Goal: Task Accomplishment & Management: Use online tool/utility

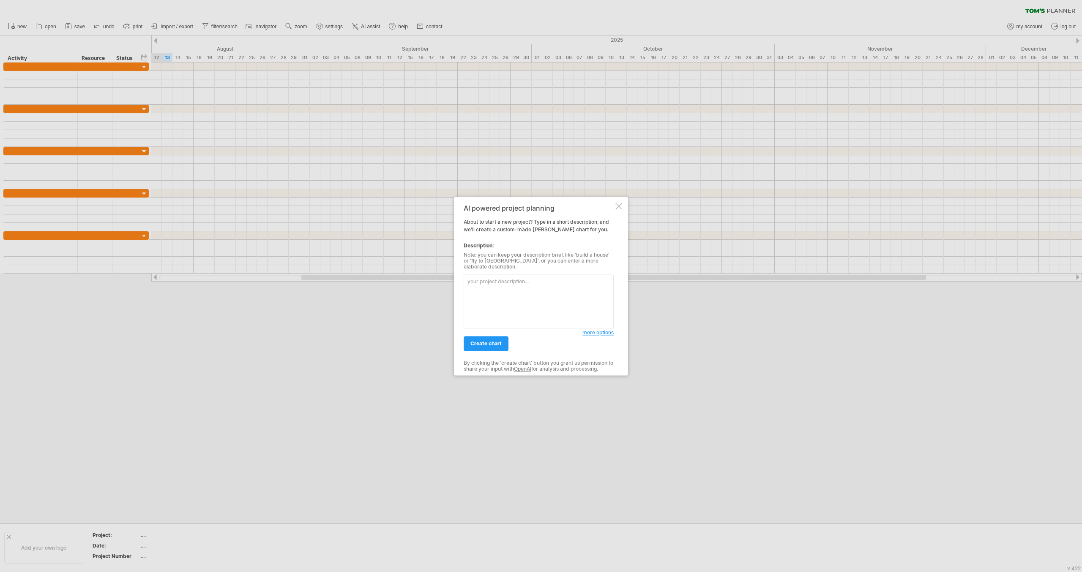
click at [620, 210] on div at bounding box center [618, 206] width 7 height 7
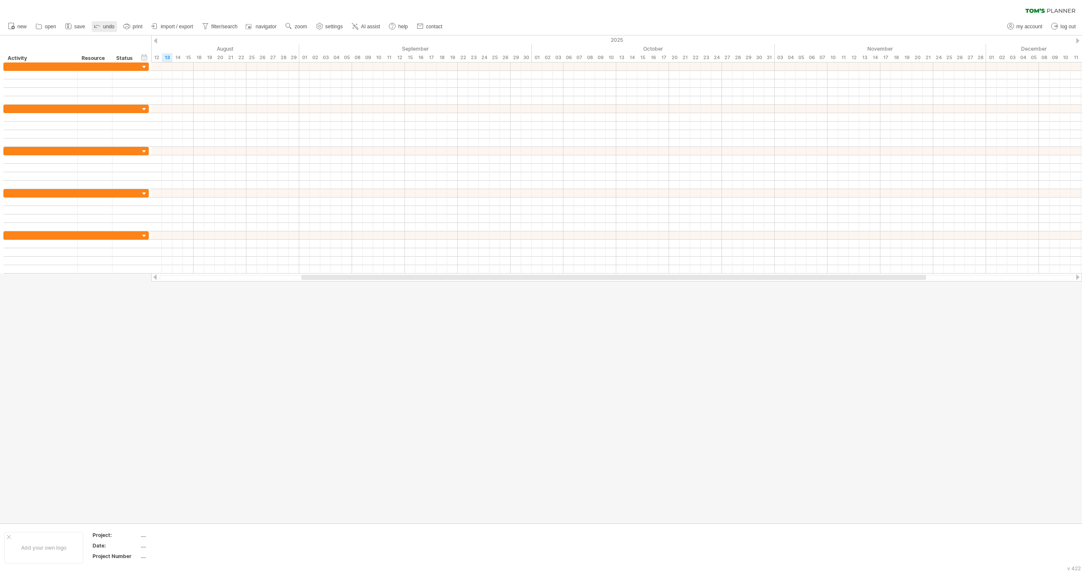
click at [101, 28] on link "undo" at bounding box center [104, 26] width 25 height 11
click at [46, 24] on span "open" at bounding box center [50, 27] width 11 height 6
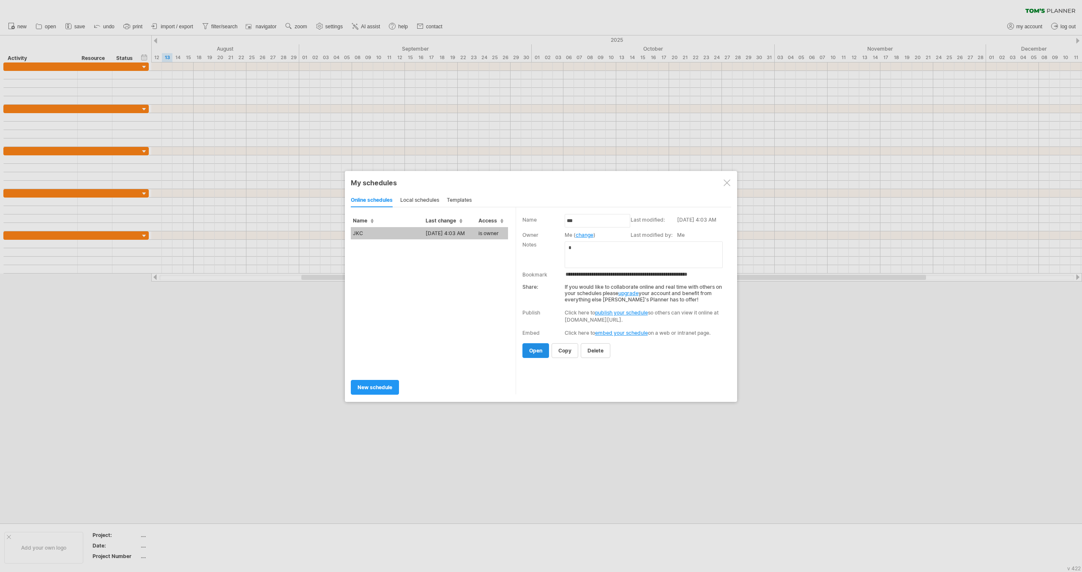
click at [539, 349] on span "open" at bounding box center [535, 351] width 13 height 6
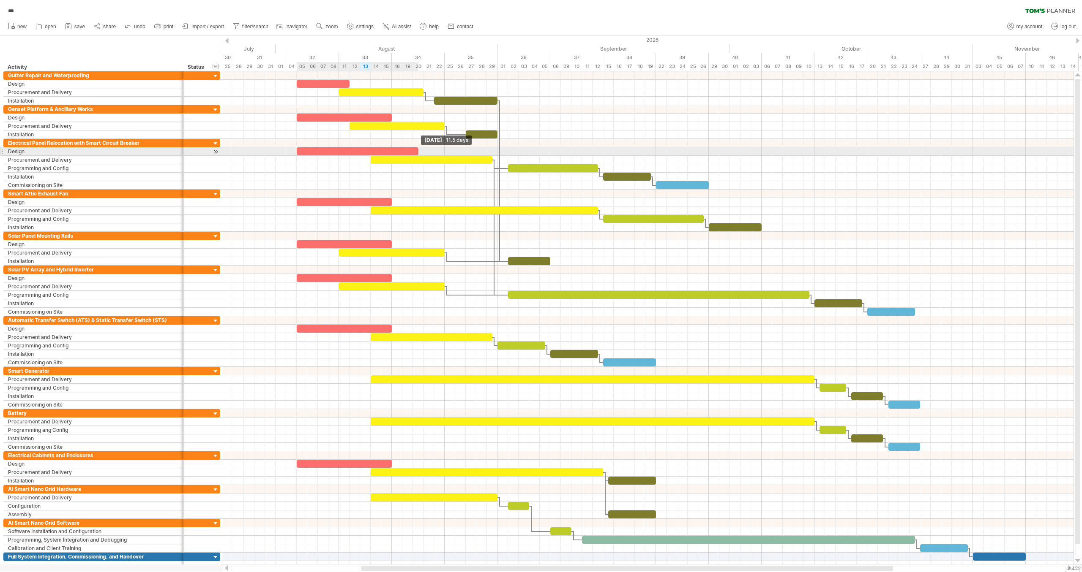
drag, startPoint x: 391, startPoint y: 151, endPoint x: 417, endPoint y: 151, distance: 25.8
click at [417, 151] on span at bounding box center [418, 151] width 3 height 8
drag, startPoint x: 417, startPoint y: 150, endPoint x: 392, endPoint y: 150, distance: 24.5
click at [392, 150] on span at bounding box center [391, 151] width 3 height 8
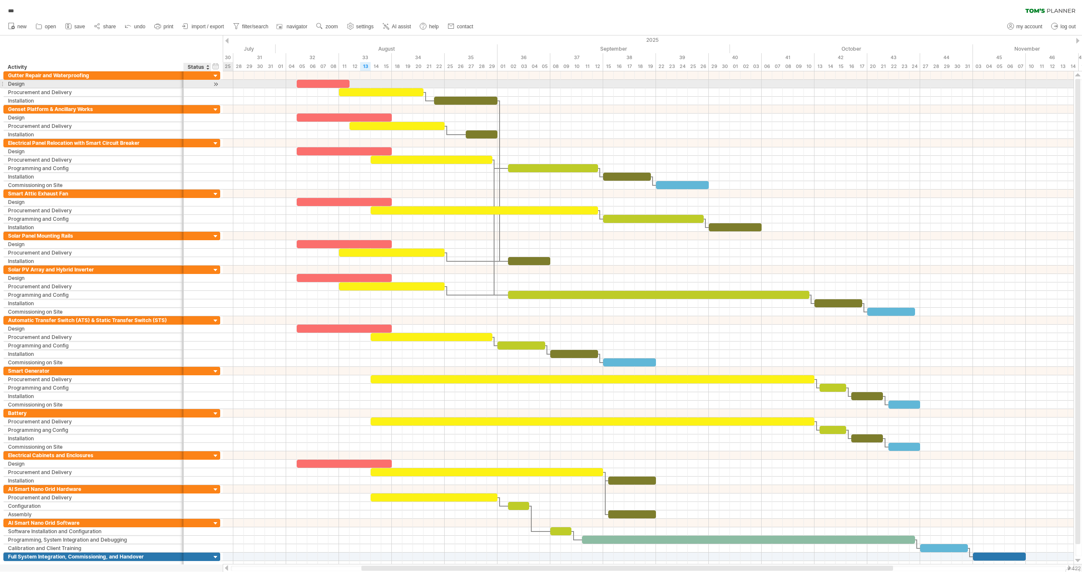
click at [193, 84] on div at bounding box center [197, 84] width 19 height 8
click at [193, 84] on input "text" at bounding box center [197, 84] width 19 height 8
type input "****"
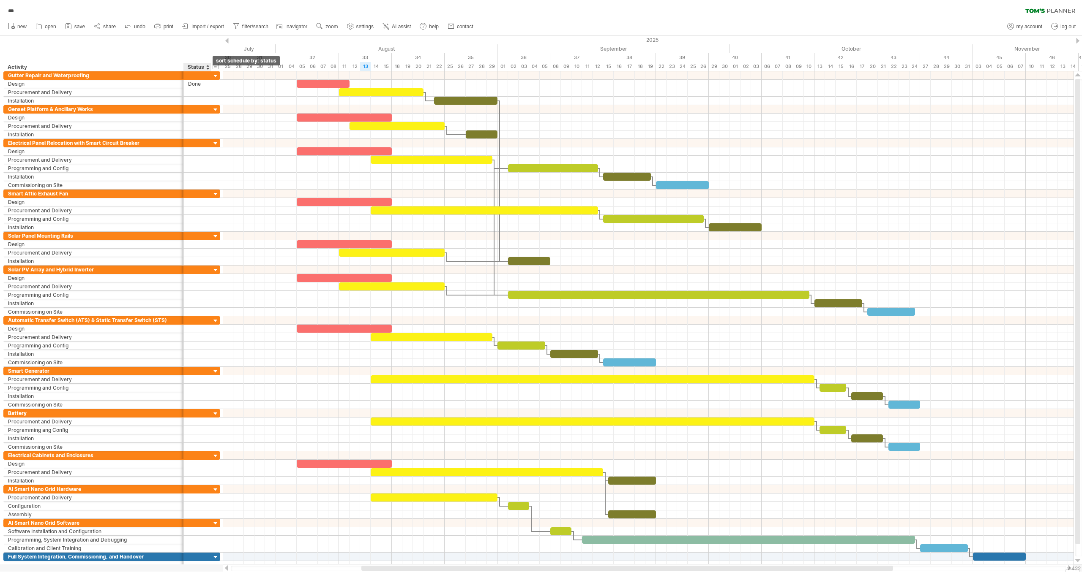
click at [207, 68] on div at bounding box center [207, 67] width 3 height 8
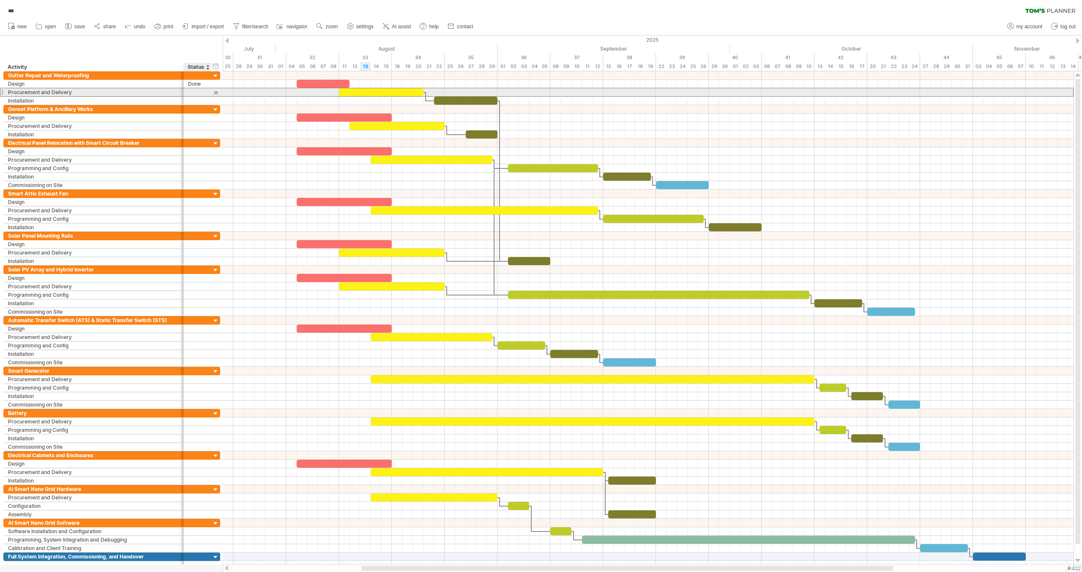
click at [195, 91] on div at bounding box center [197, 92] width 19 height 8
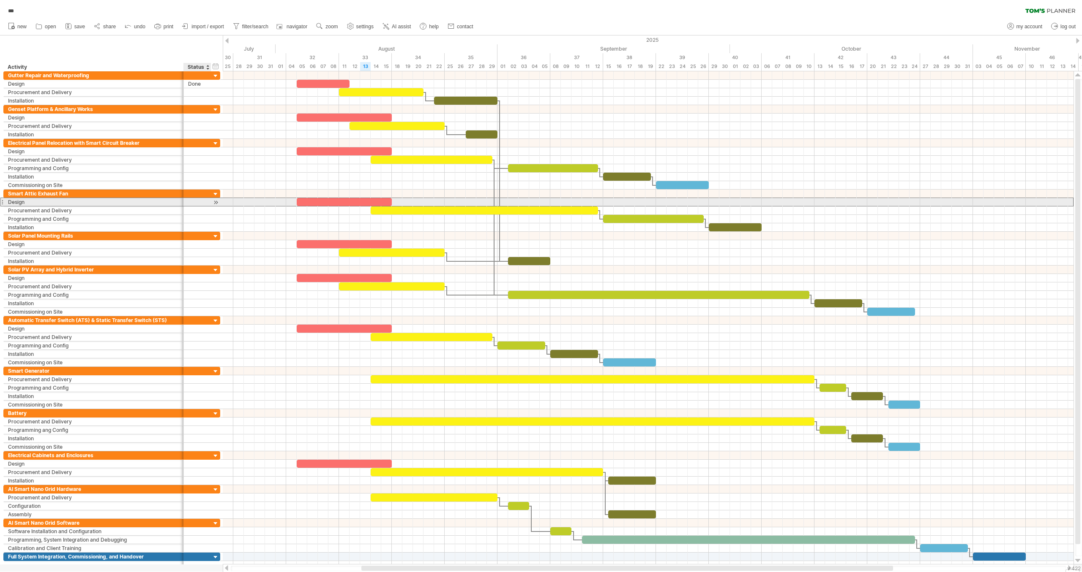
click at [191, 200] on div at bounding box center [197, 202] width 19 height 8
click at [0, 0] on input "text" at bounding box center [0, 0] width 0 height 0
type input "****"
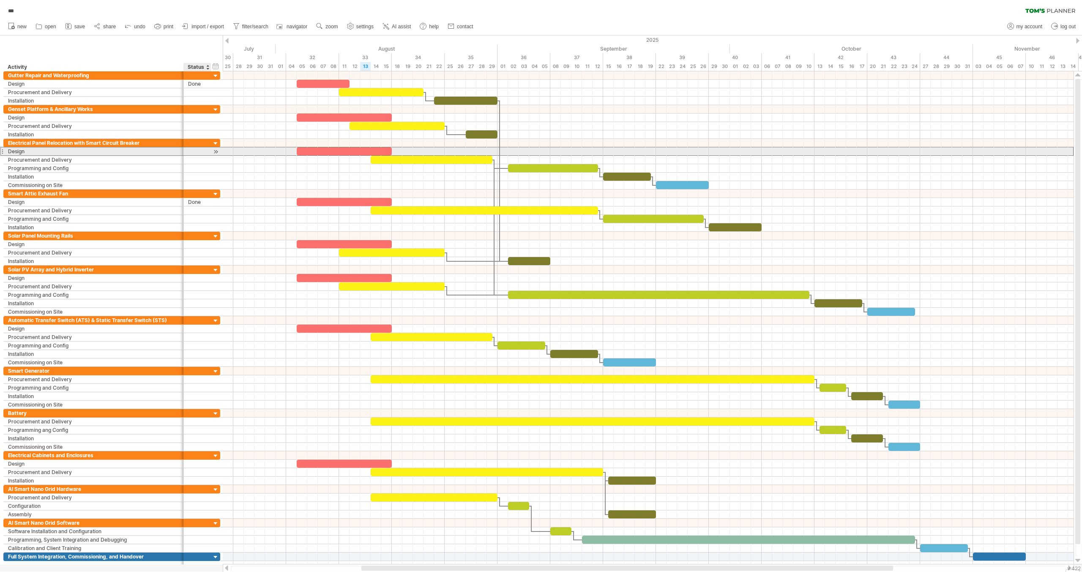
click at [193, 151] on div at bounding box center [197, 151] width 19 height 8
click at [0, 0] on input "text" at bounding box center [0, 0] width 0 height 0
type input "***"
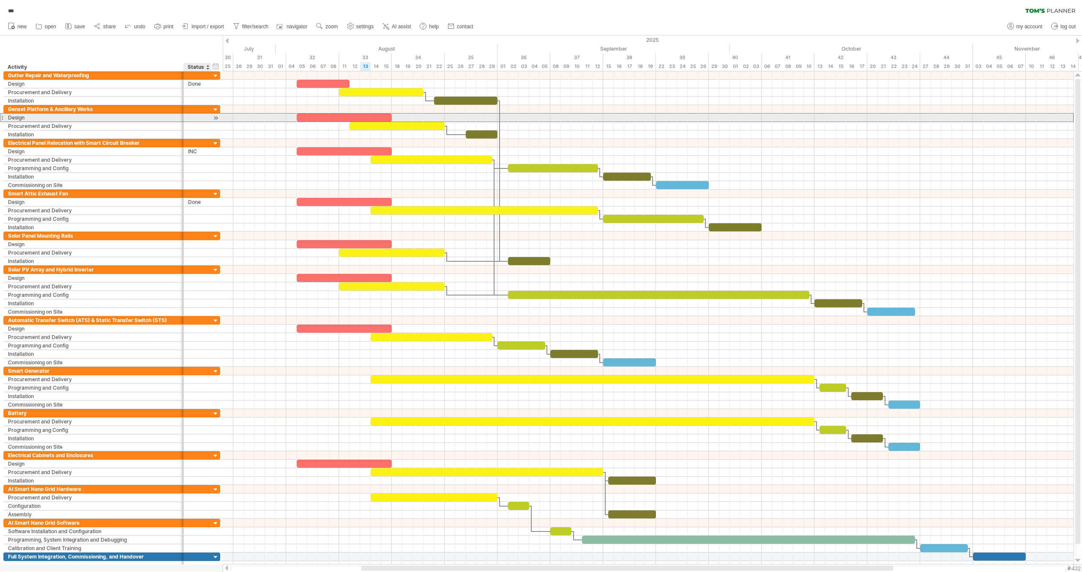
click at [190, 115] on div at bounding box center [197, 118] width 19 height 8
click at [0, 0] on input "text" at bounding box center [0, 0] width 0 height 0
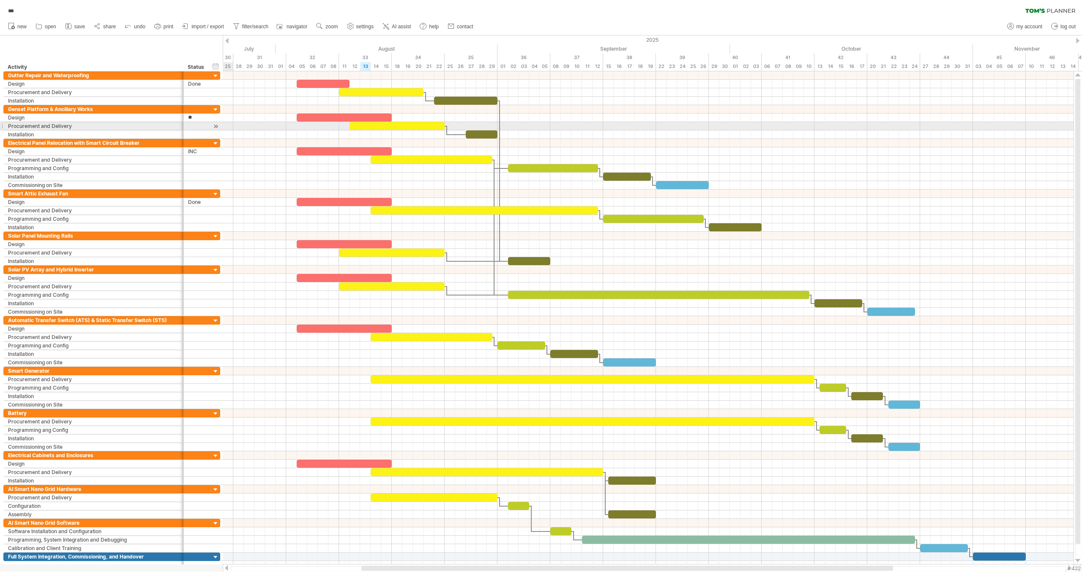
type input "*"
type input "***"
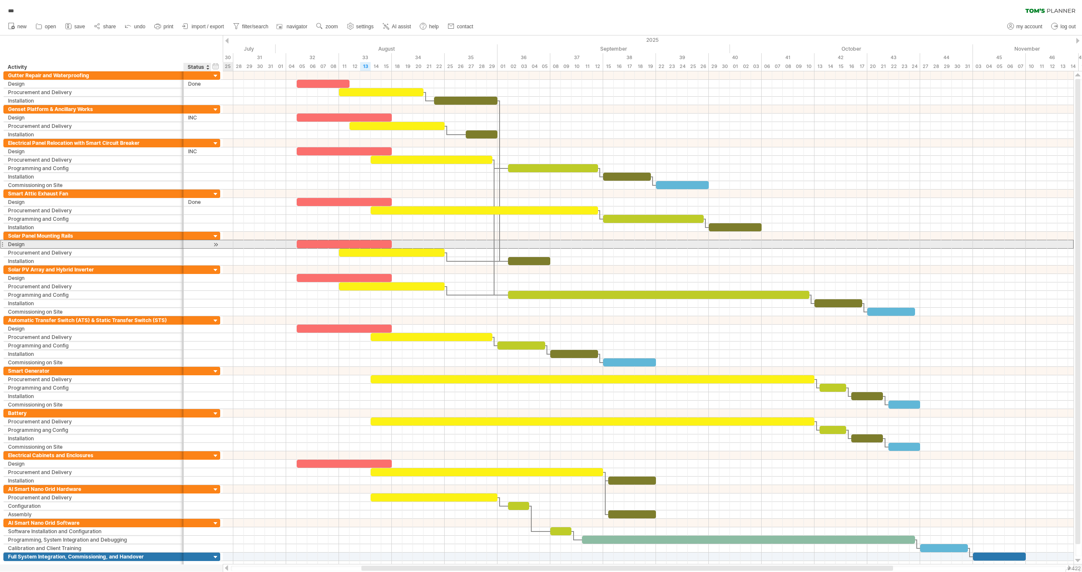
click at [192, 242] on div at bounding box center [197, 244] width 19 height 8
click at [0, 0] on input "text" at bounding box center [0, 0] width 0 height 0
type input "****"
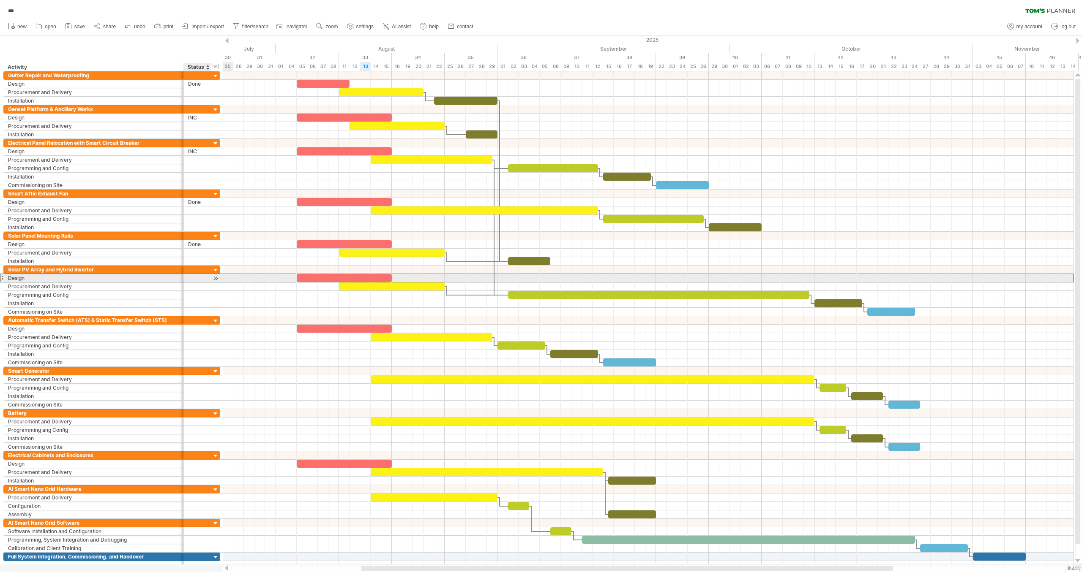
click at [193, 275] on div at bounding box center [197, 278] width 19 height 8
click at [0, 0] on input "text" at bounding box center [0, 0] width 0 height 0
type input "***"
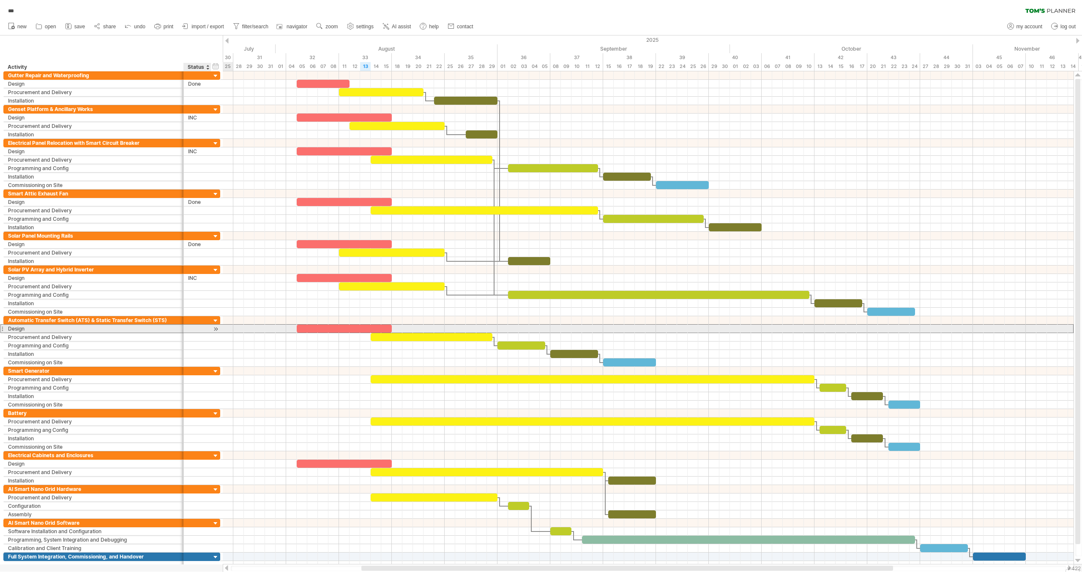
click at [193, 325] on div at bounding box center [197, 329] width 19 height 8
click at [0, 0] on input "text" at bounding box center [0, 0] width 0 height 0
type input "***"
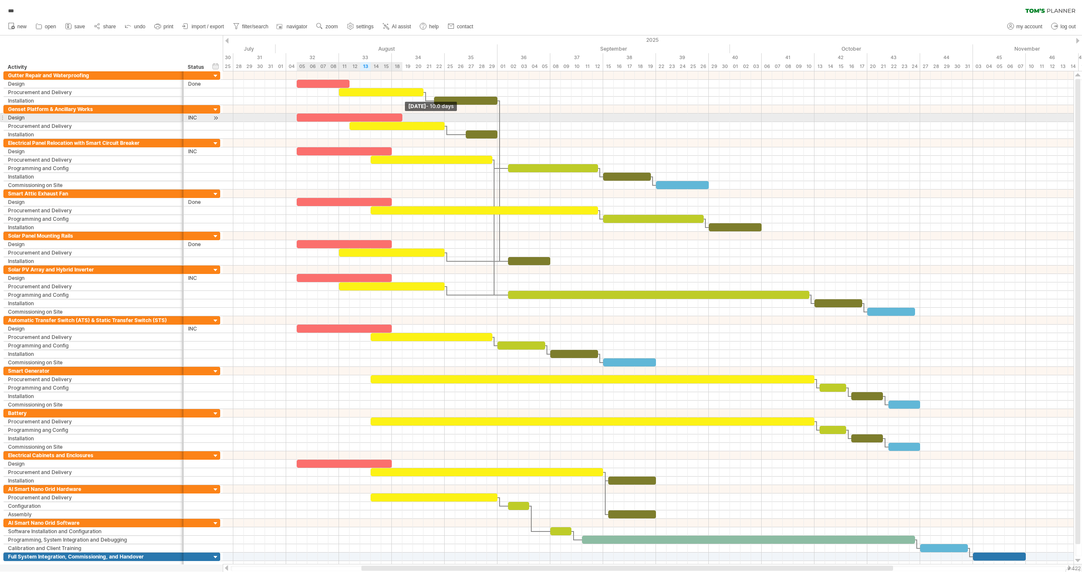
drag, startPoint x: 392, startPoint y: 116, endPoint x: 402, endPoint y: 117, distance: 9.7
click at [402, 117] on span at bounding box center [401, 118] width 3 height 8
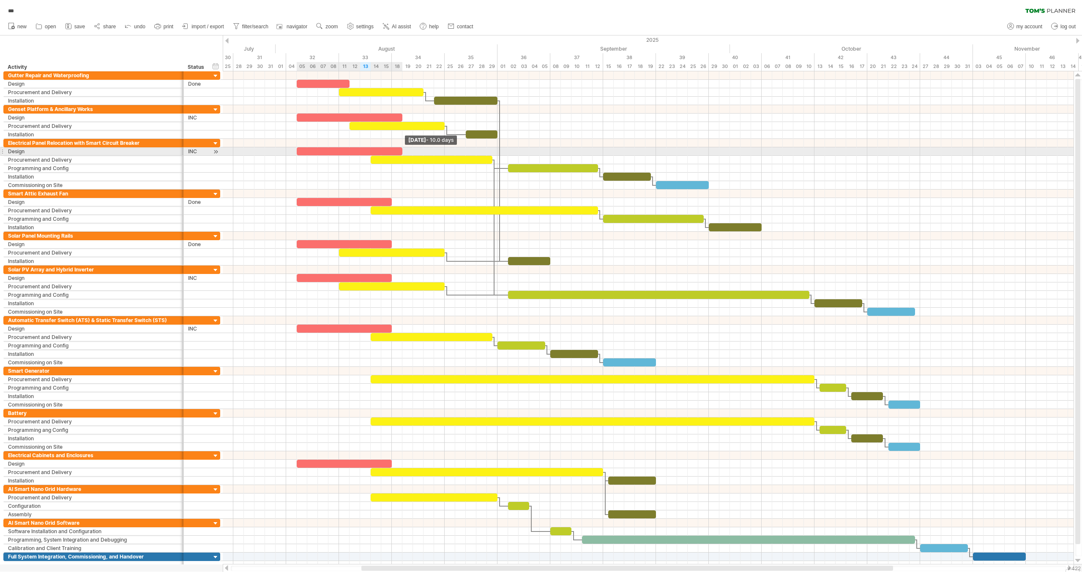
drag, startPoint x: 392, startPoint y: 152, endPoint x: 400, endPoint y: 154, distance: 8.3
click at [400, 153] on span at bounding box center [401, 151] width 3 height 8
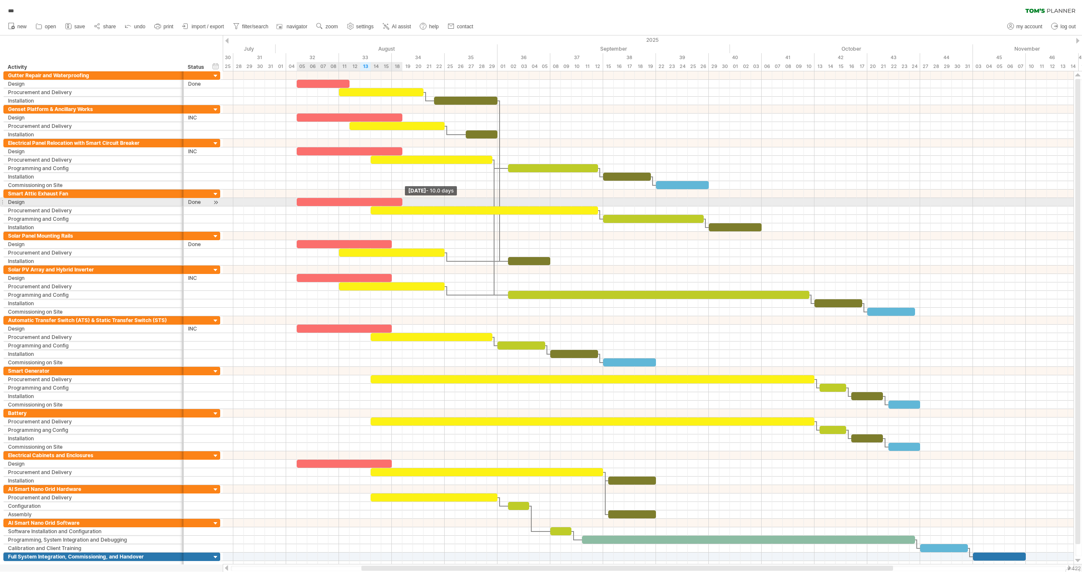
drag, startPoint x: 391, startPoint y: 200, endPoint x: 396, endPoint y: 239, distance: 39.2
click at [401, 201] on span at bounding box center [401, 202] width 3 height 8
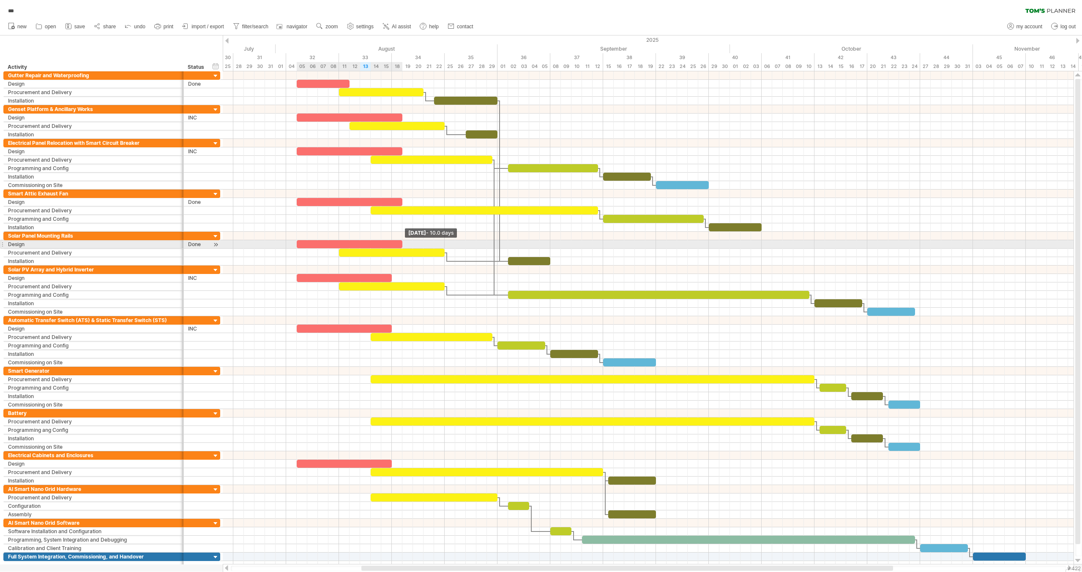
drag, startPoint x: 391, startPoint y: 241, endPoint x: 399, endPoint y: 259, distance: 19.7
click at [401, 243] on span at bounding box center [401, 244] width 3 height 8
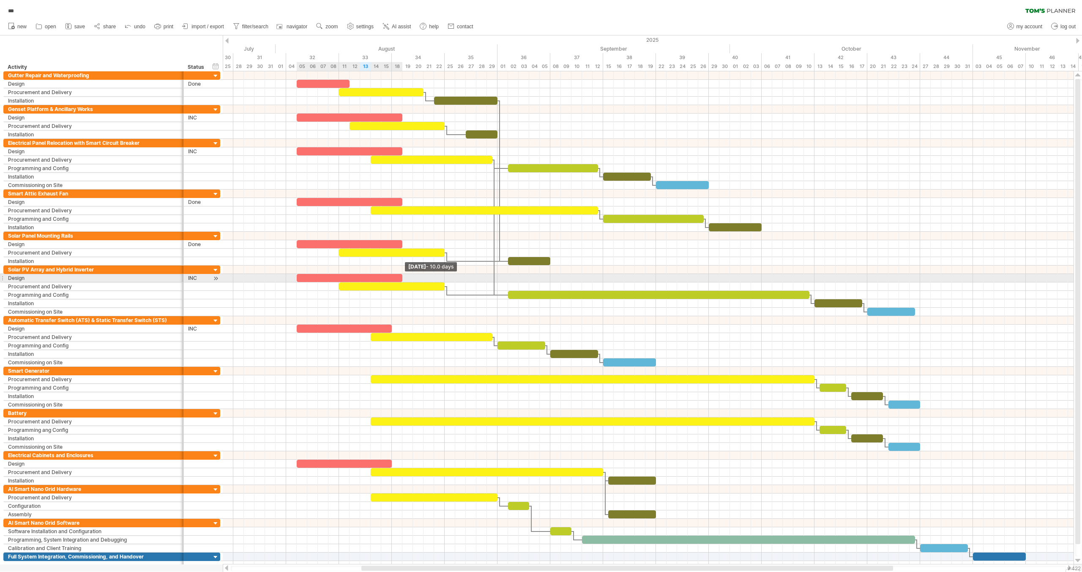
drag, startPoint x: 392, startPoint y: 275, endPoint x: 396, endPoint y: 278, distance: 5.7
click at [400, 275] on span at bounding box center [401, 278] width 3 height 8
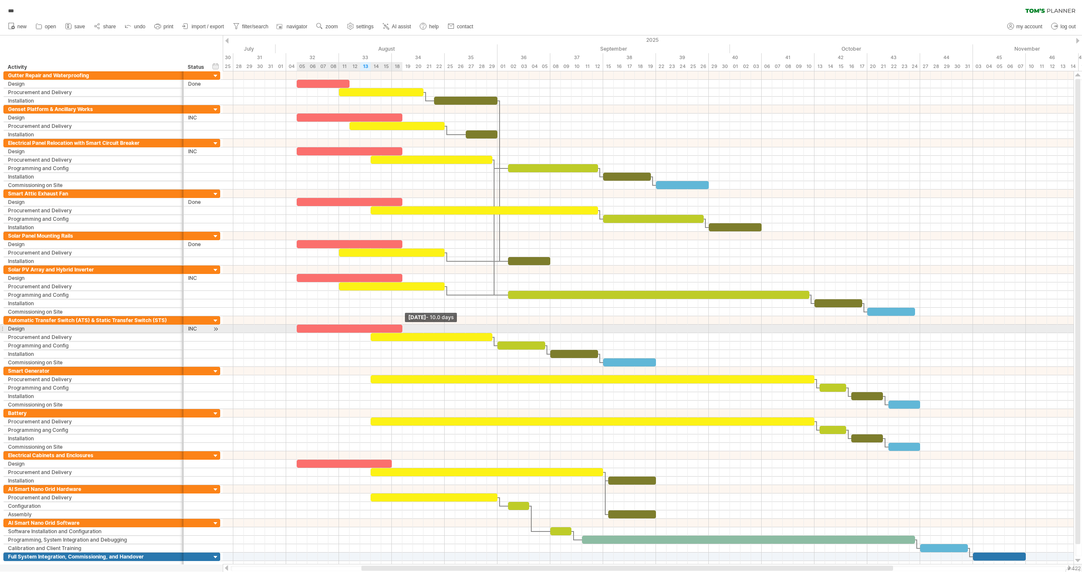
drag, startPoint x: 392, startPoint y: 327, endPoint x: 380, endPoint y: 397, distance: 71.5
click at [400, 329] on div "[DATE] - 10.0 days [DATE] - 8.5 days" at bounding box center [648, 317] width 850 height 493
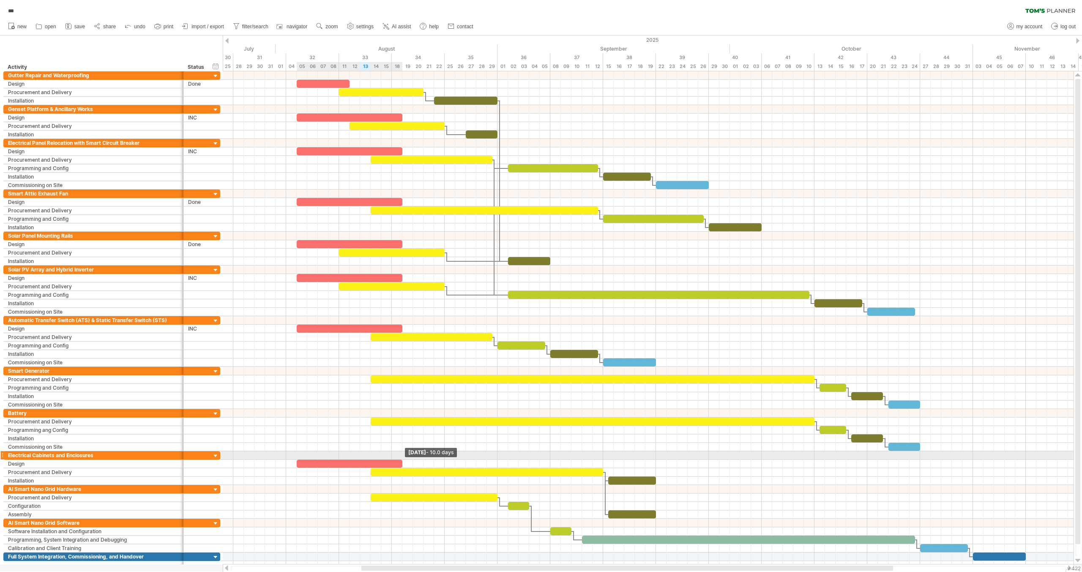
drag, startPoint x: 393, startPoint y: 457, endPoint x: 401, endPoint y: 458, distance: 8.5
click at [401, 460] on span at bounding box center [401, 464] width 3 height 8
click at [196, 460] on div at bounding box center [197, 464] width 19 height 8
drag, startPoint x: 196, startPoint y: 457, endPoint x: 202, endPoint y: 455, distance: 6.7
click at [197, 460] on input "text" at bounding box center [197, 464] width 19 height 8
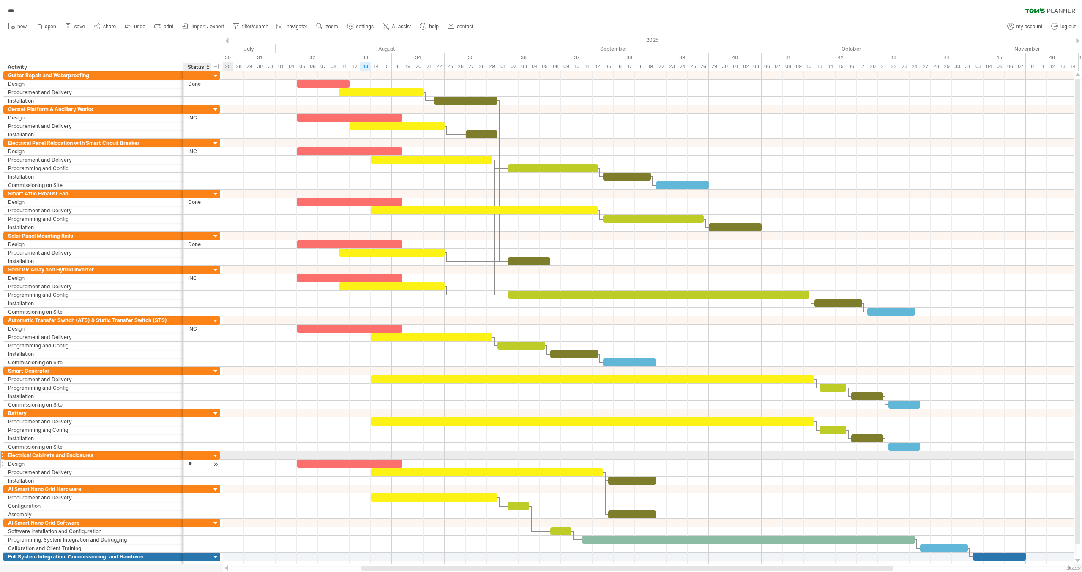
type input "***"
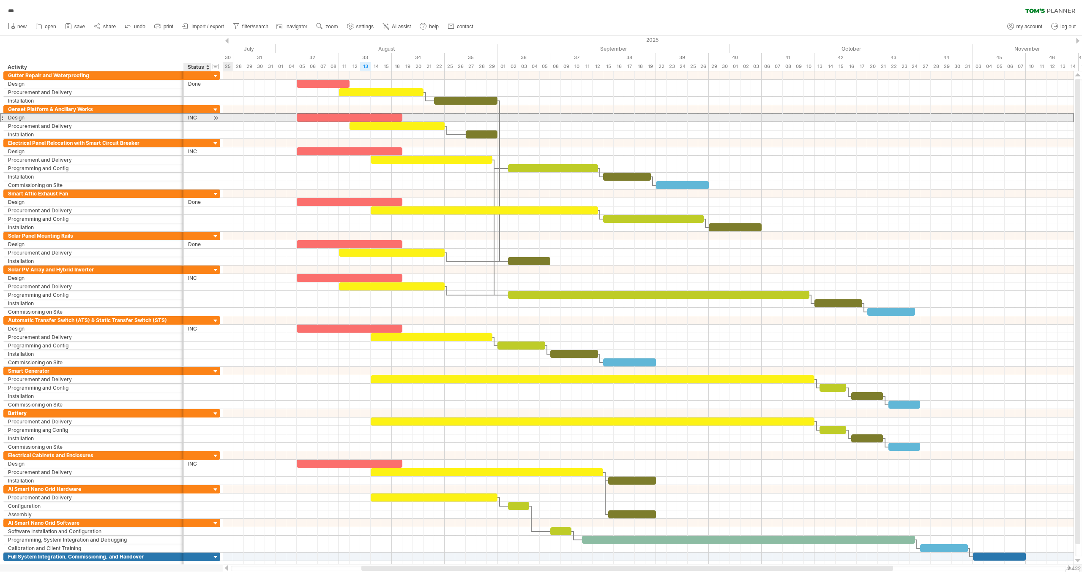
click at [190, 116] on div "INC" at bounding box center [197, 118] width 19 height 8
click at [191, 116] on input "***" at bounding box center [197, 118] width 19 height 8
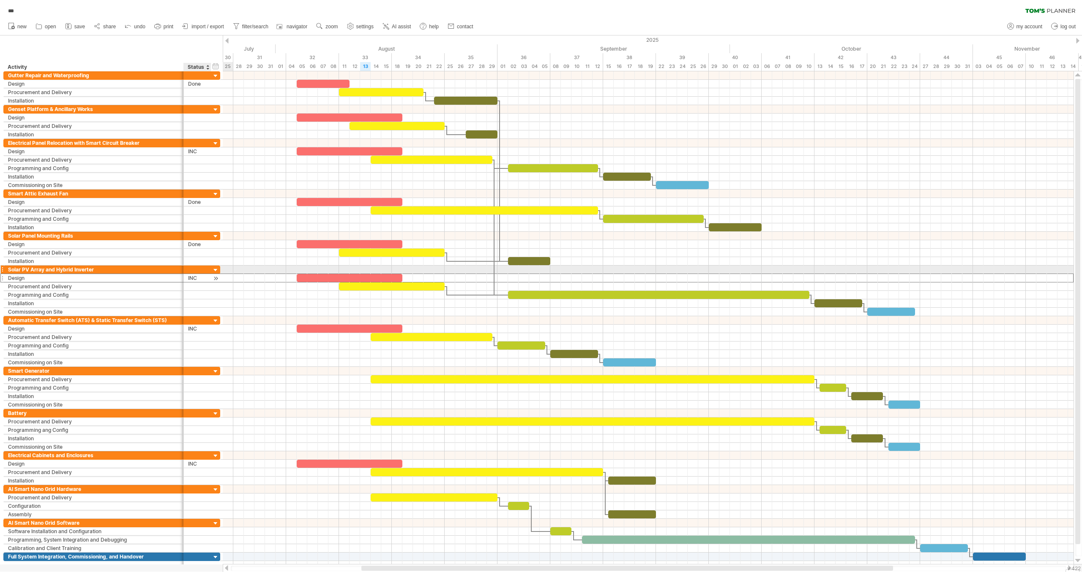
click at [192, 274] on div "INC" at bounding box center [197, 278] width 19 height 8
click at [191, 274] on input "***" at bounding box center [197, 278] width 19 height 8
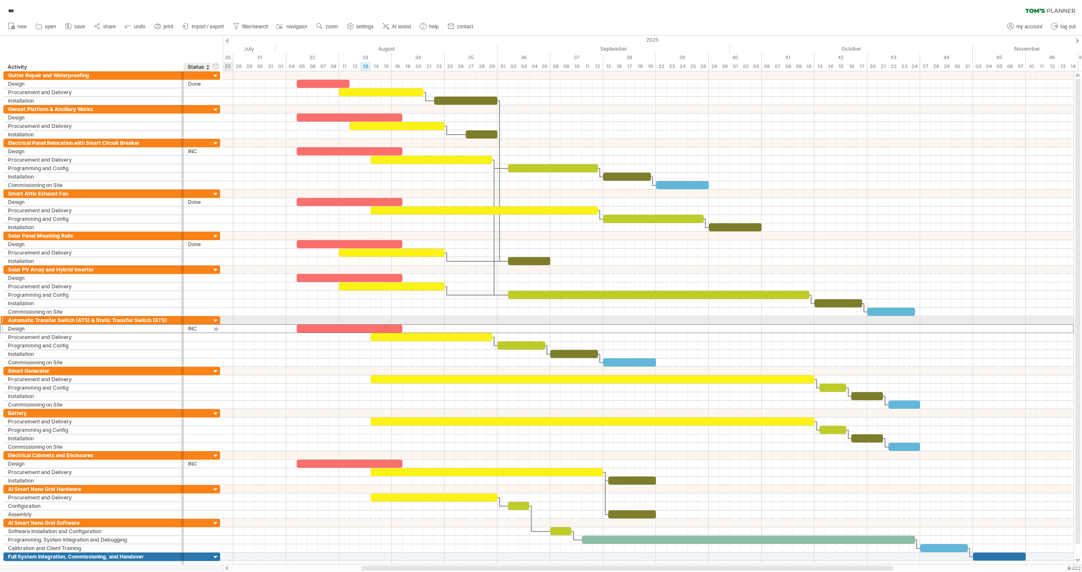
click at [193, 325] on div "INC" at bounding box center [197, 329] width 19 height 8
click at [0, 0] on input "***" at bounding box center [0, 0] width 0 height 0
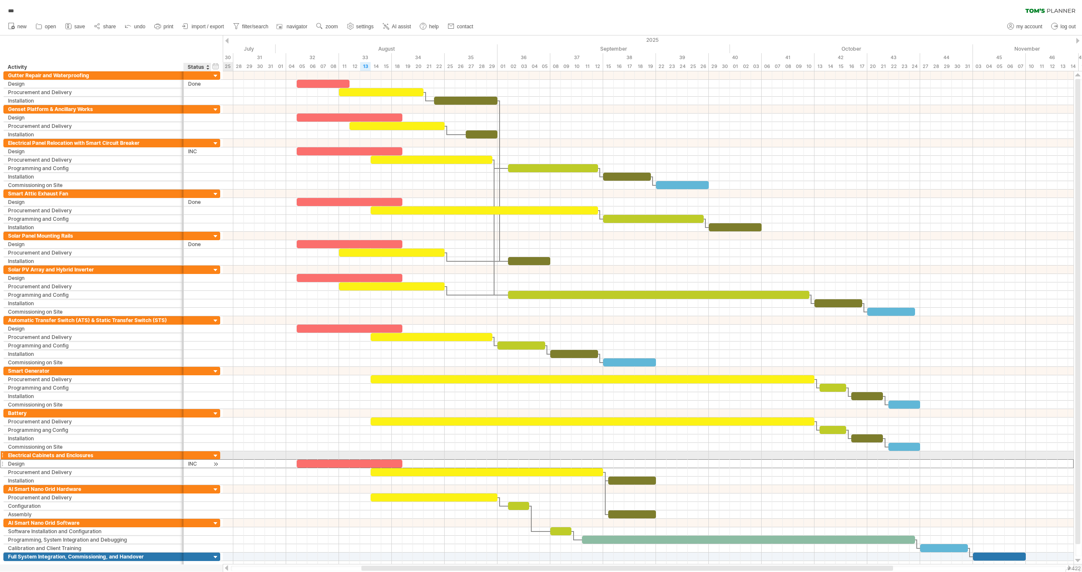
click at [191, 460] on div "INC" at bounding box center [197, 464] width 19 height 8
click at [0, 0] on input "***" at bounding box center [0, 0] width 0 height 0
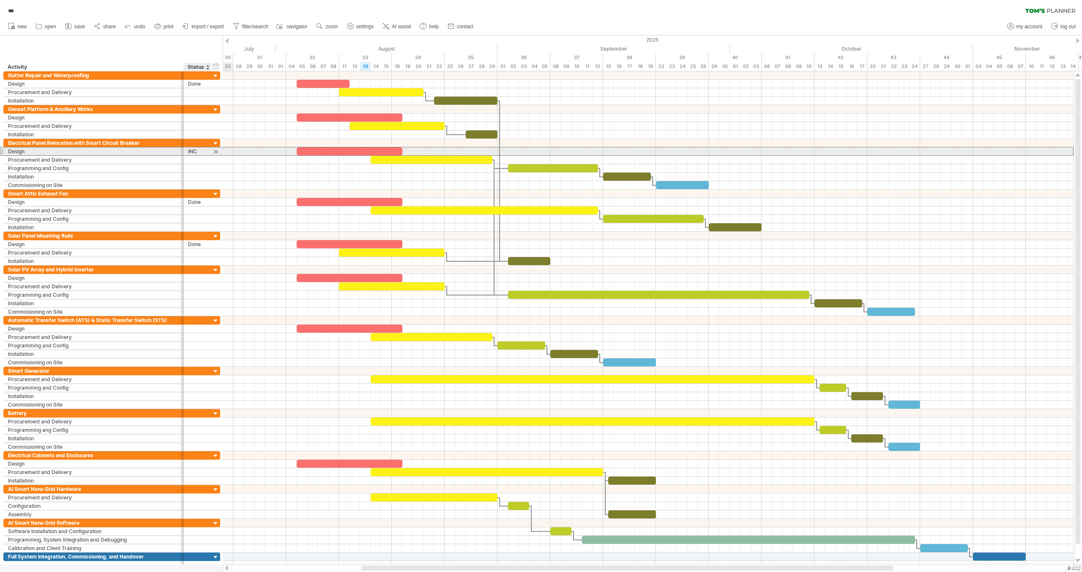
click at [190, 150] on div "INC" at bounding box center [197, 151] width 19 height 8
click at [0, 0] on input "***" at bounding box center [0, 0] width 0 height 0
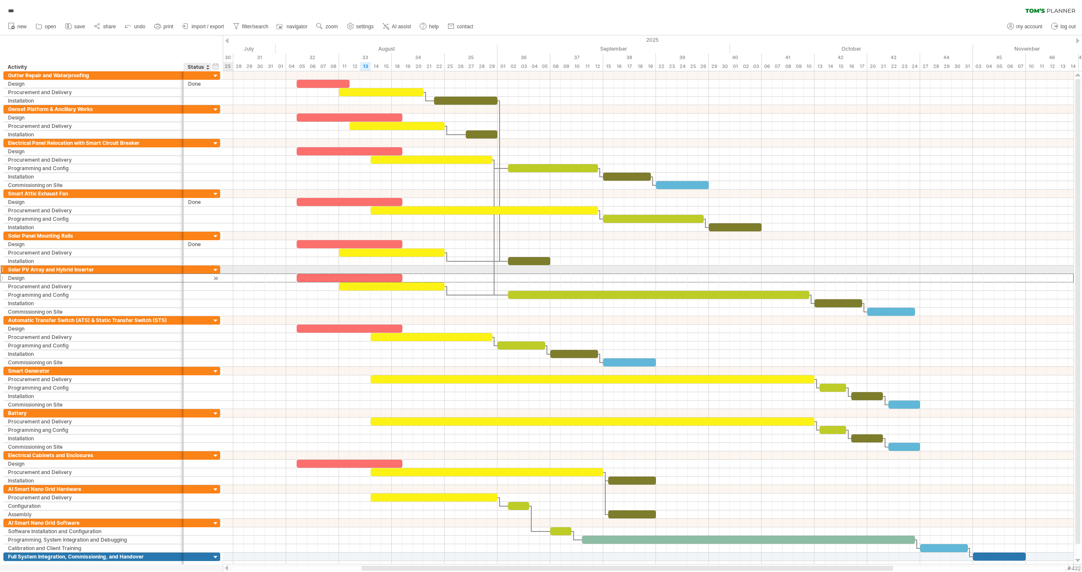
click at [197, 274] on div at bounding box center [197, 278] width 19 height 8
click at [0, 0] on input "text" at bounding box center [0, 0] width 0 height 0
type input "****"
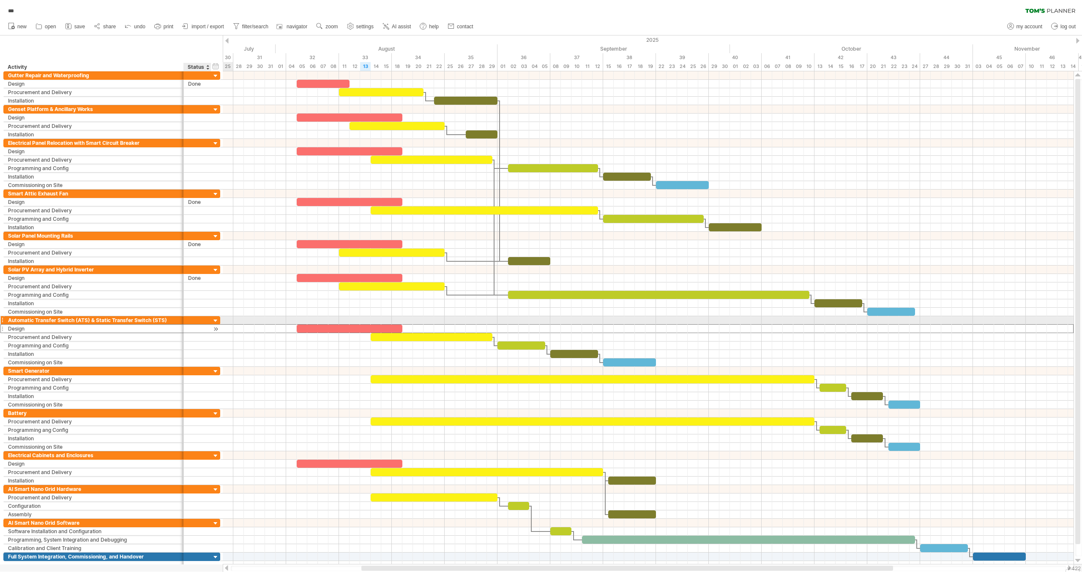
click at [194, 325] on div at bounding box center [197, 329] width 19 height 8
click at [0, 0] on input "text" at bounding box center [0, 0] width 0 height 0
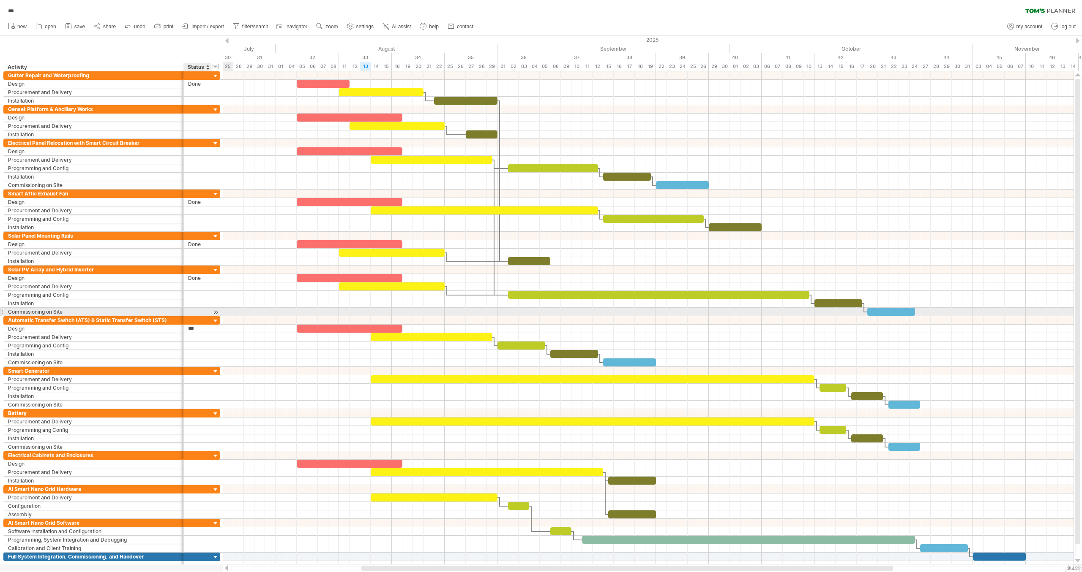
type input "****"
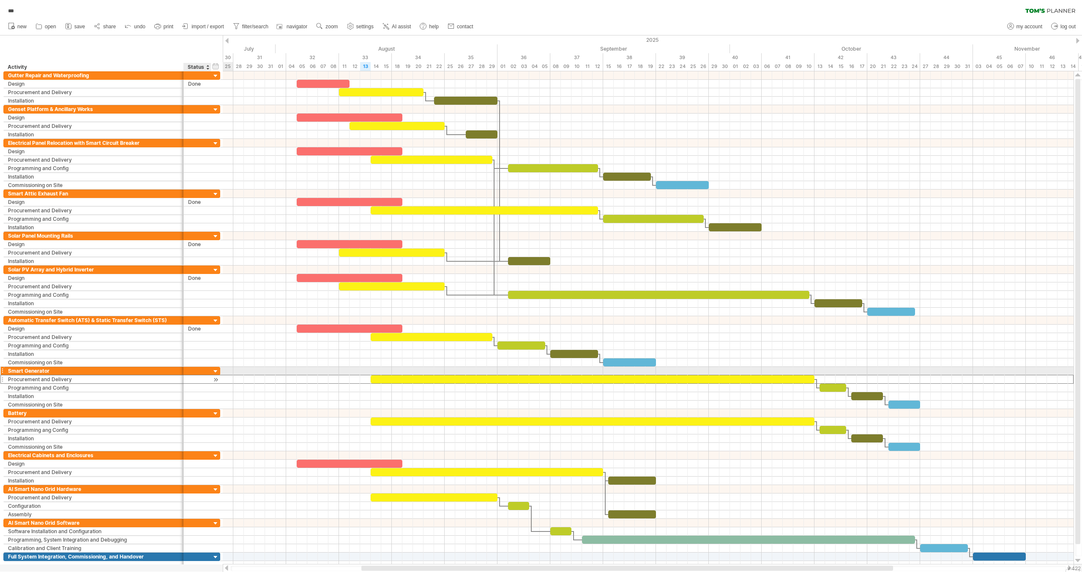
click at [196, 376] on div at bounding box center [197, 380] width 19 height 8
click at [0, 0] on input "text" at bounding box center [0, 0] width 0 height 0
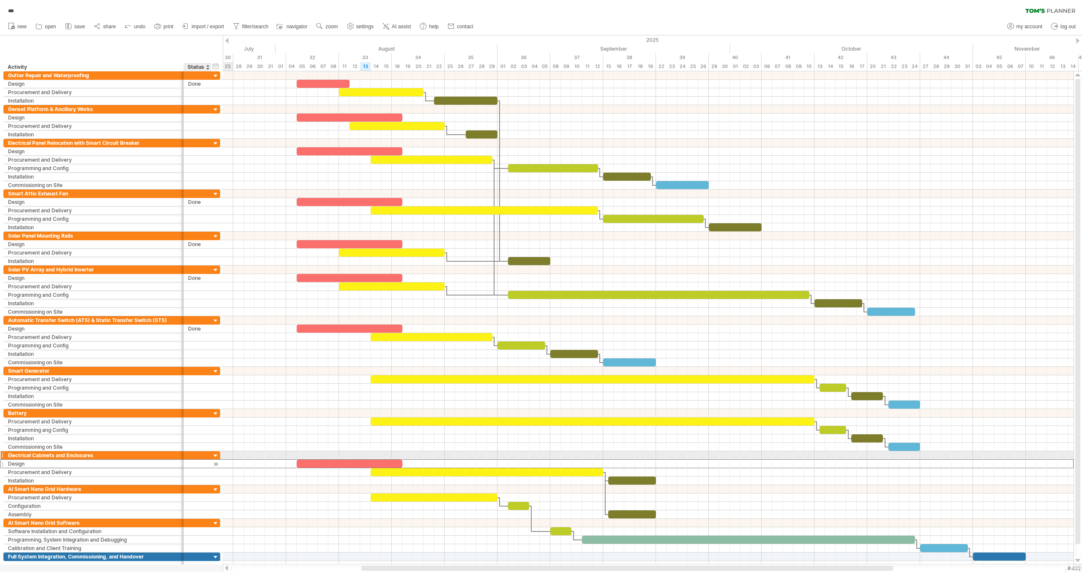
click at [193, 460] on div at bounding box center [197, 464] width 19 height 8
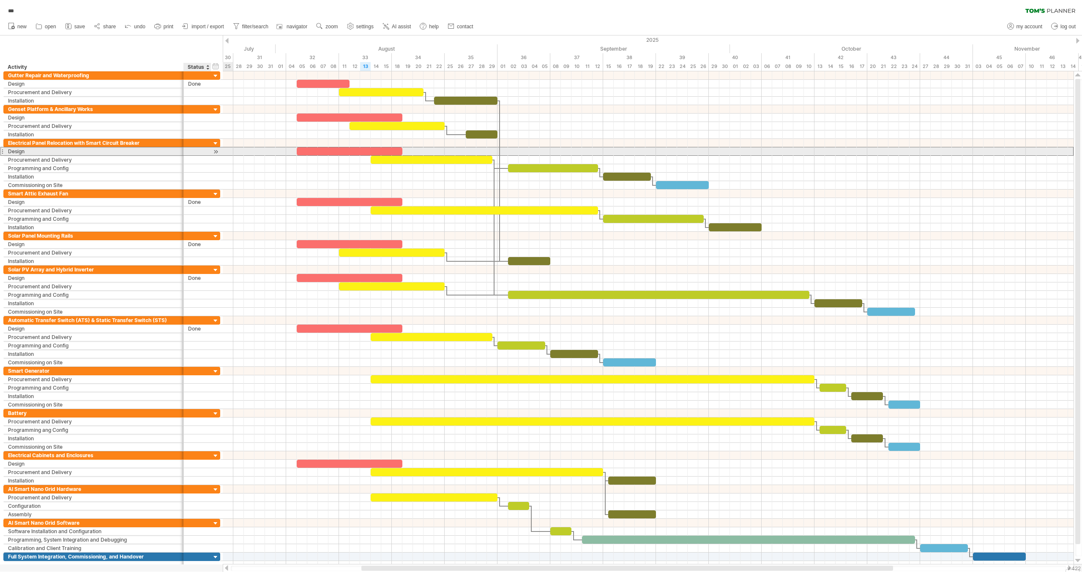
click at [194, 148] on div at bounding box center [197, 151] width 19 height 8
click at [194, 150] on input "text" at bounding box center [197, 151] width 19 height 8
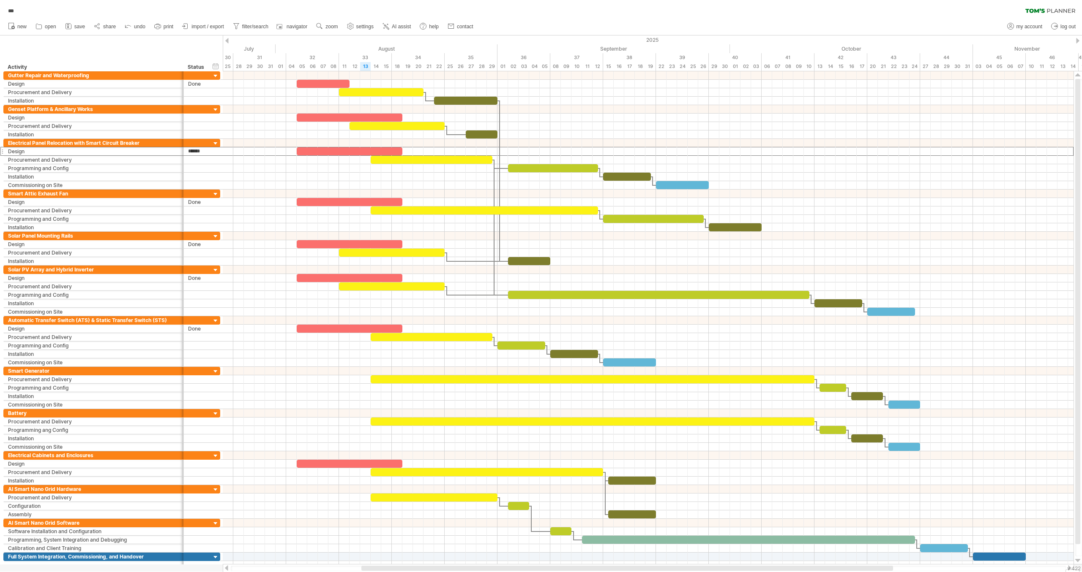
type input "*******"
drag, startPoint x: 225, startPoint y: 49, endPoint x: 231, endPoint y: 52, distance: 6.3
click at [231, 52] on div "Trying to reach [DOMAIN_NAME] Connected again... 0% autosave... *** clear filte…" at bounding box center [541, 286] width 1082 height 572
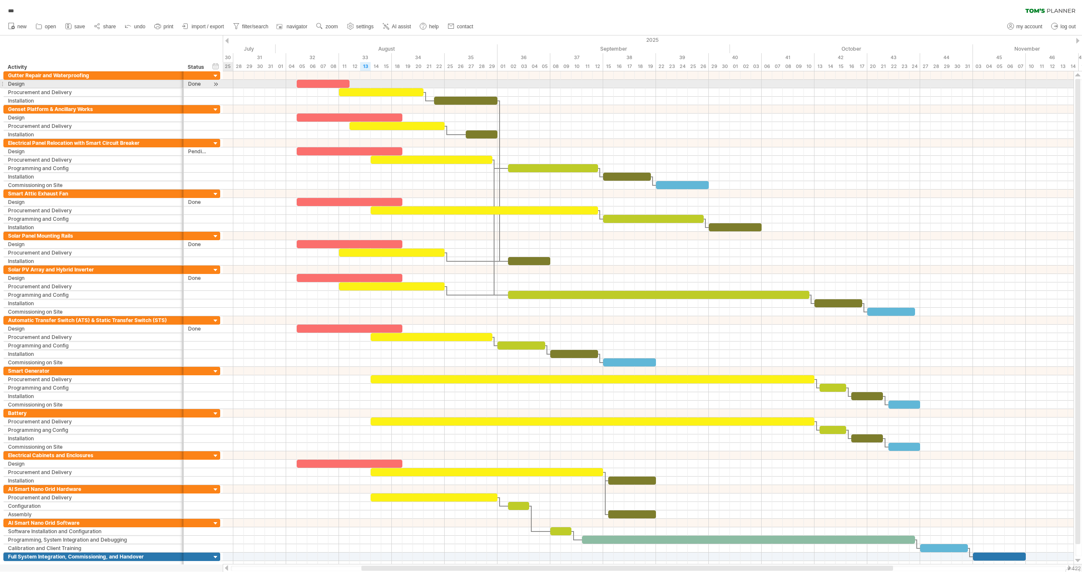
drag, startPoint x: 216, startPoint y: 84, endPoint x: 226, endPoint y: 84, distance: 9.3
click at [226, 84] on div "Trying to reach [DOMAIN_NAME] Connected again... 0% autosave... *** clear filte…" at bounding box center [541, 286] width 1082 height 572
click at [215, 84] on div at bounding box center [216, 84] width 8 height 9
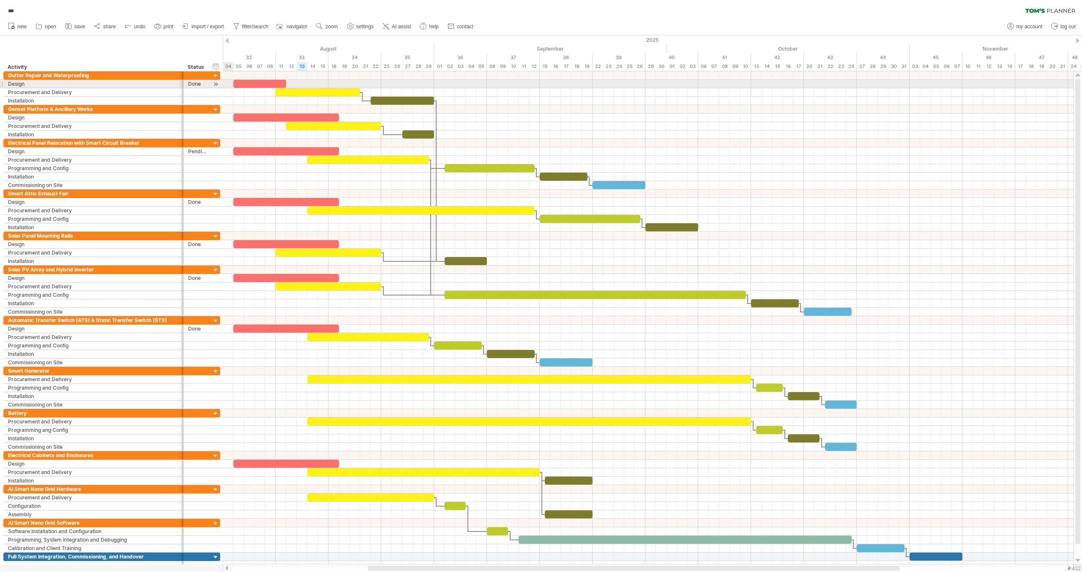
click at [216, 84] on div at bounding box center [216, 84] width 8 height 9
click at [196, 85] on div "Done" at bounding box center [197, 84] width 19 height 8
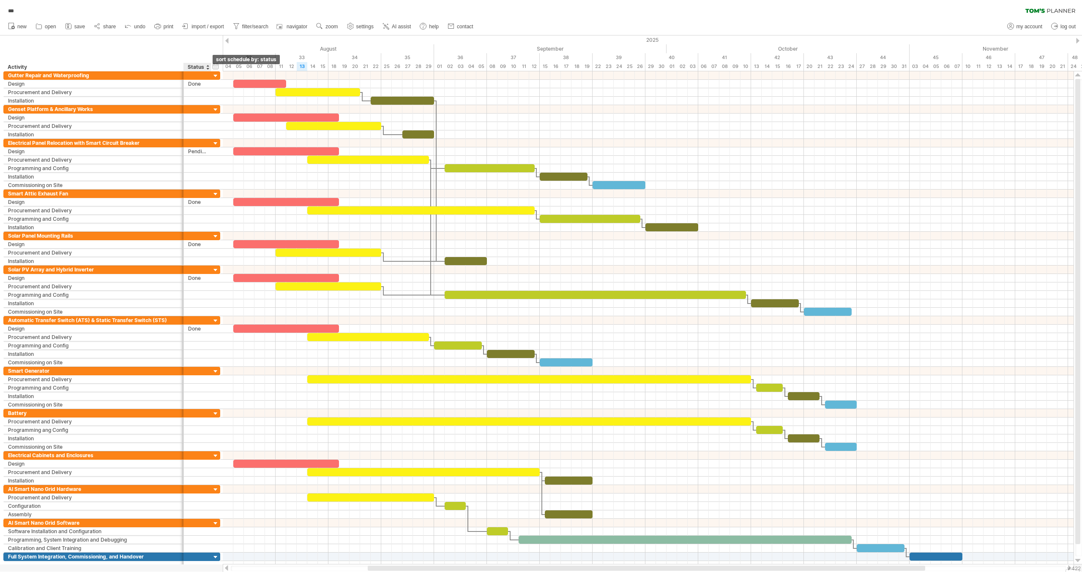
click at [208, 68] on div at bounding box center [207, 67] width 3 height 8
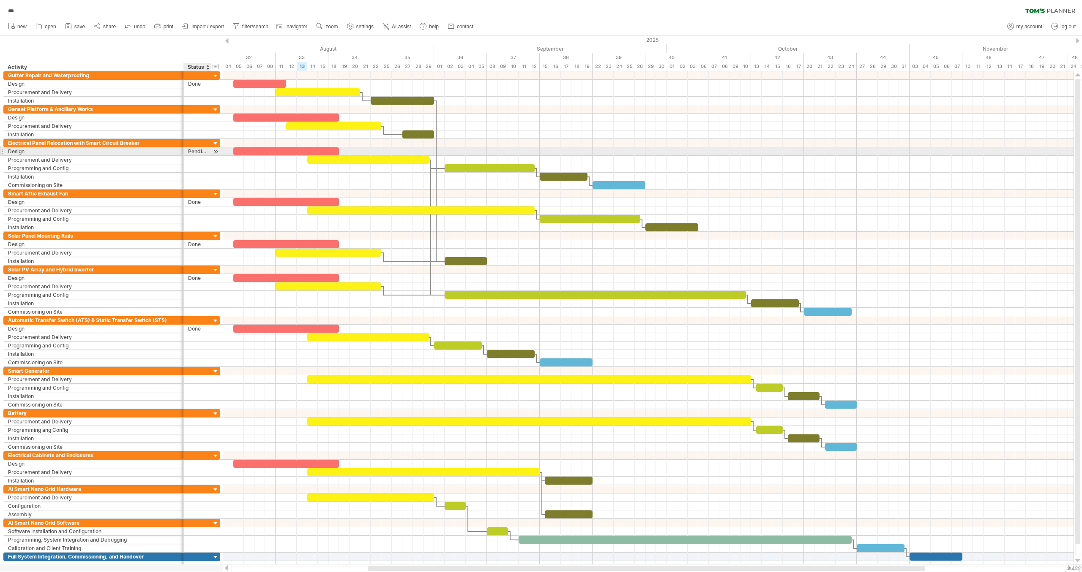
click at [218, 150] on div at bounding box center [216, 151] width 8 height 9
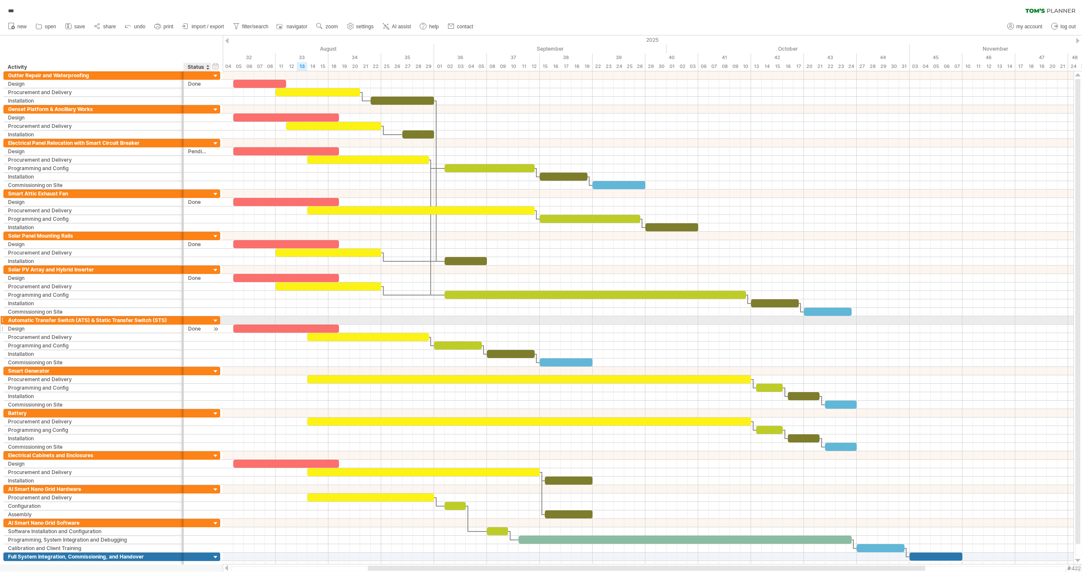
click at [192, 325] on div "Done" at bounding box center [197, 329] width 19 height 8
drag, startPoint x: 205, startPoint y: 325, endPoint x: 184, endPoint y: 323, distance: 21.2
click at [184, 325] on div "**** Done" at bounding box center [197, 329] width 27 height 8
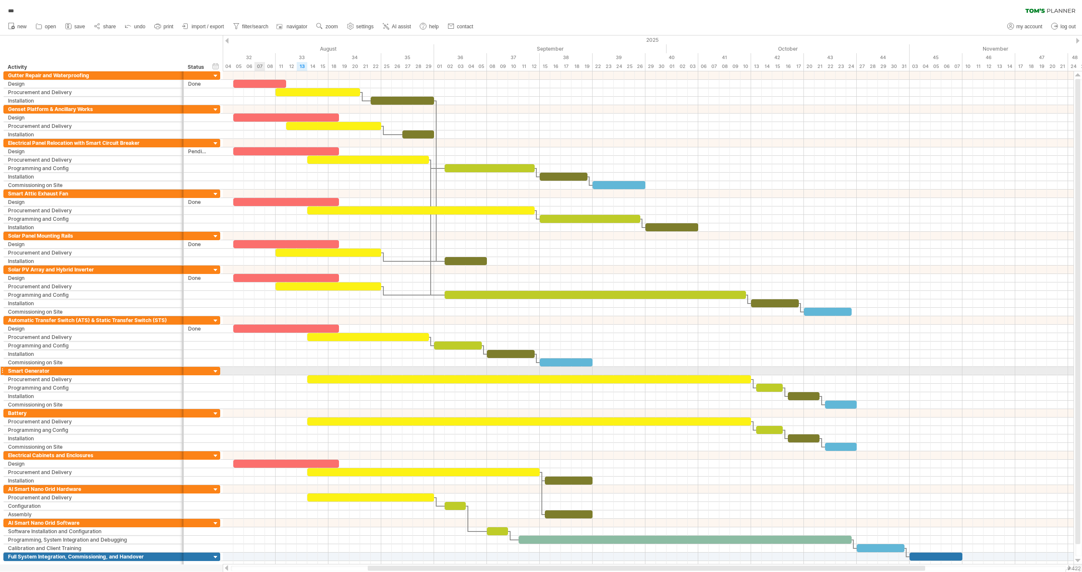
click at [258, 376] on div at bounding box center [648, 380] width 850 height 8
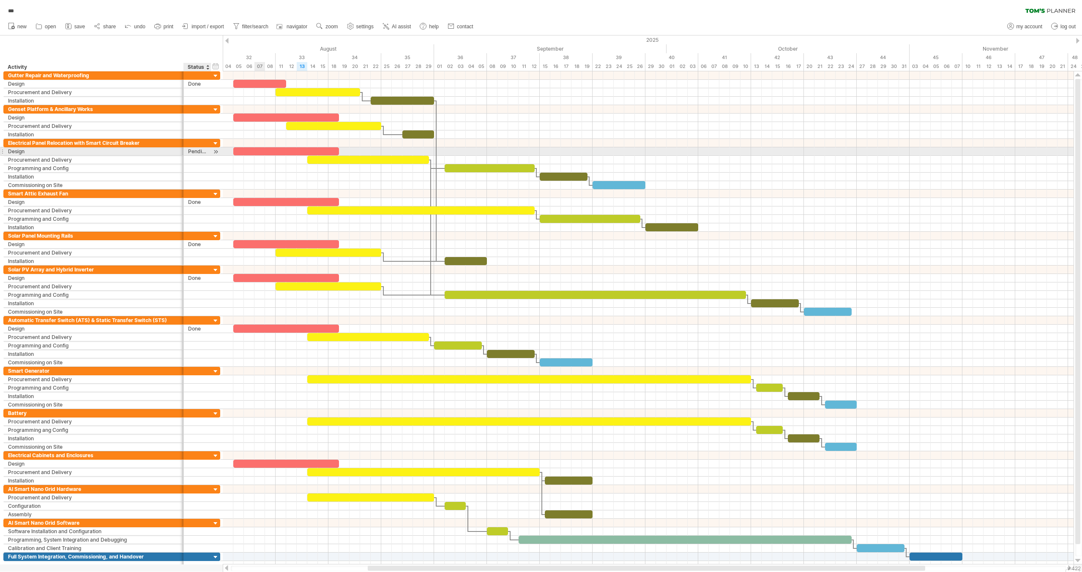
click at [198, 149] on div "Pending" at bounding box center [197, 151] width 19 height 8
click at [198, 149] on input "*******" at bounding box center [197, 151] width 19 height 8
click at [216, 151] on div at bounding box center [216, 151] width 8 height 9
click at [204, 148] on div "Pending" at bounding box center [197, 151] width 19 height 8
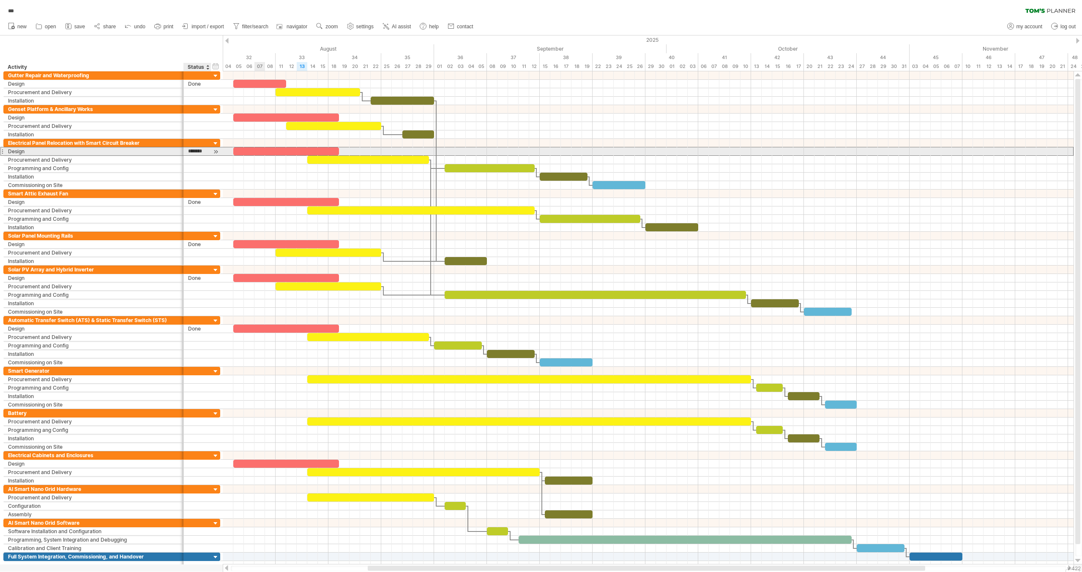
click at [204, 150] on input "*******" at bounding box center [197, 151] width 19 height 8
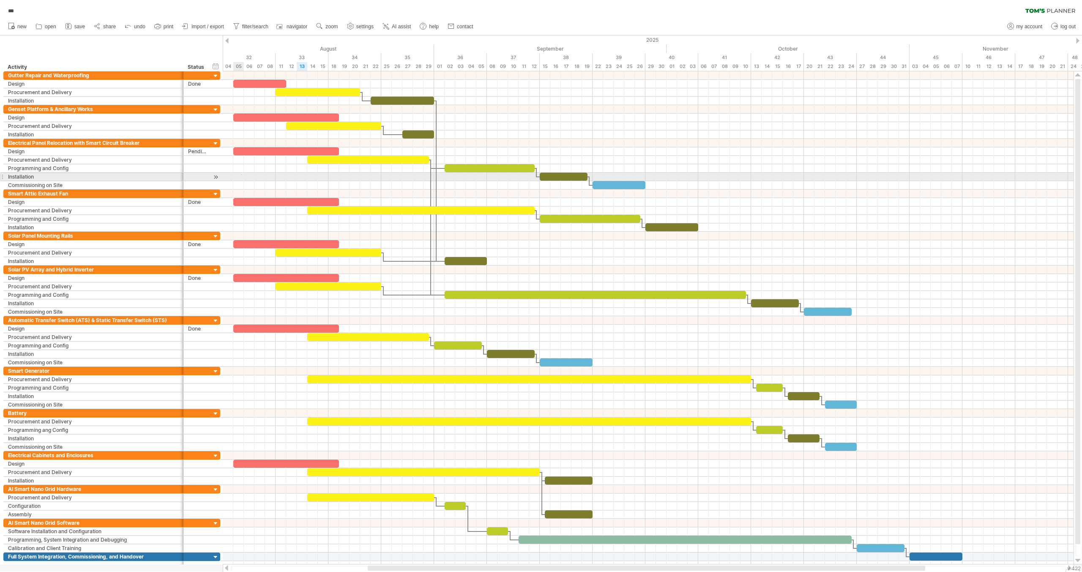
click at [242, 174] on div at bounding box center [648, 177] width 850 height 8
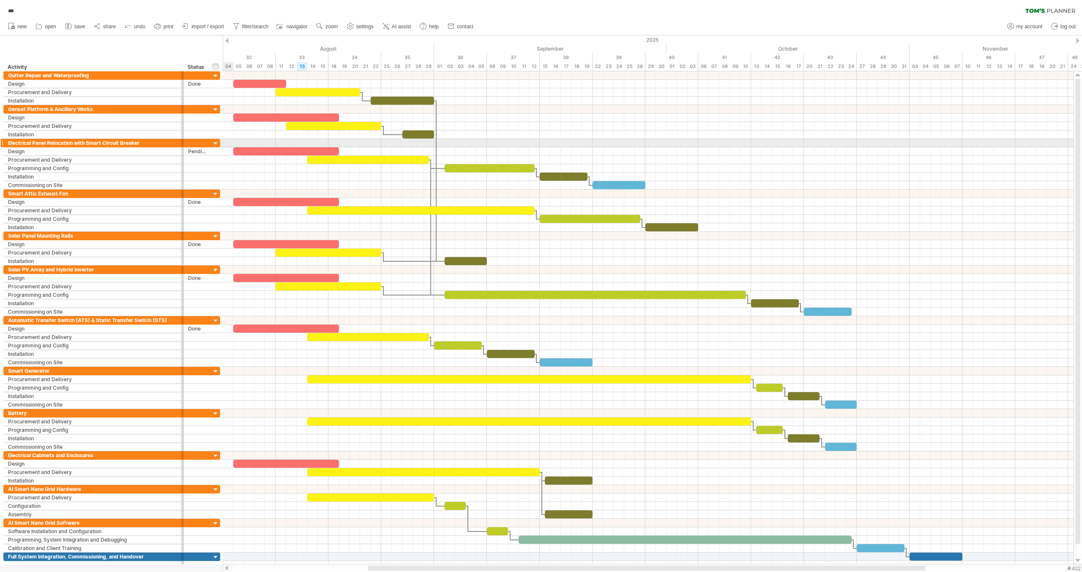
click at [217, 142] on div at bounding box center [216, 144] width 8 height 8
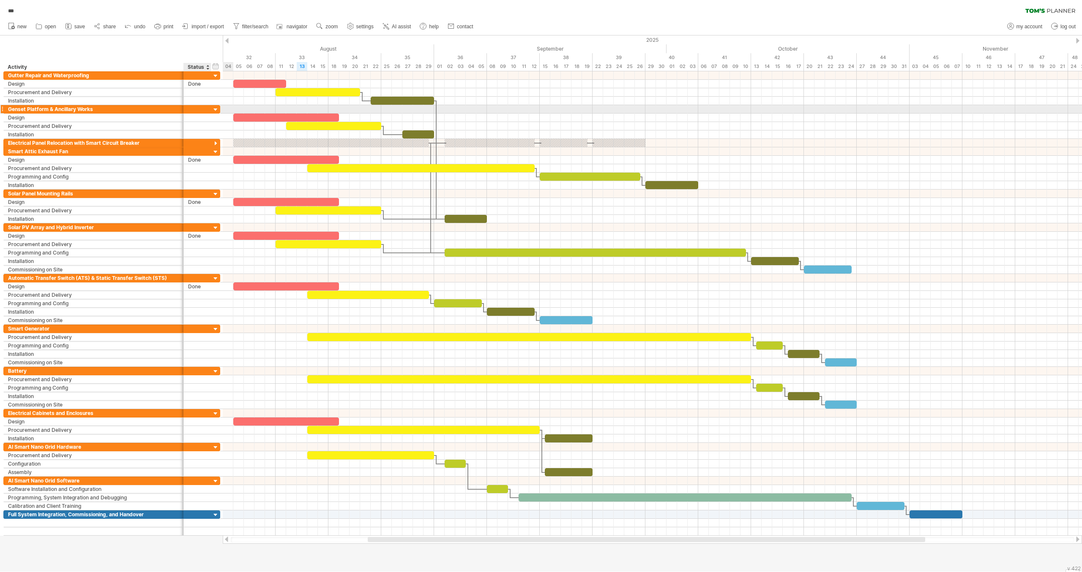
click at [217, 109] on div at bounding box center [216, 110] width 8 height 8
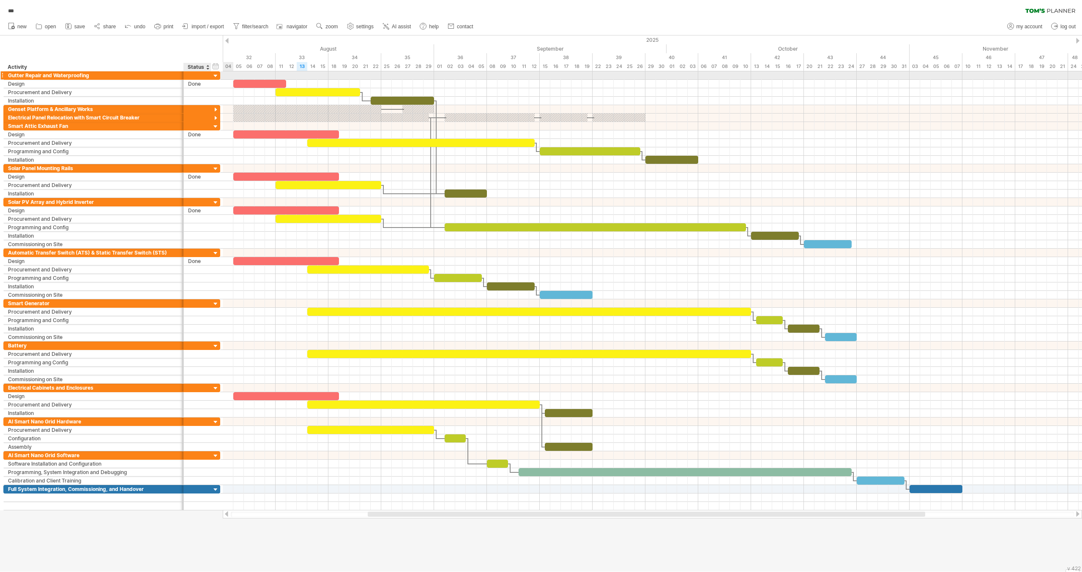
click at [218, 76] on div at bounding box center [216, 76] width 8 height 8
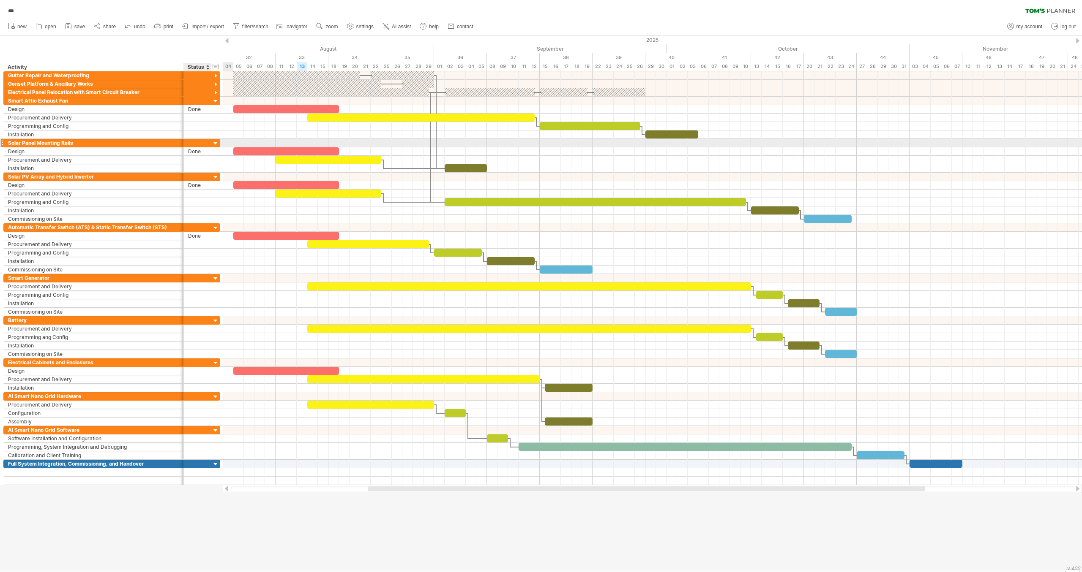
click at [215, 142] on div at bounding box center [216, 144] width 8 height 8
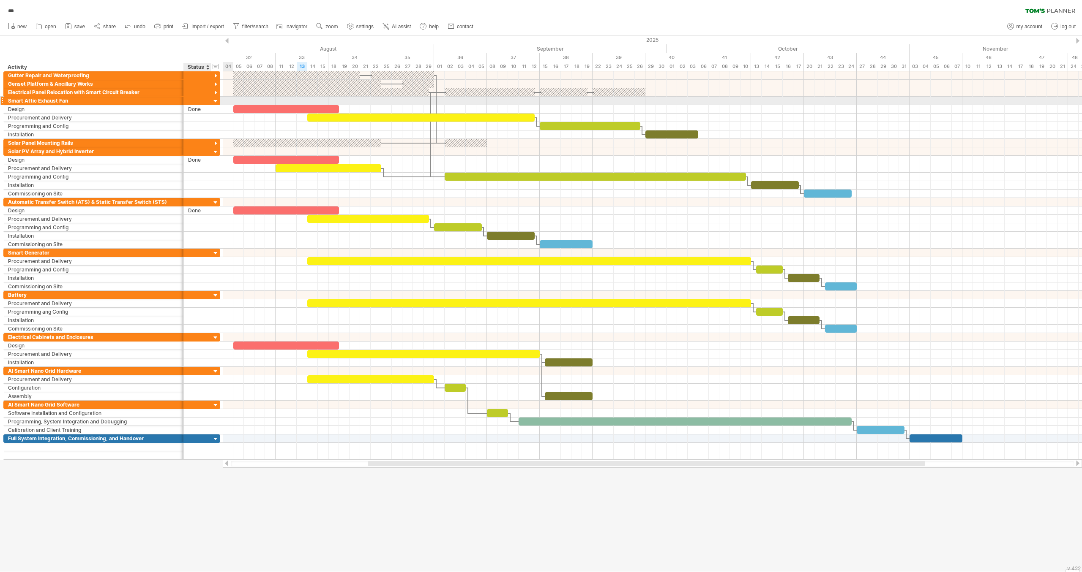
click at [217, 101] on div at bounding box center [216, 102] width 8 height 8
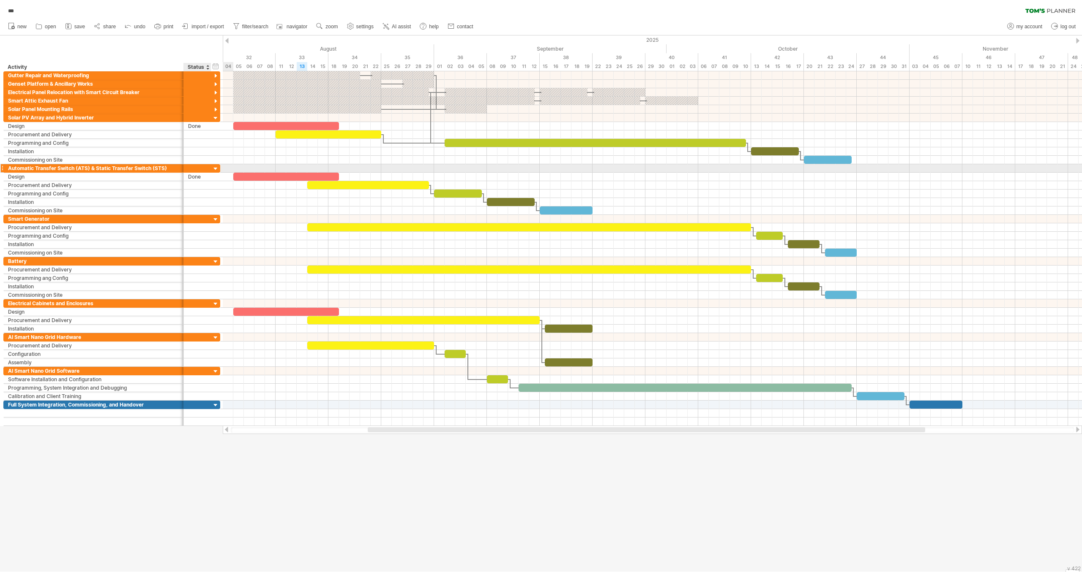
click at [215, 166] on div at bounding box center [216, 169] width 8 height 8
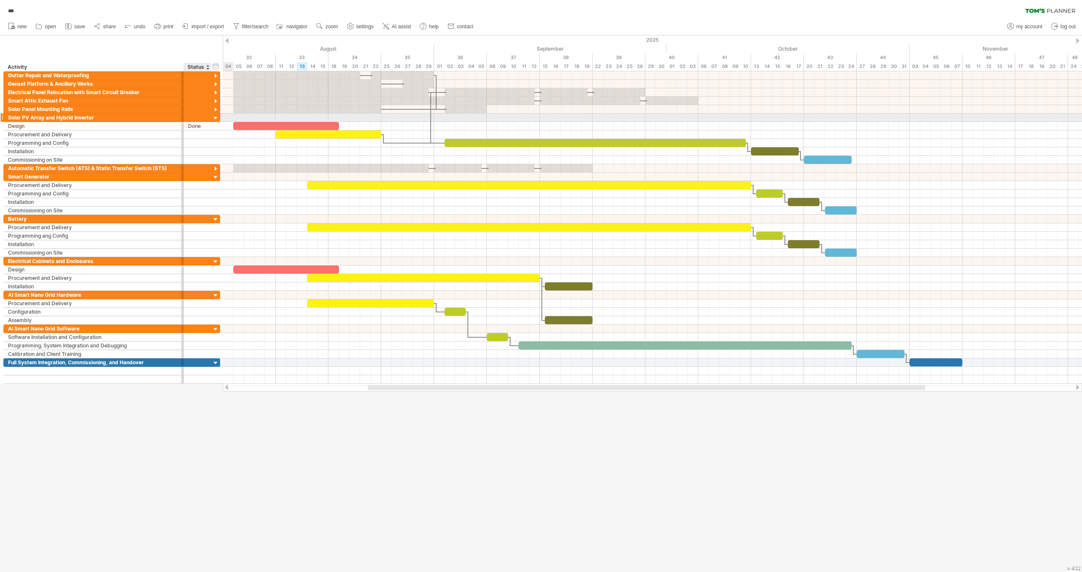
click at [215, 119] on div at bounding box center [216, 118] width 8 height 8
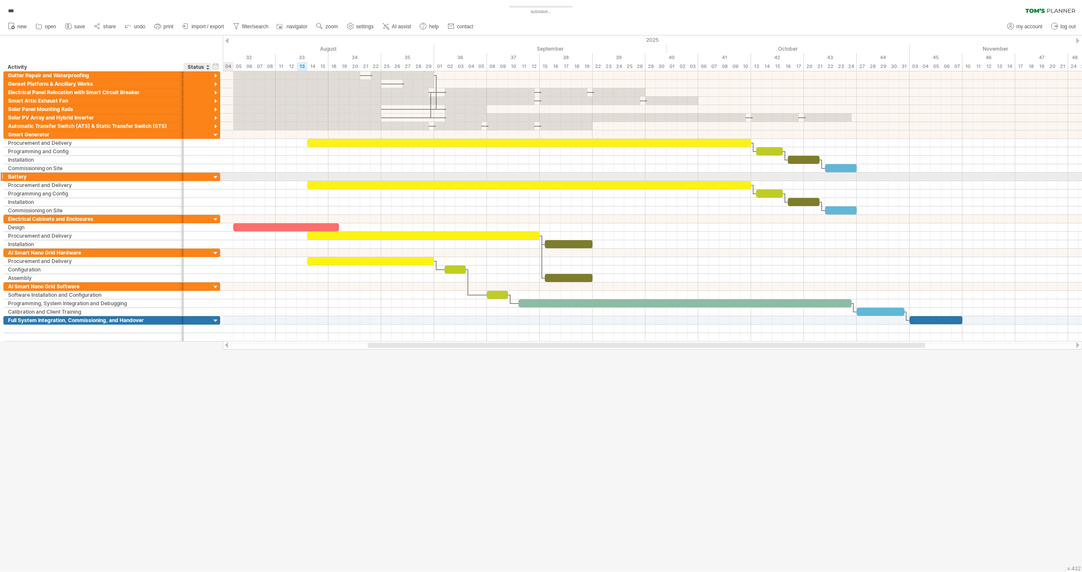
click at [215, 175] on div at bounding box center [216, 178] width 8 height 8
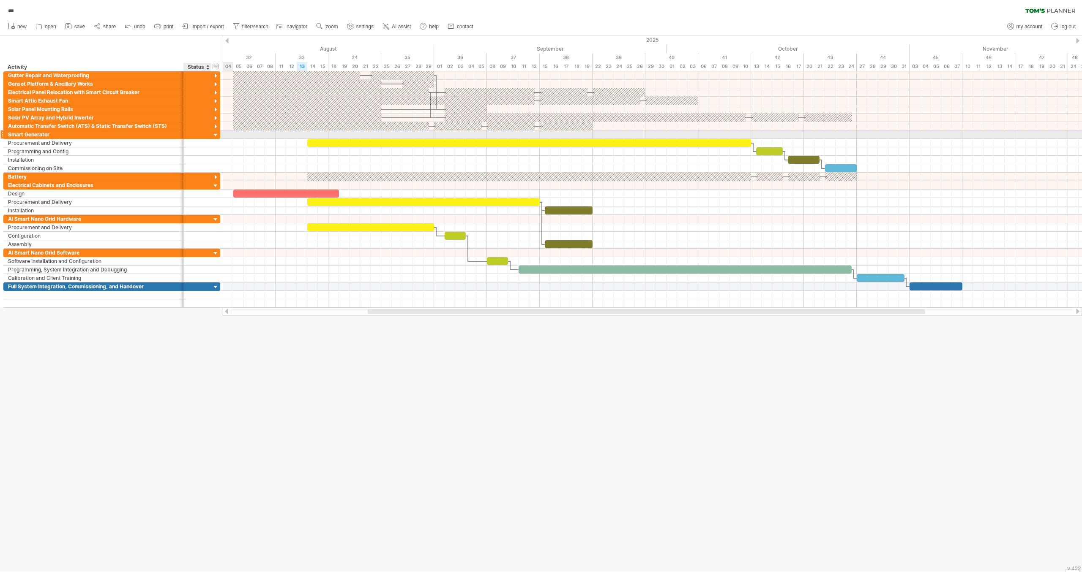
click at [215, 131] on div at bounding box center [216, 135] width 8 height 8
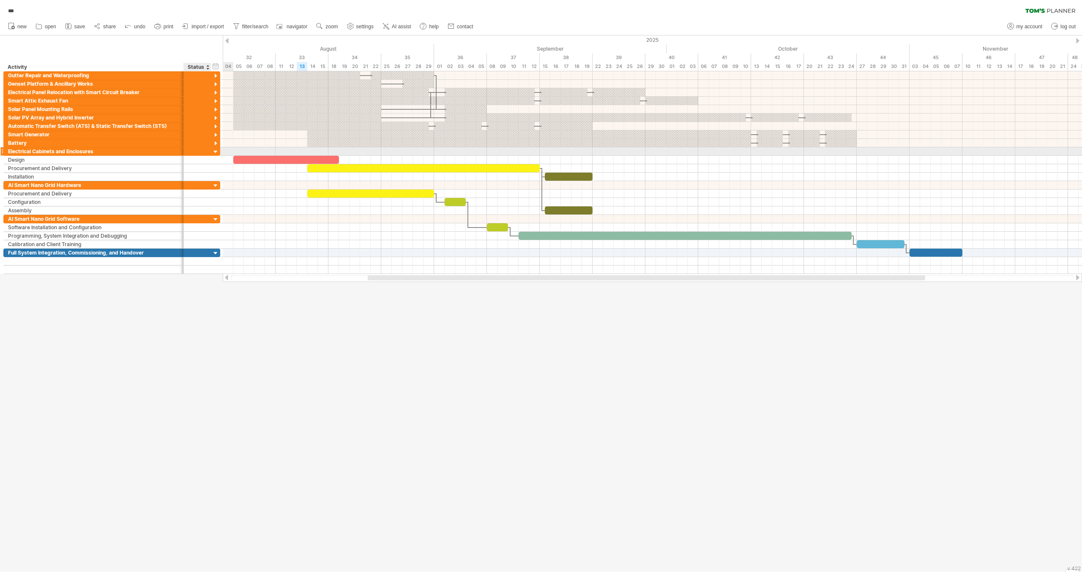
click at [216, 150] on div at bounding box center [216, 152] width 8 height 8
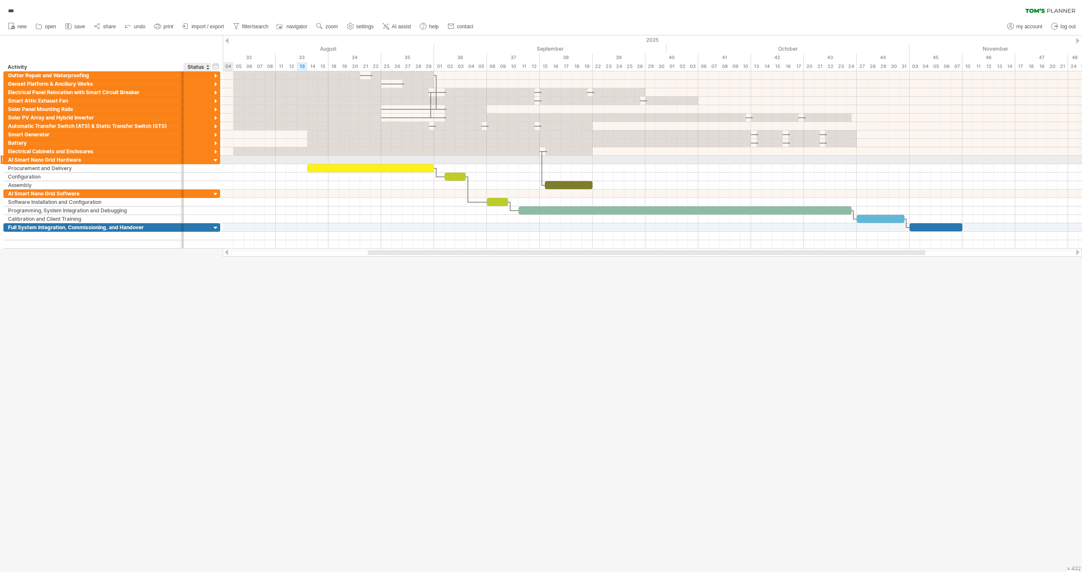
click at [216, 157] on div at bounding box center [216, 161] width 8 height 8
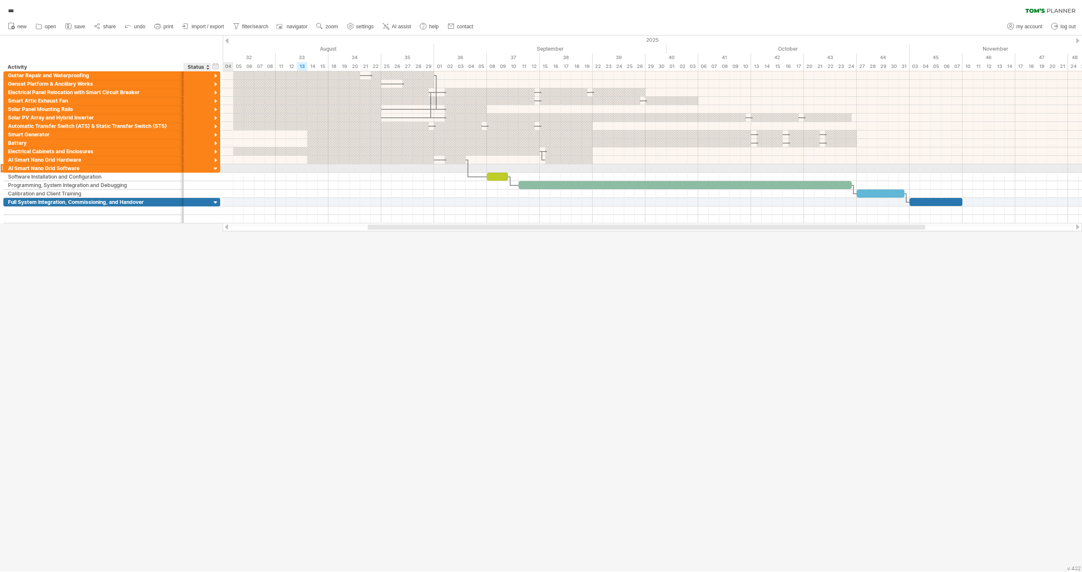
click at [217, 166] on div at bounding box center [216, 169] width 8 height 8
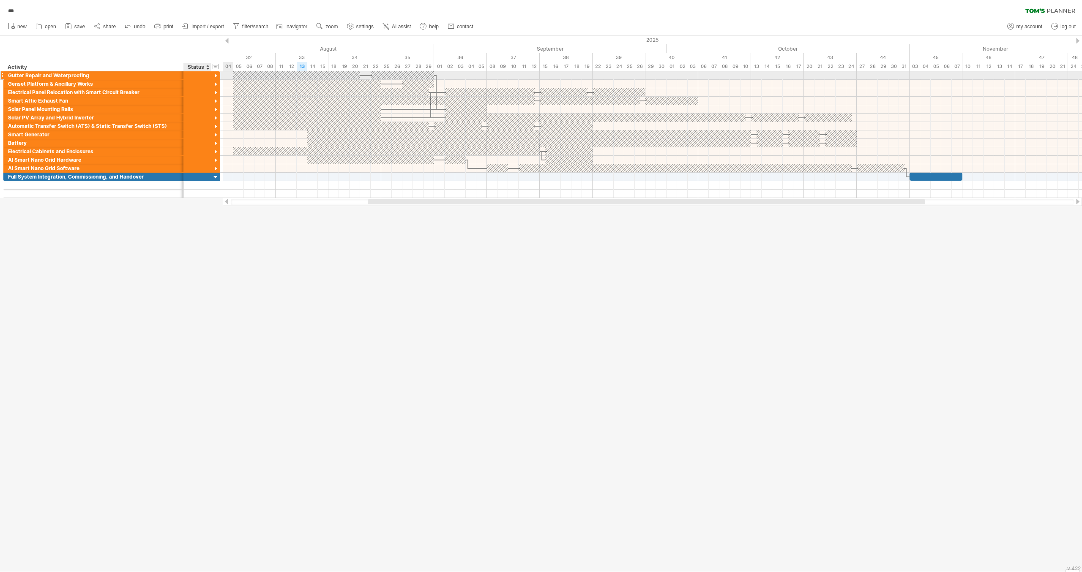
click at [216, 74] on div at bounding box center [216, 76] width 8 height 8
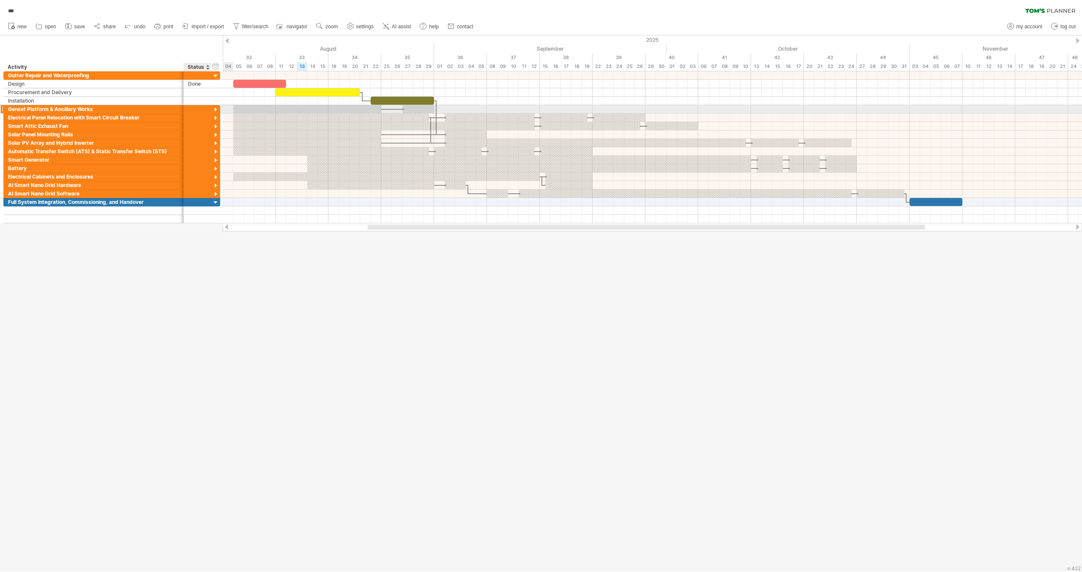
click at [215, 106] on div at bounding box center [216, 110] width 8 height 8
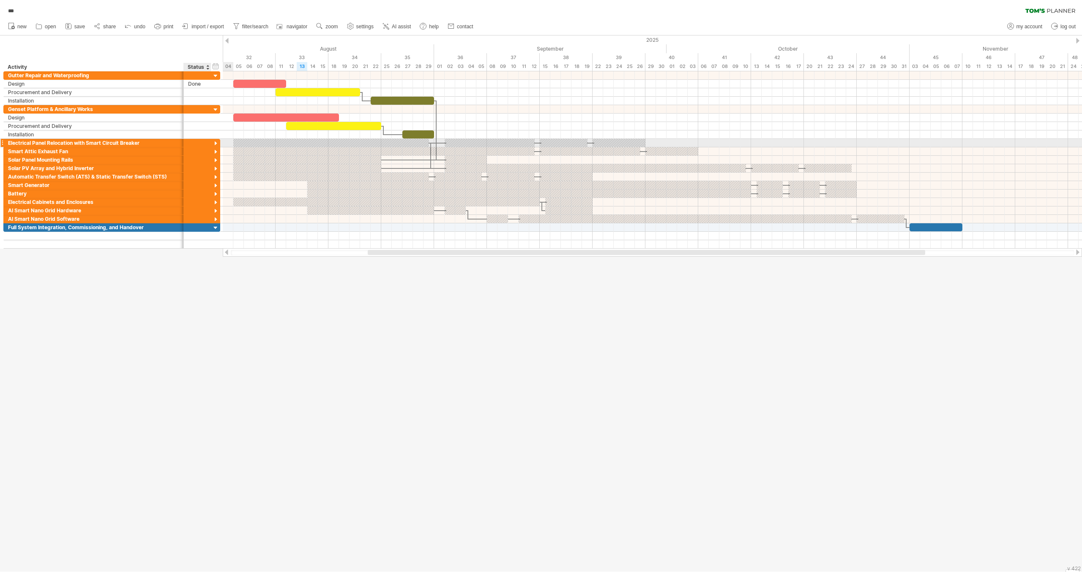
click at [217, 142] on div at bounding box center [216, 144] width 8 height 8
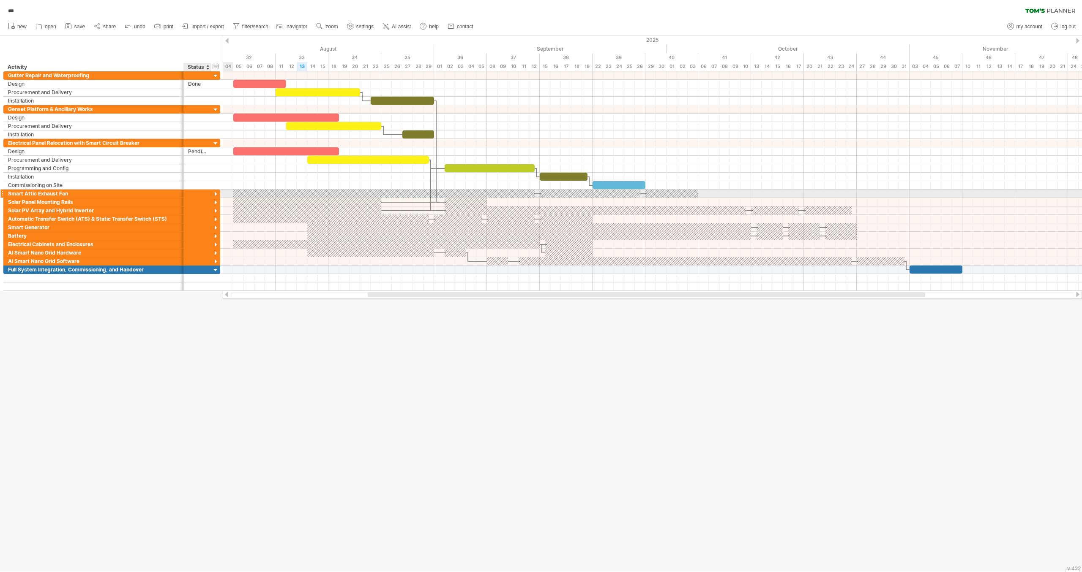
click at [216, 191] on div at bounding box center [216, 195] width 8 height 8
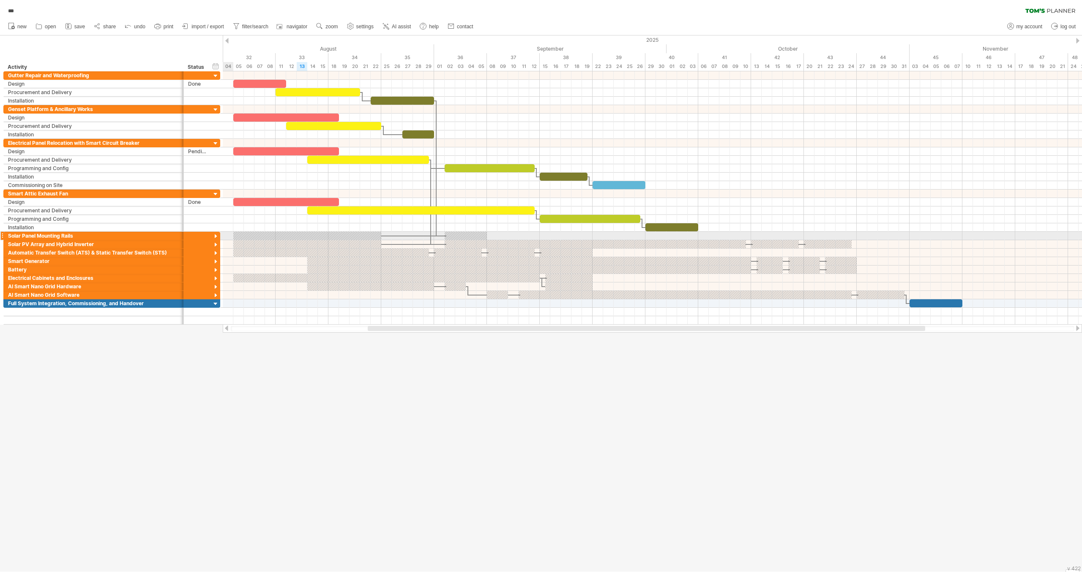
drag, startPoint x: 215, startPoint y: 233, endPoint x: 217, endPoint y: 240, distance: 7.4
click at [215, 233] on div at bounding box center [216, 237] width 8 height 8
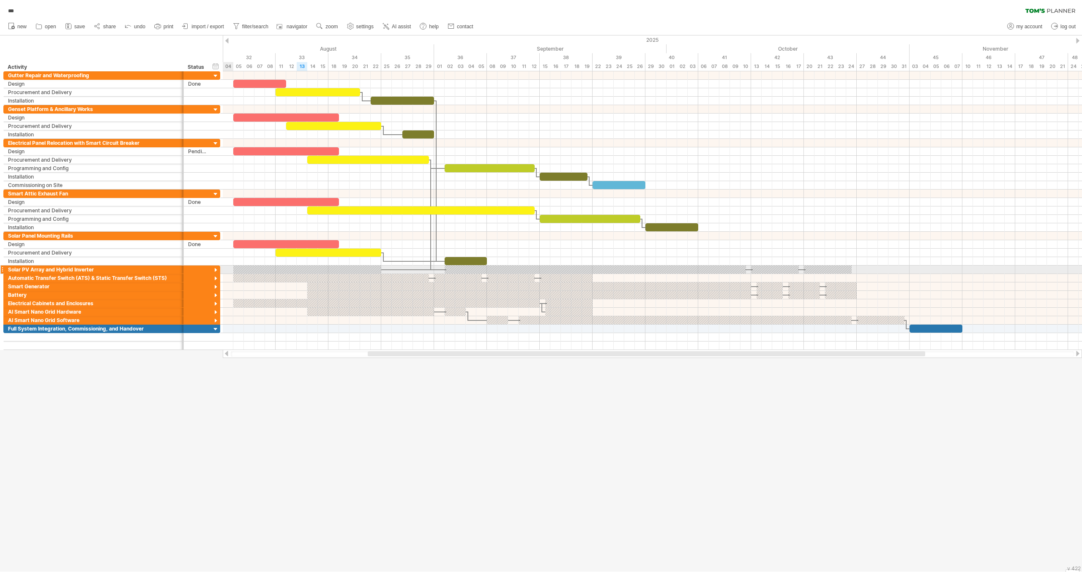
click at [216, 267] on div at bounding box center [216, 271] width 8 height 8
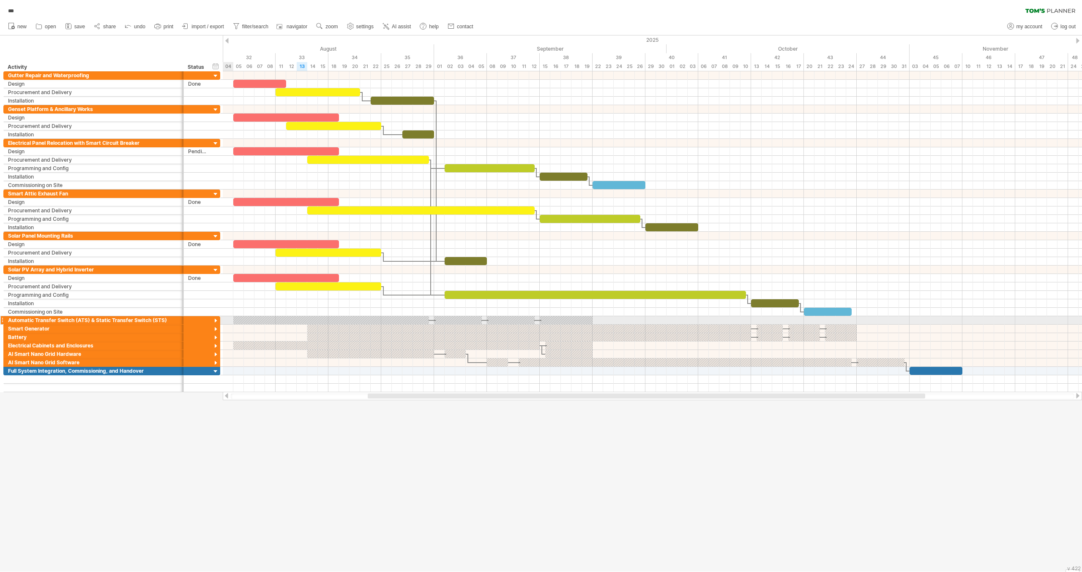
click at [216, 318] on div at bounding box center [216, 321] width 8 height 8
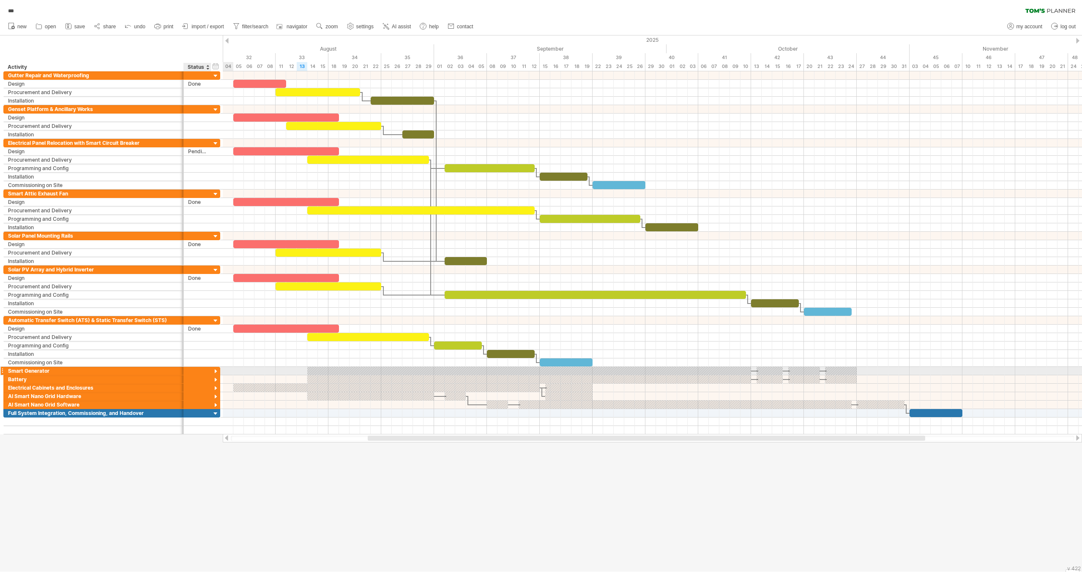
click at [215, 368] on div at bounding box center [216, 372] width 8 height 8
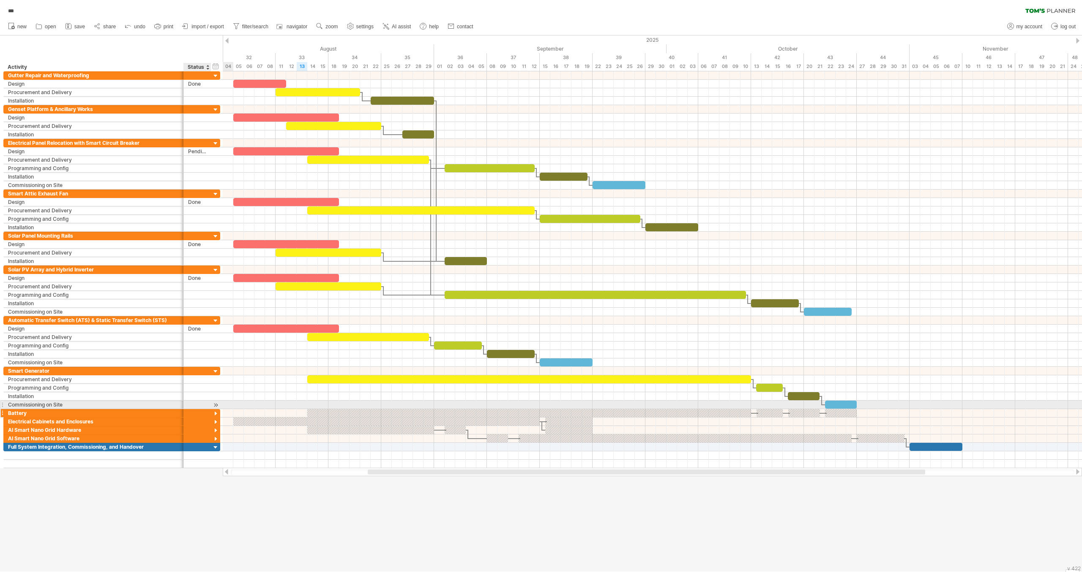
click at [216, 410] on div at bounding box center [216, 414] width 8 height 8
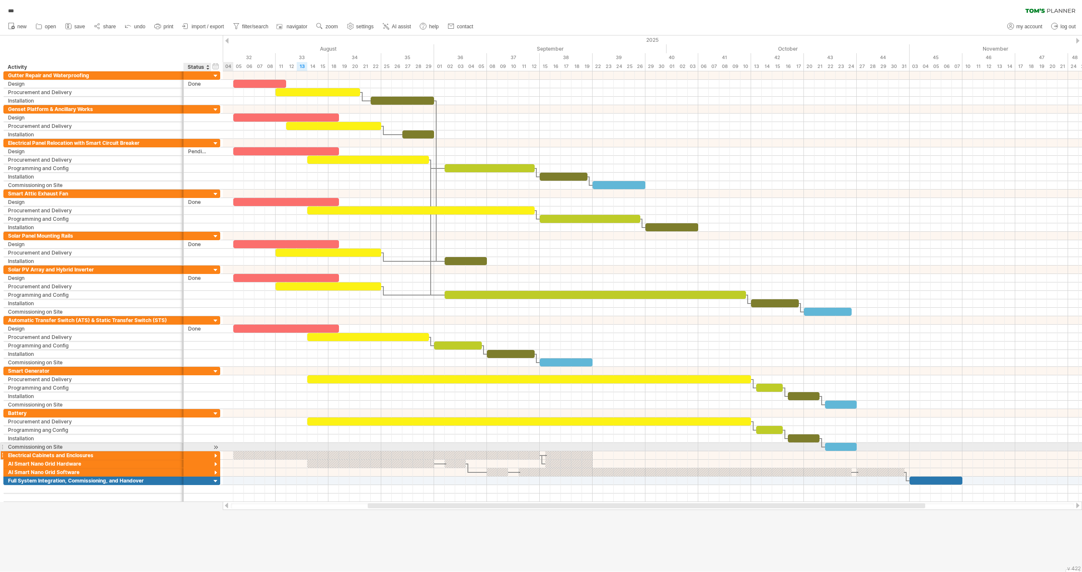
click at [217, 452] on div at bounding box center [216, 456] width 8 height 8
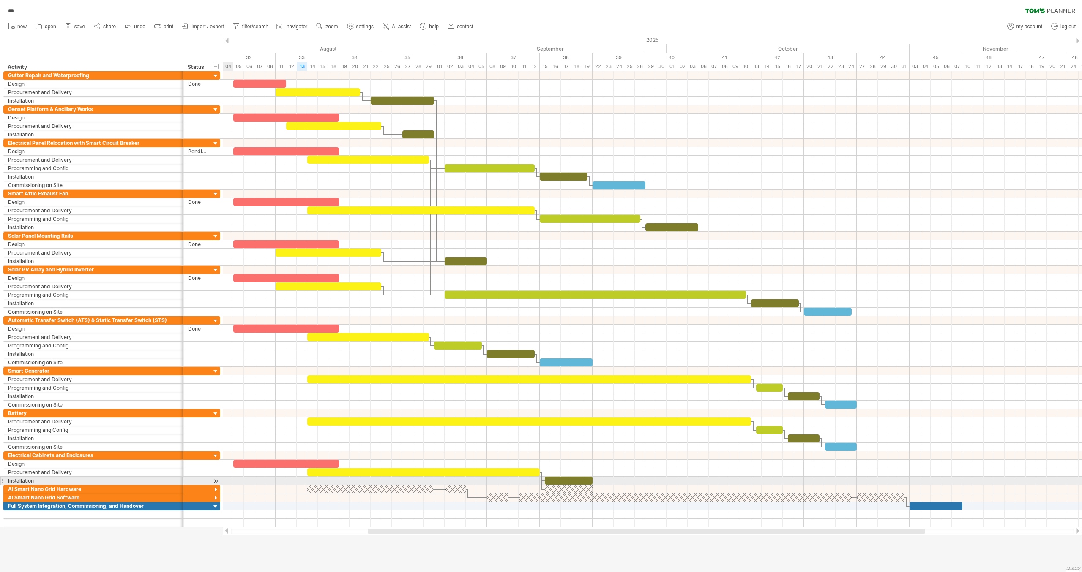
drag, startPoint x: 215, startPoint y: 482, endPoint x: 226, endPoint y: 488, distance: 12.5
click at [214, 486] on div at bounding box center [216, 490] width 8 height 8
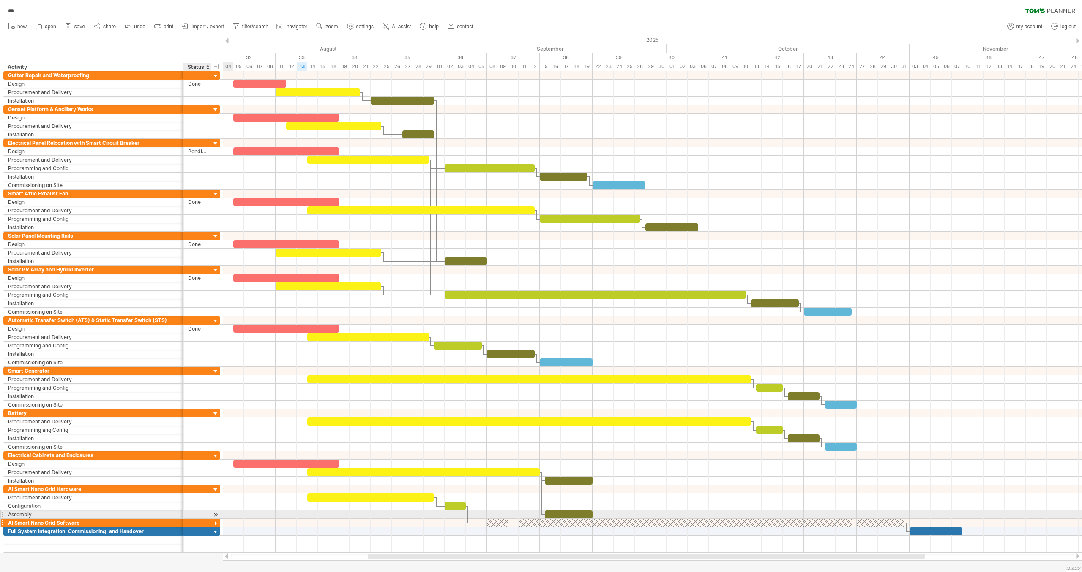
click at [216, 520] on div at bounding box center [216, 524] width 8 height 8
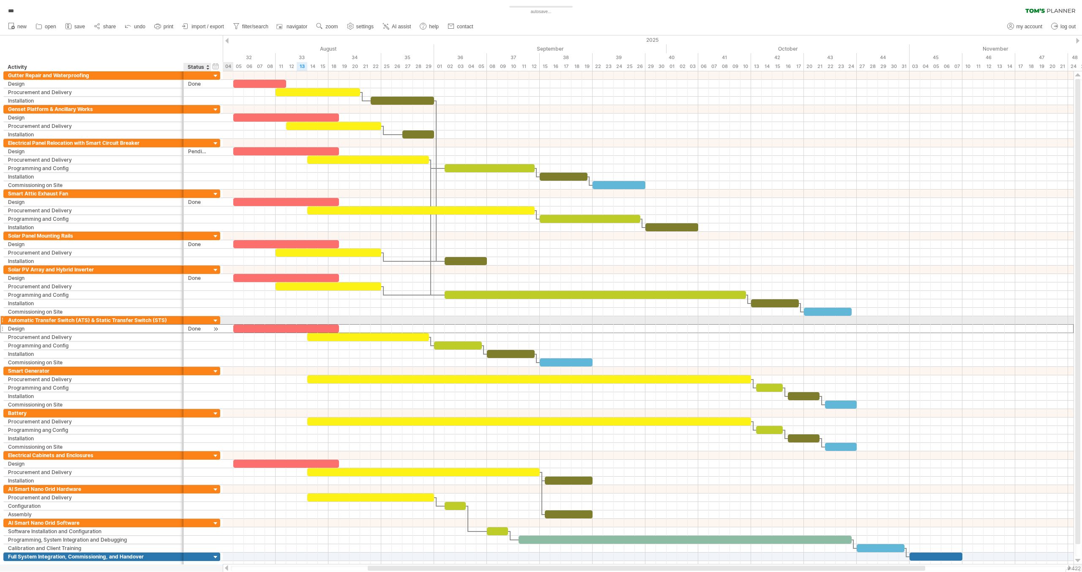
click at [193, 325] on div "Done" at bounding box center [197, 329] width 19 height 8
click at [193, 325] on input "****" at bounding box center [197, 329] width 19 height 8
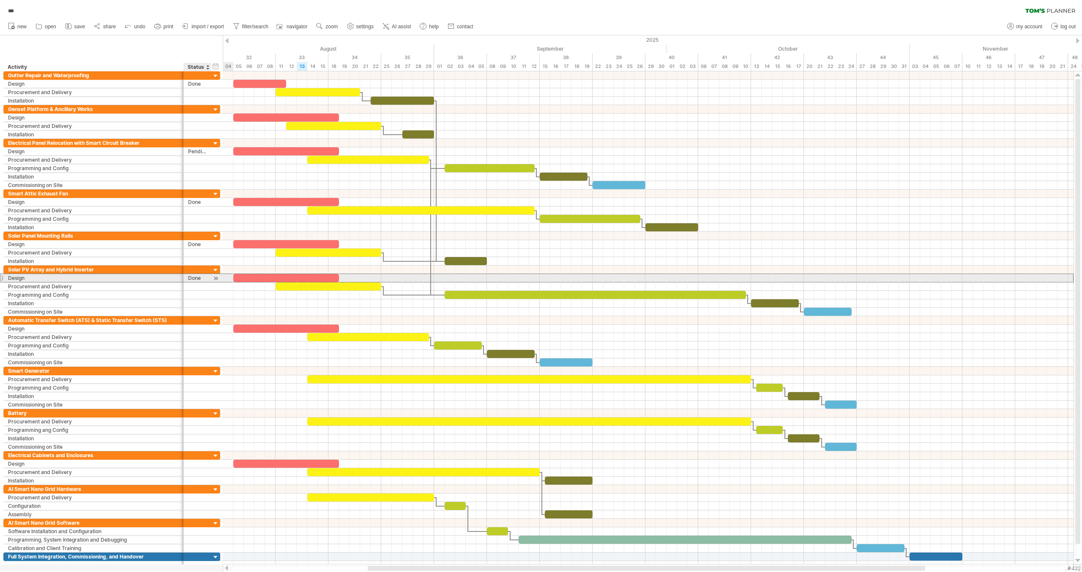
click at [192, 275] on div "Done" at bounding box center [197, 278] width 19 height 8
click at [0, 0] on input "****" at bounding box center [0, 0] width 0 height 0
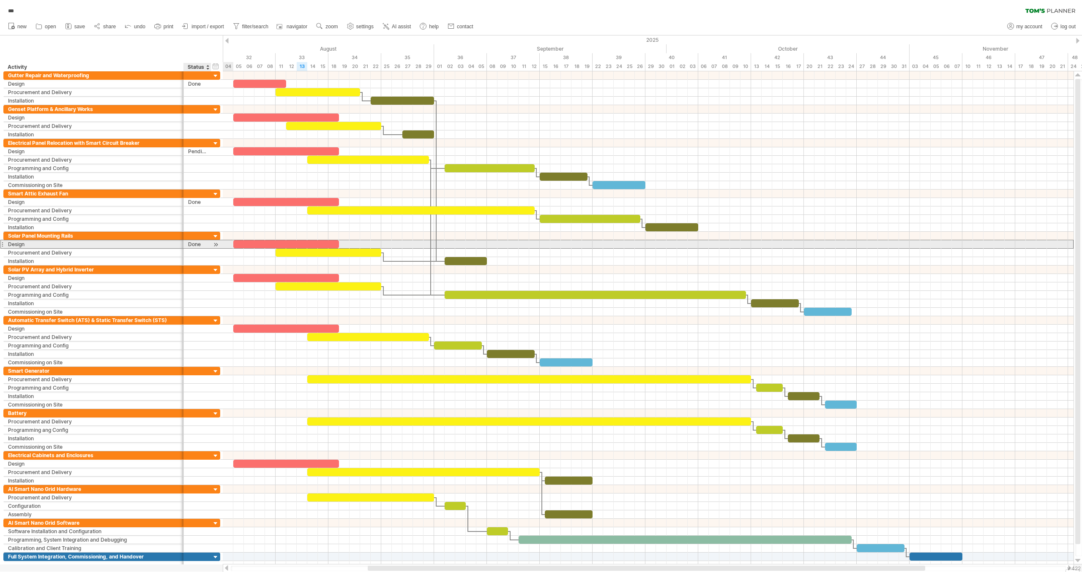
click at [188, 242] on div "Done" at bounding box center [197, 244] width 19 height 8
click at [0, 0] on input "****" at bounding box center [0, 0] width 0 height 0
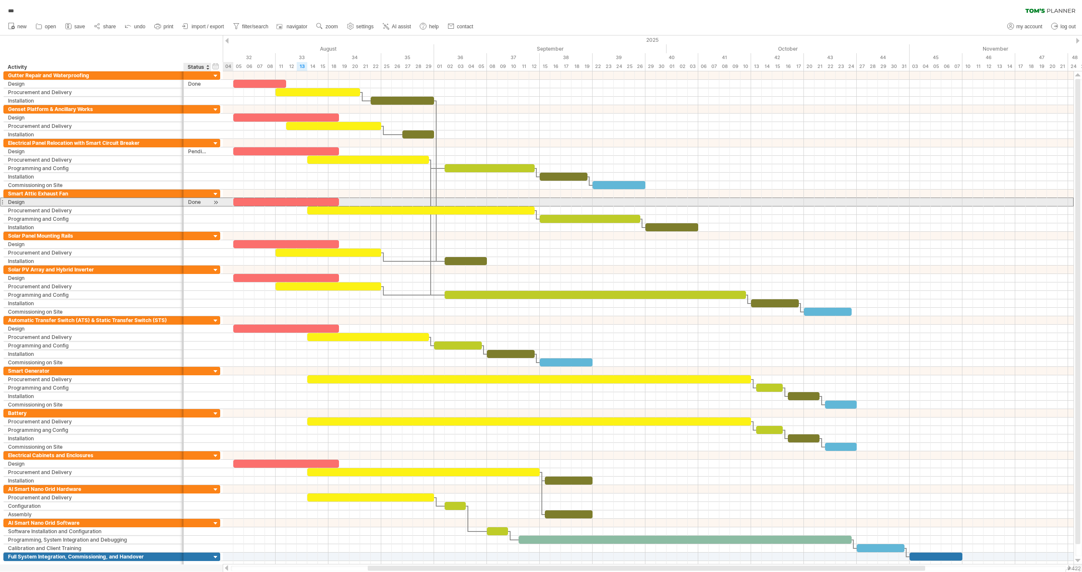
click at [193, 201] on div "Done" at bounding box center [197, 202] width 19 height 8
click at [0, 0] on input "****" at bounding box center [0, 0] width 0 height 0
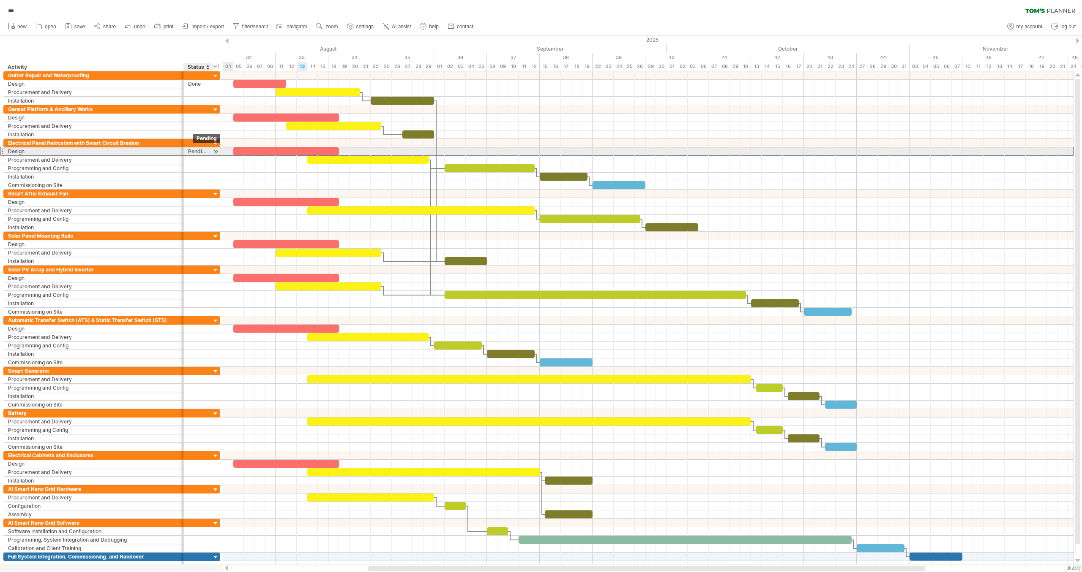
click at [195, 149] on div "Pending" at bounding box center [197, 151] width 19 height 8
click at [0, 0] on input "*******" at bounding box center [0, 0] width 0 height 0
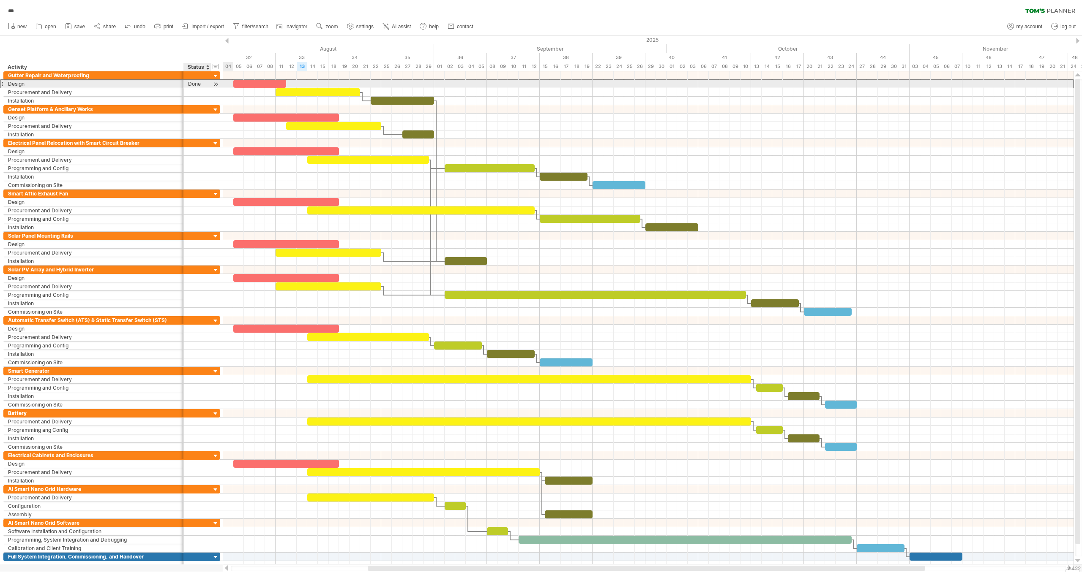
click at [193, 84] on div "Done" at bounding box center [197, 84] width 19 height 8
click at [0, 0] on input "****" at bounding box center [0, 0] width 0 height 0
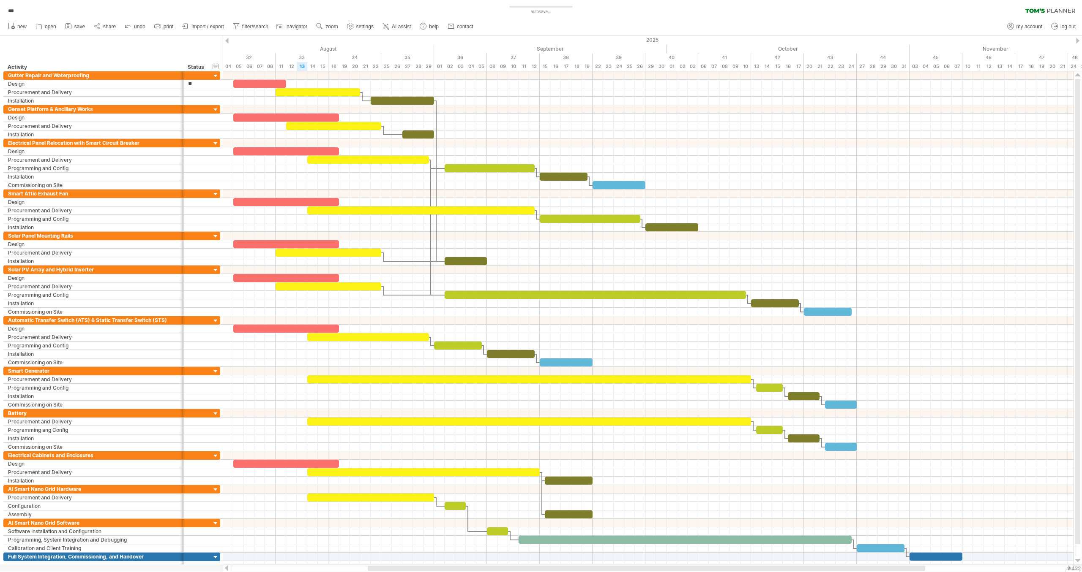
type input "***"
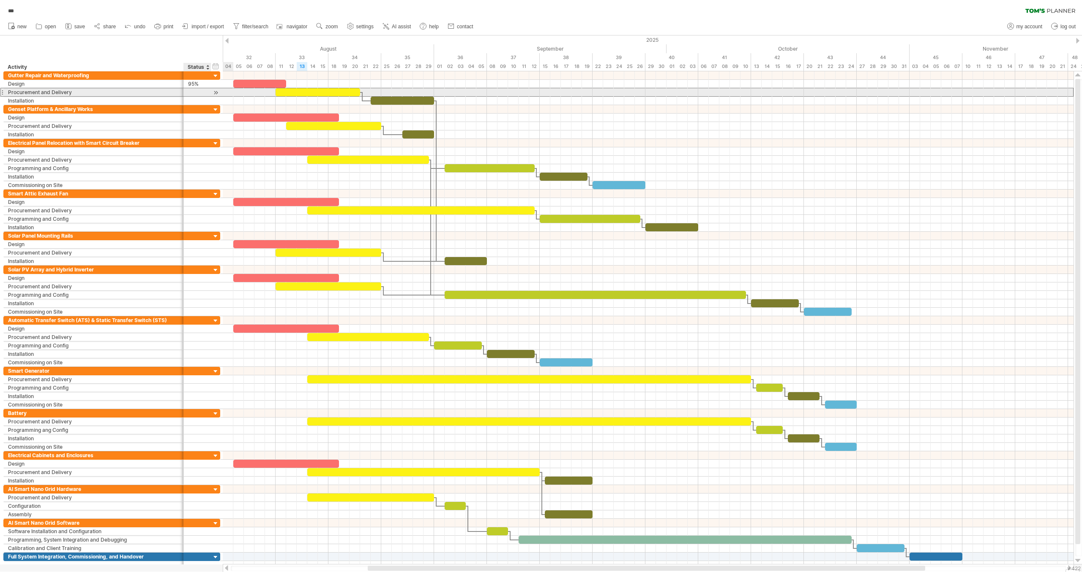
click at [194, 93] on div at bounding box center [197, 92] width 19 height 8
click at [0, 0] on input "text" at bounding box center [0, 0] width 0 height 0
type input "***"
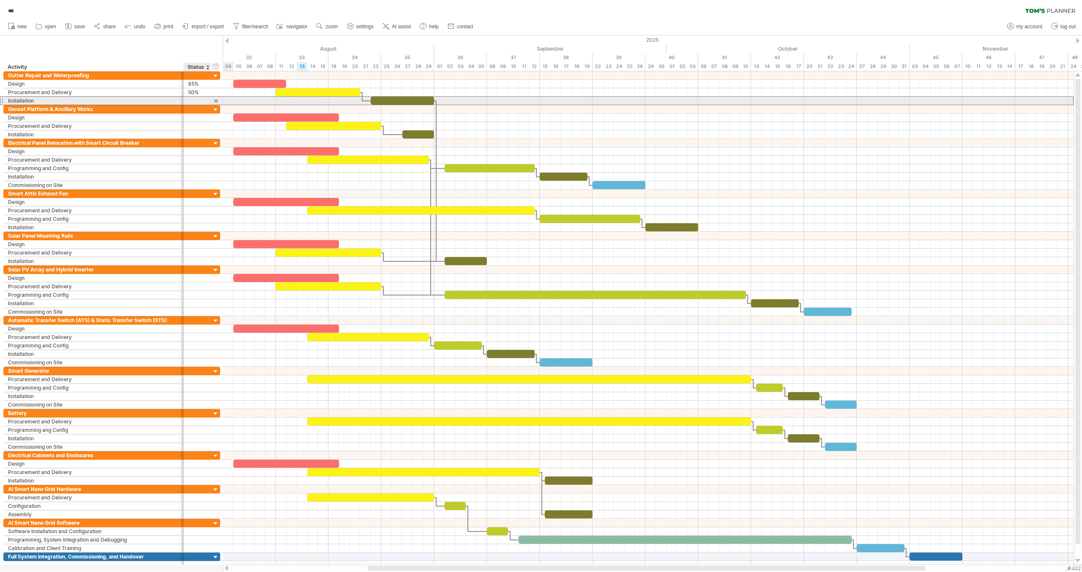
click at [193, 101] on div at bounding box center [197, 101] width 19 height 8
click at [0, 0] on input "text" at bounding box center [0, 0] width 0 height 0
type input "**"
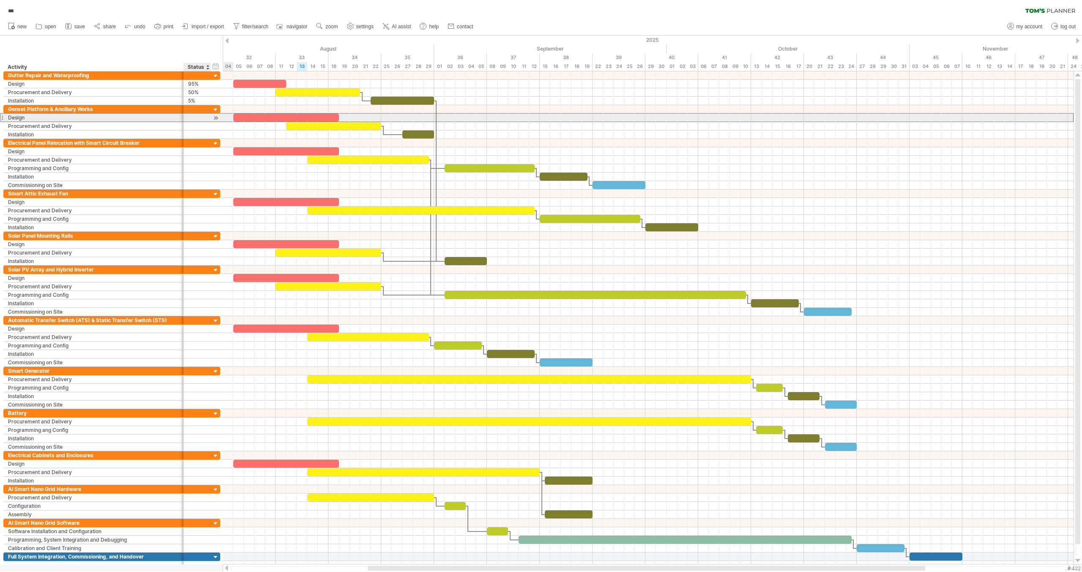
click at [193, 117] on div at bounding box center [197, 118] width 19 height 8
click at [0, 0] on input "text" at bounding box center [0, 0] width 0 height 0
type input "***"
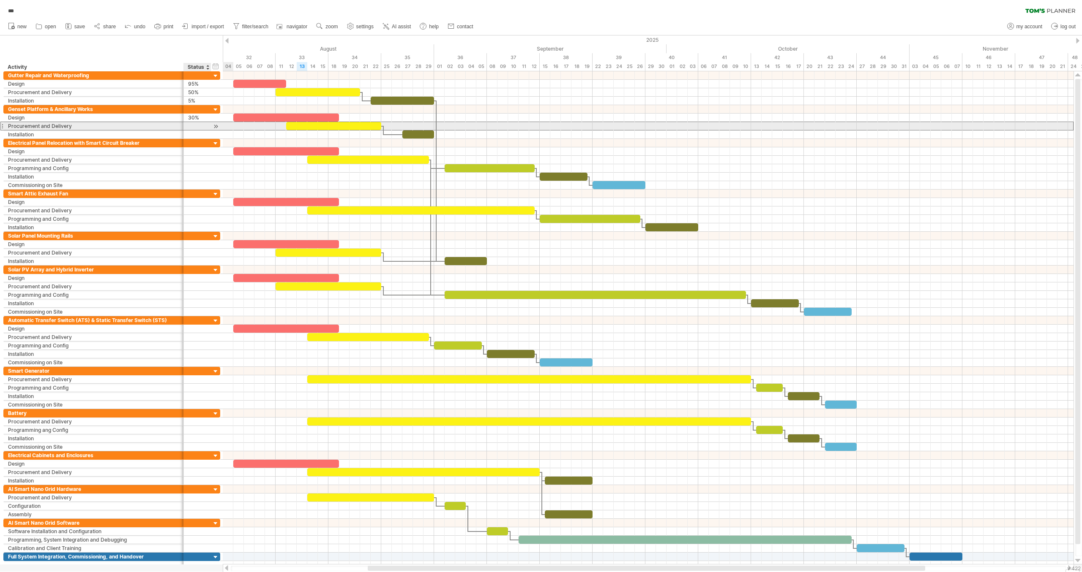
click at [192, 126] on div at bounding box center [197, 126] width 19 height 8
click at [0, 0] on input "text" at bounding box center [0, 0] width 0 height 0
click at [191, 125] on input "text" at bounding box center [197, 126] width 19 height 8
type input "**"
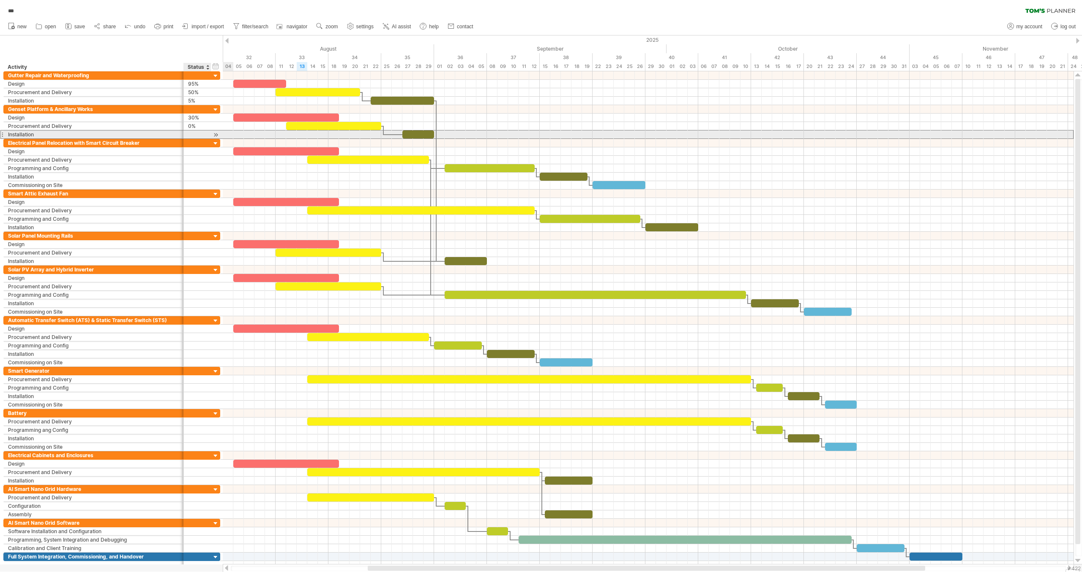
click at [190, 133] on div at bounding box center [197, 135] width 19 height 8
click at [0, 0] on input "text" at bounding box center [0, 0] width 0 height 0
type input "**"
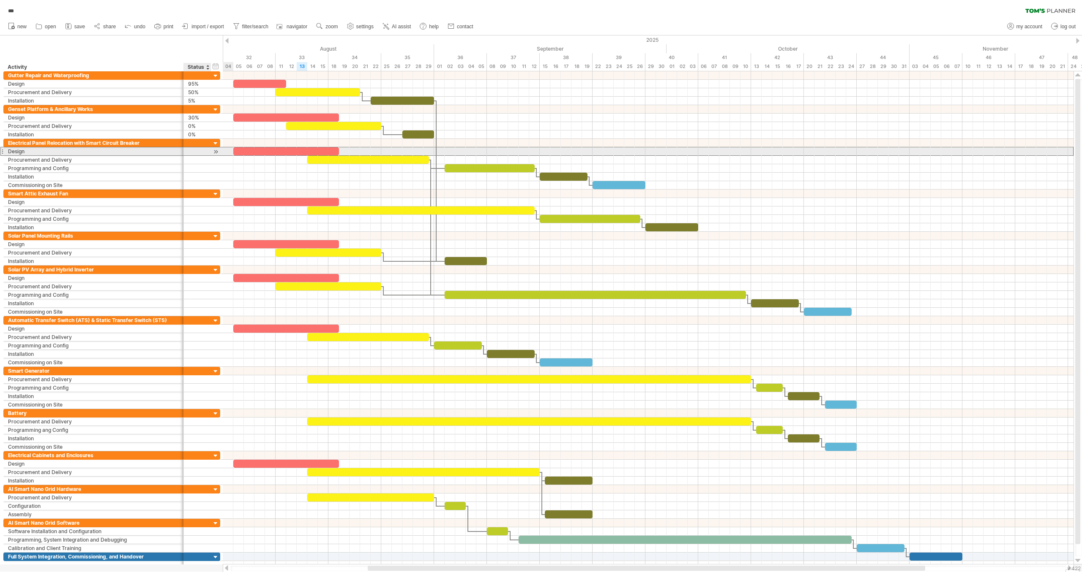
click at [195, 153] on div at bounding box center [197, 151] width 19 height 8
click at [0, 0] on input "text" at bounding box center [0, 0] width 0 height 0
type input "***"
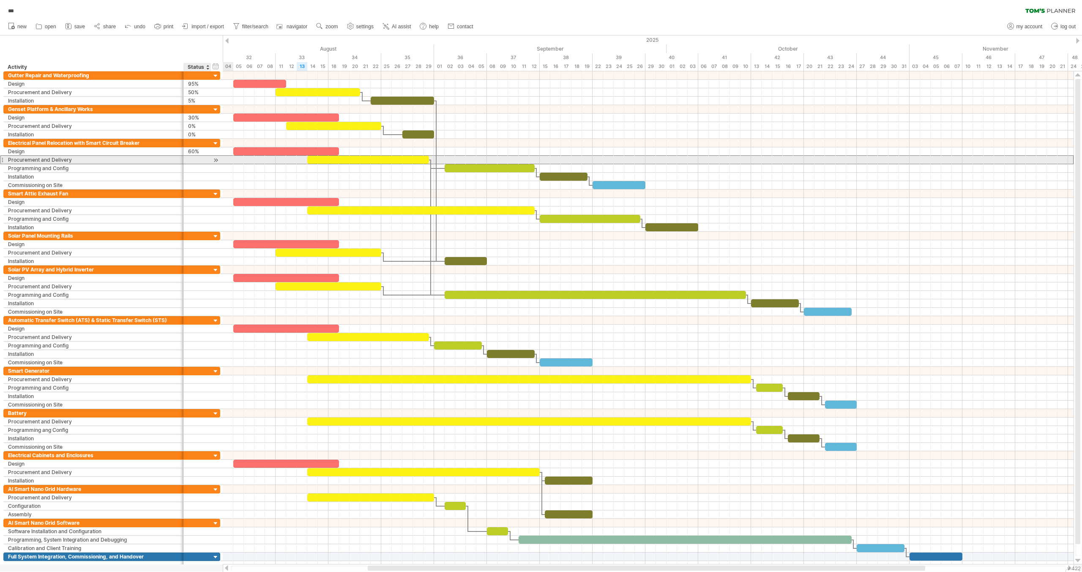
click at [187, 161] on div at bounding box center [197, 160] width 27 height 8
click at [193, 158] on div at bounding box center [197, 160] width 19 height 8
click at [193, 158] on input "text" at bounding box center [197, 160] width 19 height 8
type input "***"
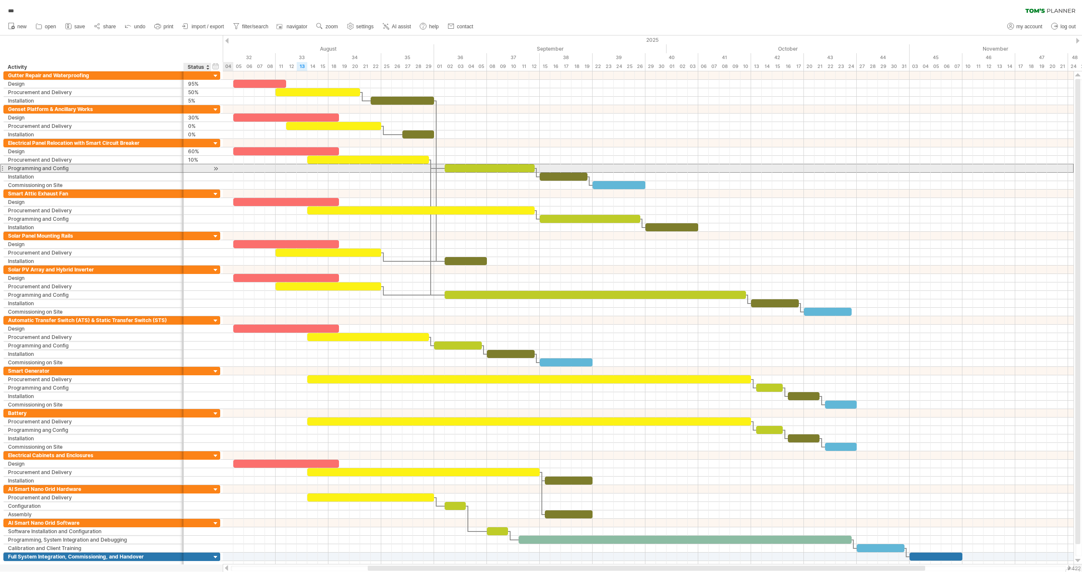
click at [194, 167] on div at bounding box center [197, 168] width 19 height 8
click at [0, 0] on input "text" at bounding box center [0, 0] width 0 height 0
click at [194, 167] on input "***" at bounding box center [197, 168] width 19 height 8
drag, startPoint x: 204, startPoint y: 167, endPoint x: 183, endPoint y: 166, distance: 21.6
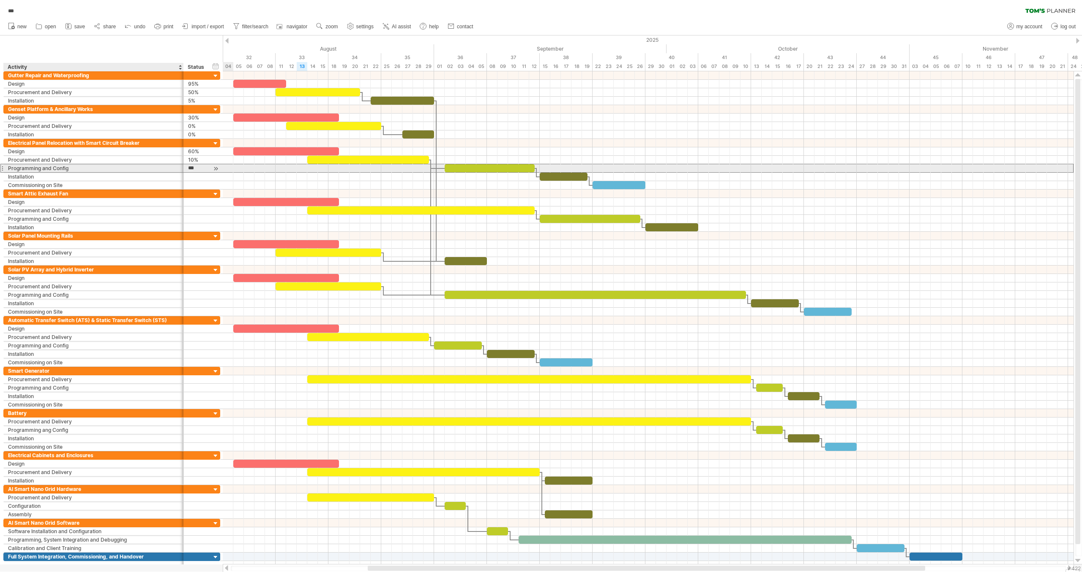
click at [183, 166] on div "**********" at bounding box center [111, 168] width 217 height 9
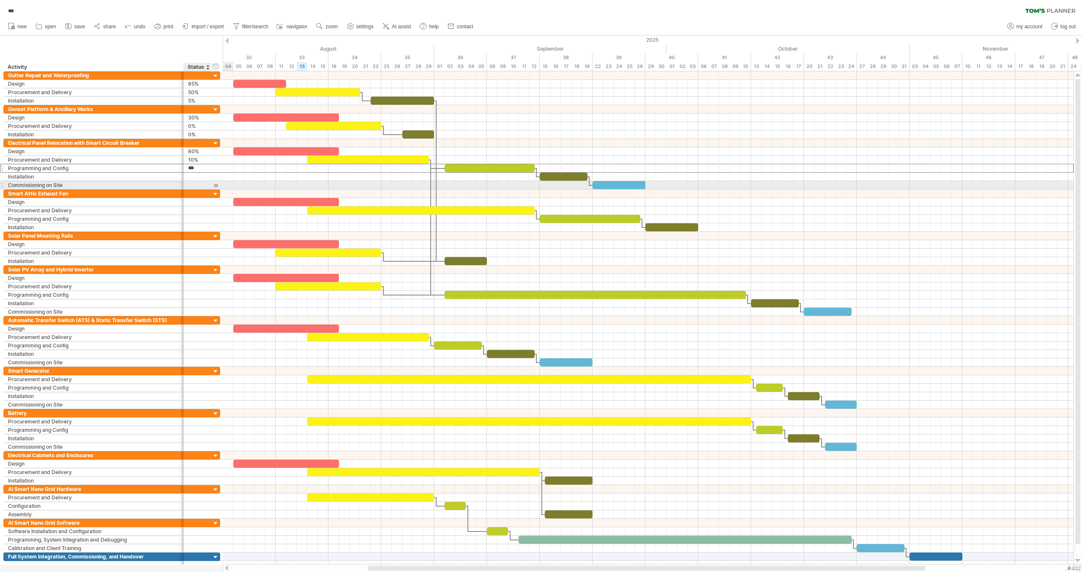
type input "**"
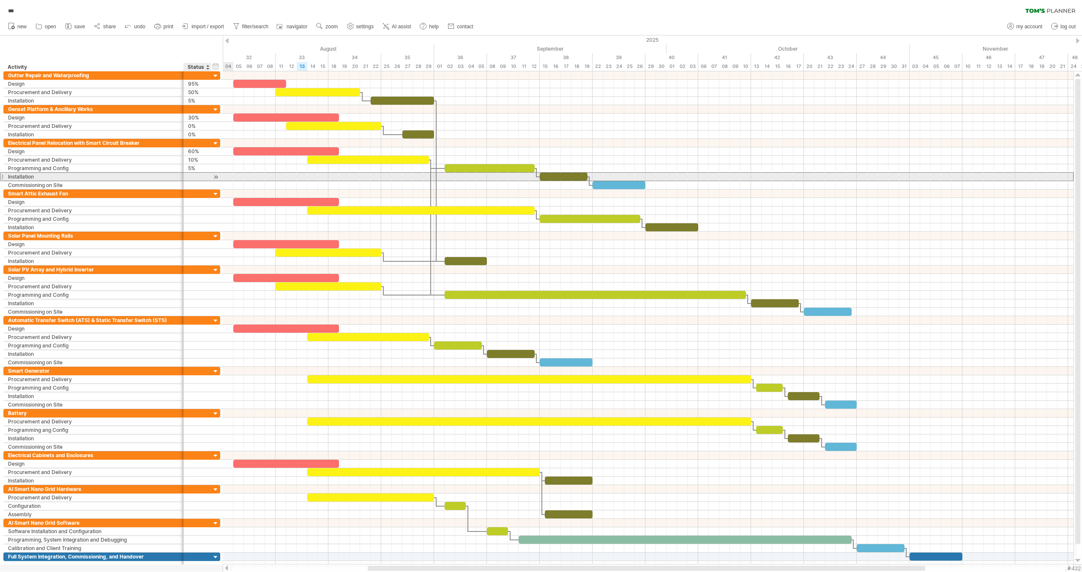
click at [190, 176] on div at bounding box center [197, 177] width 19 height 8
click at [0, 0] on input "text" at bounding box center [0, 0] width 0 height 0
type input "**"
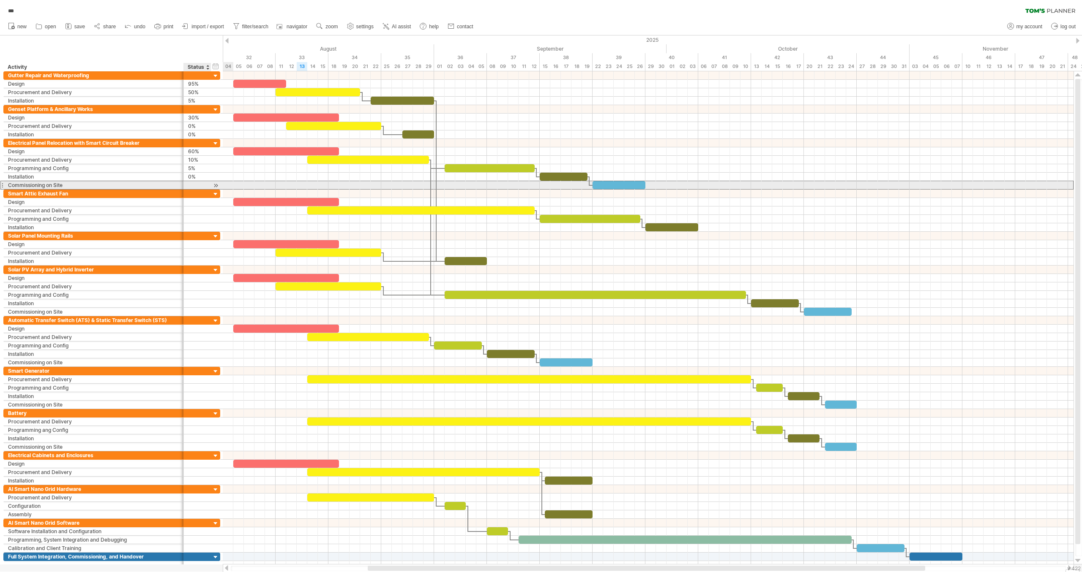
click at [193, 184] on div at bounding box center [197, 185] width 19 height 8
click at [0, 0] on input "text" at bounding box center [0, 0] width 0 height 0
type input "**"
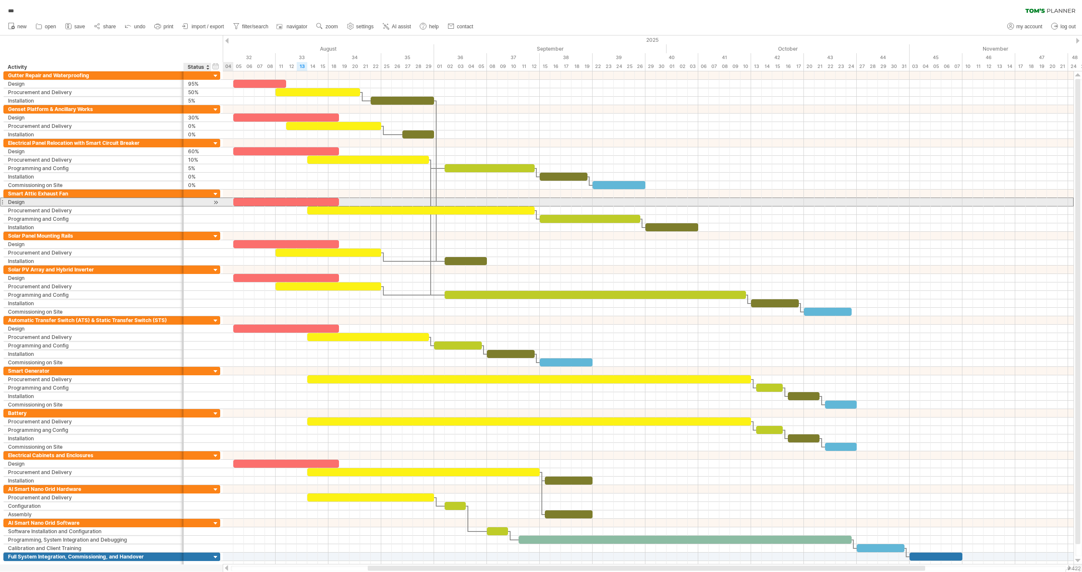
click at [191, 201] on div at bounding box center [197, 202] width 19 height 8
click at [0, 0] on input "text" at bounding box center [0, 0] width 0 height 0
type input "***"
click at [193, 207] on div at bounding box center [197, 211] width 19 height 8
click at [0, 0] on input "text" at bounding box center [0, 0] width 0 height 0
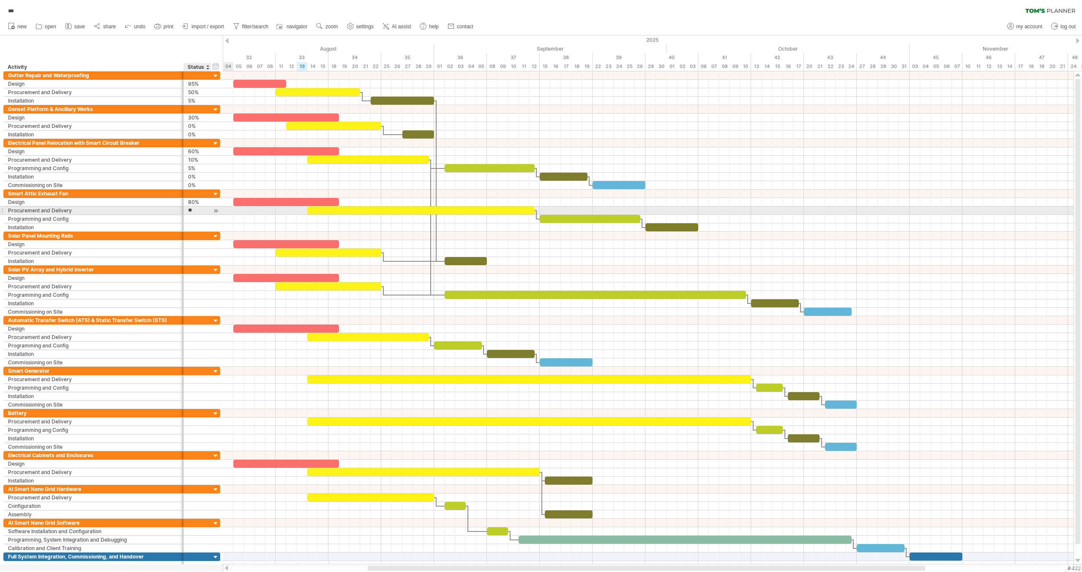
type input "***"
click at [191, 217] on input "text" at bounding box center [197, 219] width 19 height 8
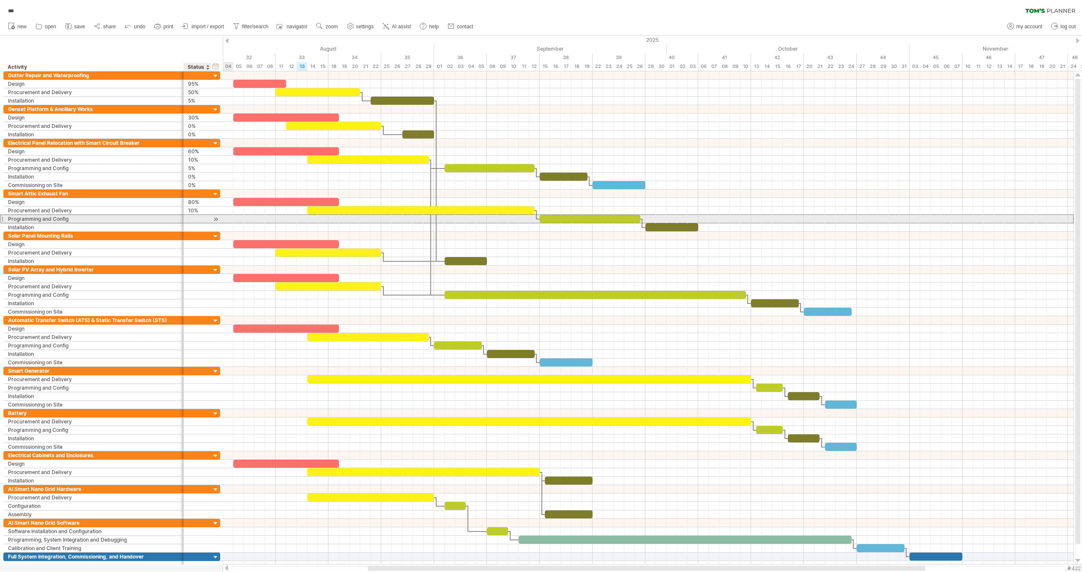
click at [191, 217] on input "text" at bounding box center [197, 219] width 19 height 8
type input "**"
click at [191, 223] on div at bounding box center [197, 227] width 19 height 8
click at [0, 0] on input "text" at bounding box center [0, 0] width 0 height 0
type input "**"
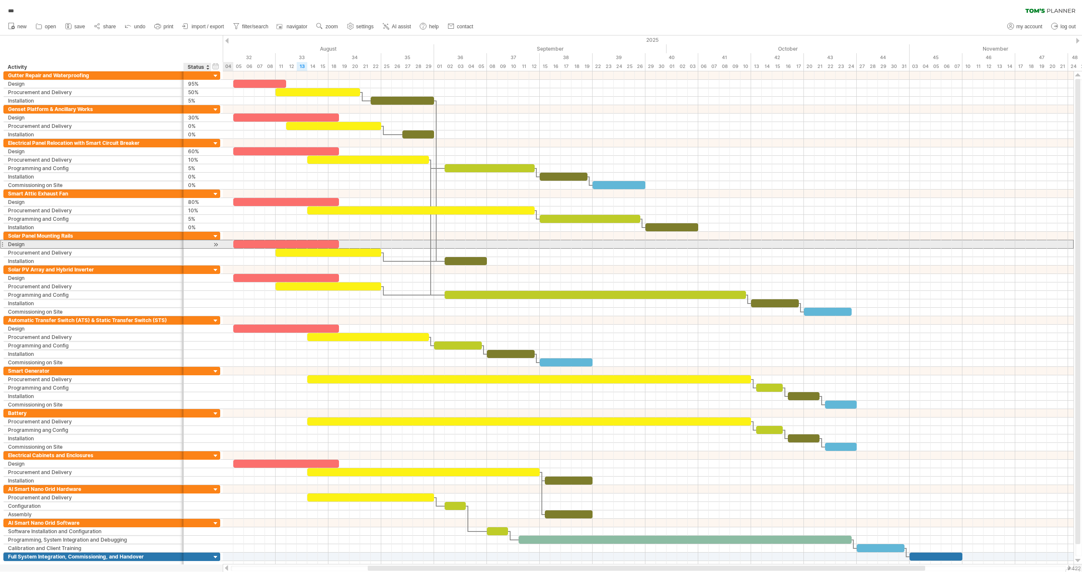
click at [190, 244] on div at bounding box center [197, 244] width 19 height 8
click at [0, 0] on input "text" at bounding box center [0, 0] width 0 height 0
type input "***"
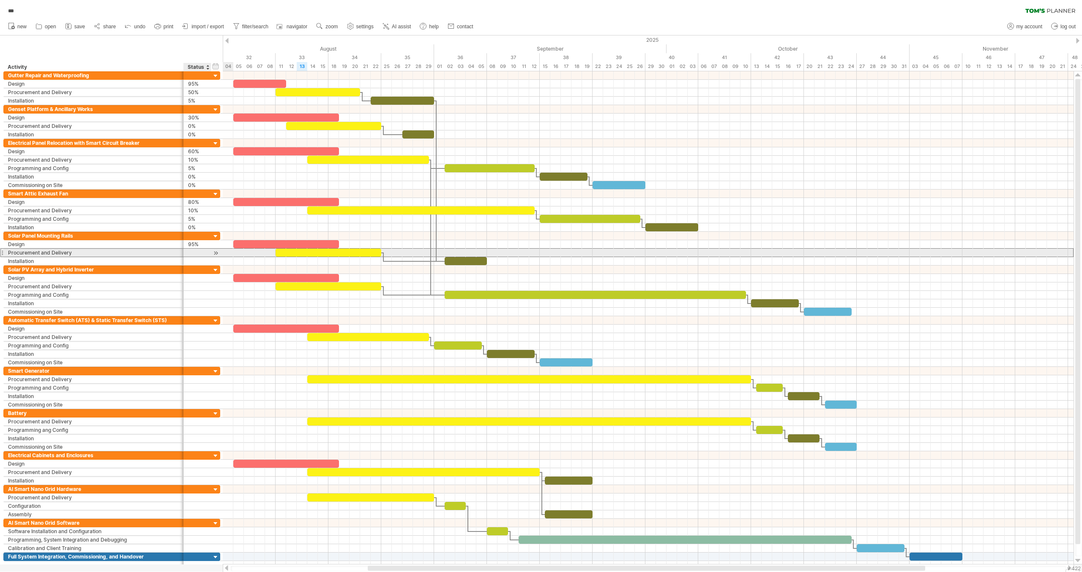
click at [189, 249] on div at bounding box center [197, 253] width 19 height 8
click at [0, 0] on input "text" at bounding box center [0, 0] width 0 height 0
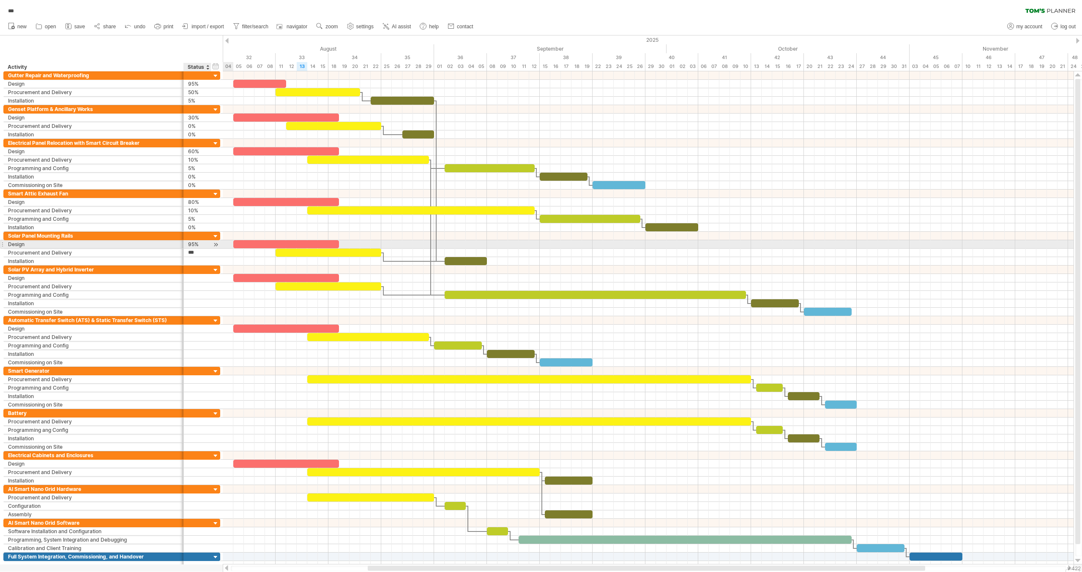
type input "**"
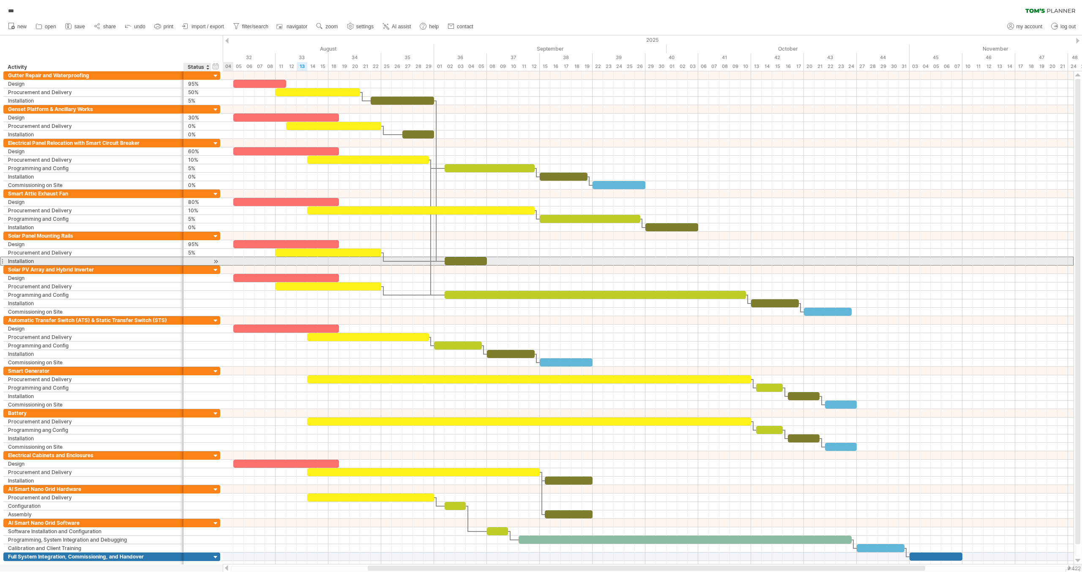
click at [195, 259] on div at bounding box center [197, 261] width 19 height 8
click at [0, 0] on input "text" at bounding box center [0, 0] width 0 height 0
type input "**"
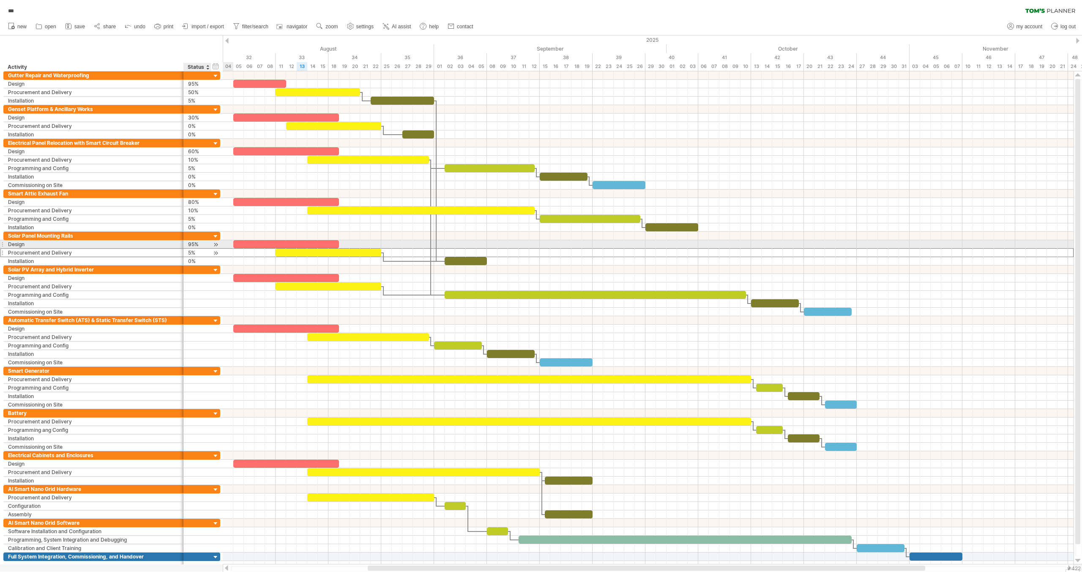
click at [189, 249] on div "5%" at bounding box center [197, 253] width 19 height 8
click at [0, 0] on input "**" at bounding box center [0, 0] width 0 height 0
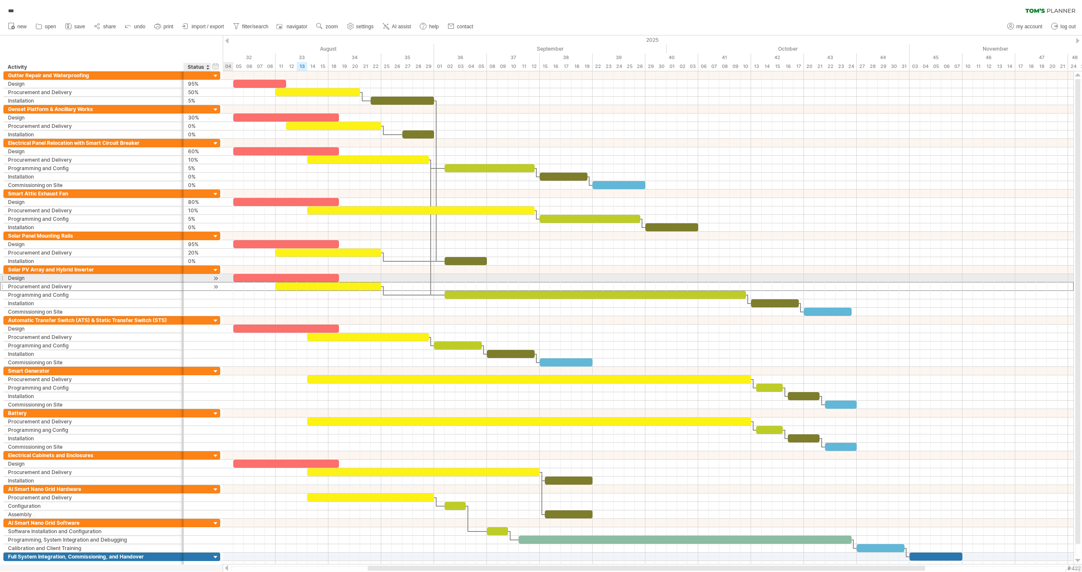
click at [199, 283] on div at bounding box center [197, 287] width 19 height 8
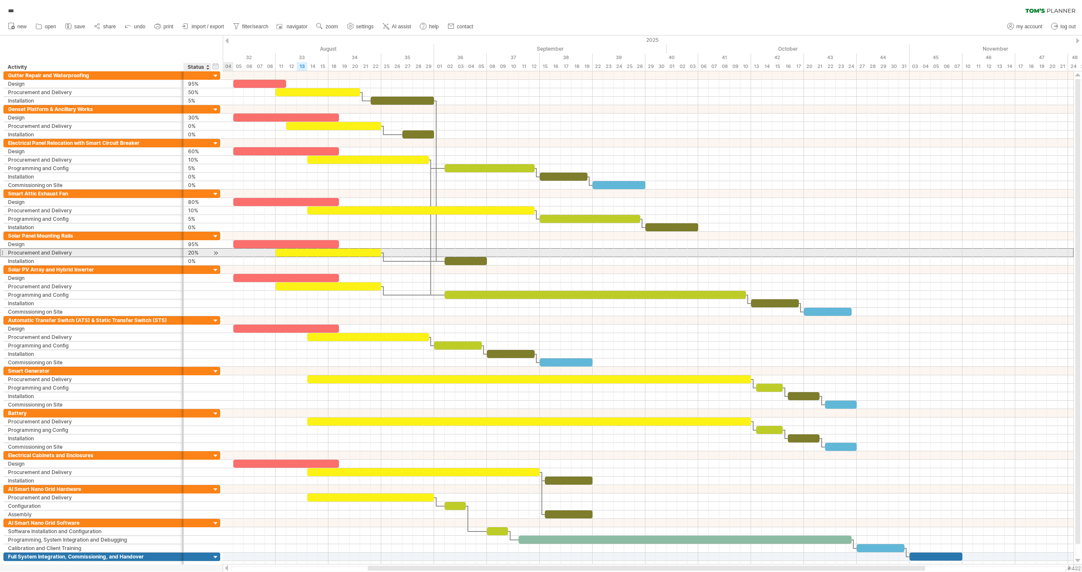
click at [190, 249] on div "20%" at bounding box center [197, 253] width 19 height 8
click at [190, 249] on input "***" at bounding box center [197, 253] width 19 height 8
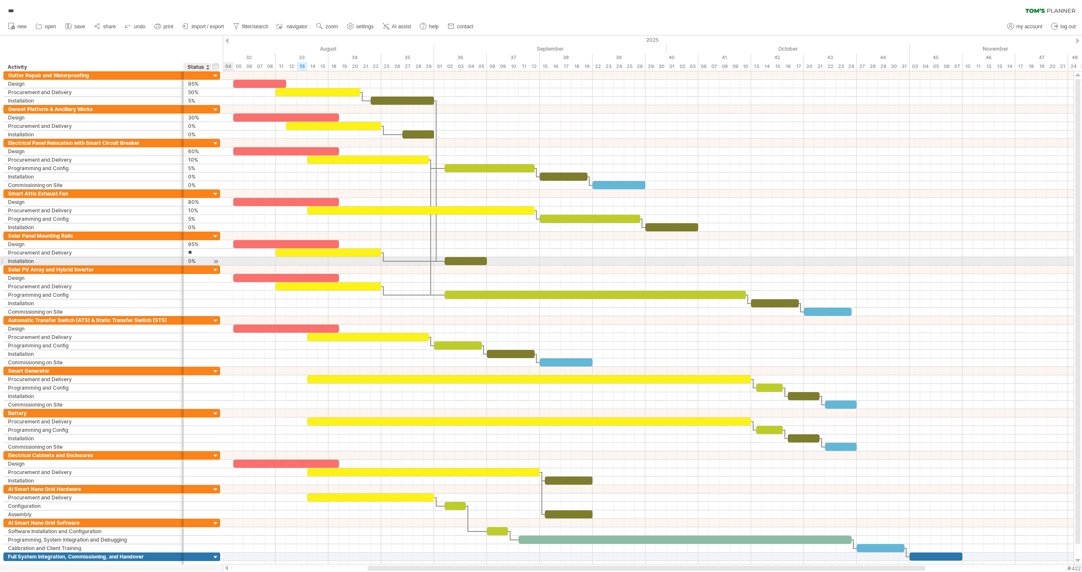
type input "***"
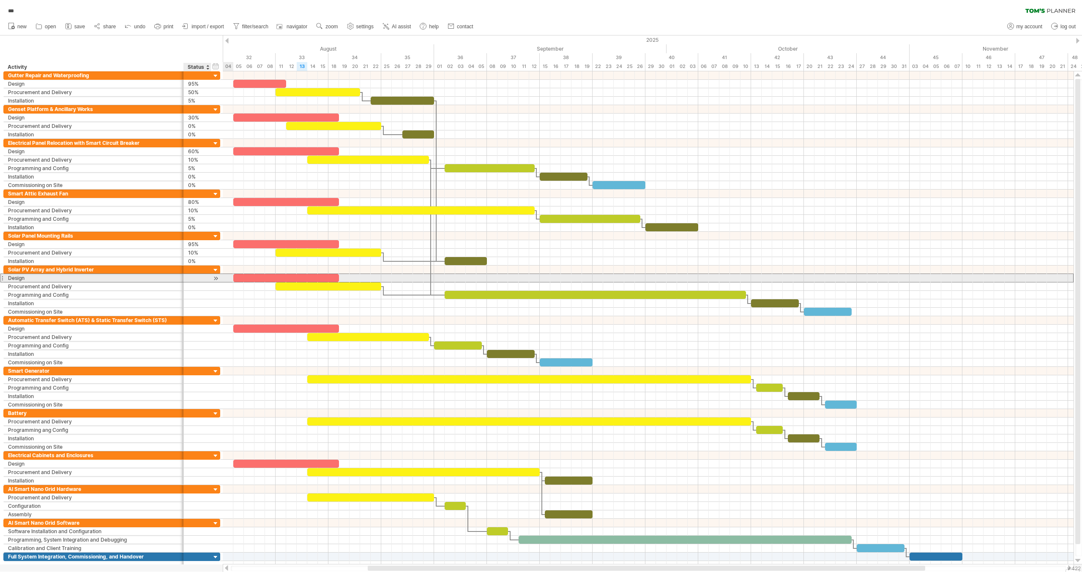
click at [195, 275] on div at bounding box center [197, 278] width 19 height 8
click at [0, 0] on input "text" at bounding box center [0, 0] width 0 height 0
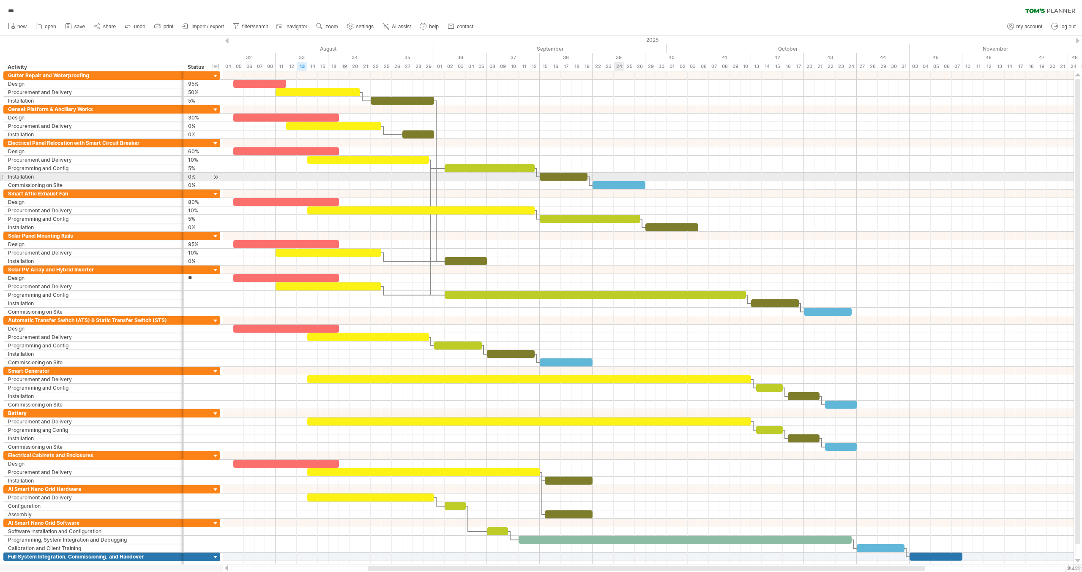
type input "*"
type input "***"
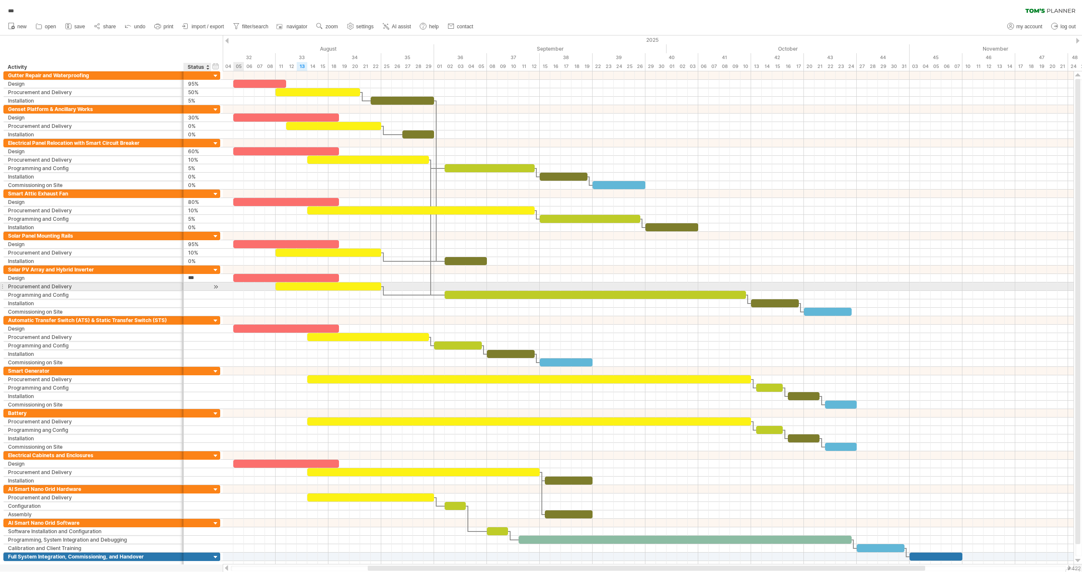
click at [193, 284] on div at bounding box center [197, 287] width 19 height 8
click at [193, 284] on input "text" at bounding box center [197, 287] width 19 height 8
type input "**"
click at [198, 292] on div at bounding box center [197, 295] width 19 height 8
click at [0, 0] on input "text" at bounding box center [0, 0] width 0 height 0
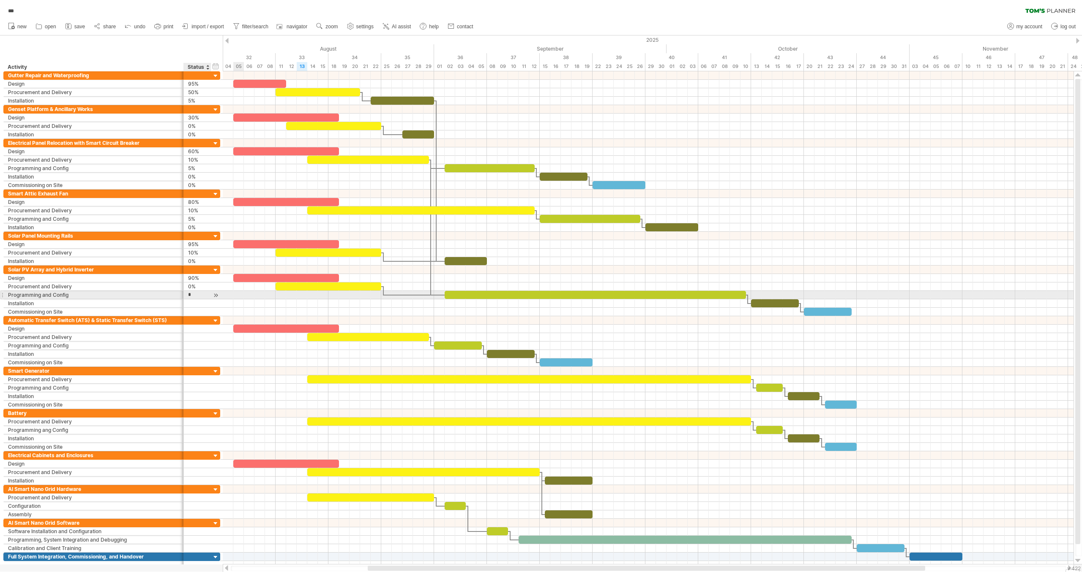
type input "**"
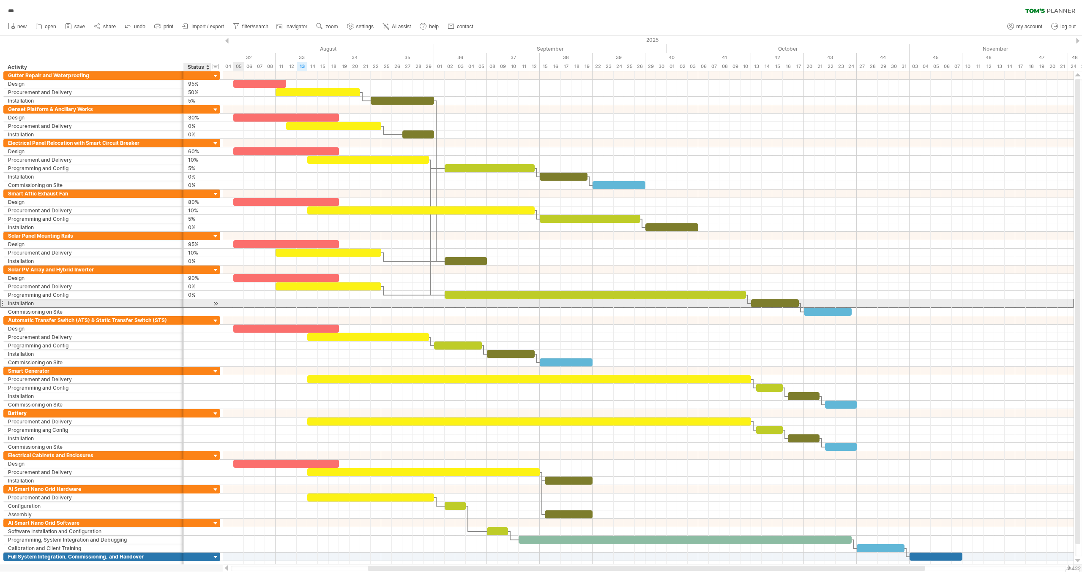
click at [193, 302] on div at bounding box center [197, 304] width 19 height 8
click at [0, 0] on input "text" at bounding box center [0, 0] width 0 height 0
type input "**"
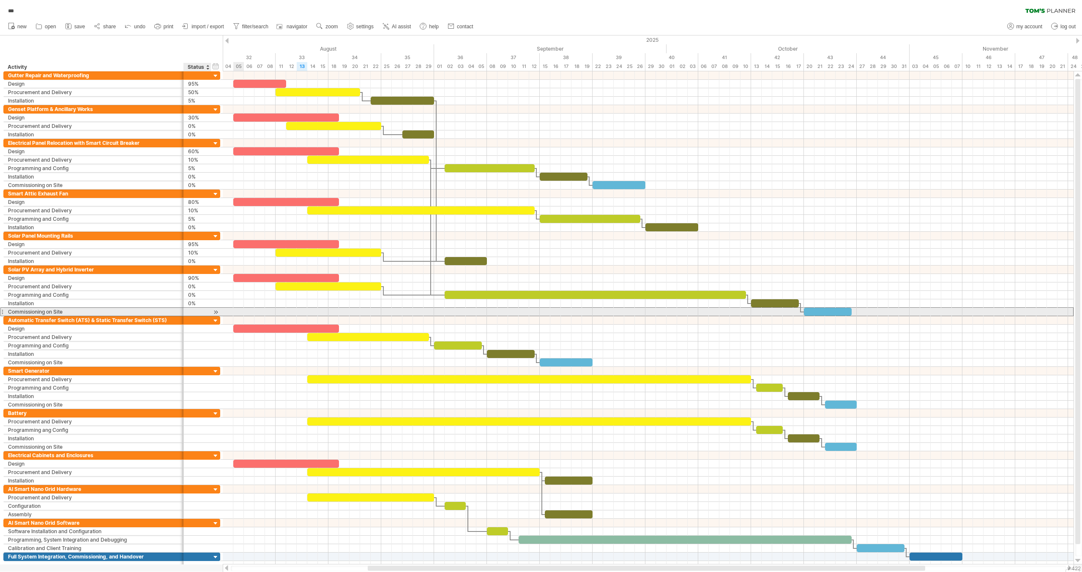
click at [196, 308] on div at bounding box center [197, 312] width 19 height 8
click at [0, 0] on input "text" at bounding box center [0, 0] width 0 height 0
type input "**"
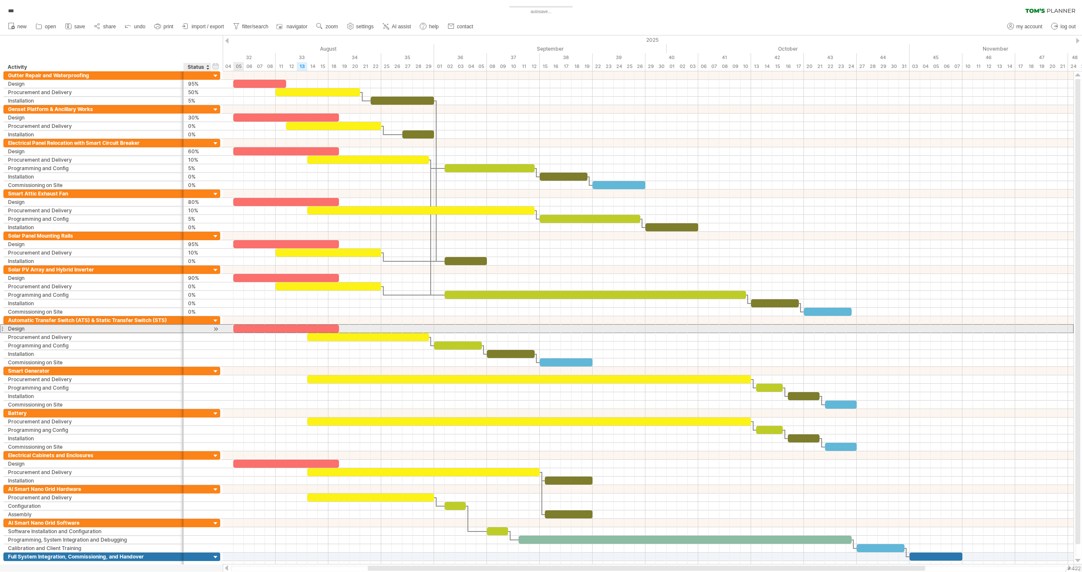
click at [192, 325] on div at bounding box center [197, 329] width 19 height 8
click at [0, 0] on input "text" at bounding box center [0, 0] width 0 height 0
type input "***"
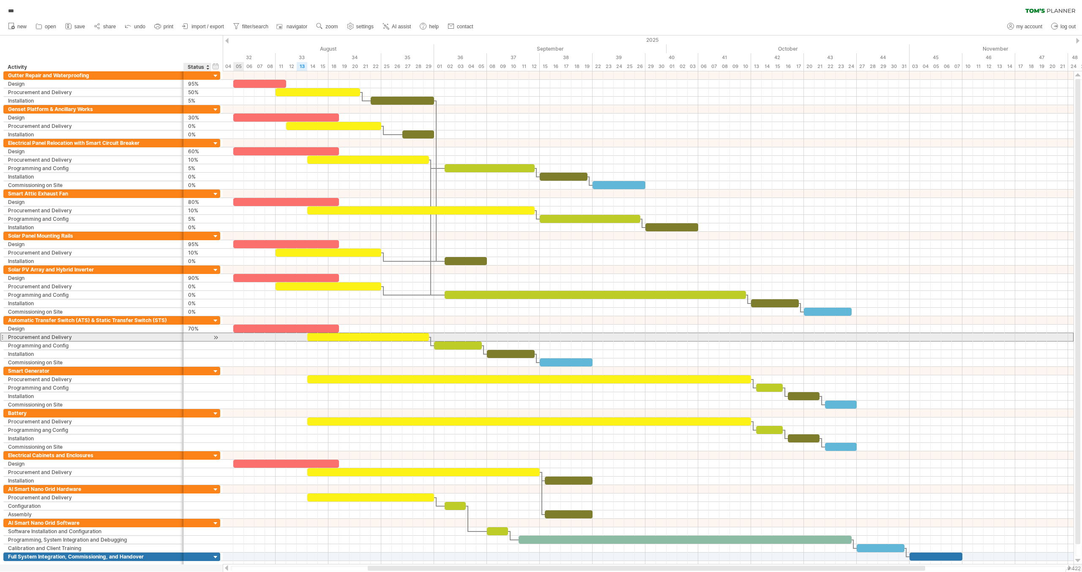
click at [197, 334] on div at bounding box center [197, 337] width 19 height 8
click at [0, 0] on input "text" at bounding box center [0, 0] width 0 height 0
type input "***"
click at [194, 342] on div at bounding box center [197, 346] width 19 height 8
click at [0, 0] on input "text" at bounding box center [0, 0] width 0 height 0
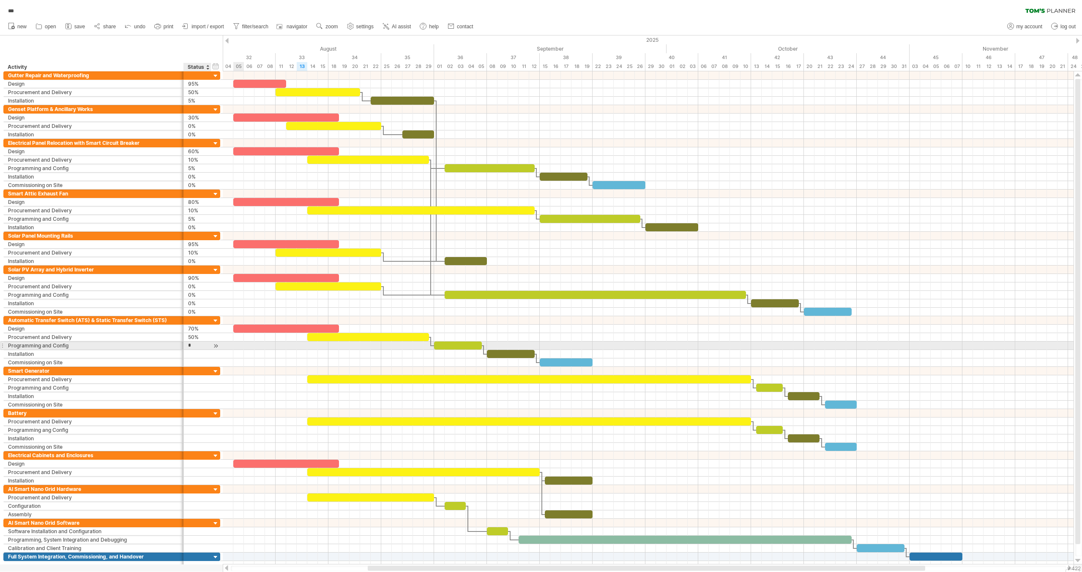
type input "**"
click at [195, 351] on div at bounding box center [197, 354] width 19 height 8
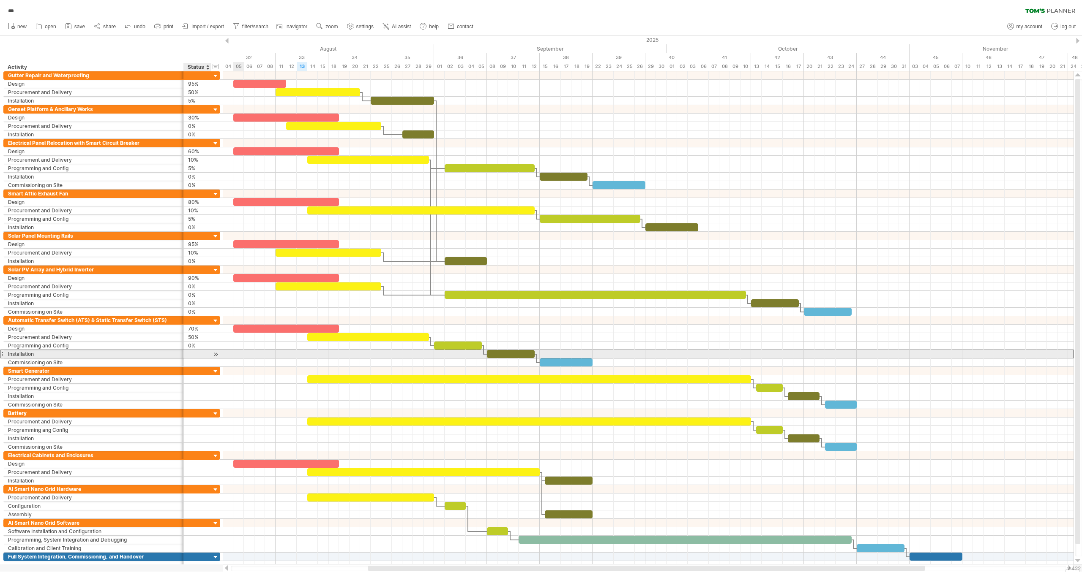
click at [195, 351] on input "text" at bounding box center [197, 354] width 19 height 8
type input "**"
click at [191, 359] on div at bounding box center [197, 363] width 19 height 8
click at [0, 0] on input "text" at bounding box center [0, 0] width 0 height 0
type input "**"
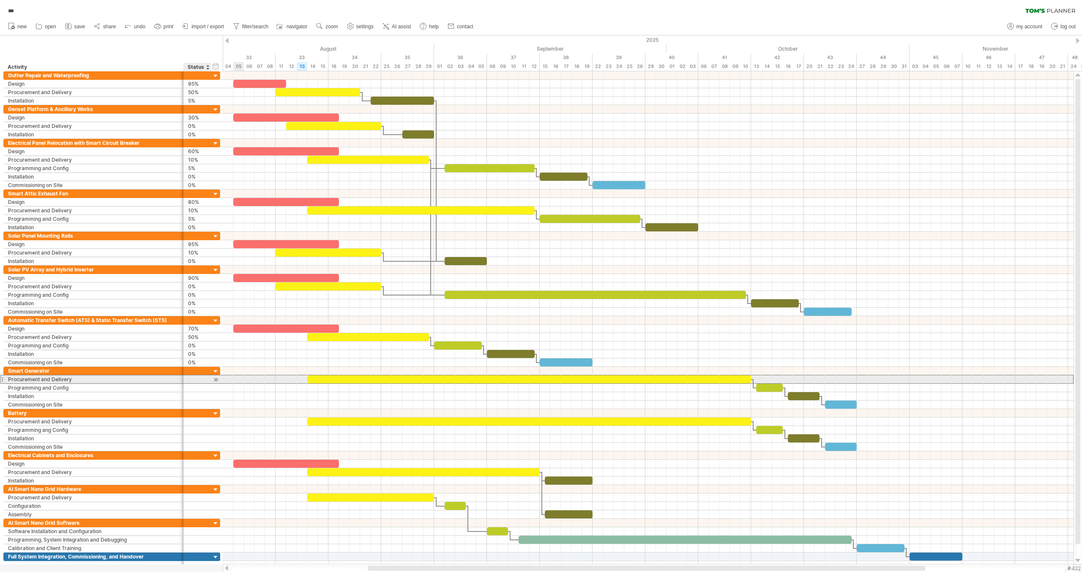
click at [188, 377] on div at bounding box center [197, 380] width 19 height 8
click at [0, 0] on input "text" at bounding box center [0, 0] width 0 height 0
type input "**"
click at [194, 384] on div at bounding box center [197, 388] width 19 height 8
click at [0, 0] on input "text" at bounding box center [0, 0] width 0 height 0
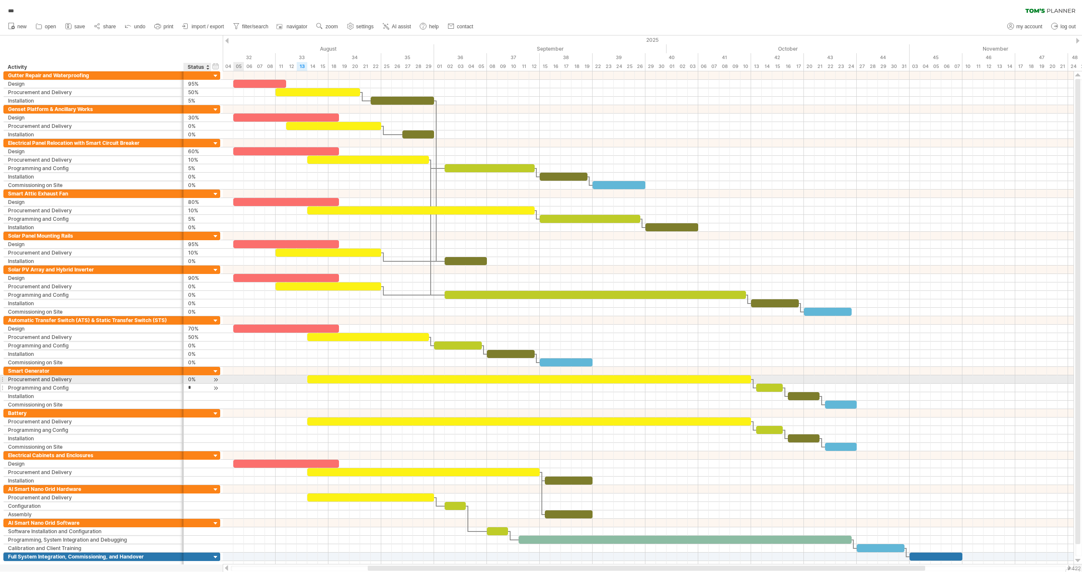
type input "**"
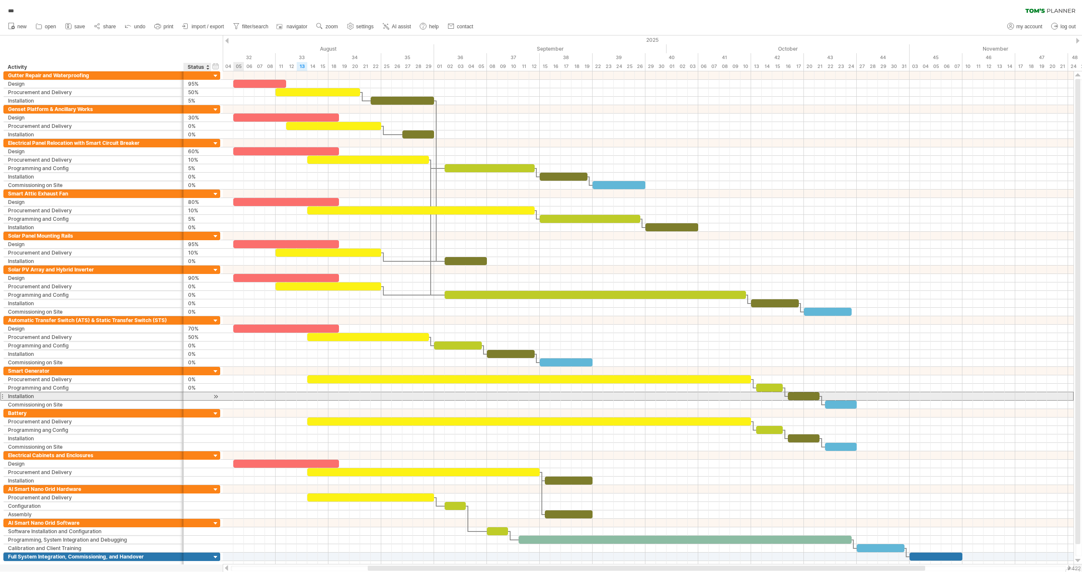
click at [195, 394] on div at bounding box center [197, 396] width 19 height 8
click at [0, 0] on input "text" at bounding box center [0, 0] width 0 height 0
type input "**"
click at [195, 401] on div at bounding box center [197, 405] width 19 height 8
click at [0, 0] on input "text" at bounding box center [0, 0] width 0 height 0
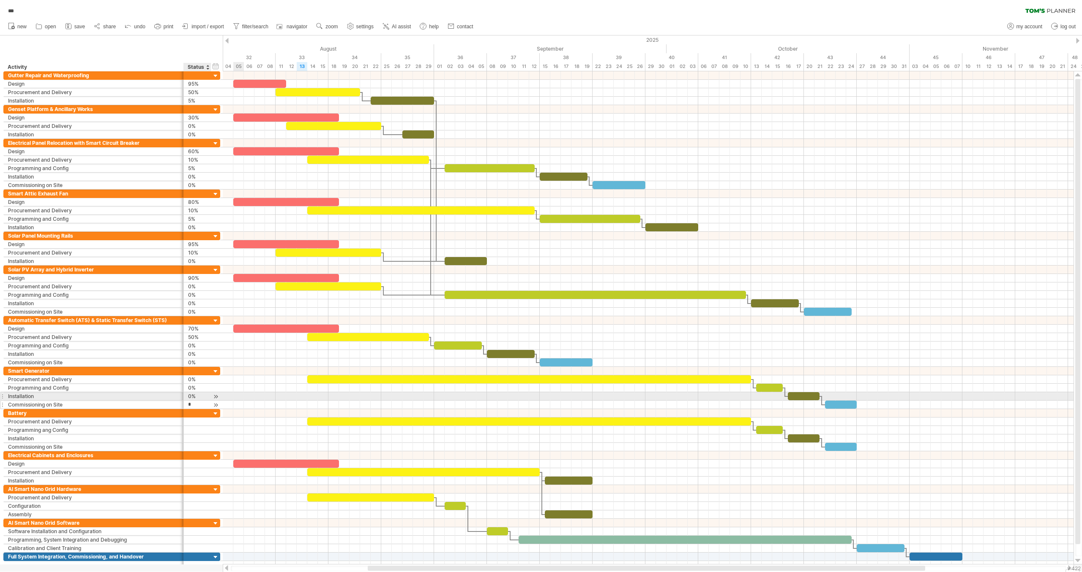
type input "**"
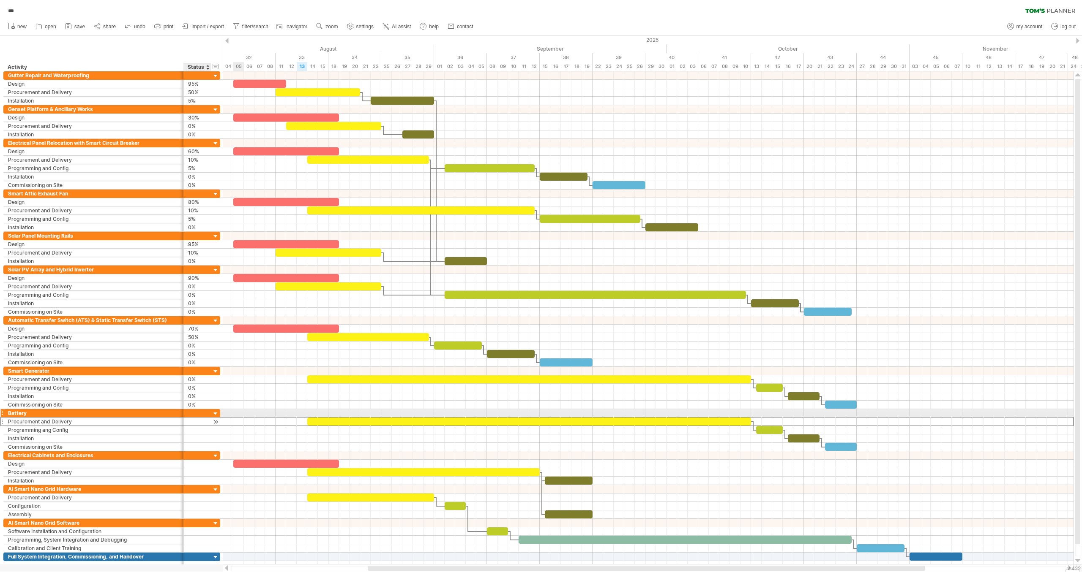
click at [195, 418] on div at bounding box center [197, 422] width 19 height 8
click at [0, 0] on input "text" at bounding box center [0, 0] width 0 height 0
type input "**"
click at [194, 426] on div at bounding box center [197, 430] width 19 height 8
click at [0, 0] on input "text" at bounding box center [0, 0] width 0 height 0
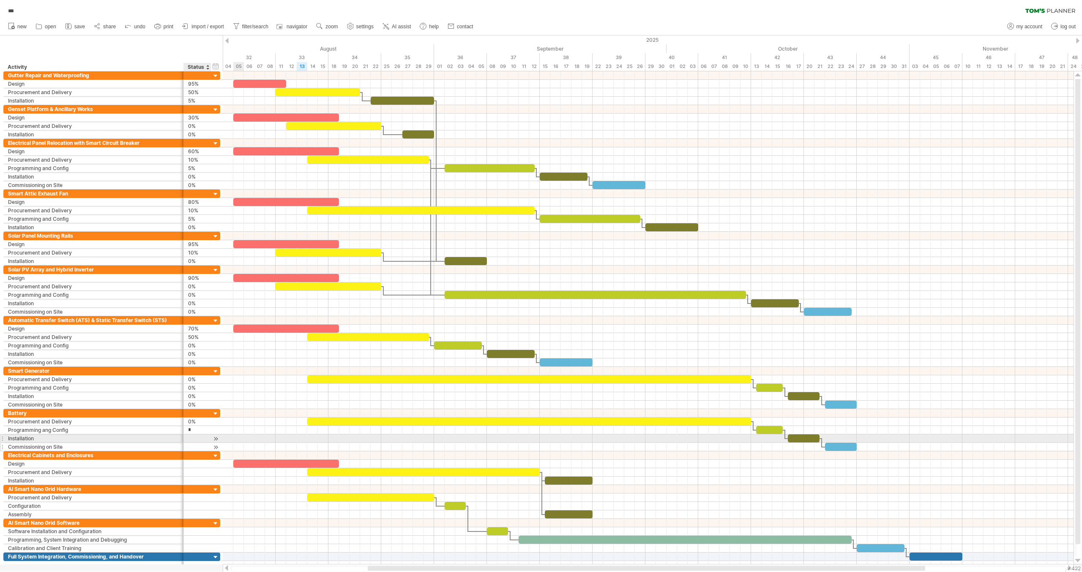
type input "**"
click at [194, 435] on div at bounding box center [197, 439] width 19 height 8
click at [0, 0] on input "text" at bounding box center [0, 0] width 0 height 0
type input "**"
click at [196, 443] on div at bounding box center [197, 447] width 19 height 8
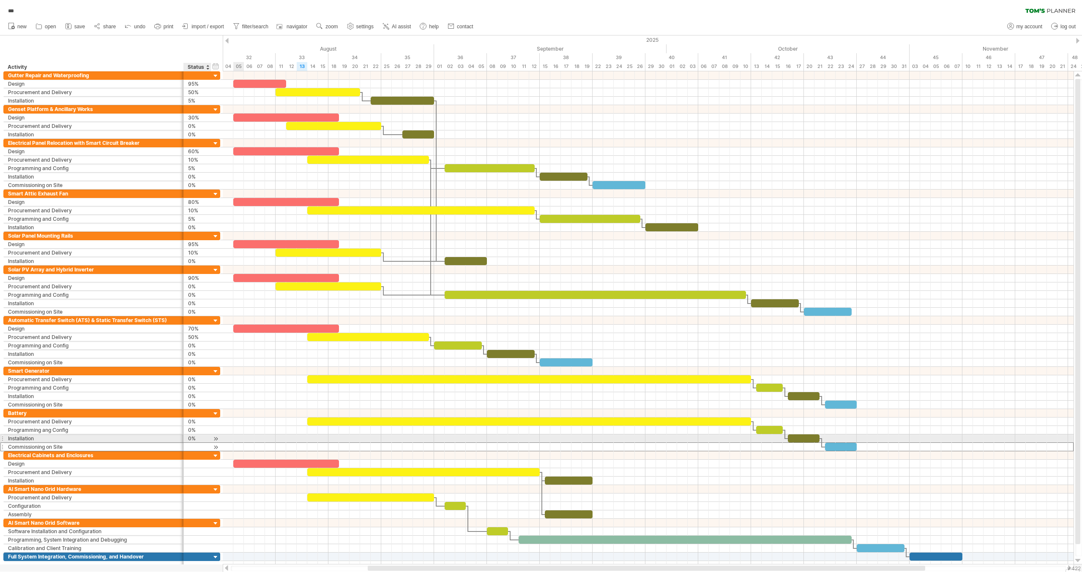
click at [0, 0] on input "text" at bounding box center [0, 0] width 0 height 0
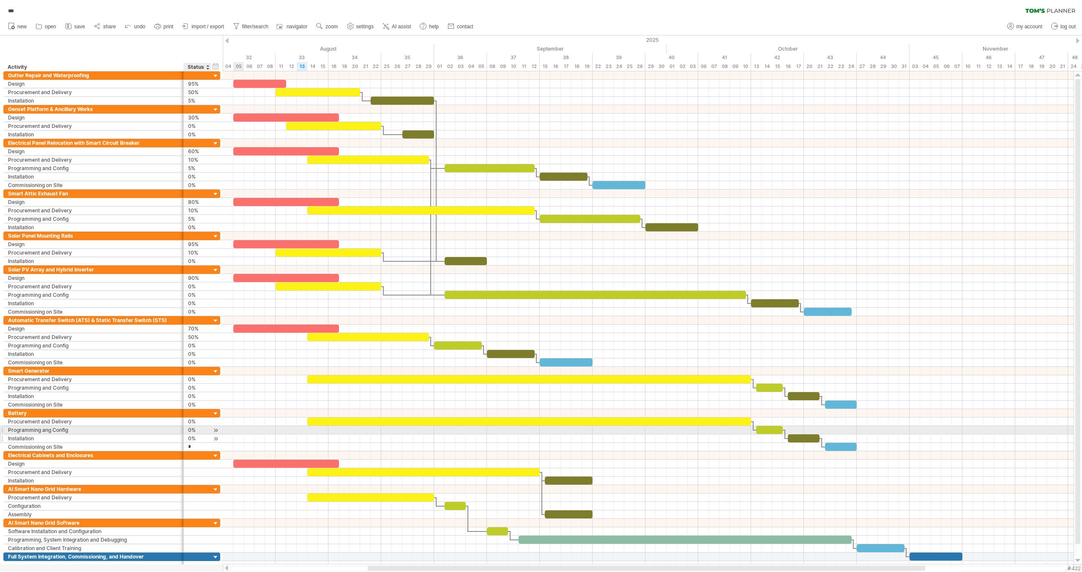
type input "**"
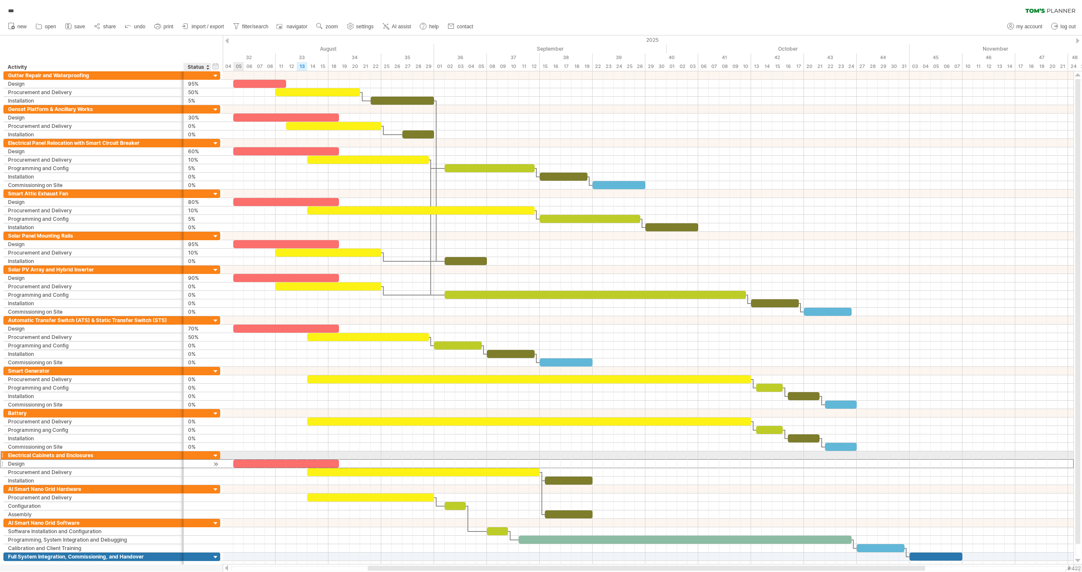
click at [193, 460] on div at bounding box center [197, 464] width 19 height 8
click at [0, 0] on input "text" at bounding box center [0, 0] width 0 height 0
type input "***"
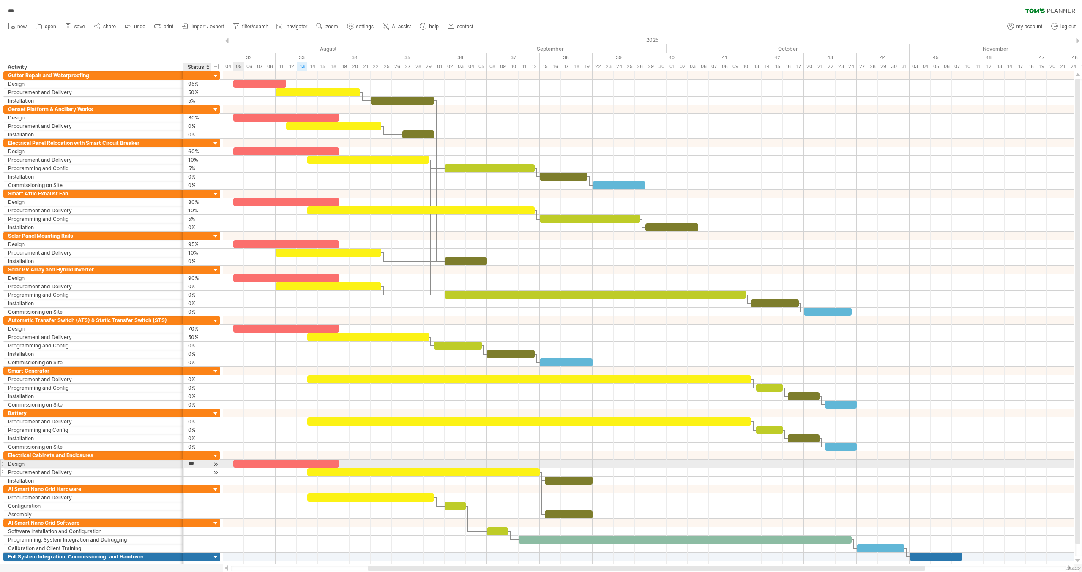
click at [191, 469] on div at bounding box center [197, 473] width 19 height 8
click at [191, 469] on input "text" at bounding box center [197, 473] width 19 height 8
type input "**"
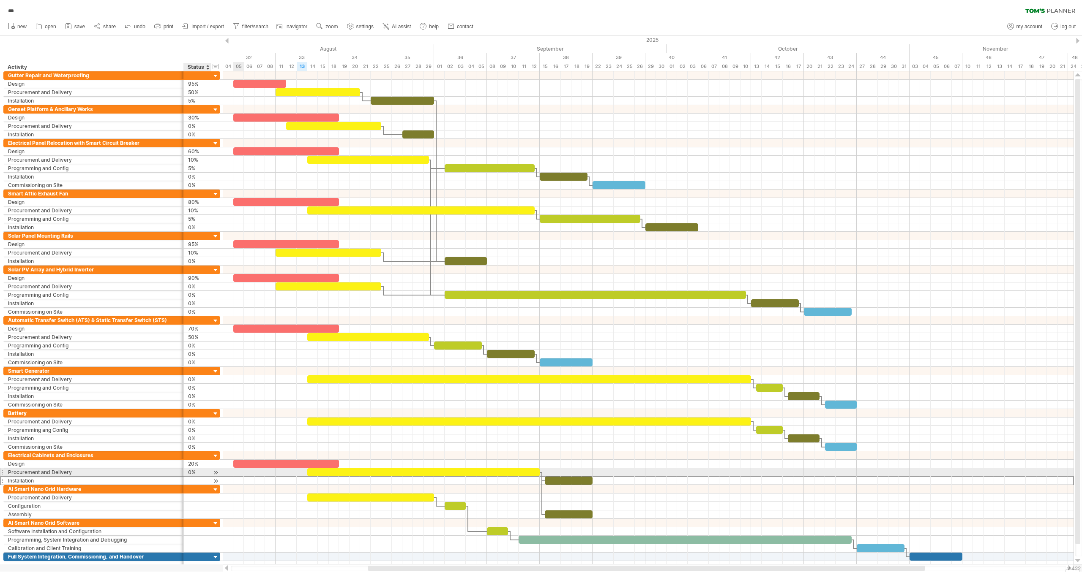
click at [193, 477] on div at bounding box center [197, 481] width 19 height 8
click at [0, 0] on input "text" at bounding box center [0, 0] width 0 height 0
type input "**"
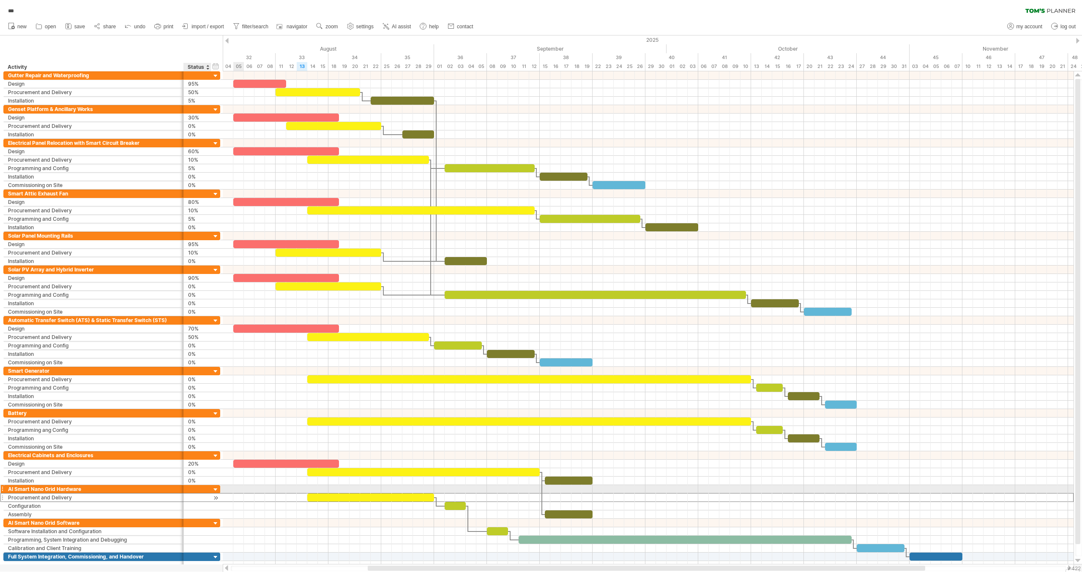
click at [190, 494] on div at bounding box center [197, 498] width 19 height 8
click at [0, 0] on input "text" at bounding box center [0, 0] width 0 height 0
type input "**"
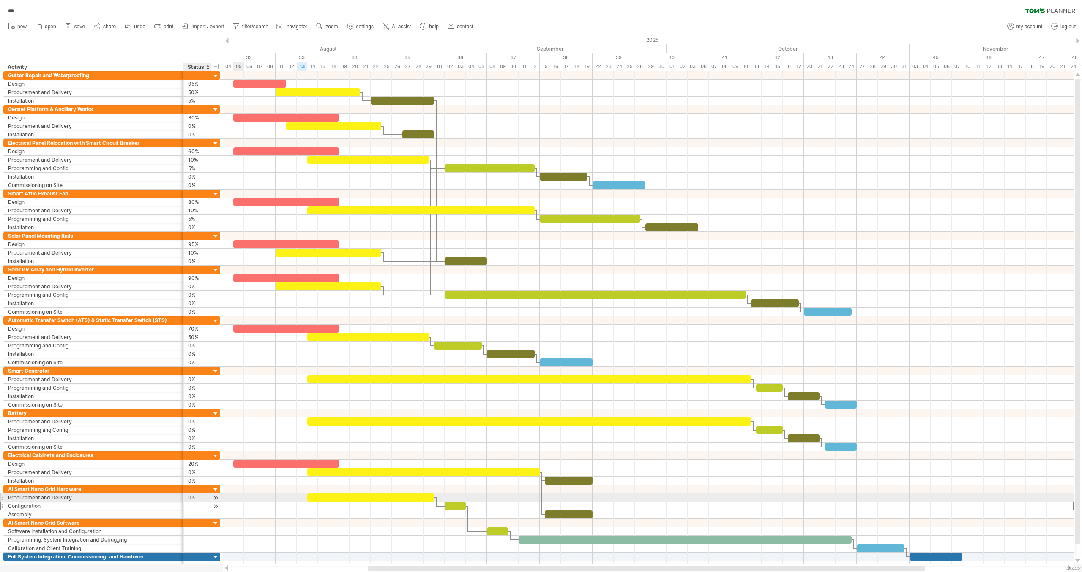
click at [192, 502] on div at bounding box center [197, 506] width 19 height 8
click at [0, 0] on input "text" at bounding box center [0, 0] width 0 height 0
type input "**"
click at [188, 511] on div at bounding box center [197, 515] width 19 height 8
click at [0, 0] on input "text" at bounding box center [0, 0] width 0 height 0
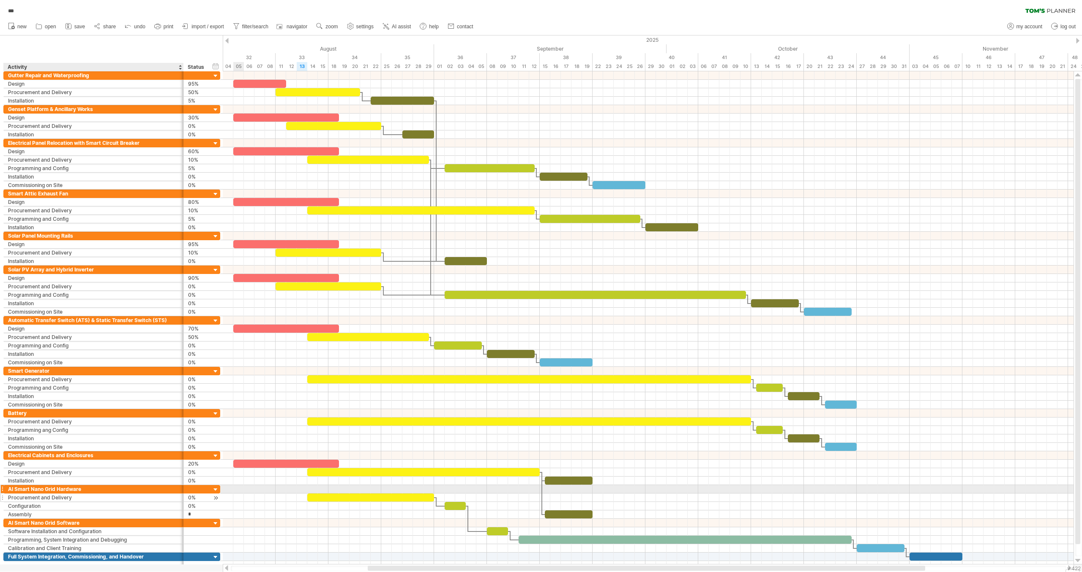
type input "**"
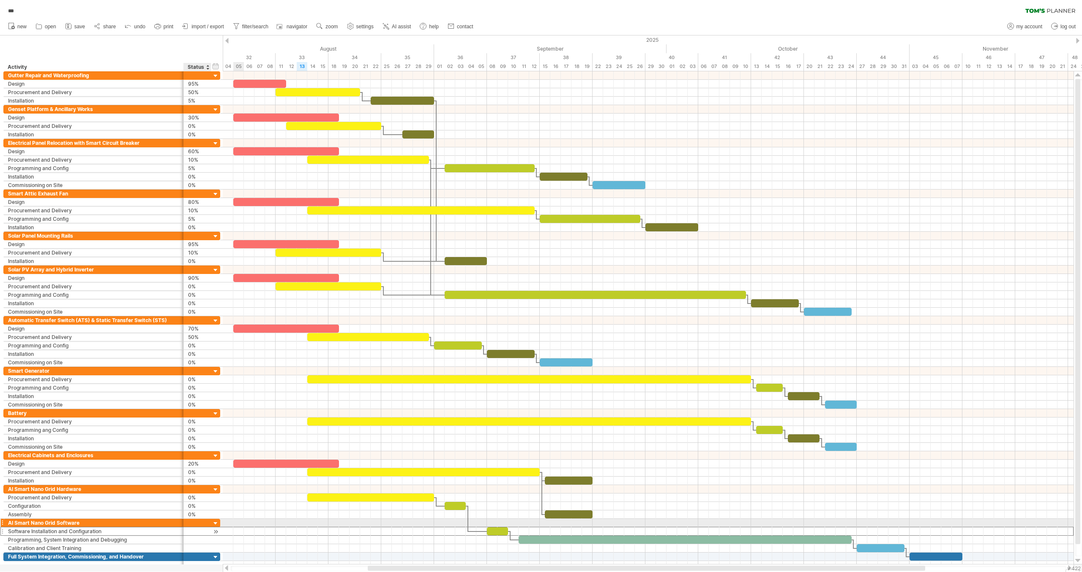
click at [193, 528] on div at bounding box center [197, 532] width 19 height 8
click at [0, 0] on input "text" at bounding box center [0, 0] width 0 height 0
type input "***"
click at [191, 536] on div at bounding box center [197, 540] width 19 height 8
click at [0, 0] on input "text" at bounding box center [0, 0] width 0 height 0
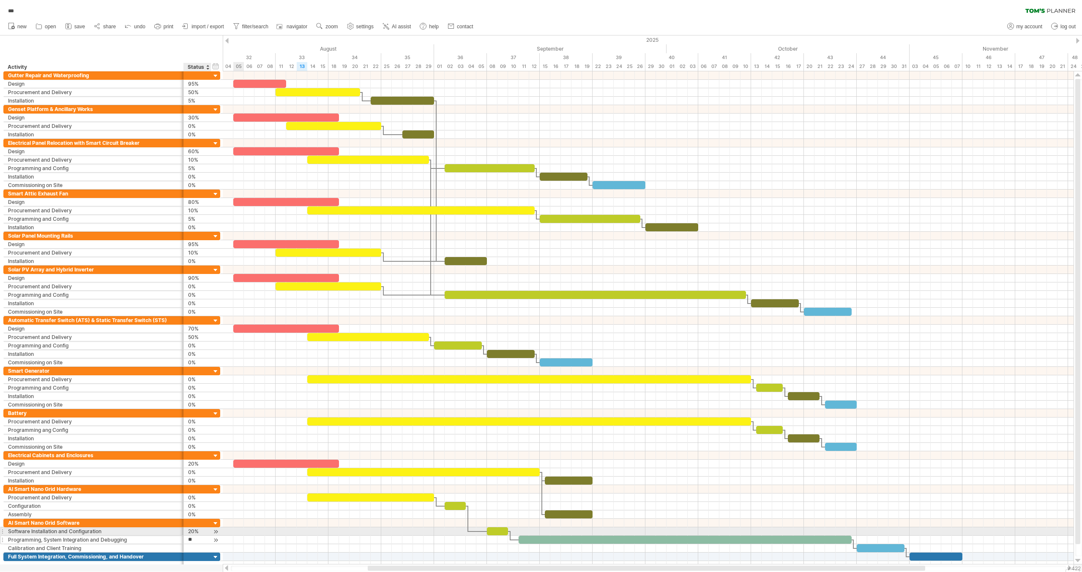
type input "***"
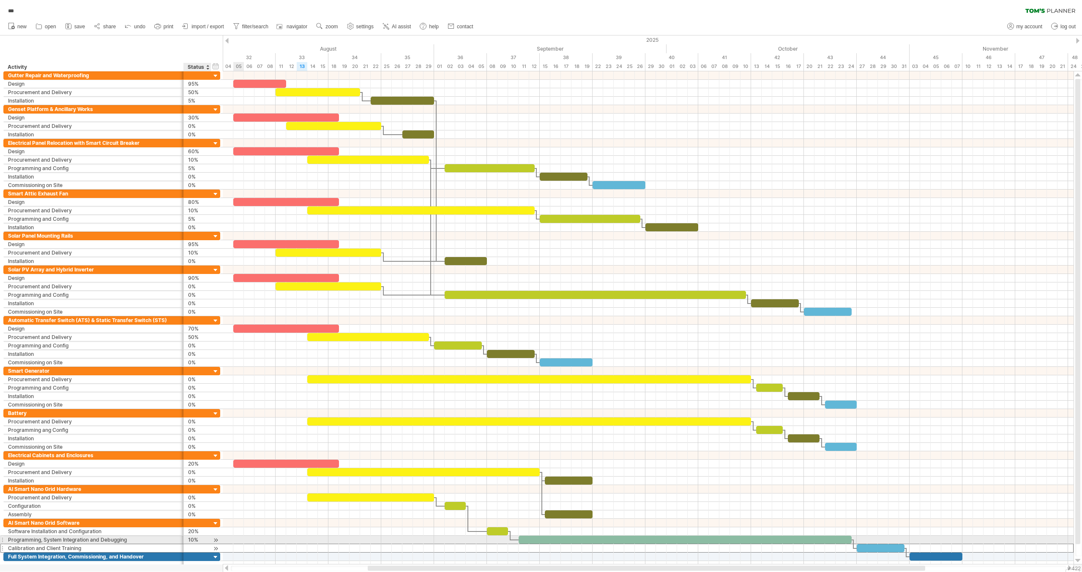
click at [193, 545] on div at bounding box center [197, 549] width 19 height 8
click at [0, 0] on input "text" at bounding box center [0, 0] width 0 height 0
type input "**"
click at [191, 553] on div at bounding box center [197, 557] width 19 height 8
click at [0, 0] on input "text" at bounding box center [0, 0] width 0 height 0
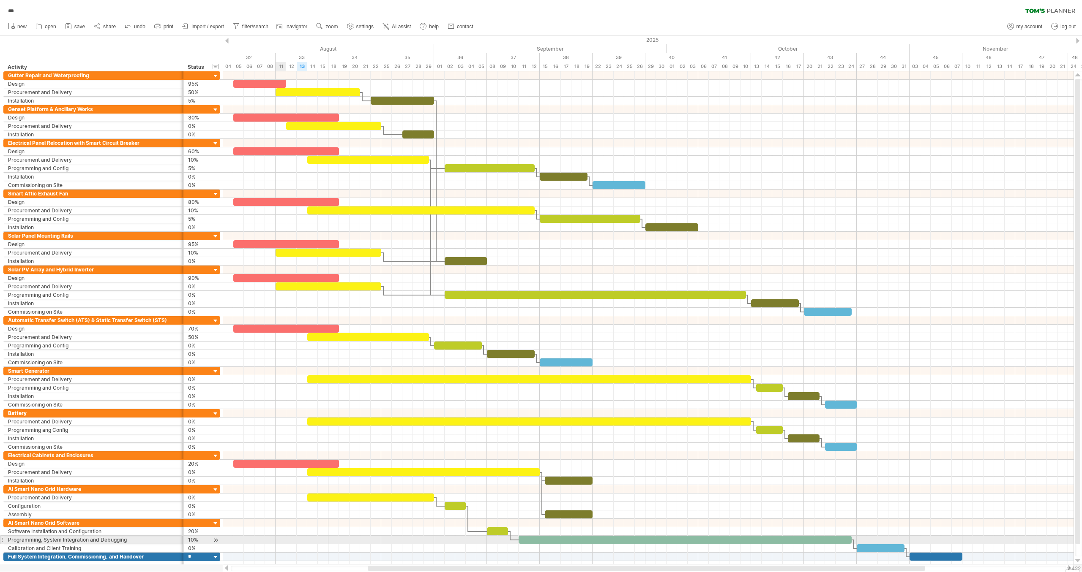
type input "**"
click at [320, 561] on div at bounding box center [648, 565] width 850 height 8
click at [191, 201] on div "80%" at bounding box center [197, 202] width 19 height 8
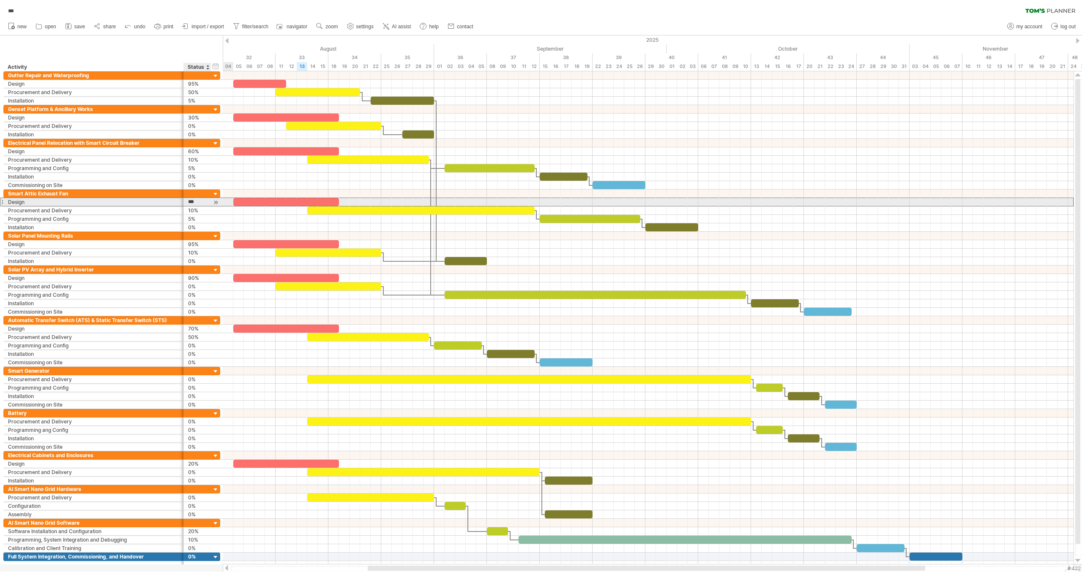
click at [191, 201] on input "***" at bounding box center [197, 202] width 19 height 8
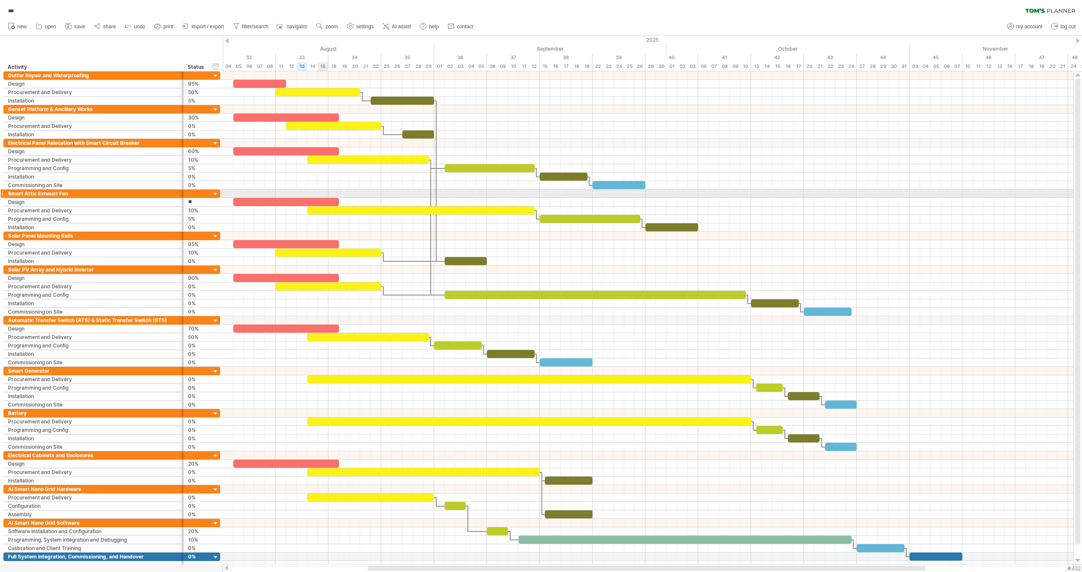
type input "***"
click at [905, 13] on div "*** clear filter reapply filter" at bounding box center [541, 9] width 1082 height 18
click at [367, 25] on span "settings" at bounding box center [364, 27] width 17 height 6
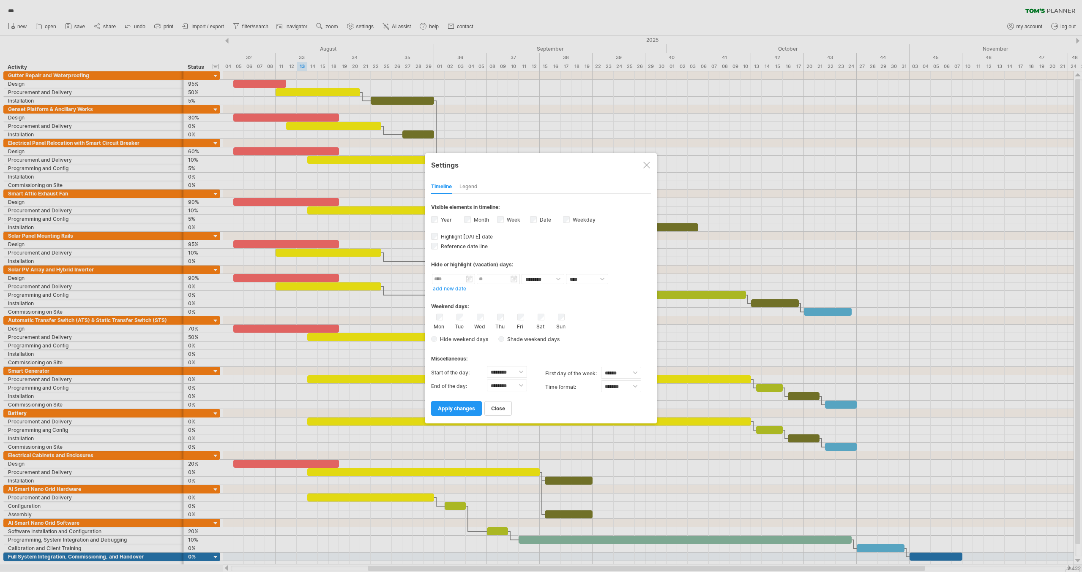
click at [475, 187] on div "Legend" at bounding box center [468, 187] width 18 height 14
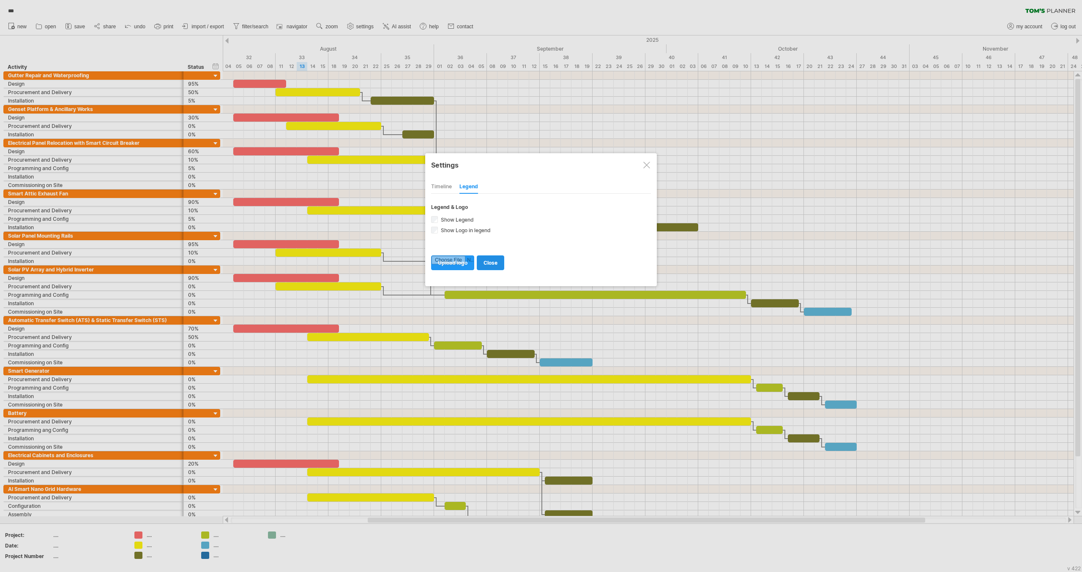
click at [492, 260] on span "close" at bounding box center [490, 263] width 14 height 6
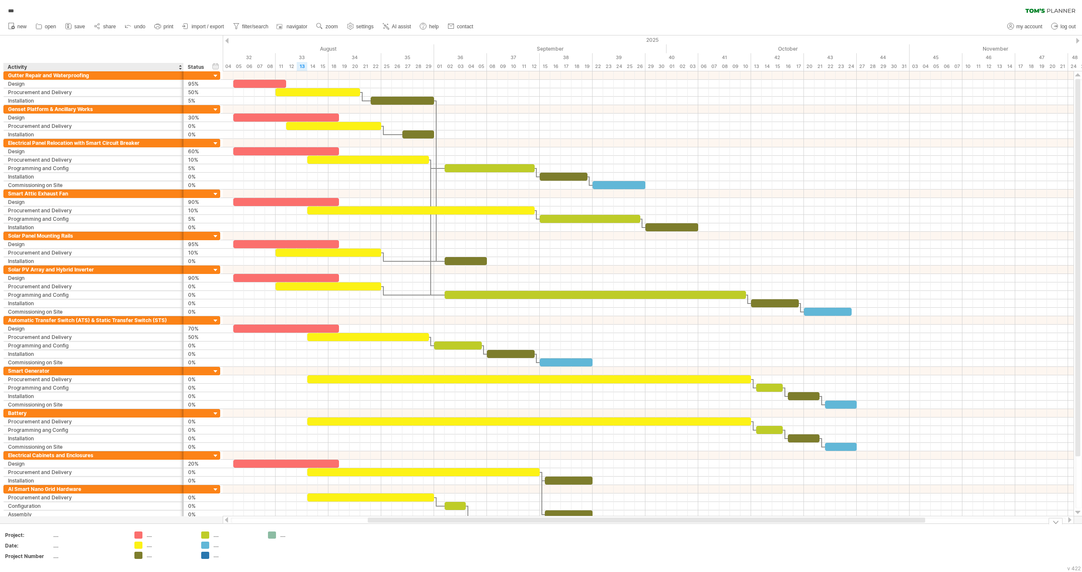
click at [147, 536] on div "...." at bounding box center [170, 535] width 46 height 7
click at [147, 536] on input "text" at bounding box center [168, 535] width 42 height 7
click at [56, 536] on div "...." at bounding box center [88, 535] width 71 height 7
drag, startPoint x: 166, startPoint y: 523, endPoint x: 247, endPoint y: 531, distance: 81.1
click at [177, 535] on div "Trying to reach [DOMAIN_NAME] Connected again... 0% autosave... *** clear filte…" at bounding box center [541, 286] width 1082 height 572
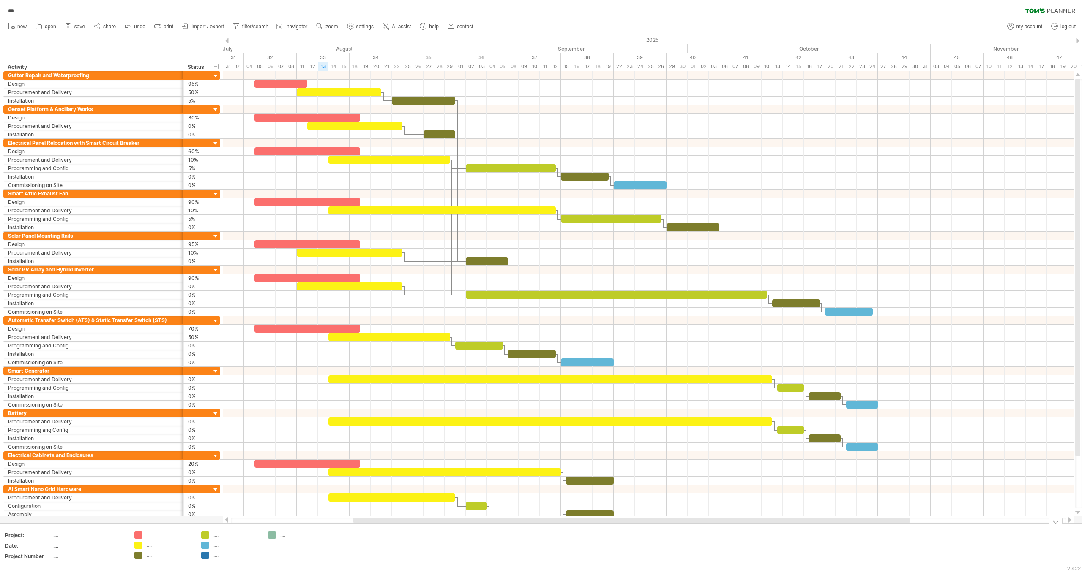
drag, startPoint x: 383, startPoint y: 521, endPoint x: 368, endPoint y: 529, distance: 16.4
click at [368, 529] on div "Trying to reach [DOMAIN_NAME] Connected again... 0% autosave... *** clear filte…" at bounding box center [541, 286] width 1082 height 572
click at [1055, 523] on div at bounding box center [1055, 521] width 14 height 6
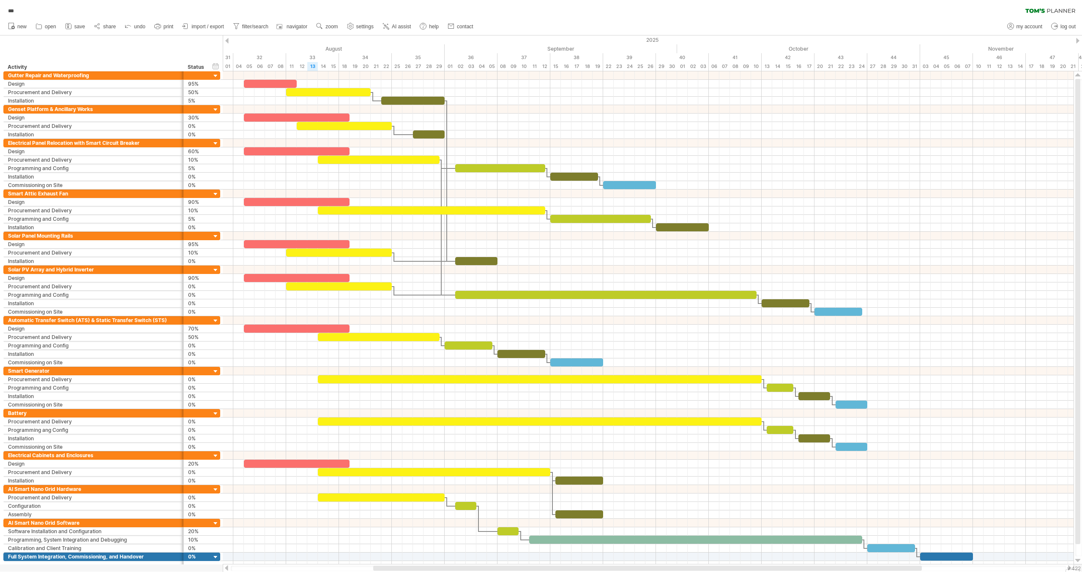
drag, startPoint x: 425, startPoint y: 567, endPoint x: 433, endPoint y: 569, distance: 7.7
click at [433, 569] on div at bounding box center [647, 568] width 548 height 5
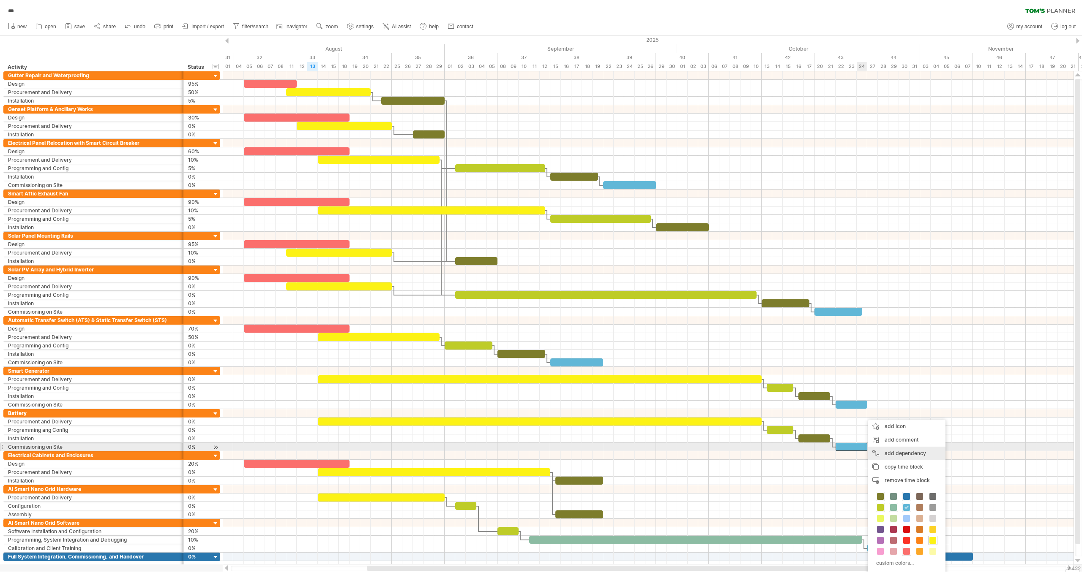
click at [902, 451] on div "add dependency You can use dependencies when you require tasks to be done in a …" at bounding box center [906, 454] width 77 height 14
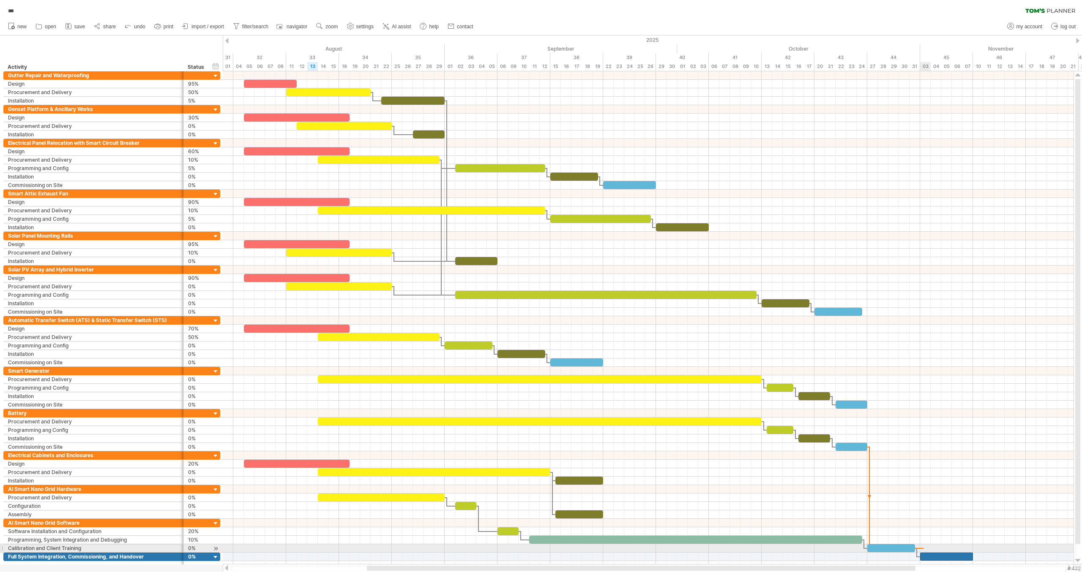
click at [923, 553] on div at bounding box center [946, 557] width 53 height 8
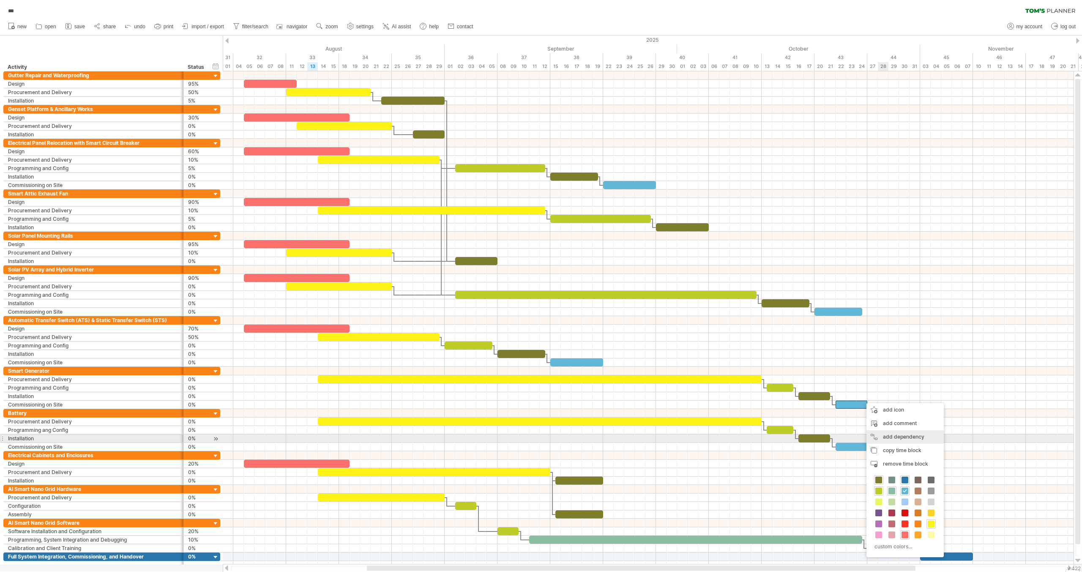
click at [923, 439] on div "add dependency You can use dependencies when you require tasks to be done in a …" at bounding box center [904, 437] width 77 height 14
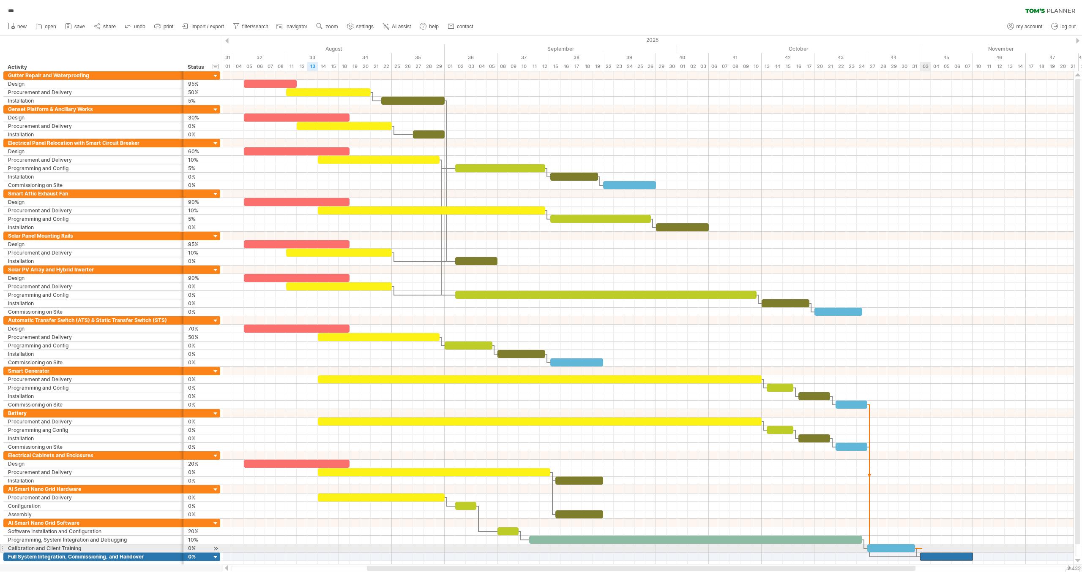
click at [922, 553] on div at bounding box center [946, 557] width 53 height 8
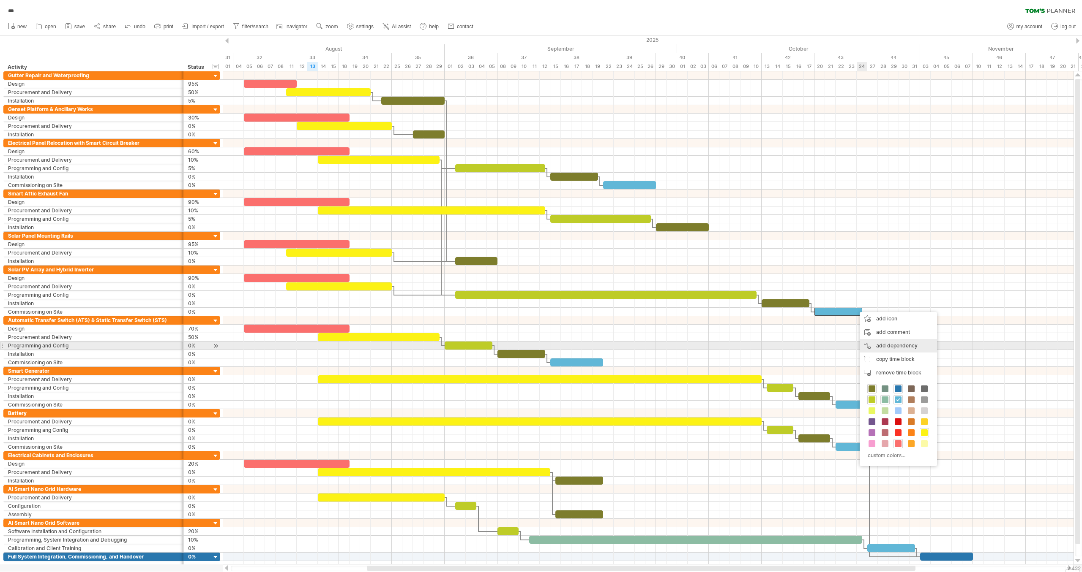
click at [909, 347] on div "add dependency You can use dependencies when you require tasks to be done in a …" at bounding box center [897, 346] width 77 height 14
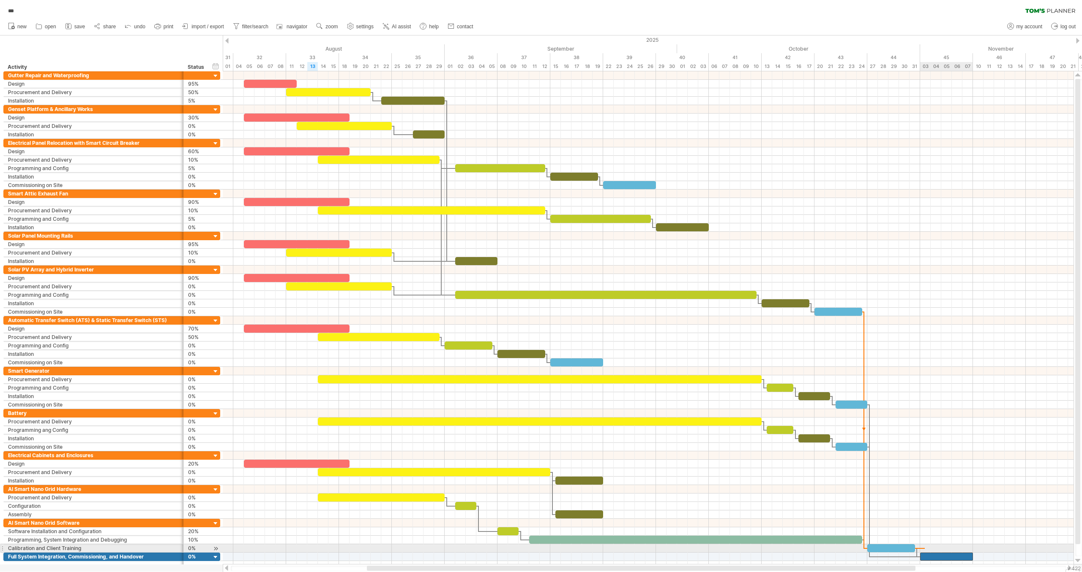
click at [924, 553] on div at bounding box center [946, 557] width 53 height 8
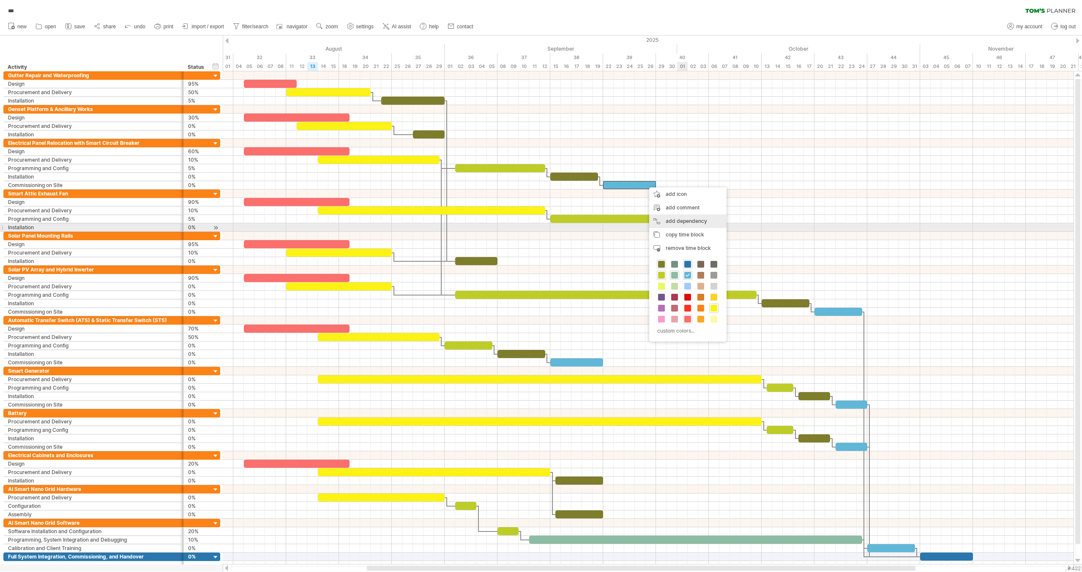
click at [702, 223] on div "add dependency You can use dependencies when you require tasks to be done in a …" at bounding box center [687, 222] width 77 height 14
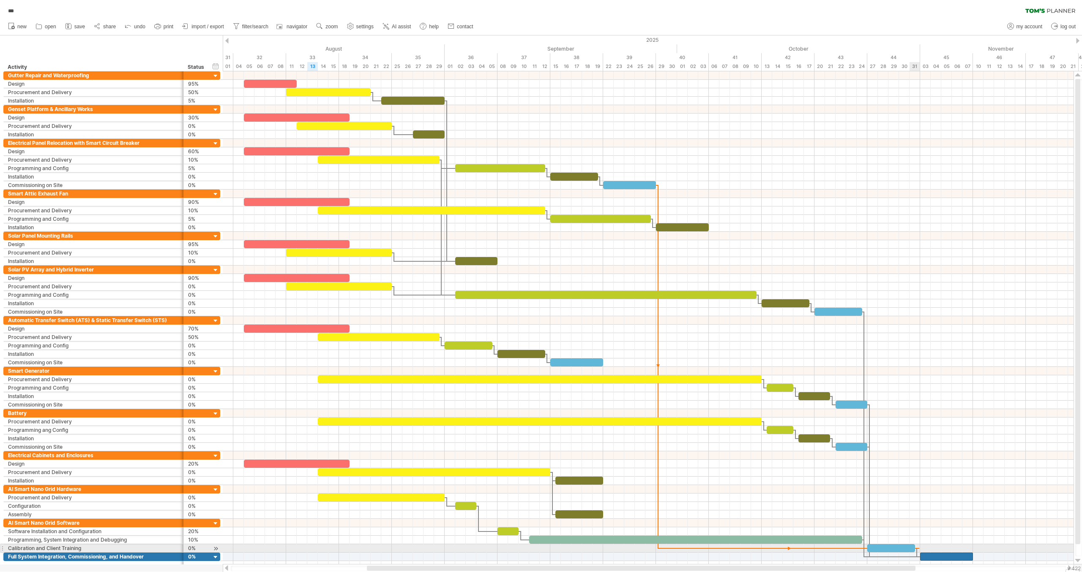
click at [919, 553] on span at bounding box center [919, 557] width 3 height 8
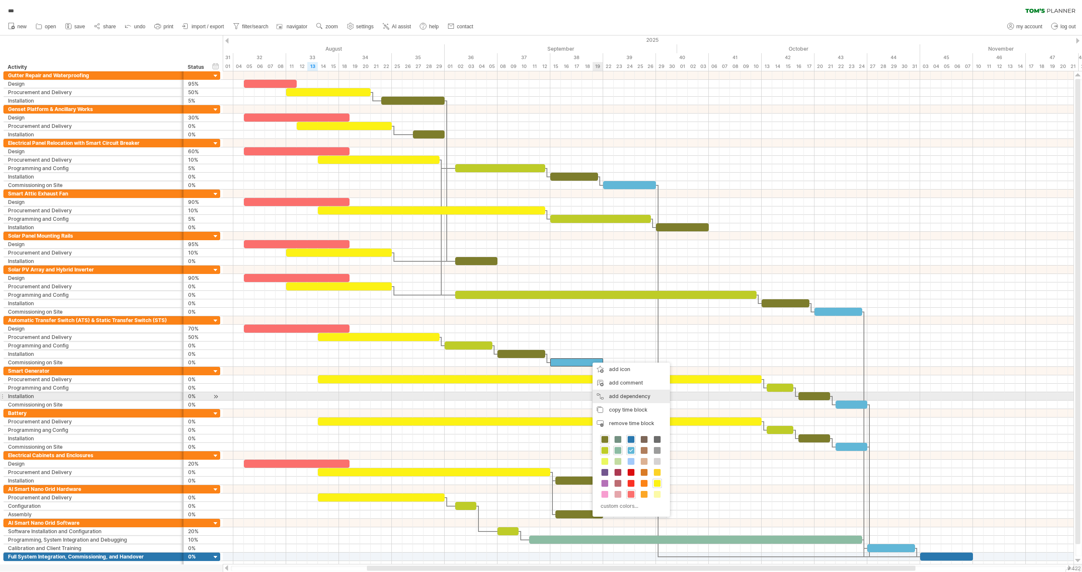
click at [646, 395] on div "add dependency You can use dependencies when you require tasks to be done in a …" at bounding box center [630, 397] width 77 height 14
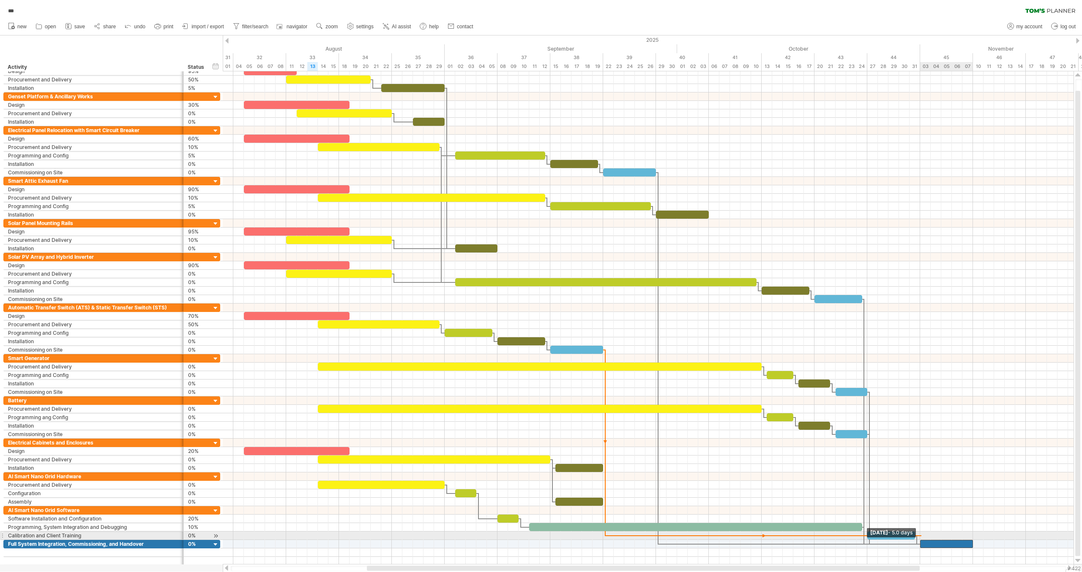
click at [921, 540] on span at bounding box center [919, 544] width 3 height 8
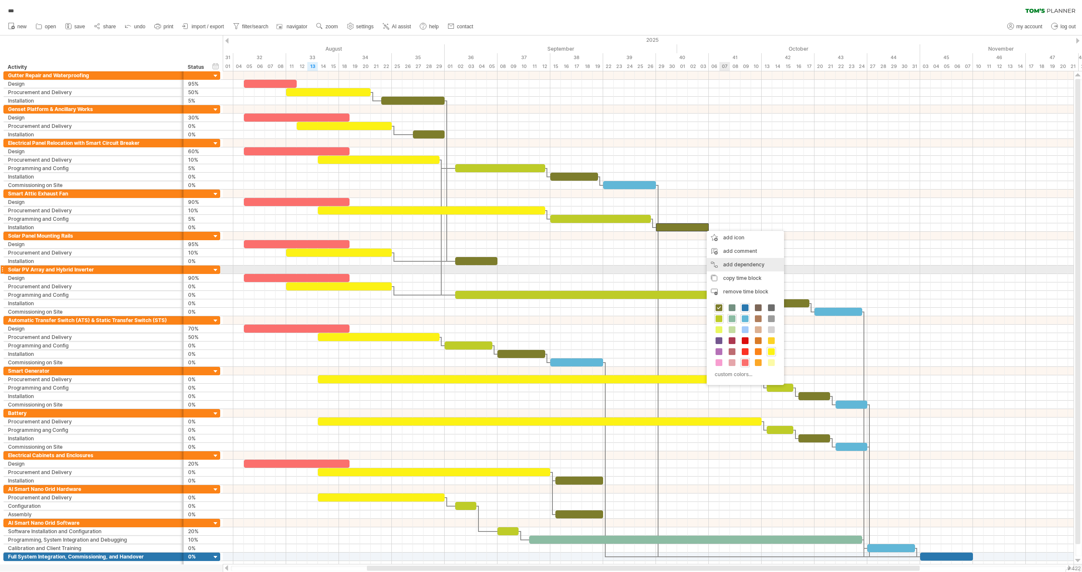
click at [752, 266] on div "add dependency You can use dependencies when you require tasks to be done in a …" at bounding box center [744, 265] width 77 height 14
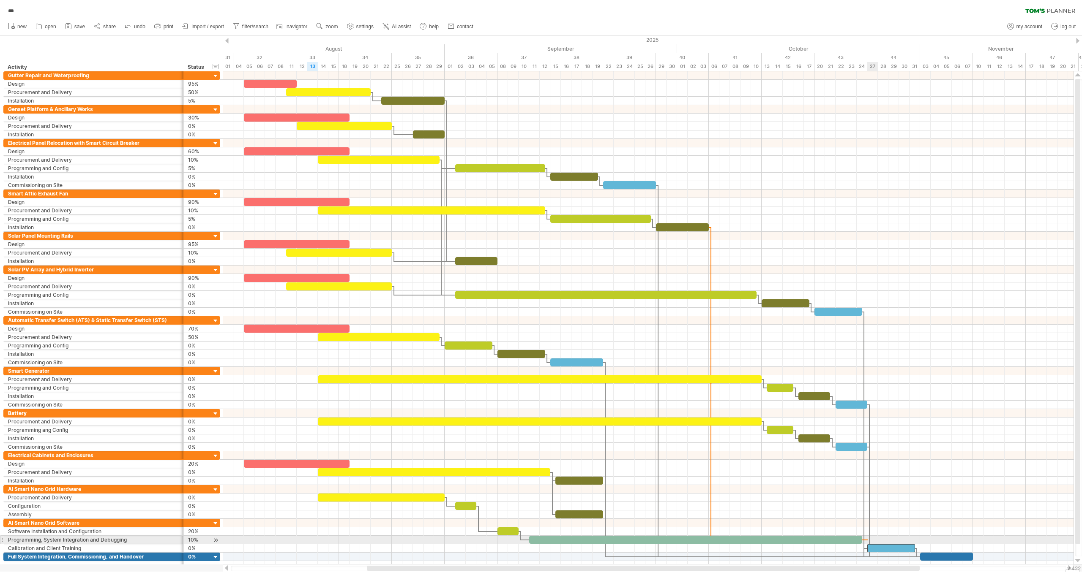
click at [868, 545] on span at bounding box center [866, 549] width 3 height 8
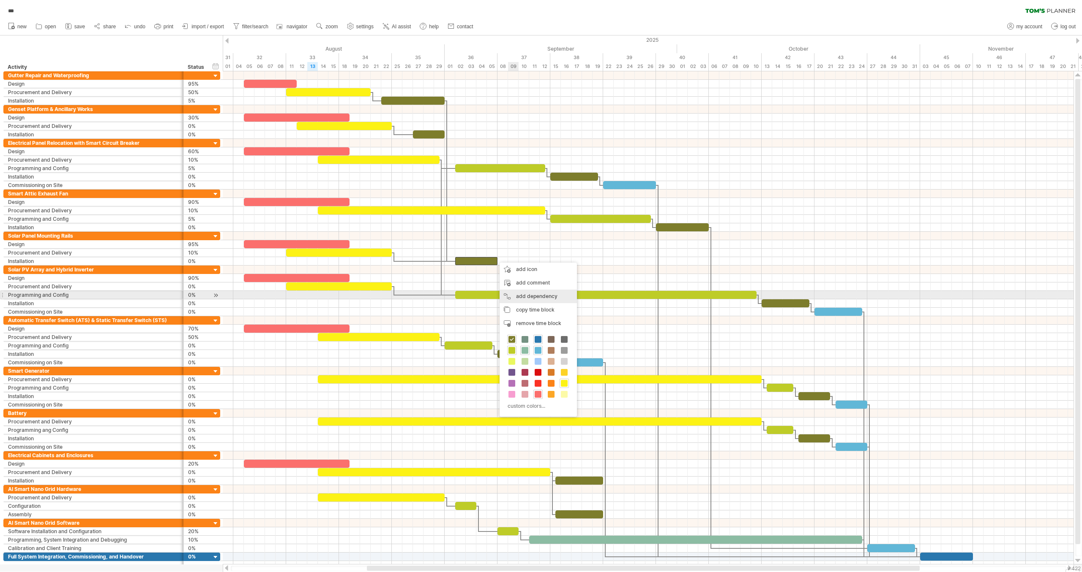
click at [542, 297] on div "add dependency You can use dependencies when you require tasks to be done in a …" at bounding box center [537, 297] width 77 height 14
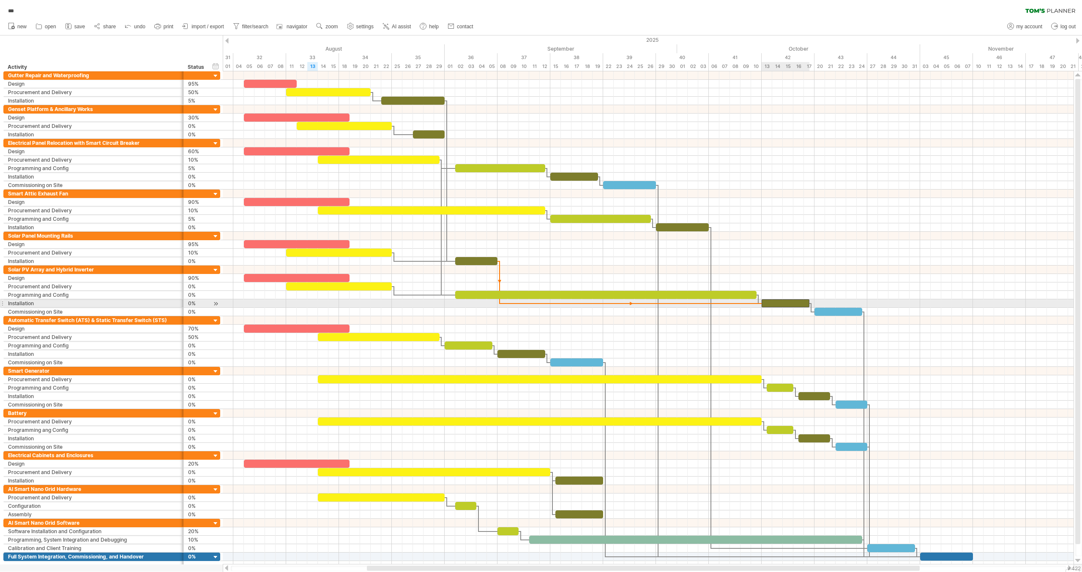
click at [770, 300] on div at bounding box center [785, 304] width 48 height 8
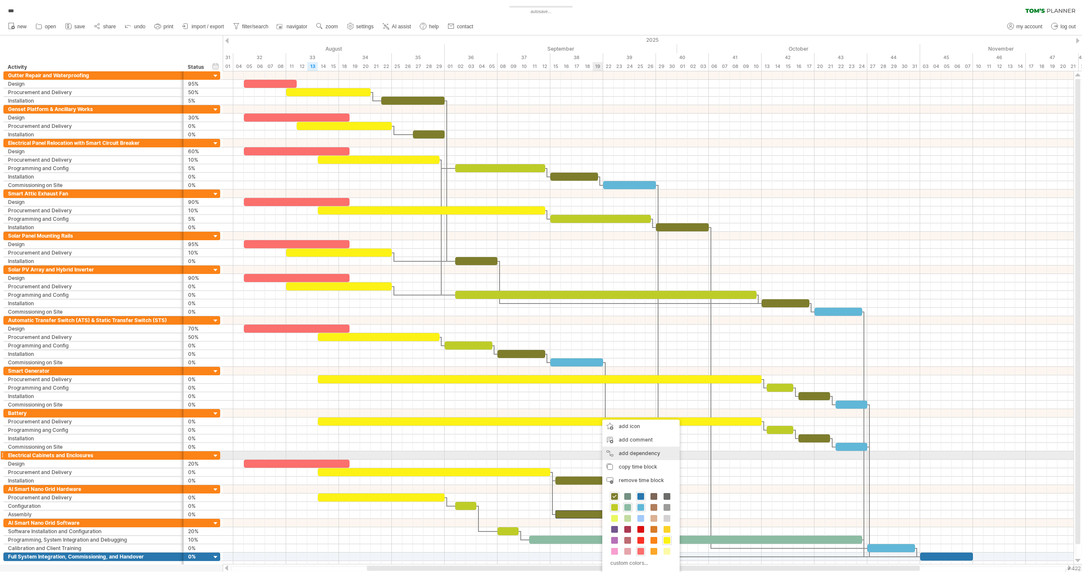
click at [654, 454] on div "add dependency You can use dependencies when you require tasks to be done in a …" at bounding box center [640, 454] width 77 height 14
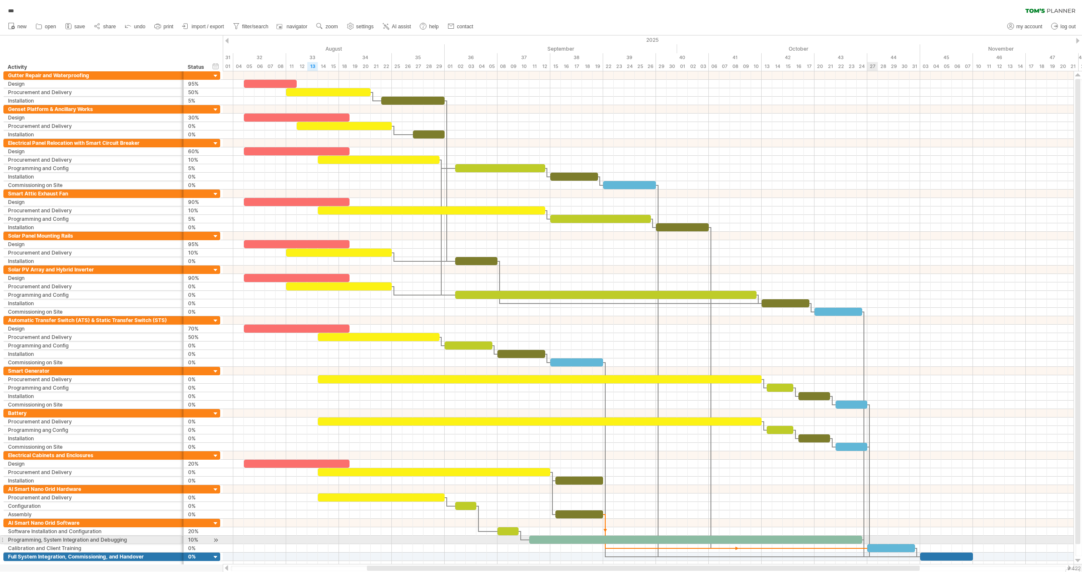
click at [869, 545] on div at bounding box center [869, 481] width 3 height 153
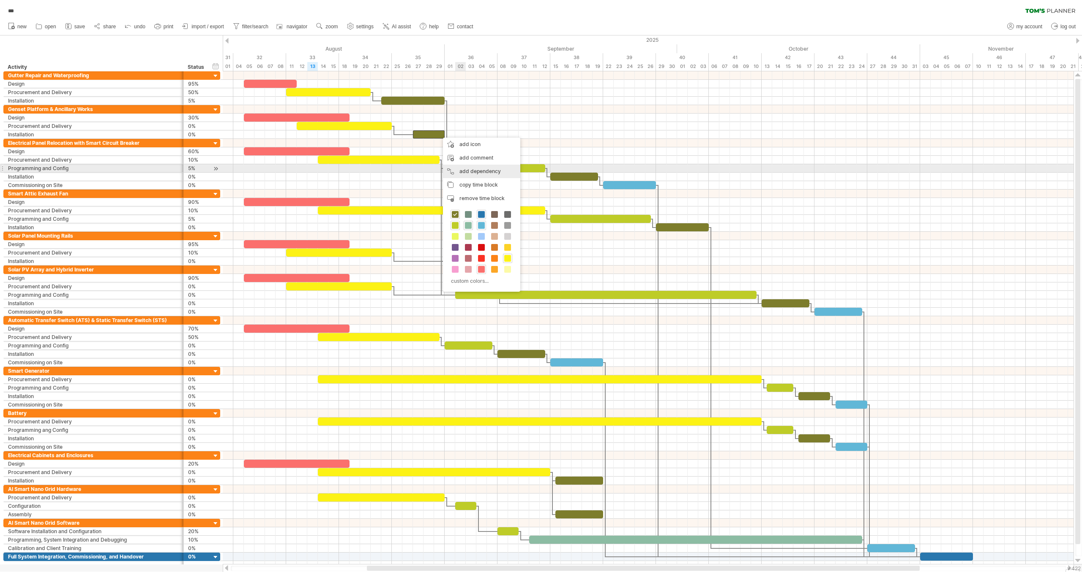
click at [493, 170] on div "add dependency You can use dependencies when you require tasks to be done in a …" at bounding box center [481, 172] width 77 height 14
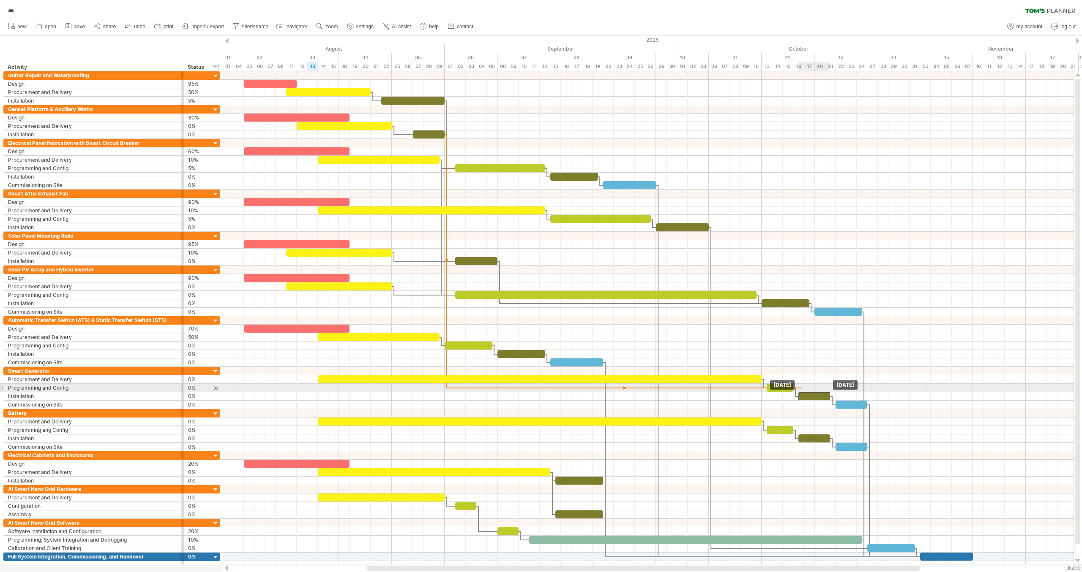
click at [802, 392] on div at bounding box center [814, 396] width 32 height 8
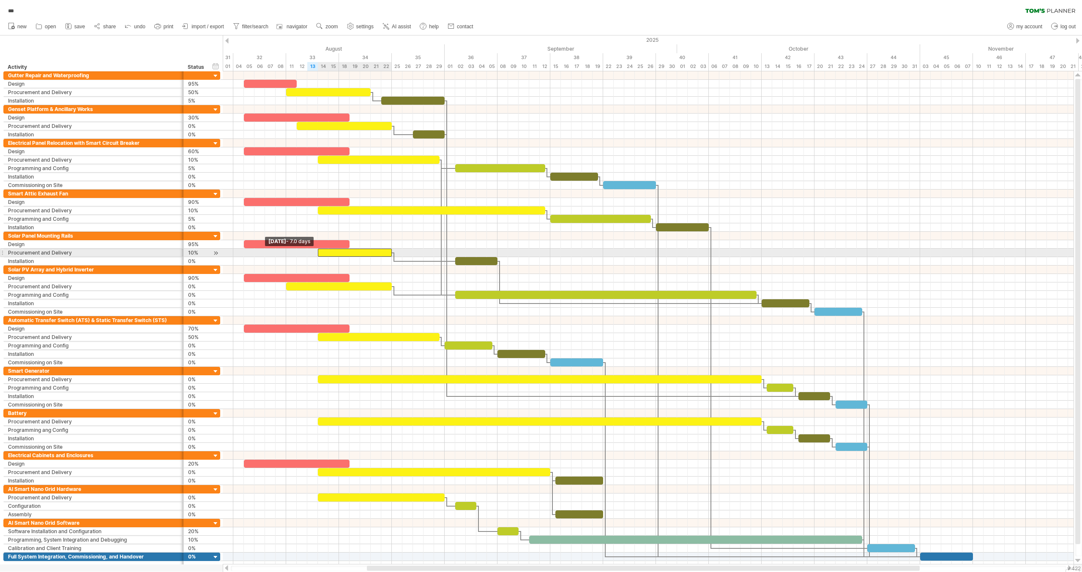
drag, startPoint x: 287, startPoint y: 250, endPoint x: 310, endPoint y: 264, distance: 27.2
click at [320, 253] on div at bounding box center [355, 253] width 74 height 8
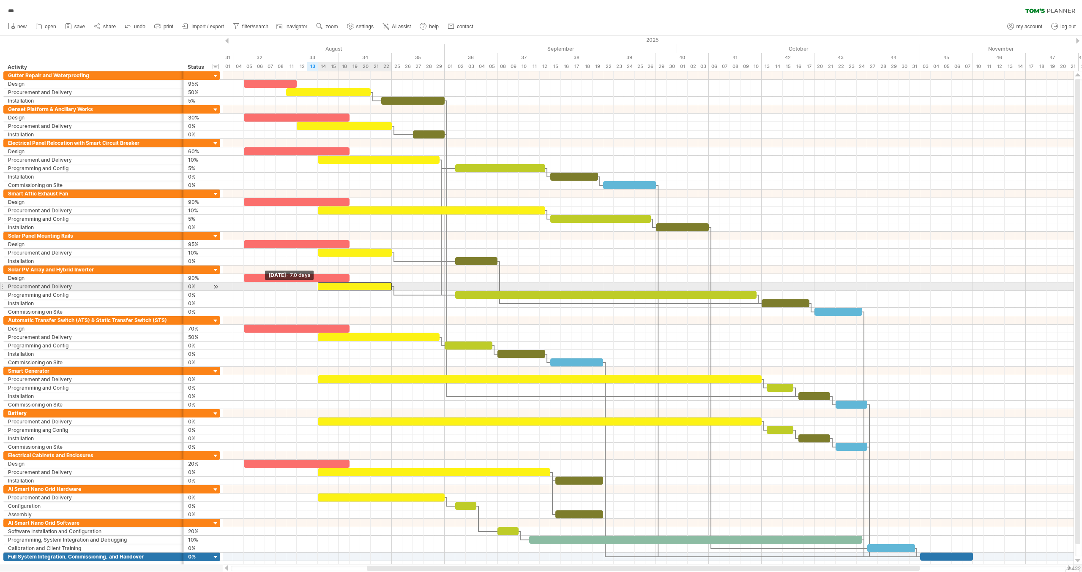
drag, startPoint x: 290, startPoint y: 286, endPoint x: 318, endPoint y: 284, distance: 28.3
click at [318, 284] on span at bounding box center [317, 287] width 3 height 8
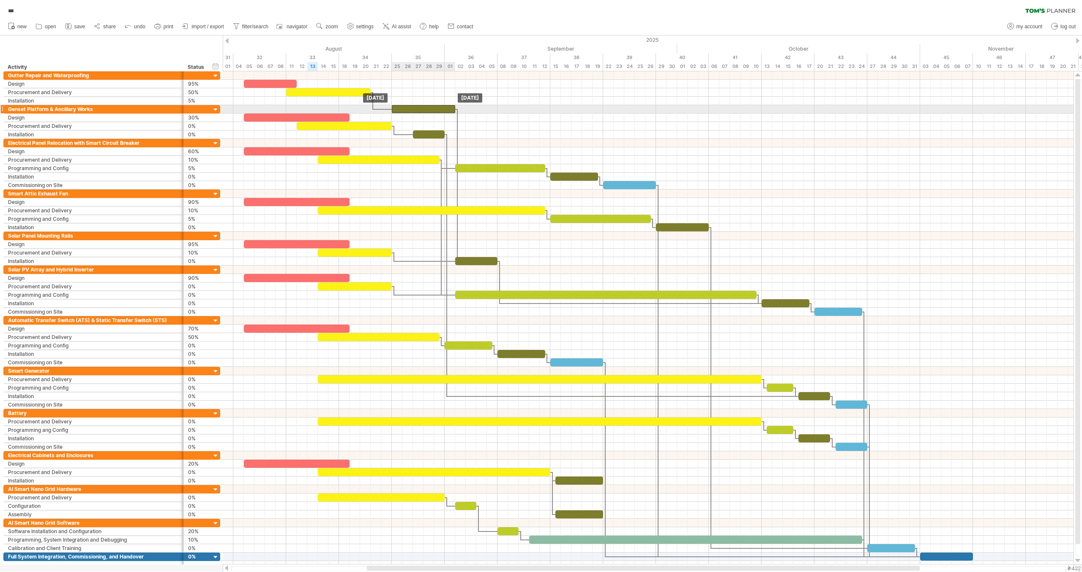
drag, startPoint x: 416, startPoint y: 101, endPoint x: 438, endPoint y: 110, distance: 23.9
drag, startPoint x: 435, startPoint y: 106, endPoint x: 430, endPoint y: 106, distance: 4.6
click at [430, 106] on div at bounding box center [423, 109] width 63 height 8
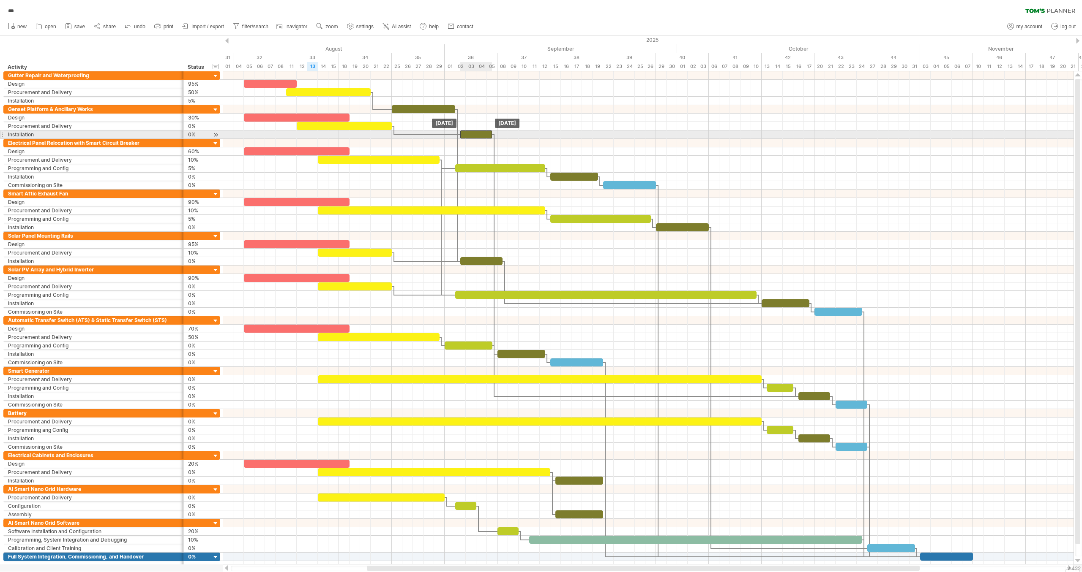
drag, startPoint x: 425, startPoint y: 134, endPoint x: 474, endPoint y: 132, distance: 49.5
click at [474, 132] on div at bounding box center [476, 135] width 32 height 8
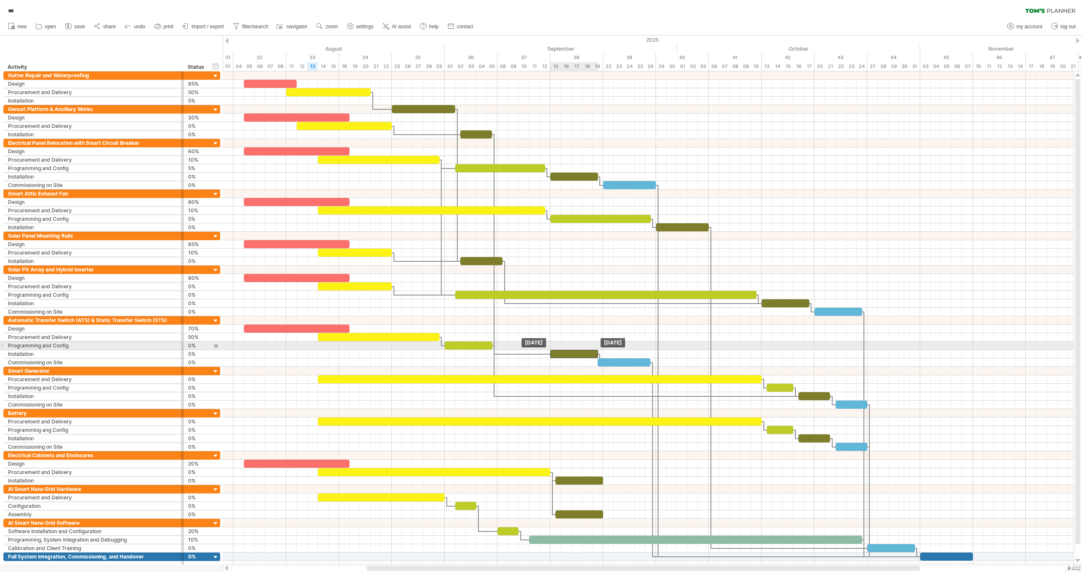
drag, startPoint x: 522, startPoint y: 349, endPoint x: 575, endPoint y: 347, distance: 53.3
click at [575, 350] on div at bounding box center [574, 354] width 48 height 8
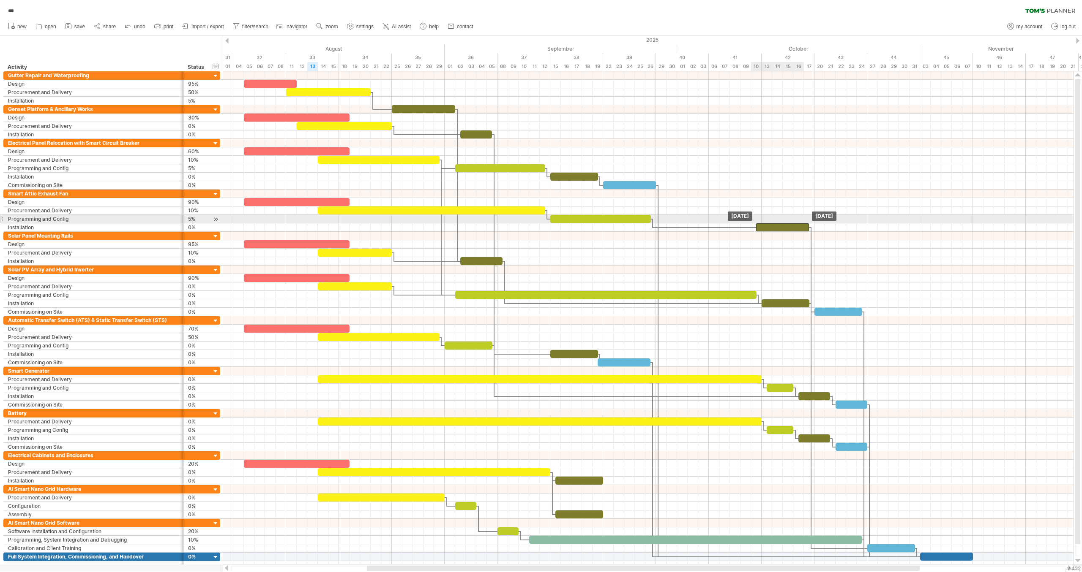
drag, startPoint x: 675, startPoint y: 224, endPoint x: 773, endPoint y: 223, distance: 98.0
click at [773, 223] on div at bounding box center [782, 227] width 53 height 8
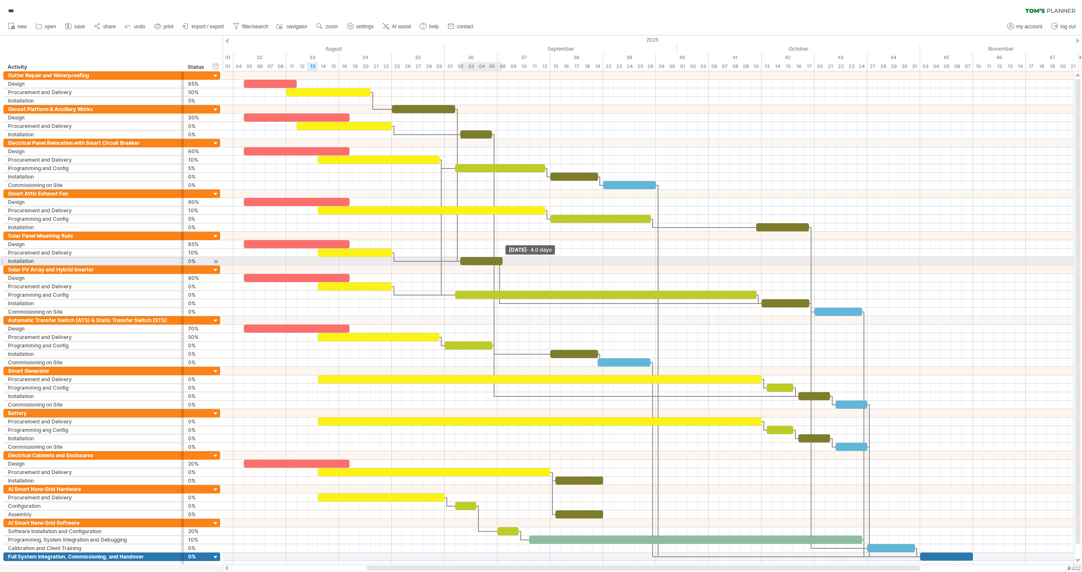
click at [504, 259] on span at bounding box center [502, 261] width 3 height 8
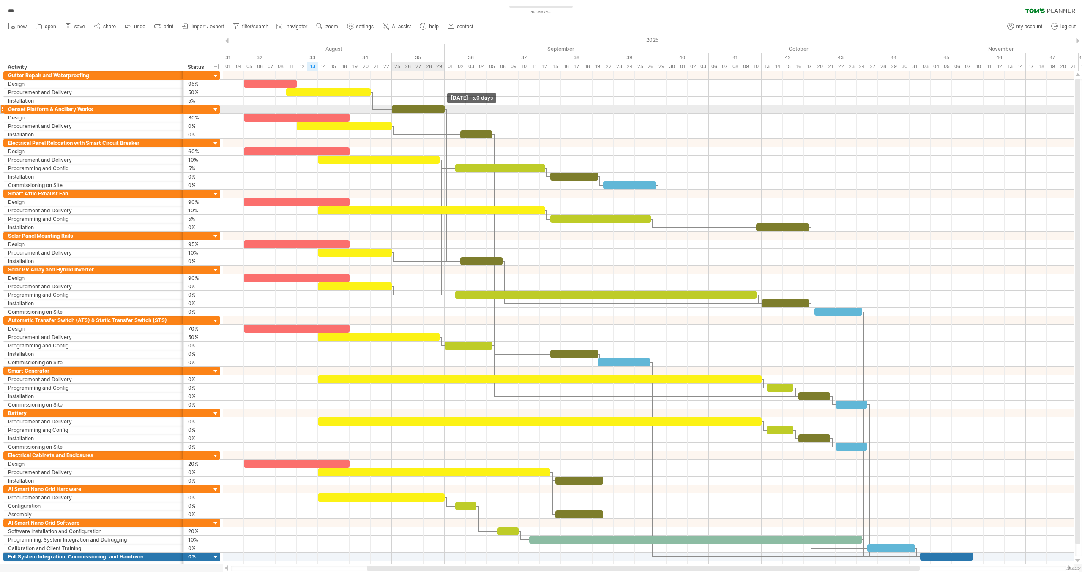
drag, startPoint x: 455, startPoint y: 109, endPoint x: 443, endPoint y: 109, distance: 12.3
click at [443, 109] on span at bounding box center [444, 109] width 3 height 8
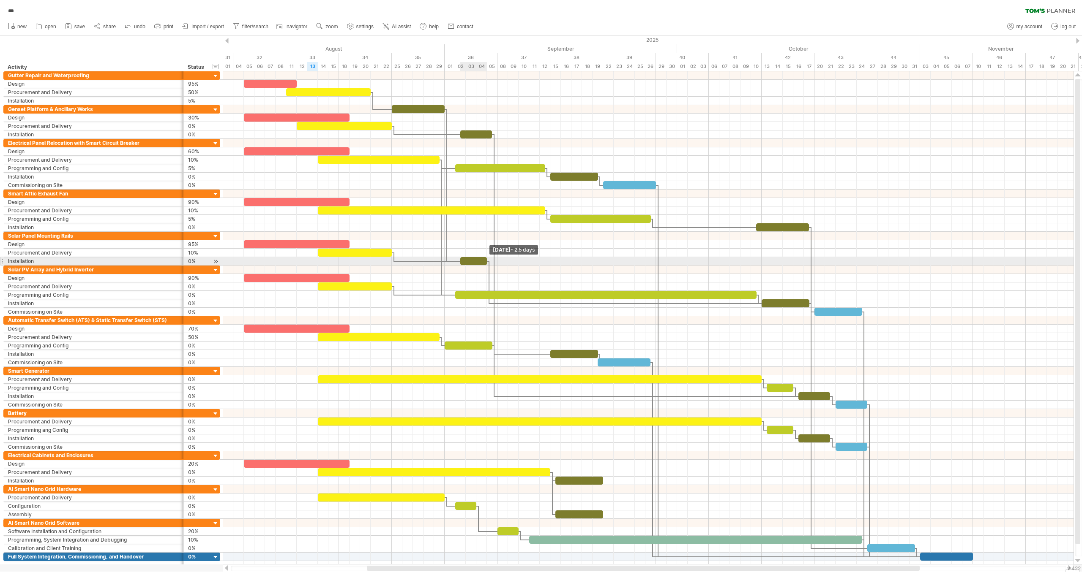
drag, startPoint x: 500, startPoint y: 258, endPoint x: 483, endPoint y: 259, distance: 16.9
click at [483, 259] on div at bounding box center [473, 261] width 27 height 8
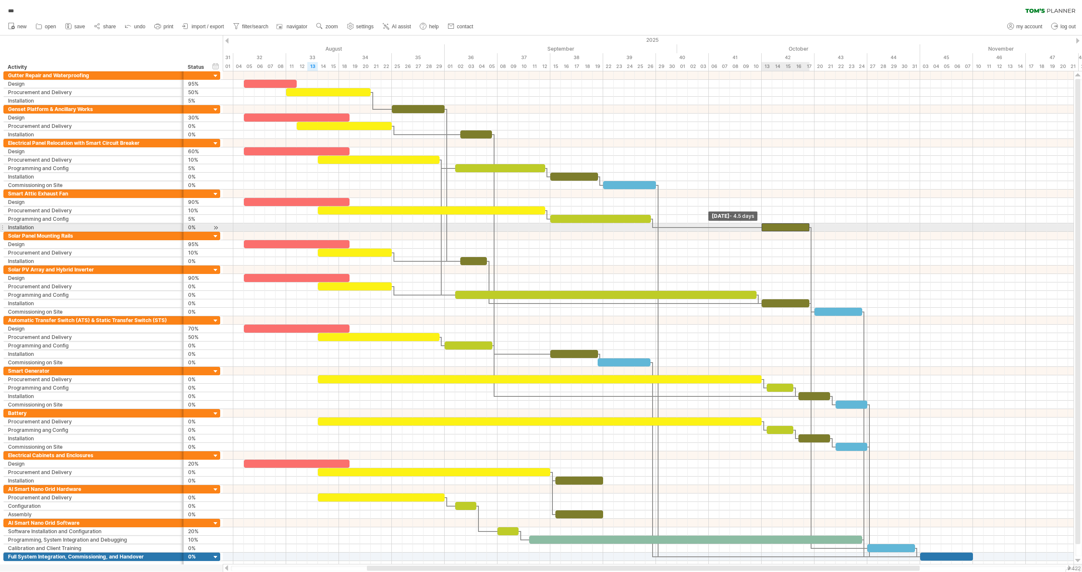
click at [761, 224] on span at bounding box center [761, 227] width 3 height 8
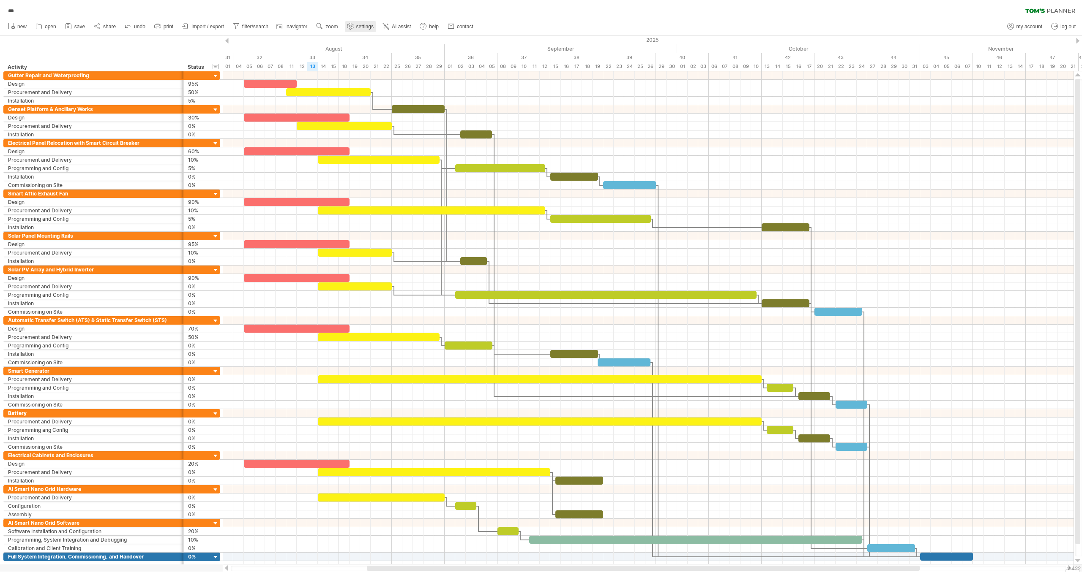
click at [362, 26] on span "settings" at bounding box center [364, 27] width 17 height 6
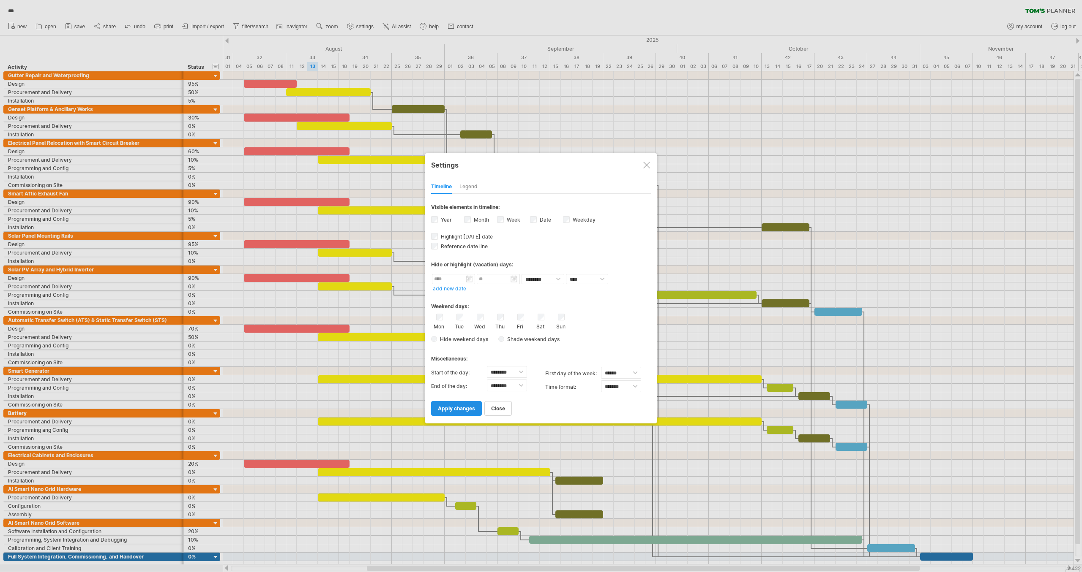
click at [460, 406] on span "apply changes" at bounding box center [456, 409] width 37 height 6
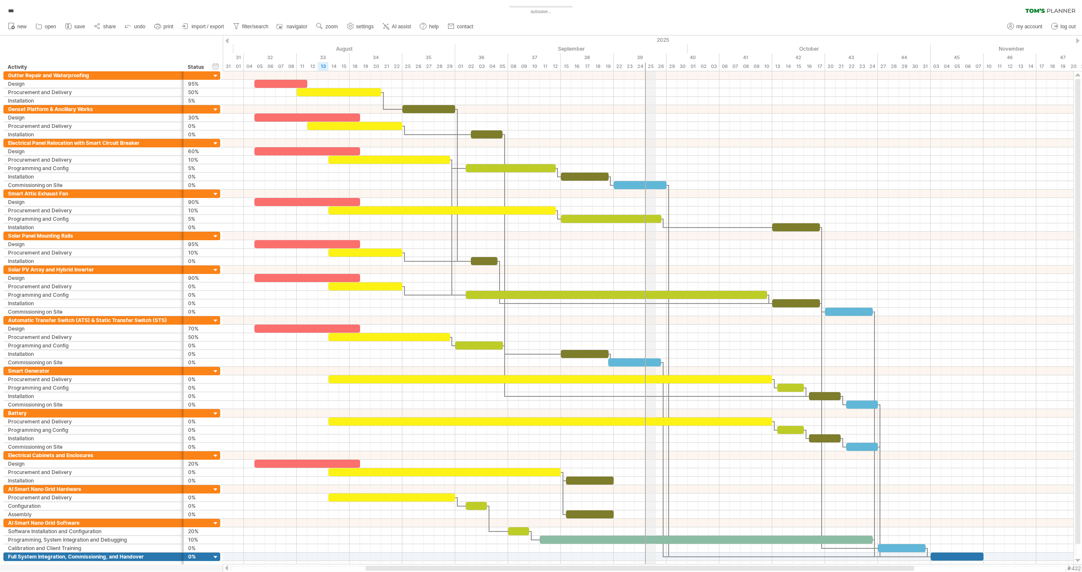
drag, startPoint x: 635, startPoint y: 65, endPoint x: 647, endPoint y: 65, distance: 11.4
click at [647, 65] on div "25" at bounding box center [650, 66] width 11 height 9
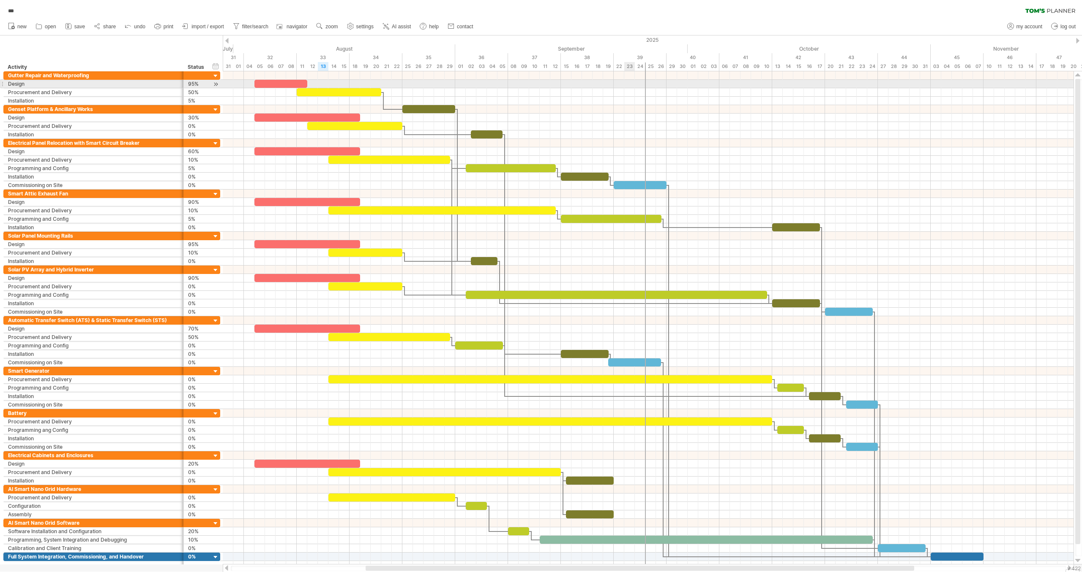
drag, startPoint x: 645, startPoint y: 88, endPoint x: 625, endPoint y: 88, distance: 19.9
click at [625, 88] on div at bounding box center [648, 92] width 850 height 8
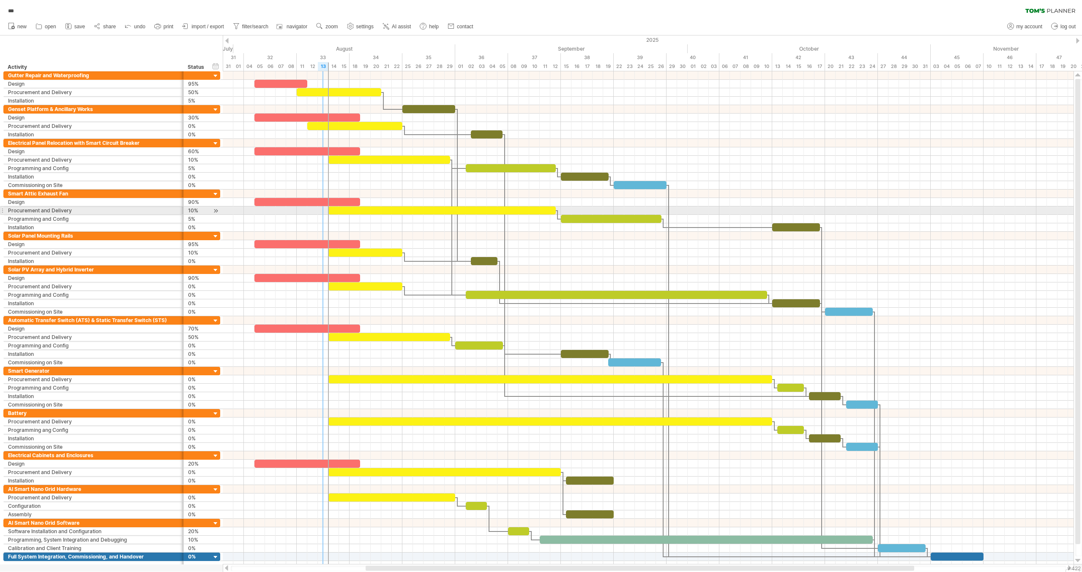
drag, startPoint x: 645, startPoint y: 268, endPoint x: 326, endPoint y: 210, distance: 324.1
click at [326, 210] on div "[DATE] - 2.5 days [DATE] - 4.5 days" at bounding box center [648, 317] width 850 height 493
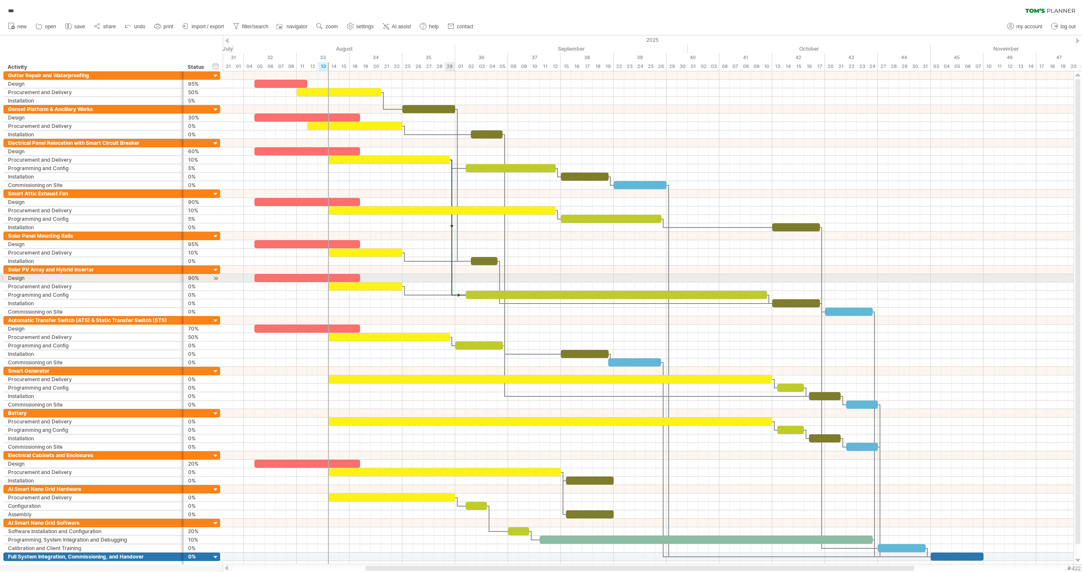
click at [452, 278] on div at bounding box center [451, 228] width 3 height 136
click at [479, 286] on div "remove dependency" at bounding box center [493, 289] width 72 height 14
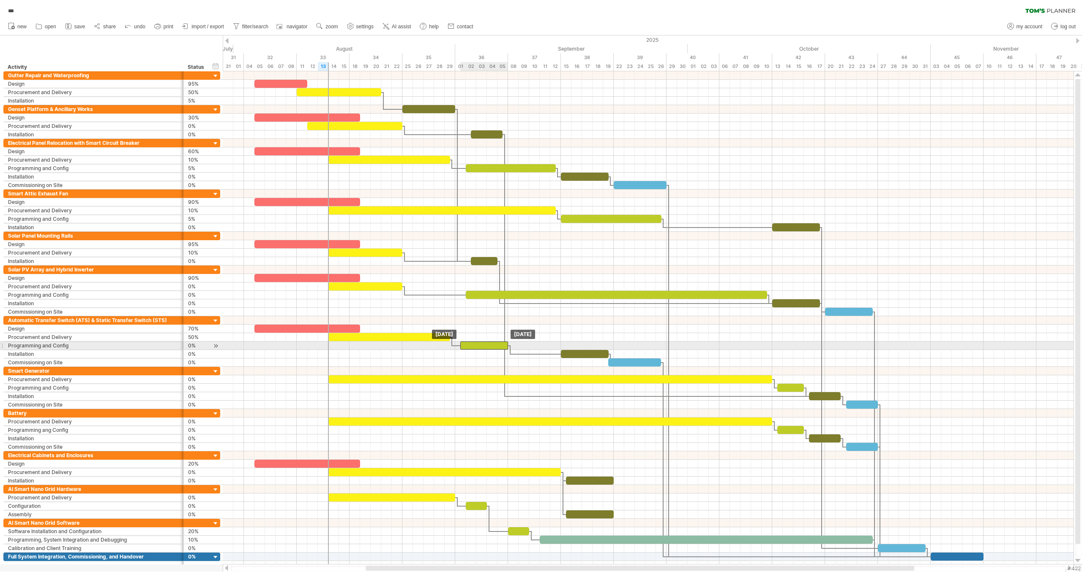
click at [471, 342] on div at bounding box center [484, 346] width 48 height 8
click at [476, 343] on div at bounding box center [490, 346] width 48 height 8
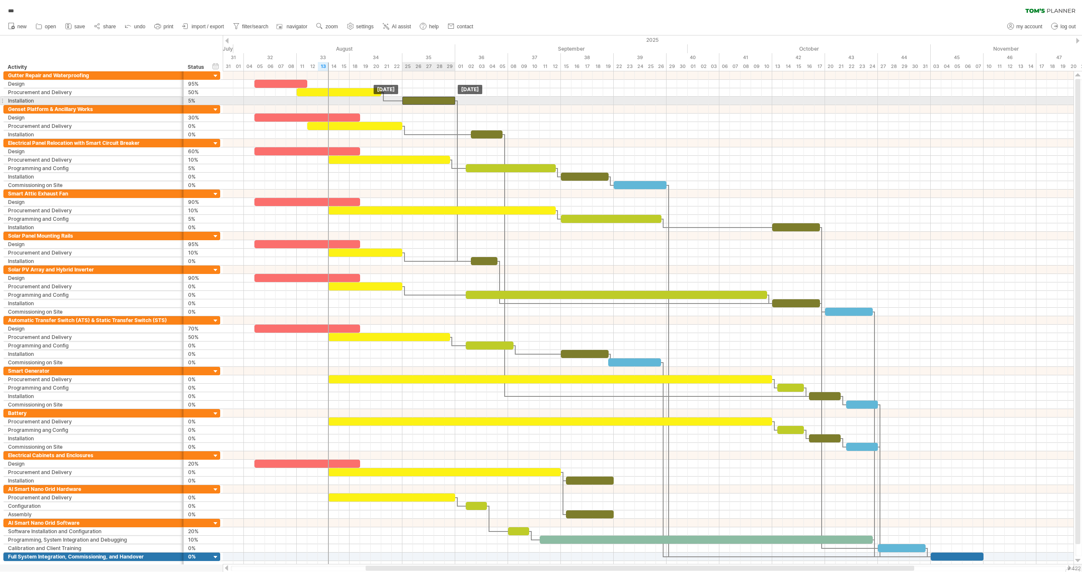
drag, startPoint x: 419, startPoint y: 104, endPoint x: 420, endPoint y: 100, distance: 4.7
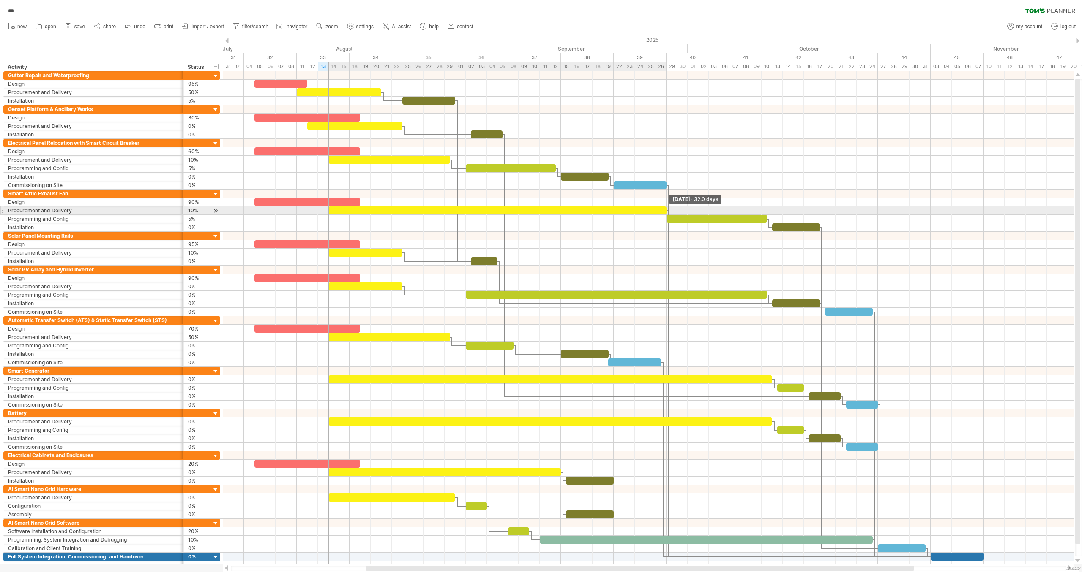
drag, startPoint x: 556, startPoint y: 210, endPoint x: 666, endPoint y: 213, distance: 110.3
click at [561, 213] on div at bounding box center [561, 211] width 0 height 42
drag, startPoint x: 666, startPoint y: 210, endPoint x: 657, endPoint y: 211, distance: 9.3
click at [657, 211] on span at bounding box center [655, 211] width 3 height 8
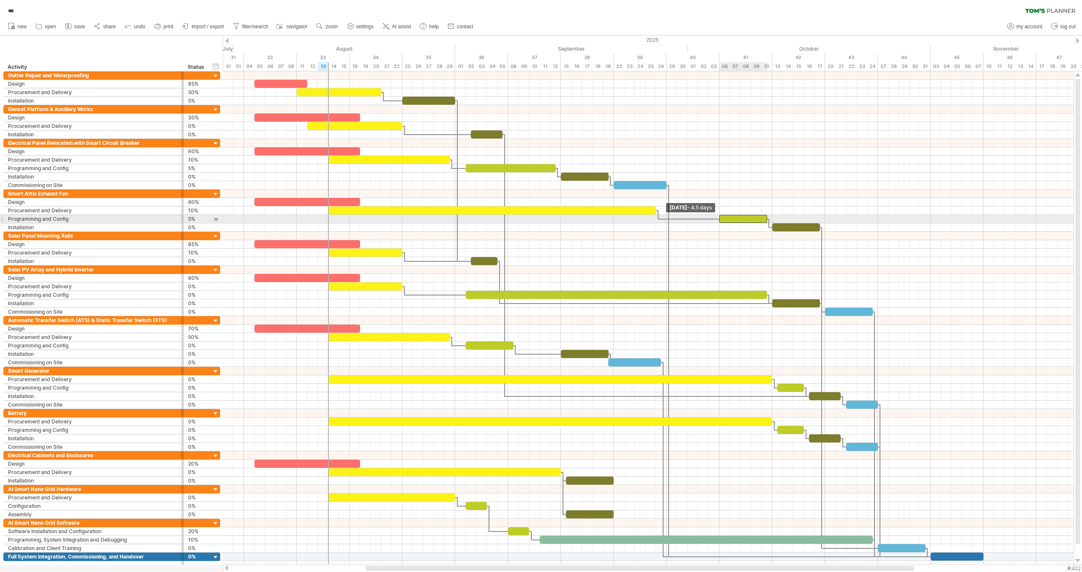
drag, startPoint x: 666, startPoint y: 215, endPoint x: 717, endPoint y: 215, distance: 51.5
click at [717, 215] on span at bounding box center [718, 219] width 3 height 8
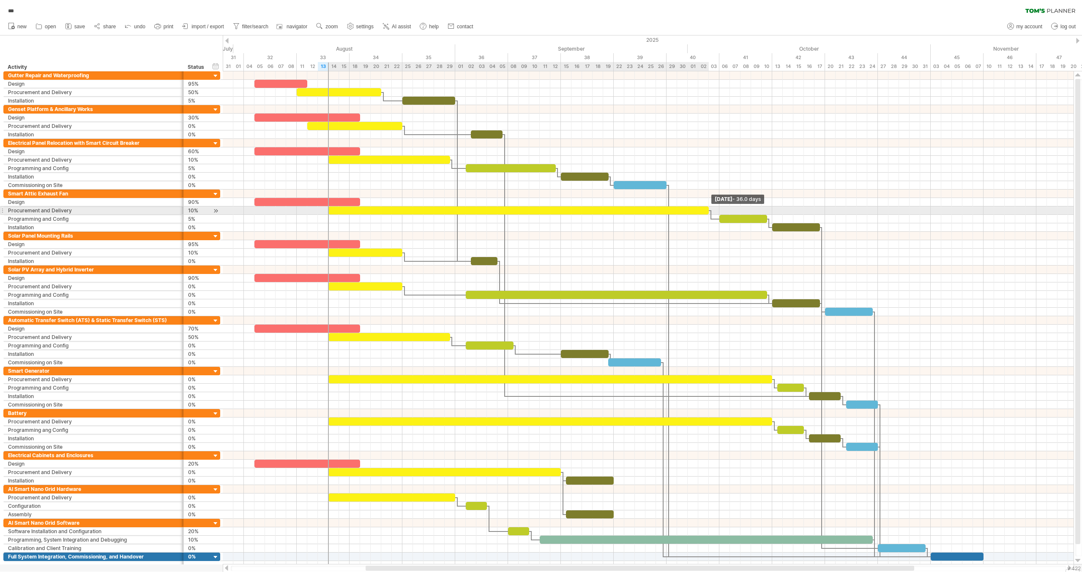
drag, startPoint x: 657, startPoint y: 207, endPoint x: 708, endPoint y: 209, distance: 51.2
click at [708, 209] on span at bounding box center [708, 211] width 3 height 8
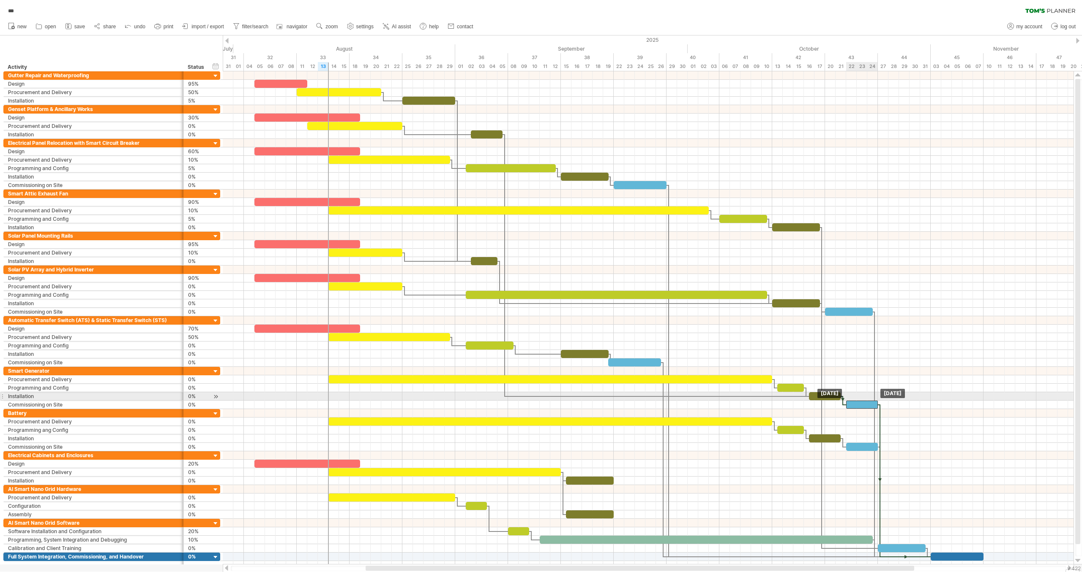
click at [858, 401] on div at bounding box center [862, 405] width 32 height 8
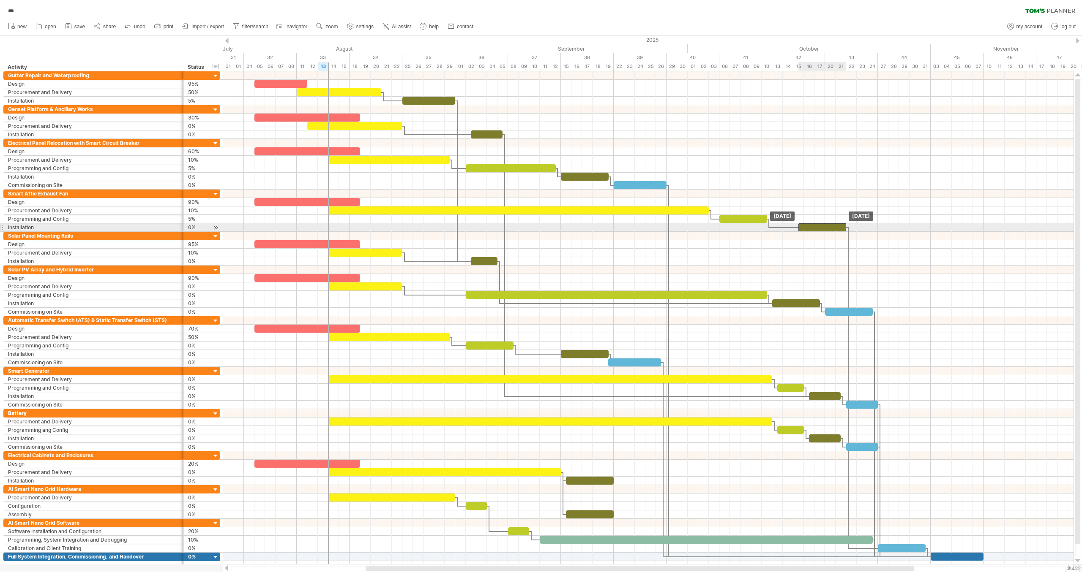
drag, startPoint x: 800, startPoint y: 225, endPoint x: 798, endPoint y: 255, distance: 30.1
click at [828, 225] on div at bounding box center [822, 227] width 48 height 8
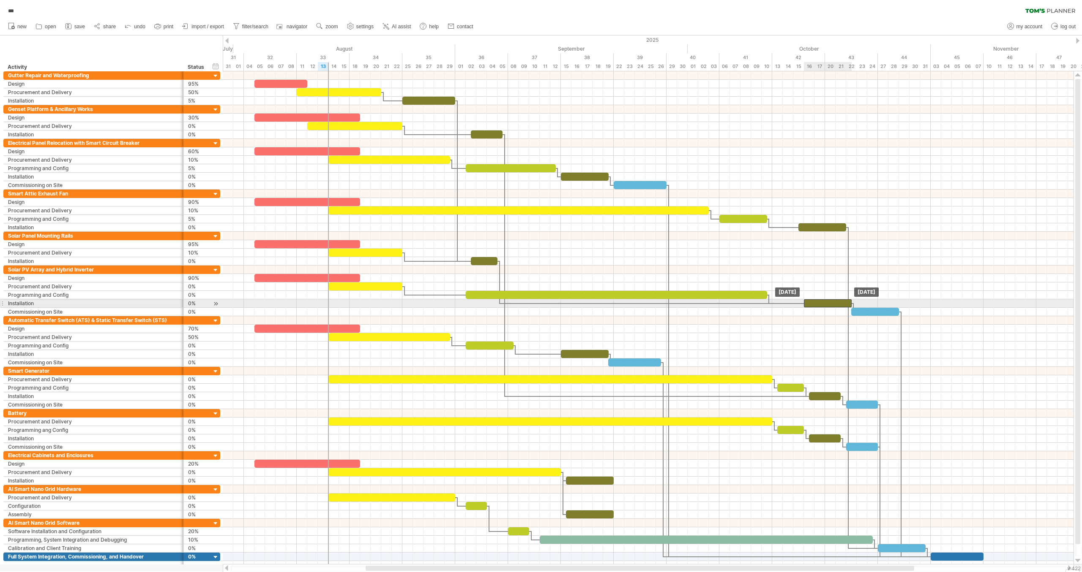
drag, startPoint x: 792, startPoint y: 300, endPoint x: 824, endPoint y: 301, distance: 32.5
click at [824, 301] on div at bounding box center [828, 304] width 48 height 8
click at [820, 300] on div at bounding box center [833, 304] width 48 height 8
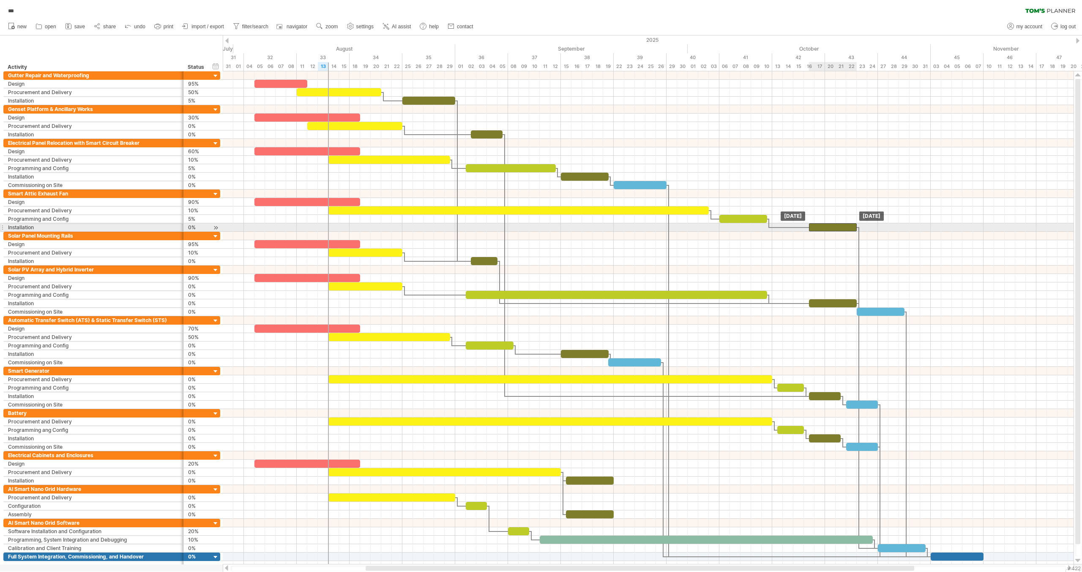
drag, startPoint x: 821, startPoint y: 224, endPoint x: 831, endPoint y: 224, distance: 9.3
click at [831, 224] on div at bounding box center [833, 227] width 48 height 8
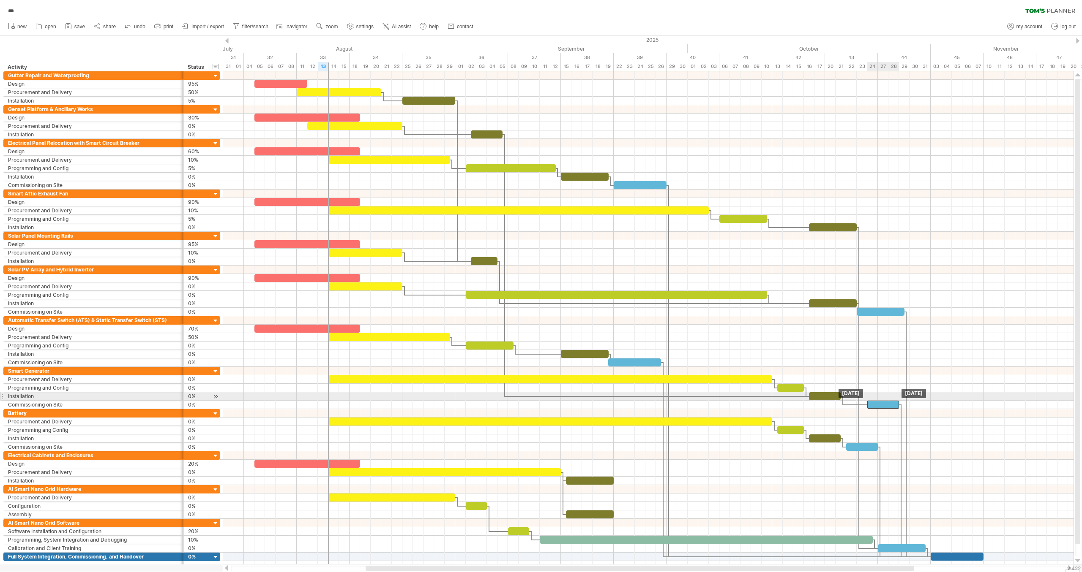
drag, startPoint x: 862, startPoint y: 399, endPoint x: 885, endPoint y: 399, distance: 23.2
click at [885, 401] on div at bounding box center [883, 405] width 32 height 8
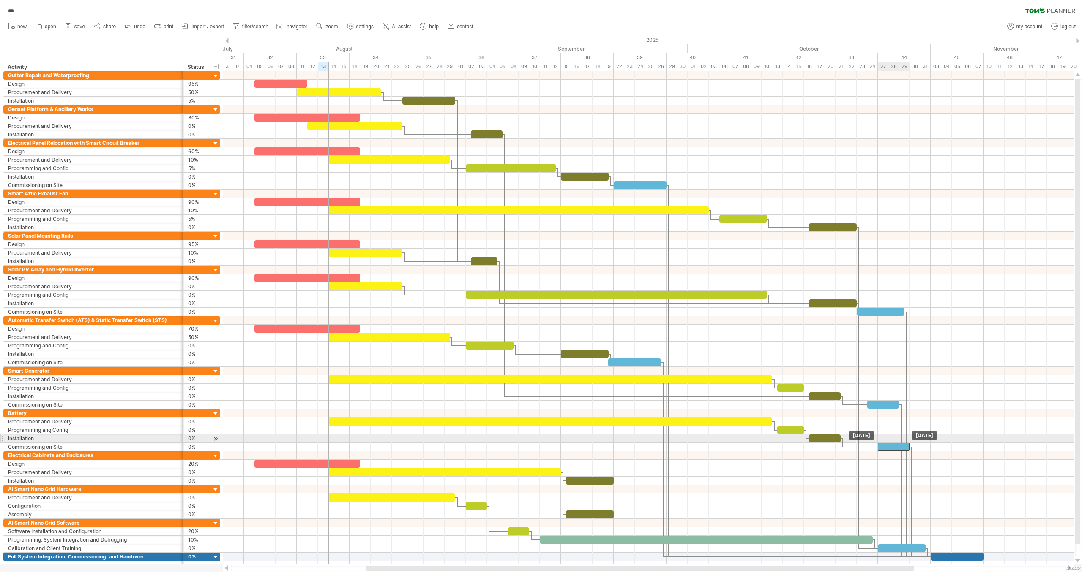
drag, startPoint x: 863, startPoint y: 441, endPoint x: 885, endPoint y: 417, distance: 32.9
click at [894, 443] on div at bounding box center [893, 447] width 32 height 8
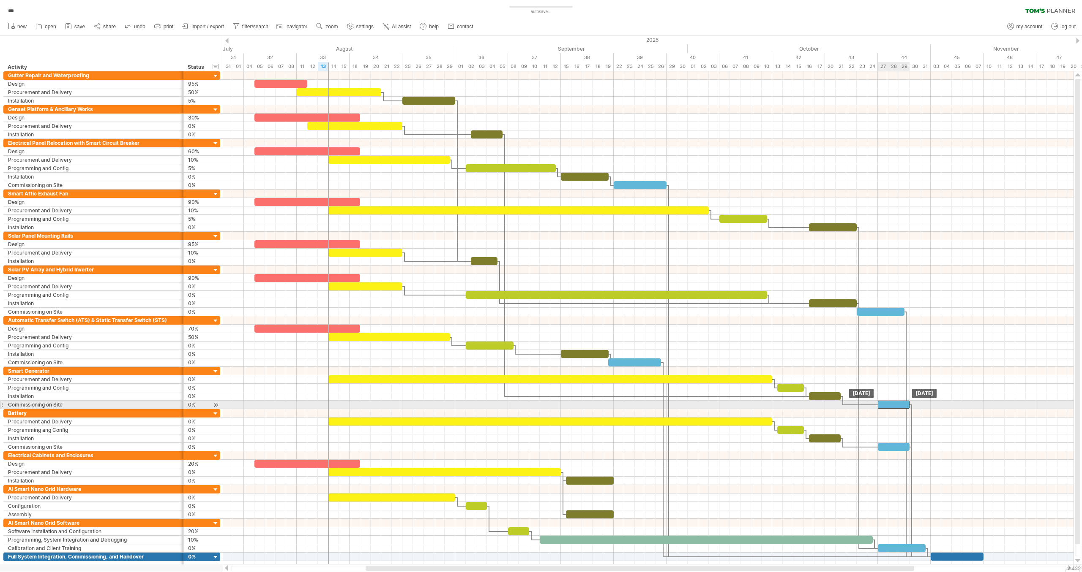
drag, startPoint x: 881, startPoint y: 400, endPoint x: 892, endPoint y: 401, distance: 10.6
click at [892, 401] on div at bounding box center [893, 405] width 32 height 8
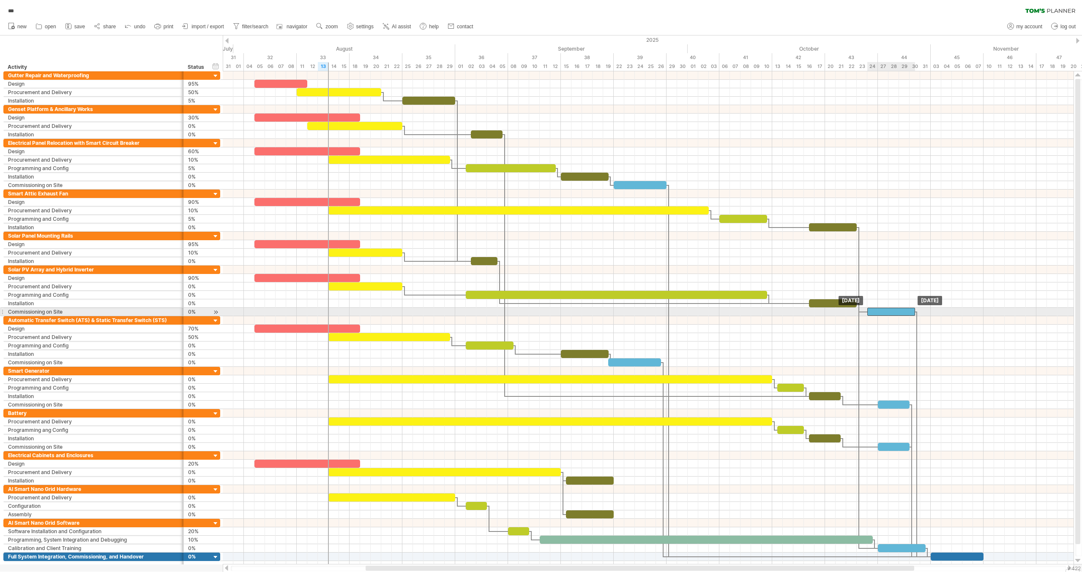
drag, startPoint x: 876, startPoint y: 307, endPoint x: 884, endPoint y: 308, distance: 8.2
click at [884, 308] on div at bounding box center [891, 312] width 48 height 8
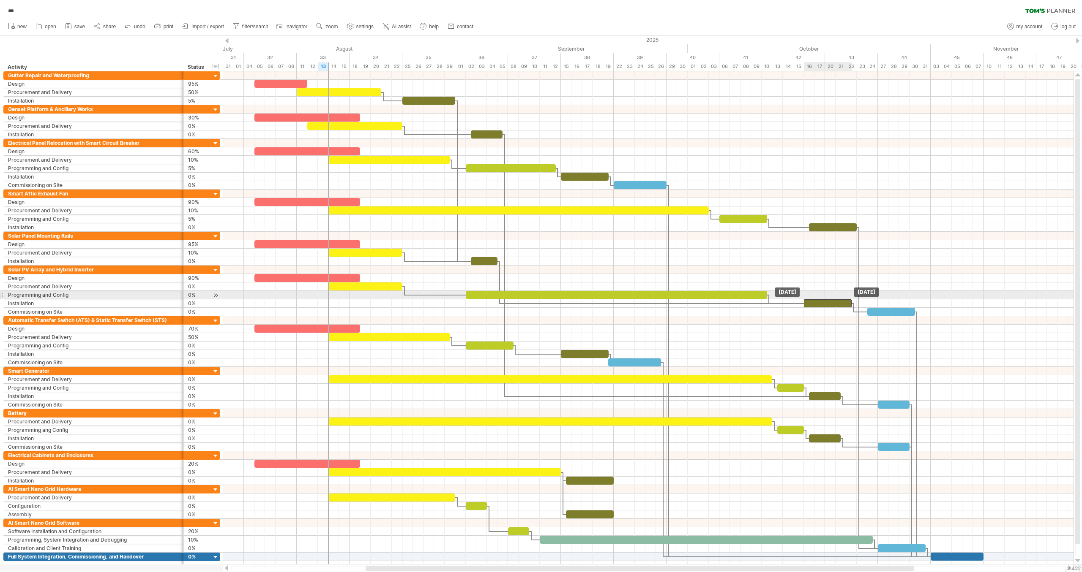
drag, startPoint x: 821, startPoint y: 300, endPoint x: 817, endPoint y: 299, distance: 4.7
click at [817, 300] on div at bounding box center [828, 304] width 48 height 8
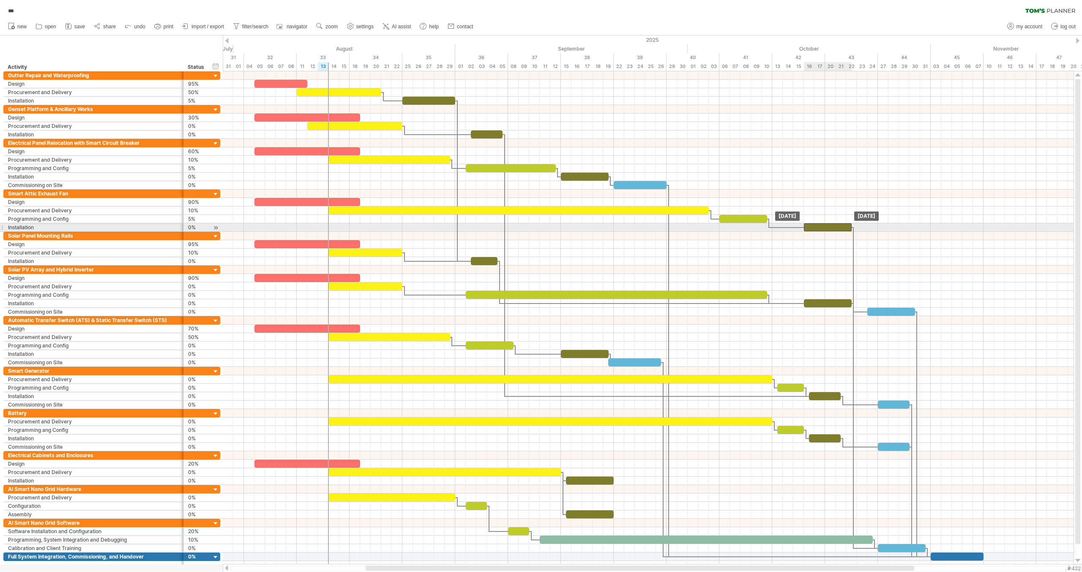
click at [815, 225] on div at bounding box center [828, 227] width 48 height 8
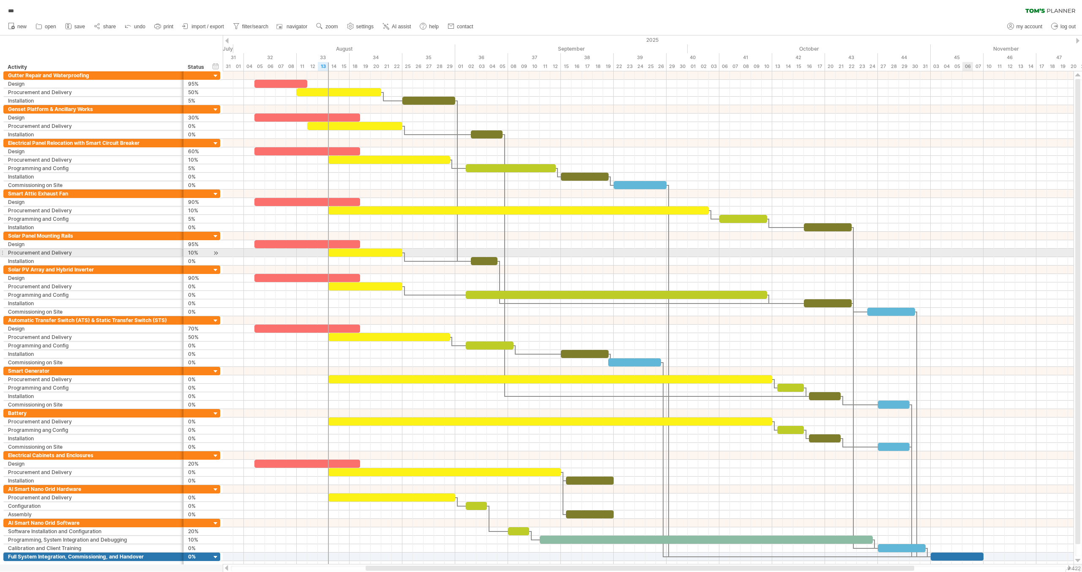
click at [964, 257] on div at bounding box center [648, 261] width 850 height 8
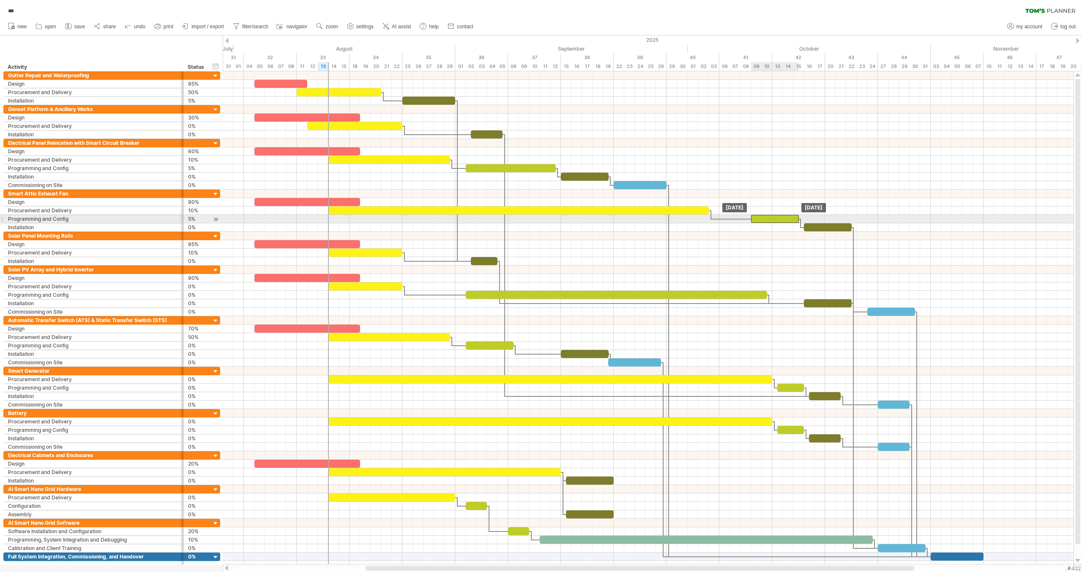
drag, startPoint x: 764, startPoint y: 217, endPoint x: 787, endPoint y: 215, distance: 22.5
click at [787, 215] on div at bounding box center [775, 219] width 48 height 8
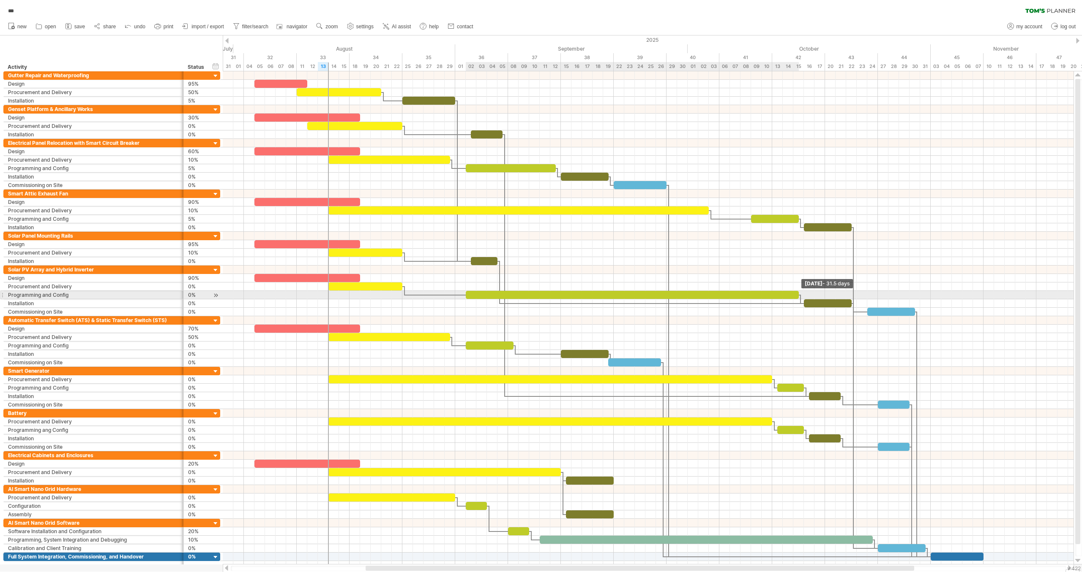
drag, startPoint x: 770, startPoint y: 292, endPoint x: 800, endPoint y: 292, distance: 30.0
click at [800, 292] on span at bounding box center [798, 295] width 3 height 8
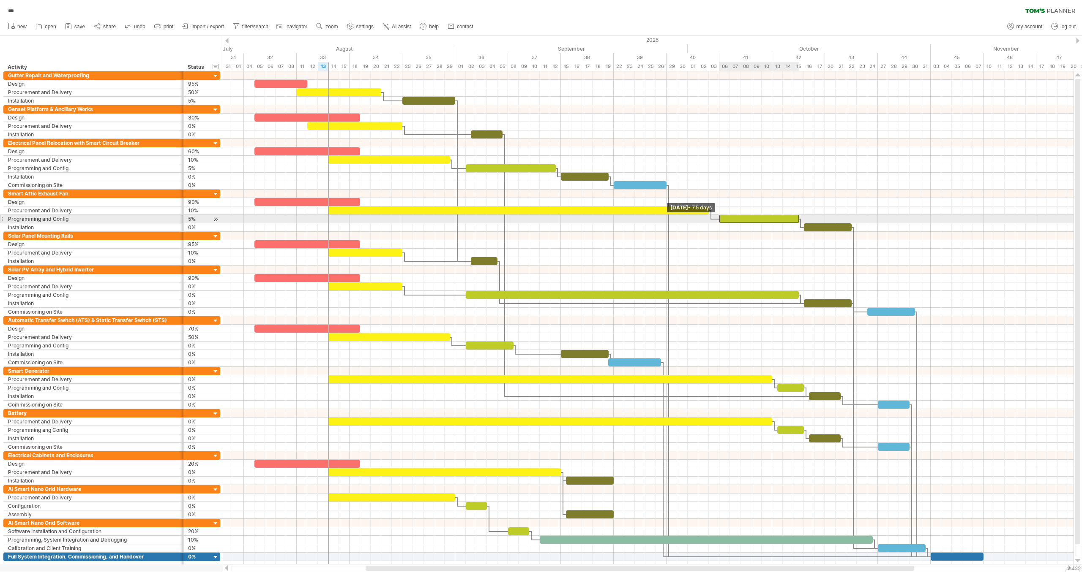
drag, startPoint x: 751, startPoint y: 216, endPoint x: 717, endPoint y: 217, distance: 33.8
click at [717, 217] on span at bounding box center [718, 219] width 3 height 8
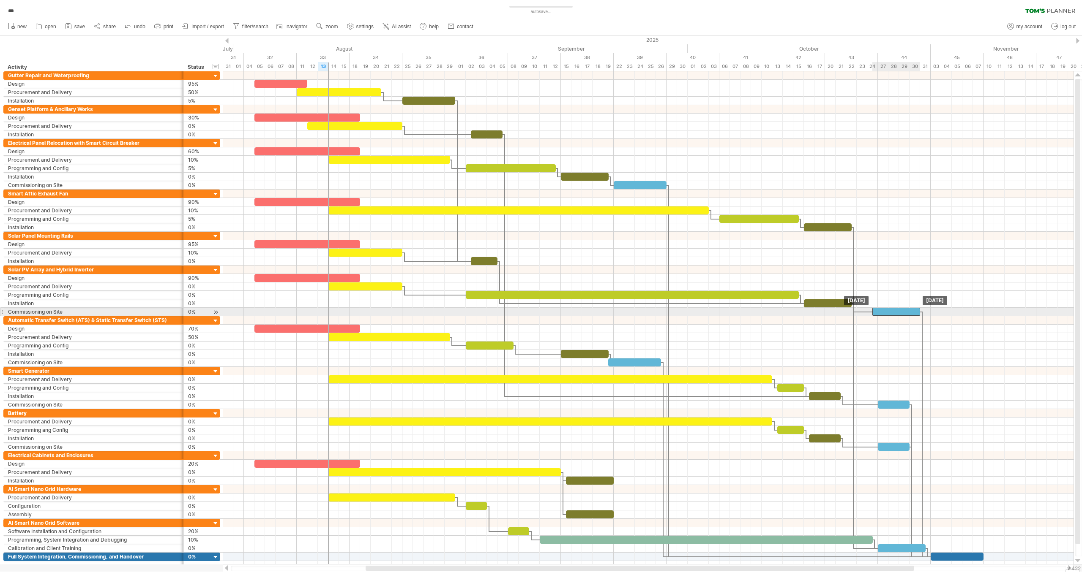
drag, startPoint x: 891, startPoint y: 309, endPoint x: 896, endPoint y: 309, distance: 5.5
click at [896, 309] on div at bounding box center [896, 312] width 48 height 8
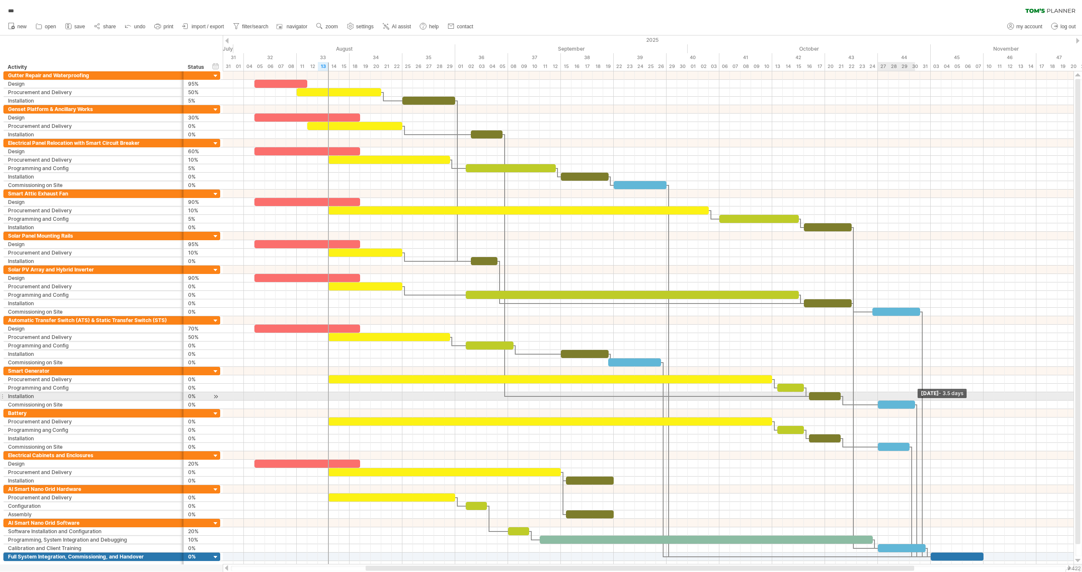
click at [914, 401] on span at bounding box center [914, 405] width 3 height 8
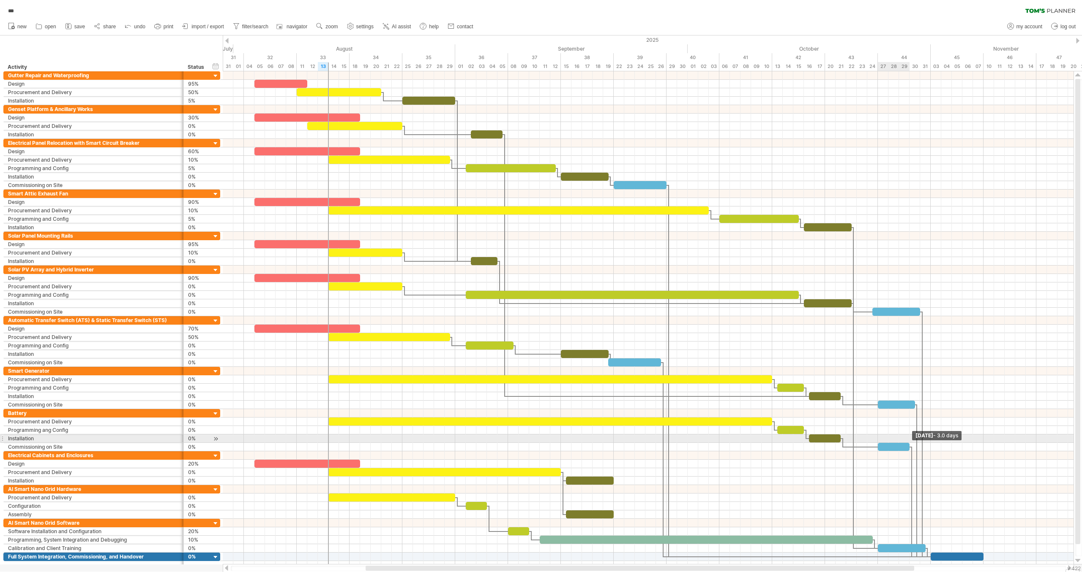
click at [911, 441] on div "[DATE] - 3.0 days [DATE]" at bounding box center [648, 317] width 850 height 493
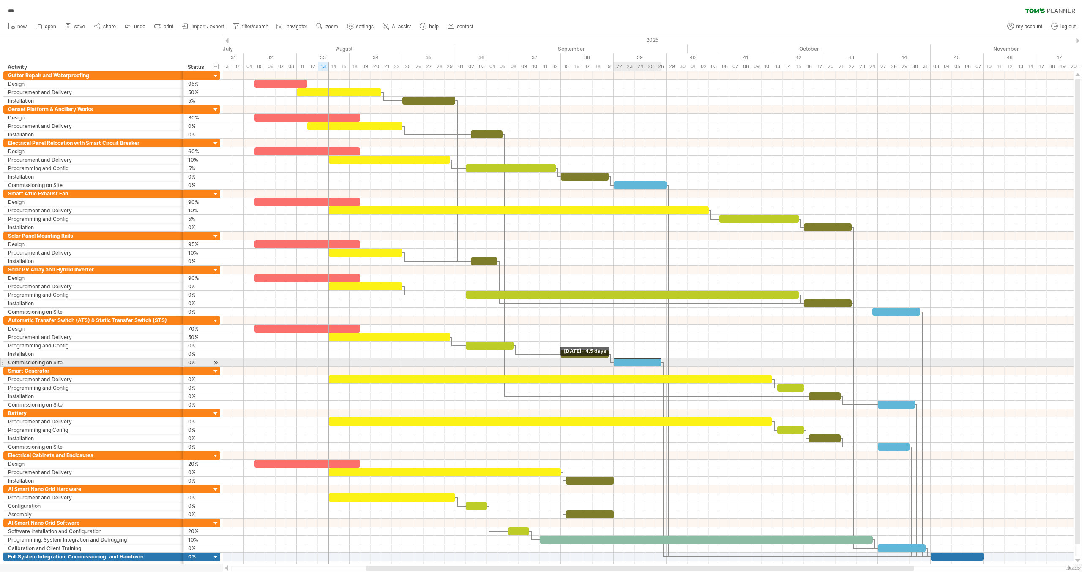
drag, startPoint x: 607, startPoint y: 360, endPoint x: 613, endPoint y: 359, distance: 6.8
click at [613, 359] on span at bounding box center [613, 363] width 3 height 8
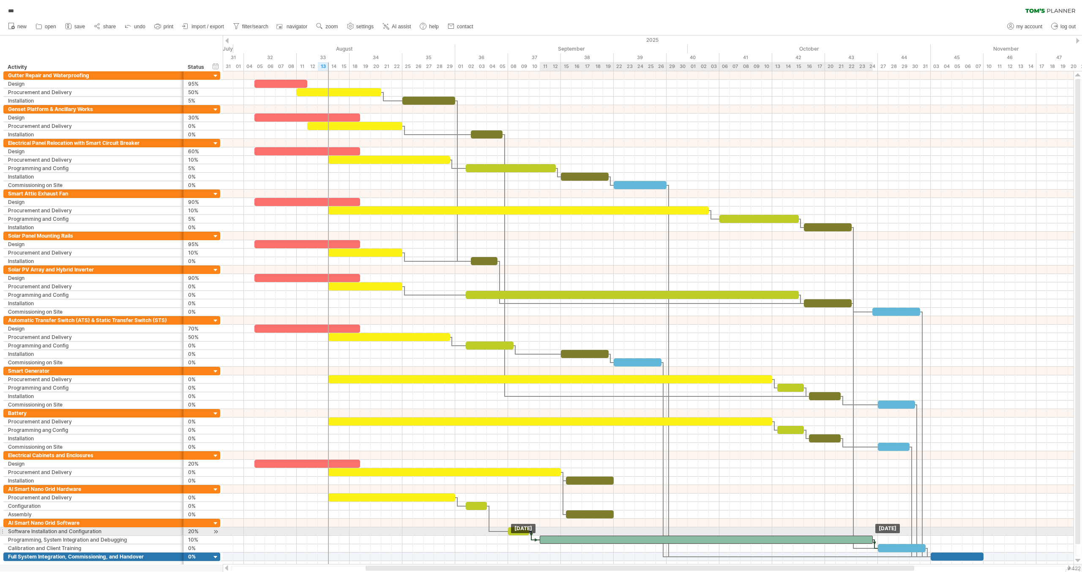
click at [628, 536] on div at bounding box center [705, 540] width 333 height 8
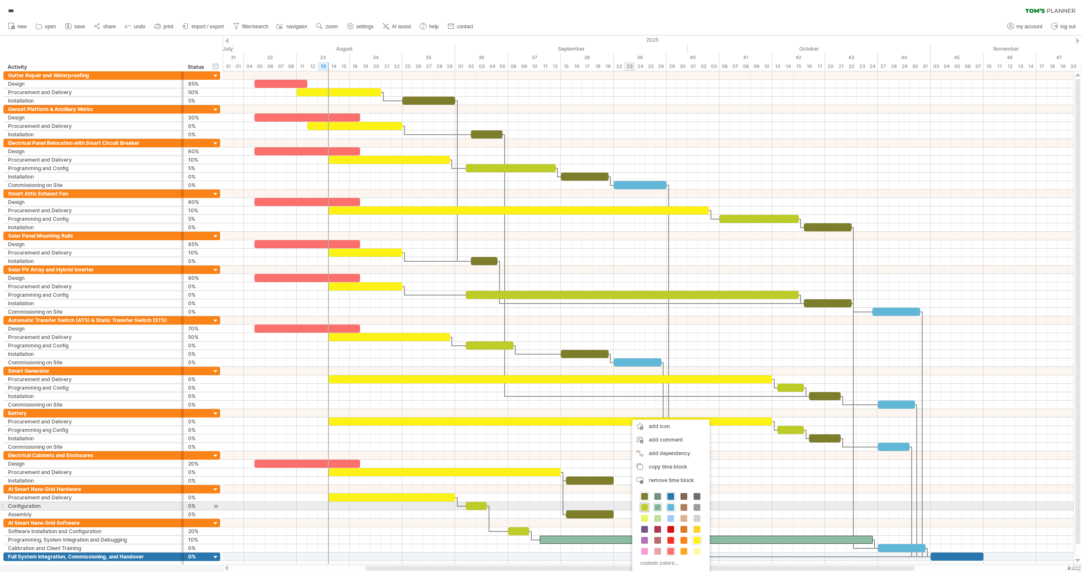
click at [644, 508] on span at bounding box center [644, 507] width 7 height 7
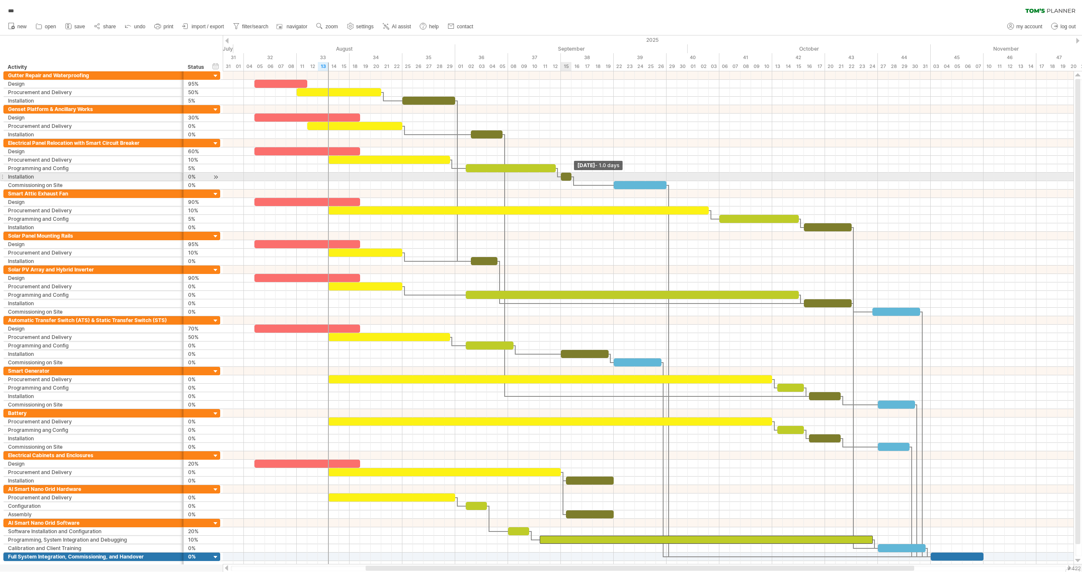
drag, startPoint x: 604, startPoint y: 175, endPoint x: 570, endPoint y: 177, distance: 34.3
click at [570, 177] on span at bounding box center [570, 177] width 3 height 8
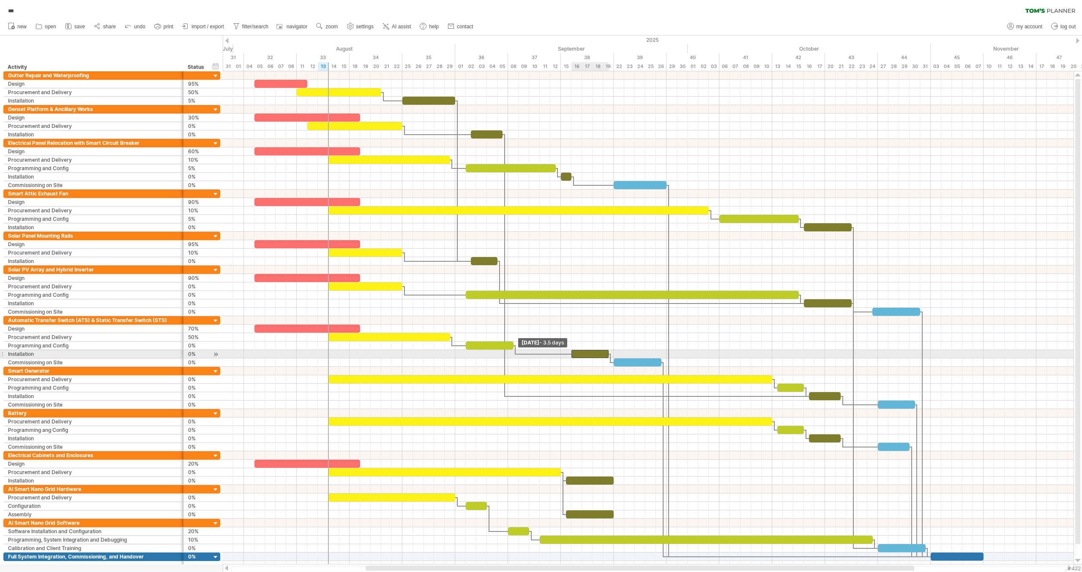
drag, startPoint x: 561, startPoint y: 352, endPoint x: 569, endPoint y: 352, distance: 8.9
click at [569, 352] on span at bounding box center [570, 354] width 3 height 8
drag, startPoint x: 608, startPoint y: 352, endPoint x: 581, endPoint y: 350, distance: 26.3
click at [581, 350] on span at bounding box center [581, 354] width 3 height 8
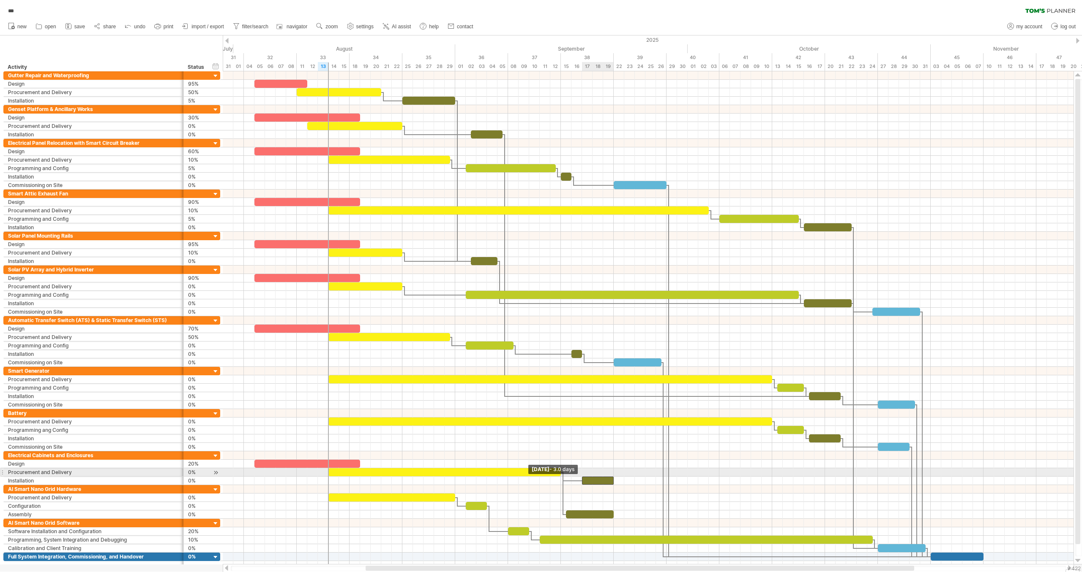
drag, startPoint x: 569, startPoint y: 474, endPoint x: 580, endPoint y: 477, distance: 11.3
click at [580, 477] on span at bounding box center [581, 481] width 3 height 8
drag, startPoint x: 613, startPoint y: 476, endPoint x: 593, endPoint y: 474, distance: 19.5
click at [593, 477] on span at bounding box center [592, 481] width 3 height 8
drag, startPoint x: 569, startPoint y: 508, endPoint x: 600, endPoint y: 511, distance: 30.5
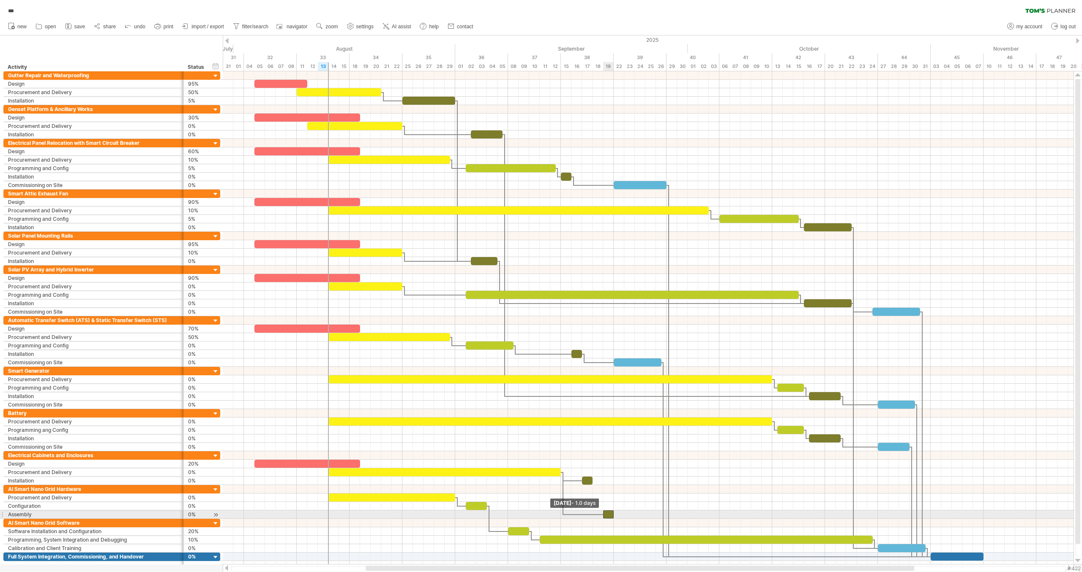
click at [600, 511] on div "[DATE] - 1.0 days [DATE] - 1.0 days" at bounding box center [648, 317] width 850 height 493
drag, startPoint x: 592, startPoint y: 474, endPoint x: 601, endPoint y: 475, distance: 8.9
click at [601, 477] on span at bounding box center [602, 481] width 3 height 8
click at [584, 235] on div at bounding box center [648, 236] width 850 height 8
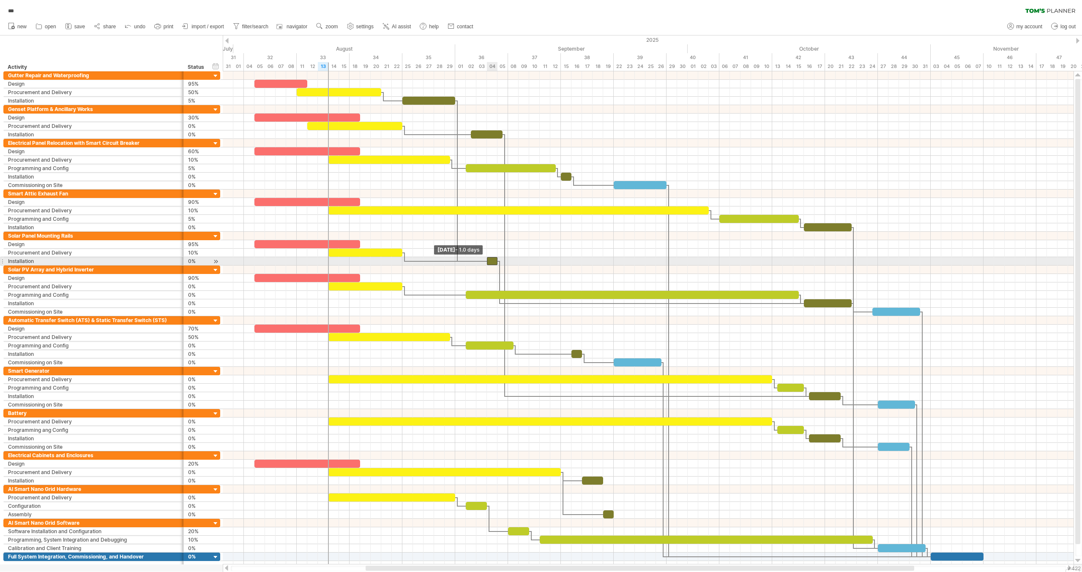
drag, startPoint x: 472, startPoint y: 259, endPoint x: 485, endPoint y: 261, distance: 13.3
click at [485, 261] on span at bounding box center [486, 261] width 3 height 8
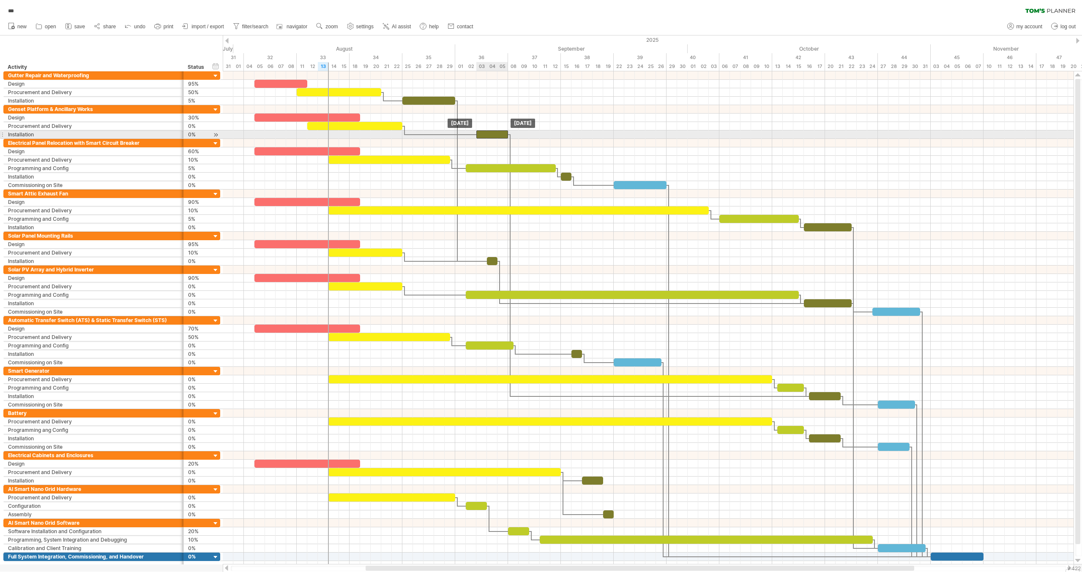
click at [488, 134] on div at bounding box center [492, 135] width 32 height 8
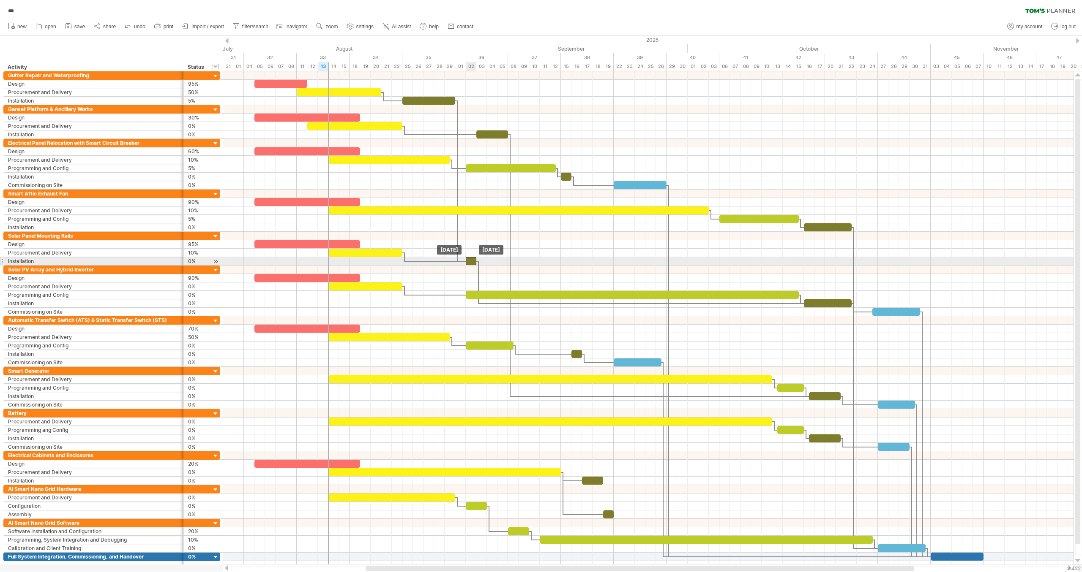
drag, startPoint x: 493, startPoint y: 259, endPoint x: 471, endPoint y: 258, distance: 22.8
click at [471, 258] on div at bounding box center [471, 261] width 11 height 8
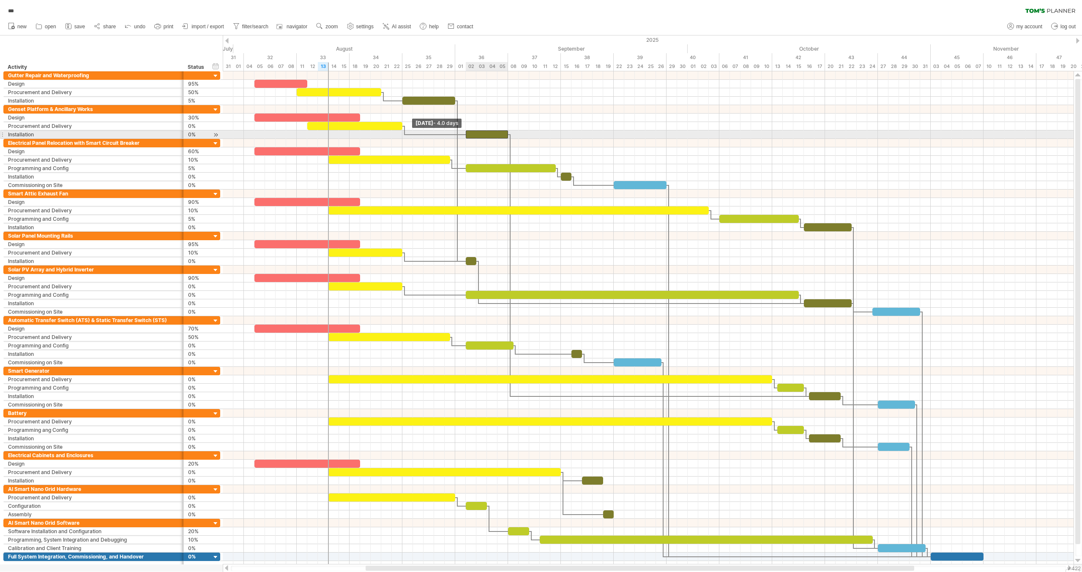
drag, startPoint x: 474, startPoint y: 136, endPoint x: 462, endPoint y: 134, distance: 12.4
click at [462, 134] on div "[DATE] [DATE] - 4.0 days" at bounding box center [648, 317] width 850 height 493
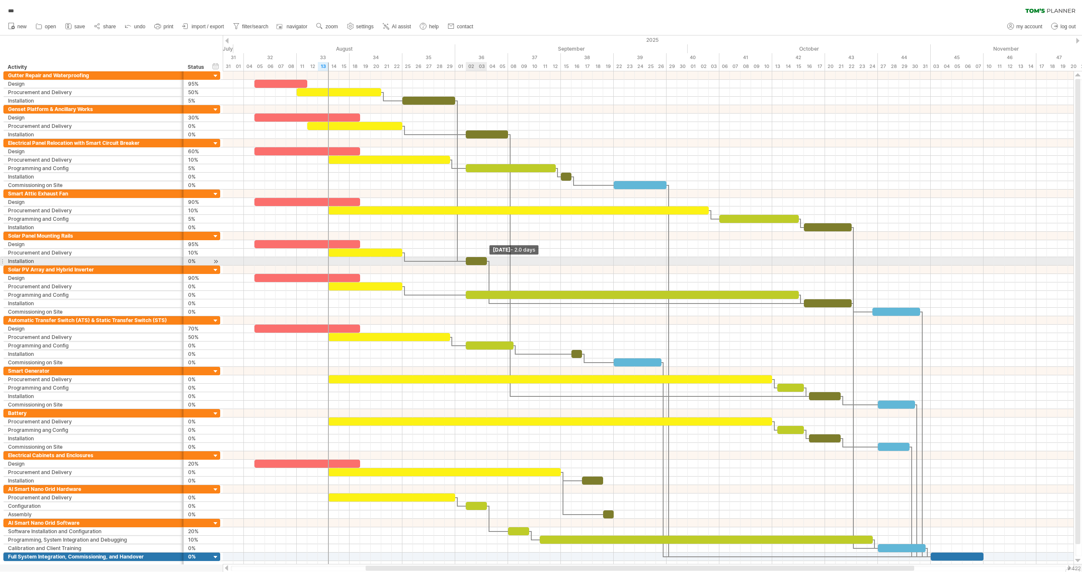
drag, startPoint x: 474, startPoint y: 260, endPoint x: 483, endPoint y: 260, distance: 8.4
click at [483, 260] on div at bounding box center [476, 261] width 21 height 8
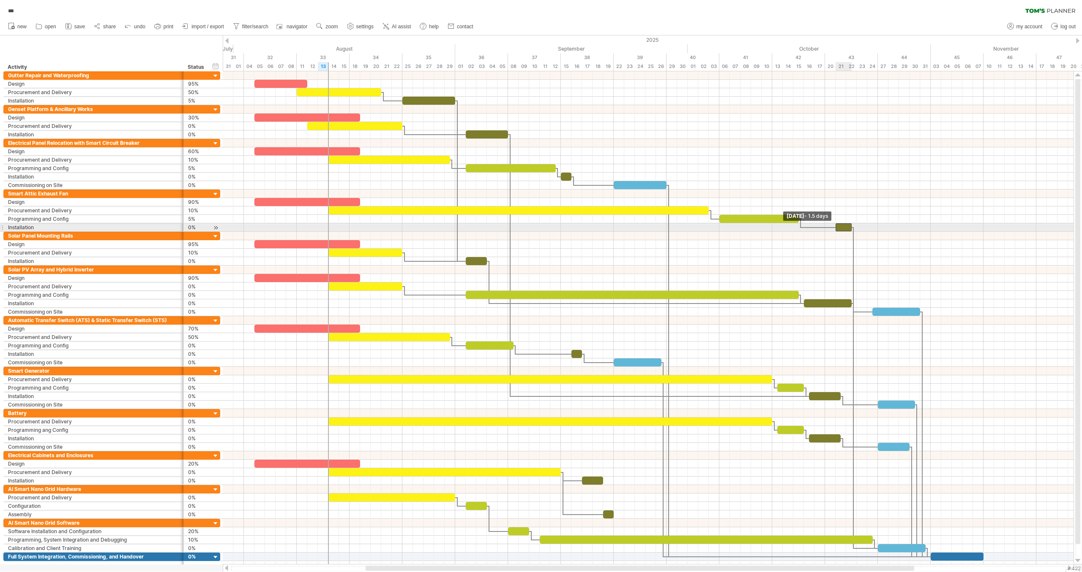
drag, startPoint x: 804, startPoint y: 226, endPoint x: 836, endPoint y: 228, distance: 32.6
click at [836, 228] on span at bounding box center [835, 227] width 3 height 8
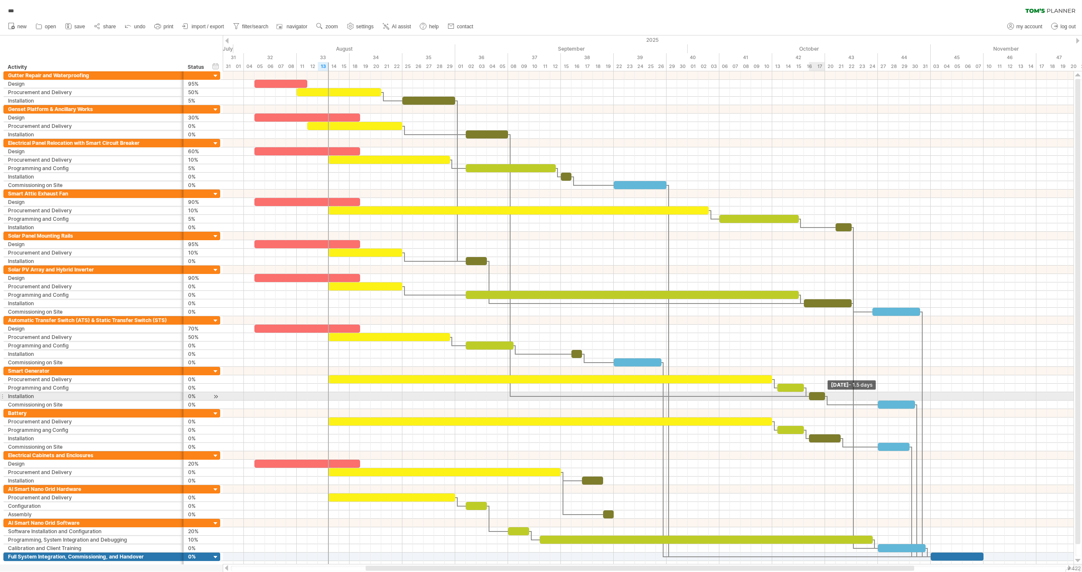
drag, startPoint x: 839, startPoint y: 392, endPoint x: 822, endPoint y: 393, distance: 17.8
click at [822, 393] on div at bounding box center [817, 396] width 16 height 8
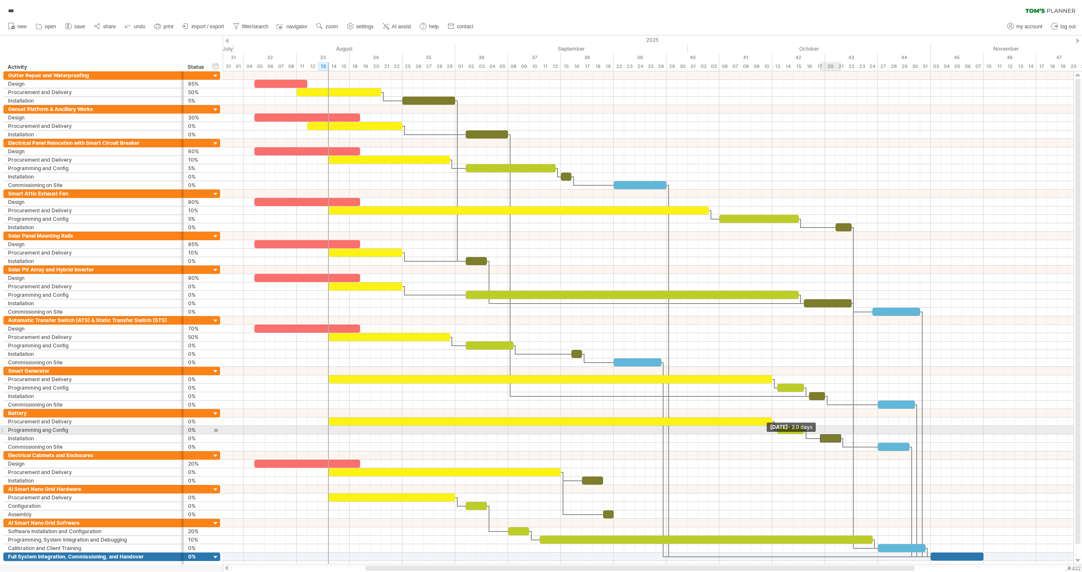
drag, startPoint x: 814, startPoint y: 433, endPoint x: 821, endPoint y: 432, distance: 7.7
click at [821, 435] on div at bounding box center [830, 439] width 21 height 8
drag, startPoint x: 839, startPoint y: 433, endPoint x: 833, endPoint y: 433, distance: 5.9
click at [834, 435] on span at bounding box center [835, 439] width 3 height 8
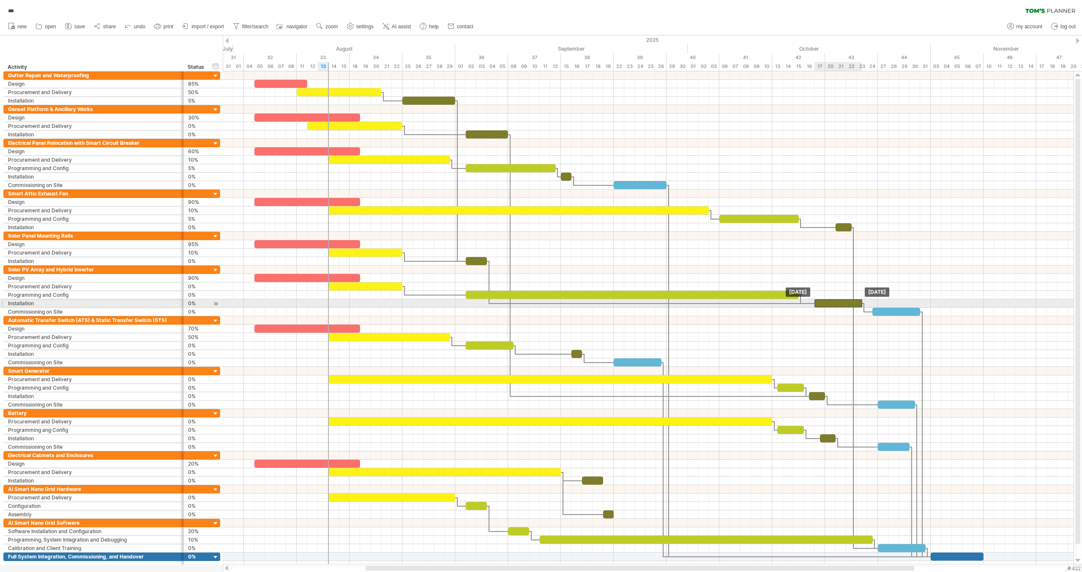
drag, startPoint x: 807, startPoint y: 301, endPoint x: 815, endPoint y: 302, distance: 7.7
click at [815, 302] on div at bounding box center [838, 304] width 48 height 8
drag, startPoint x: 862, startPoint y: 299, endPoint x: 842, endPoint y: 298, distance: 19.9
click at [842, 298] on div "[DATE] - 2.5 days [DATE]" at bounding box center [648, 317] width 850 height 493
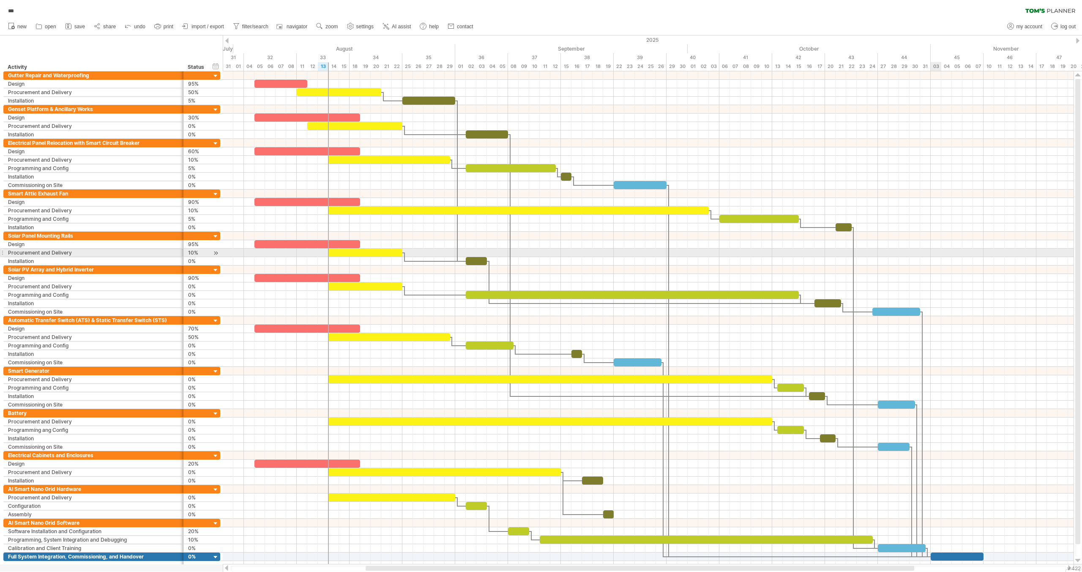
click at [932, 257] on div at bounding box center [648, 261] width 850 height 8
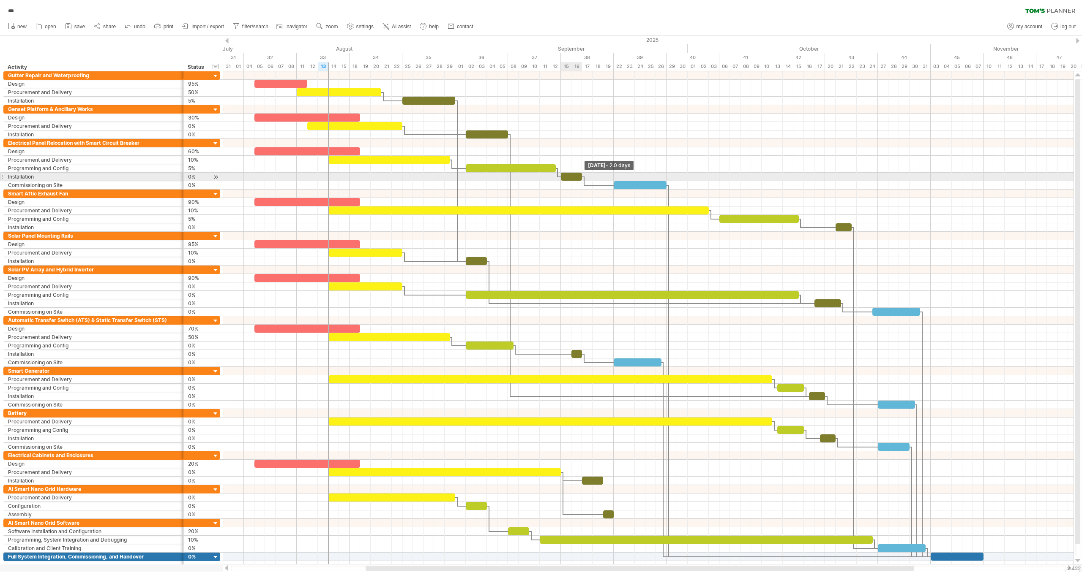
drag, startPoint x: 571, startPoint y: 175, endPoint x: 580, endPoint y: 174, distance: 8.9
click at [580, 174] on span at bounding box center [581, 177] width 3 height 8
drag, startPoint x: 582, startPoint y: 175, endPoint x: 583, endPoint y: 203, distance: 28.4
click at [591, 176] on span at bounding box center [592, 177] width 3 height 8
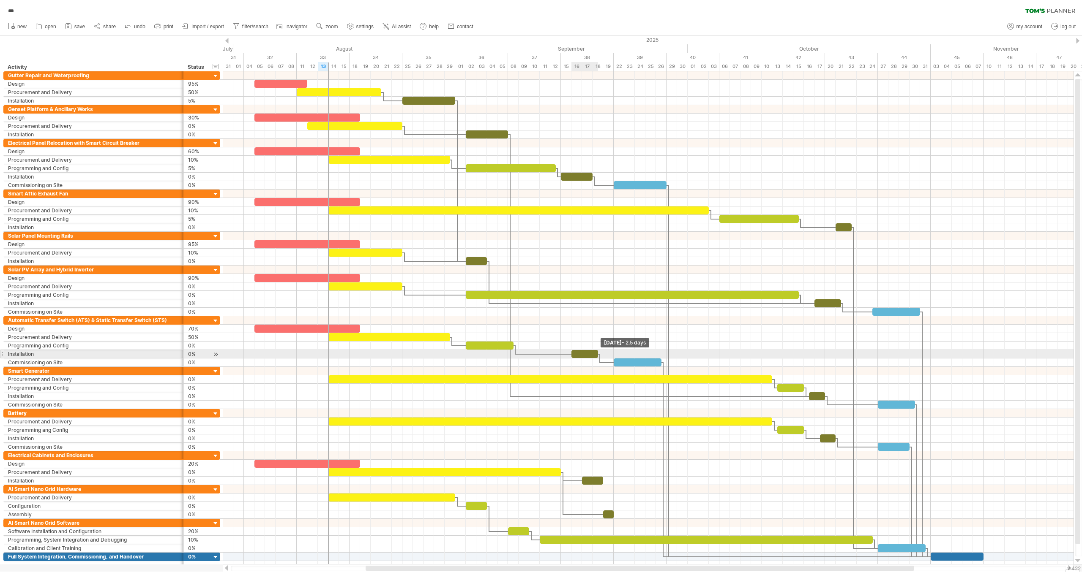
drag, startPoint x: 583, startPoint y: 351, endPoint x: 597, endPoint y: 351, distance: 13.9
click at [597, 351] on span at bounding box center [597, 354] width 3 height 8
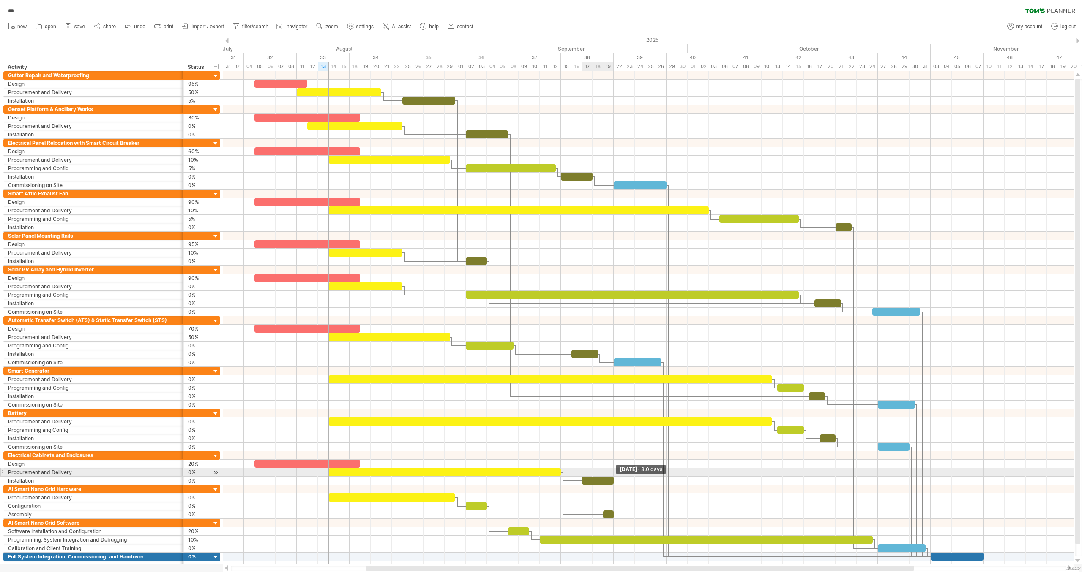
drag, startPoint x: 603, startPoint y: 475, endPoint x: 611, endPoint y: 474, distance: 8.5
click at [611, 477] on div at bounding box center [598, 481] width 32 height 8
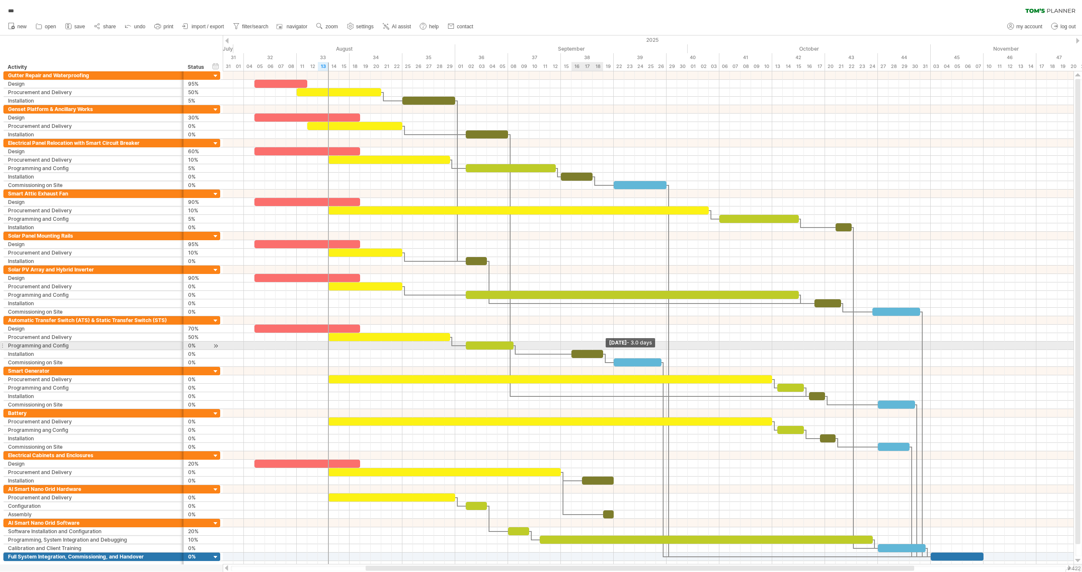
drag, startPoint x: 597, startPoint y: 348, endPoint x: 601, endPoint y: 347, distance: 4.2
click at [601, 350] on span at bounding box center [602, 354] width 3 height 8
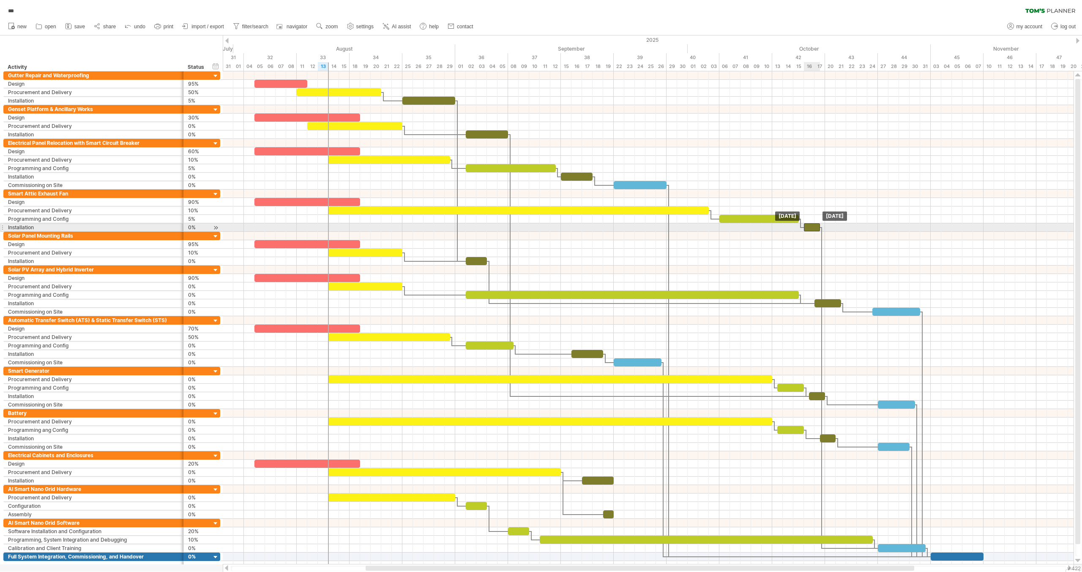
drag, startPoint x: 845, startPoint y: 225, endPoint x: 815, endPoint y: 224, distance: 29.6
click at [815, 224] on div at bounding box center [812, 227] width 16 height 8
drag, startPoint x: 821, startPoint y: 224, endPoint x: 826, endPoint y: 249, distance: 25.8
click at [825, 225] on span at bounding box center [824, 227] width 3 height 8
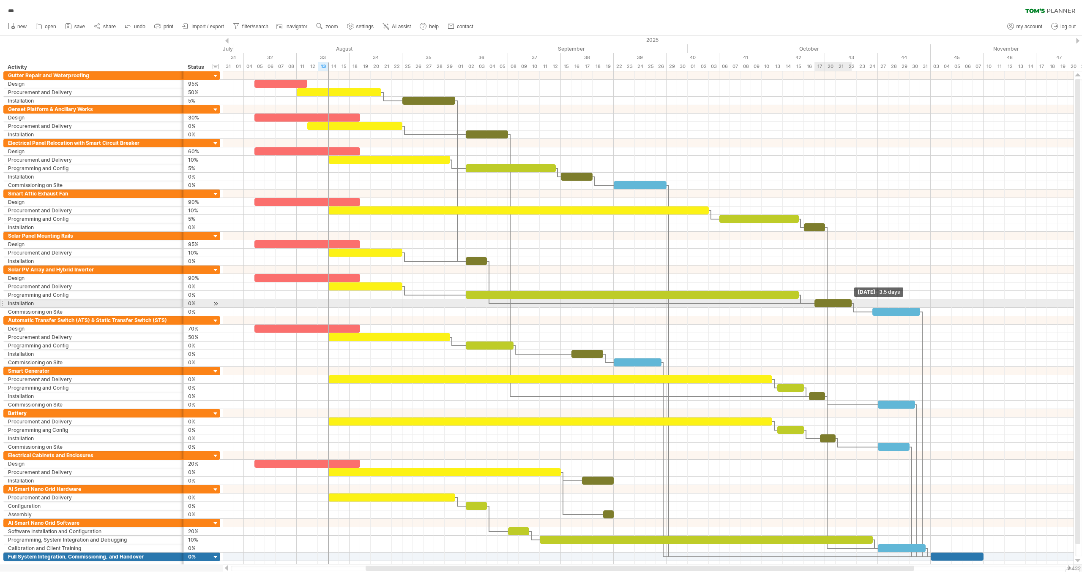
drag, startPoint x: 839, startPoint y: 300, endPoint x: 849, endPoint y: 300, distance: 10.1
click at [850, 300] on span at bounding box center [851, 304] width 3 height 8
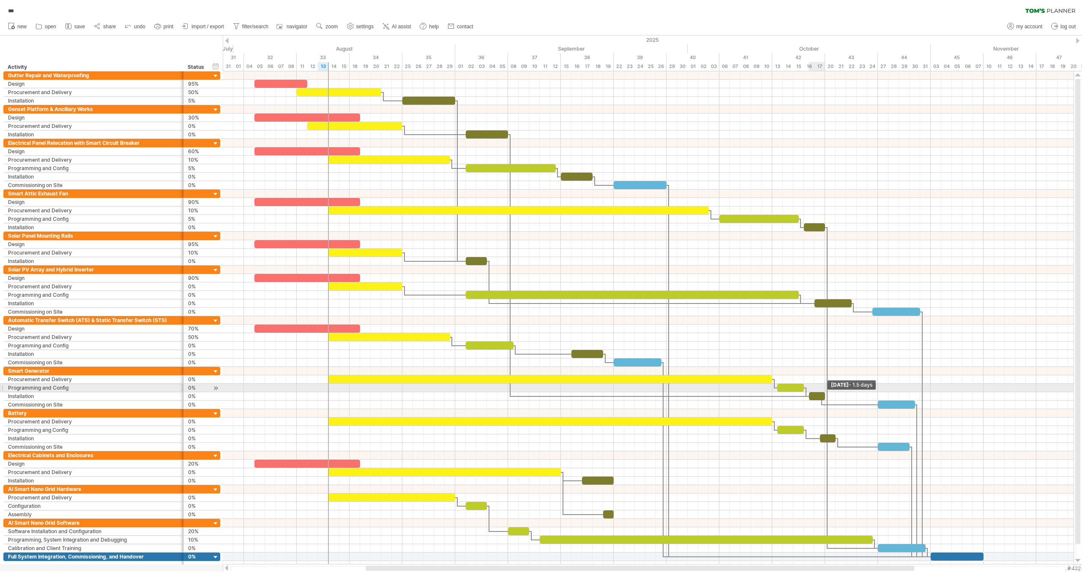
click at [821, 392] on div at bounding box center [817, 396] width 16 height 8
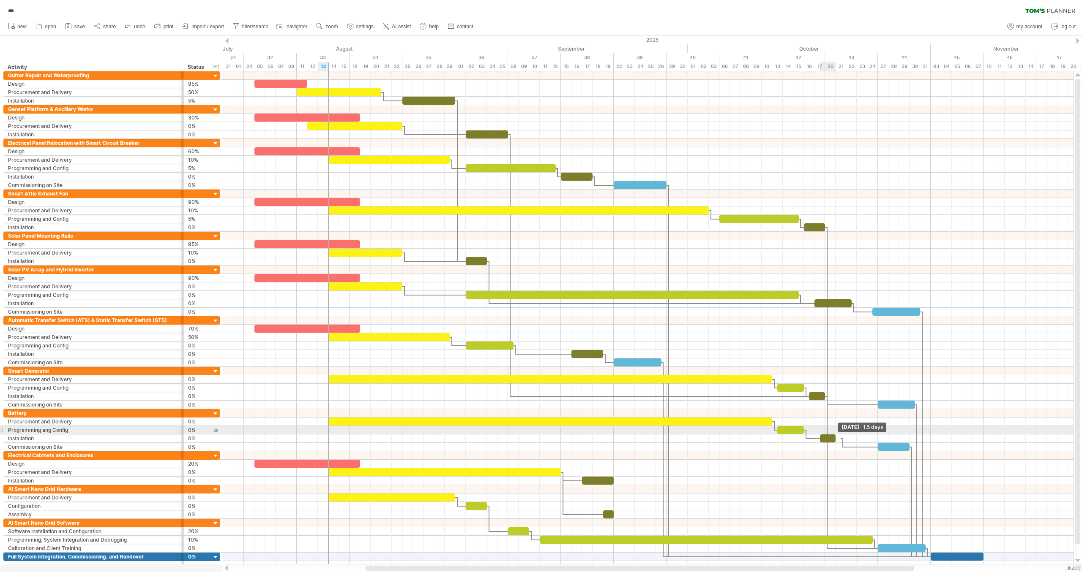
click at [834, 435] on span at bounding box center [835, 439] width 3 height 8
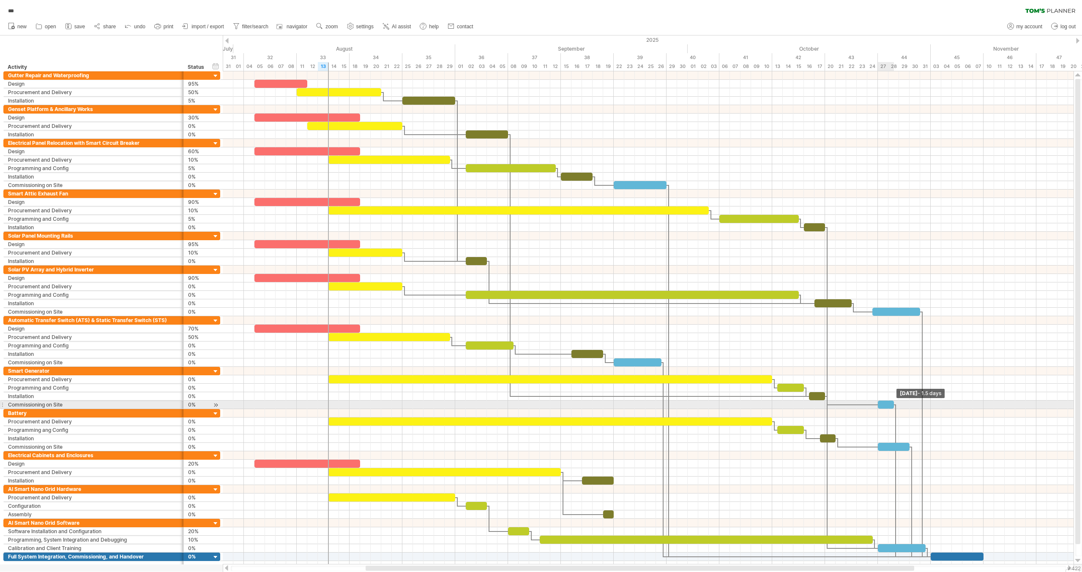
drag, startPoint x: 914, startPoint y: 400, endPoint x: 891, endPoint y: 403, distance: 23.9
click at [891, 403] on div at bounding box center [885, 405] width 16 height 8
drag, startPoint x: 879, startPoint y: 442, endPoint x: 887, endPoint y: 441, distance: 8.0
click at [887, 443] on span at bounding box center [887, 447] width 3 height 8
click at [905, 443] on span at bounding box center [903, 447] width 3 height 8
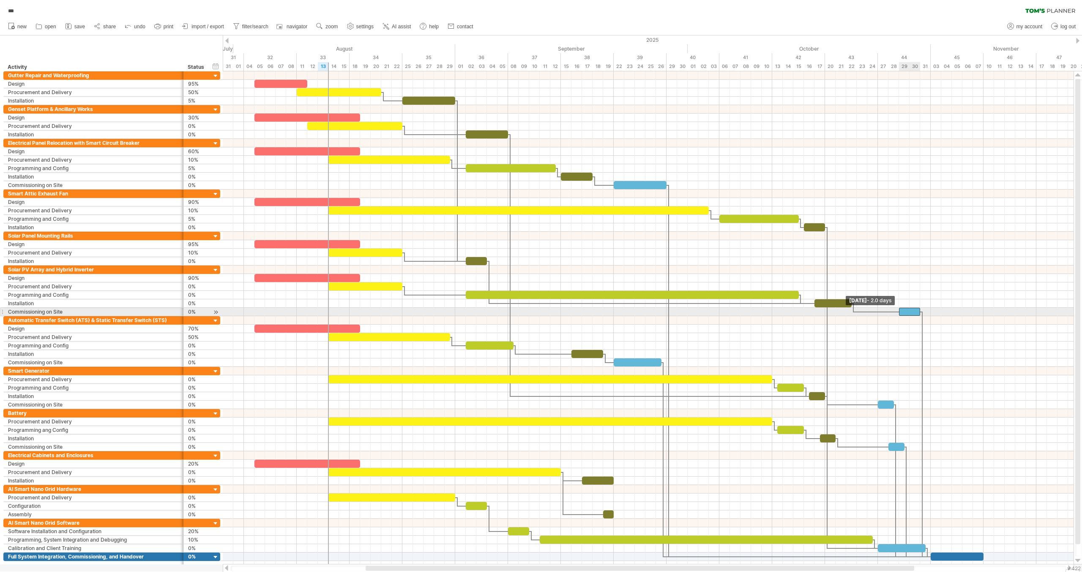
drag, startPoint x: 872, startPoint y: 309, endPoint x: 897, endPoint y: 309, distance: 24.5
click at [897, 309] on span at bounding box center [898, 312] width 3 height 8
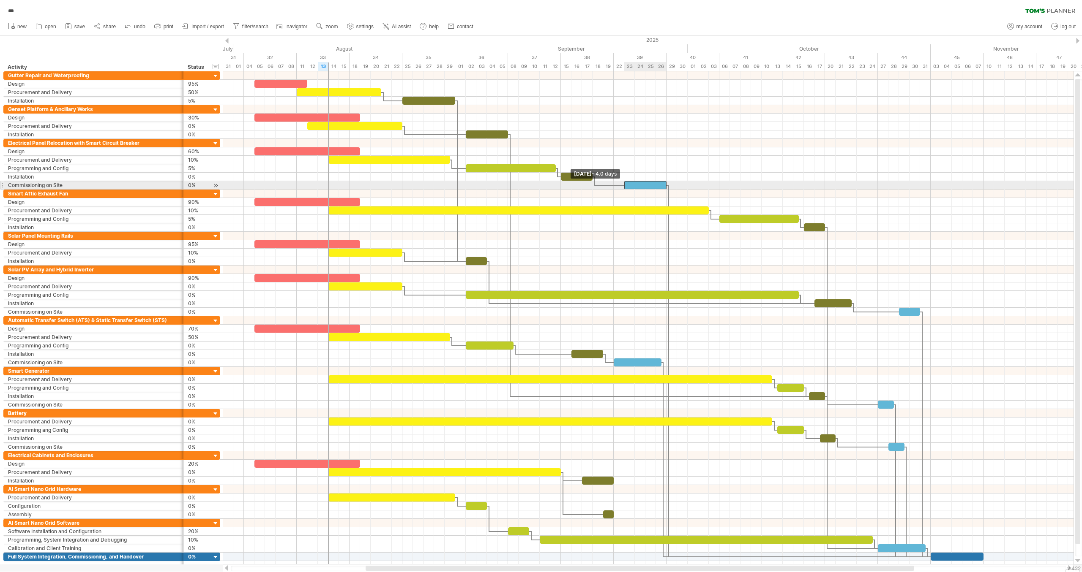
drag, startPoint x: 612, startPoint y: 185, endPoint x: 623, endPoint y: 184, distance: 11.0
click at [623, 184] on span at bounding box center [623, 185] width 3 height 8
drag, startPoint x: 625, startPoint y: 185, endPoint x: 614, endPoint y: 185, distance: 11.0
click at [614, 185] on span at bounding box center [613, 185] width 3 height 8
drag, startPoint x: 666, startPoint y: 184, endPoint x: 634, endPoint y: 183, distance: 31.7
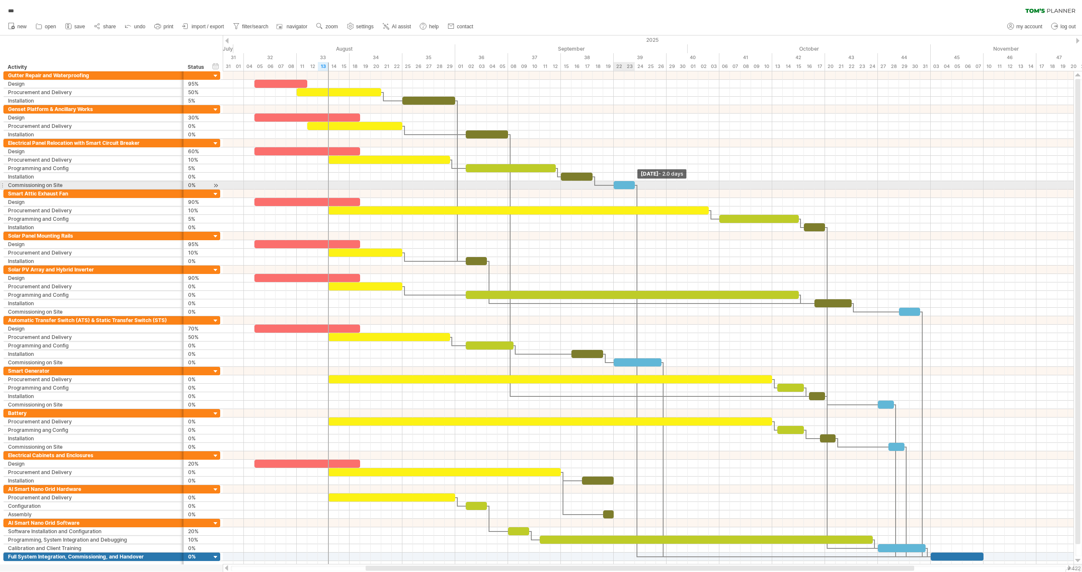
click at [634, 183] on span at bounding box center [634, 185] width 3 height 8
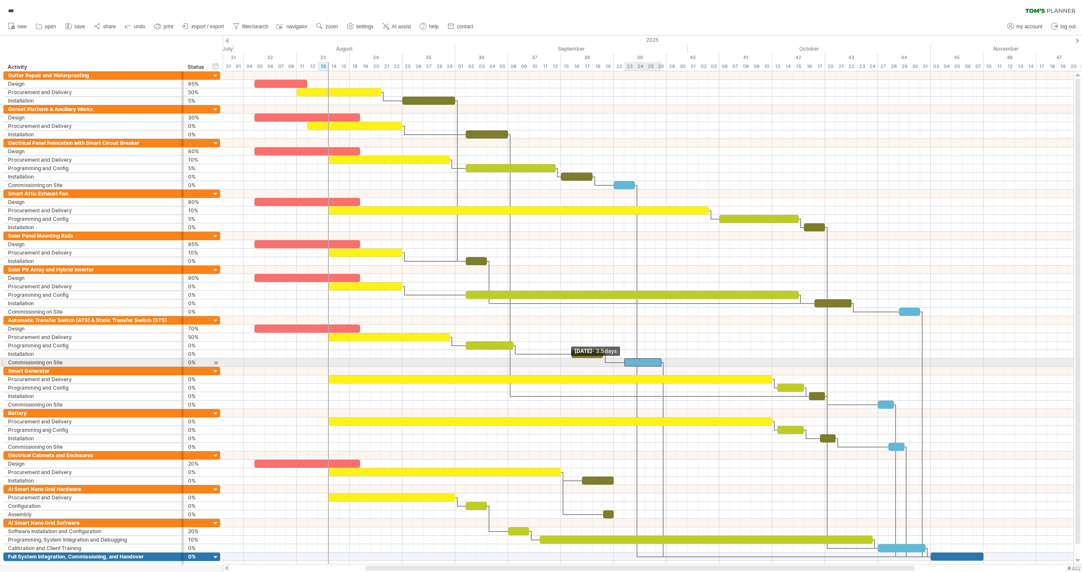
drag, startPoint x: 613, startPoint y: 358, endPoint x: 655, endPoint y: 360, distance: 41.9
click at [624, 359] on span at bounding box center [623, 363] width 3 height 8
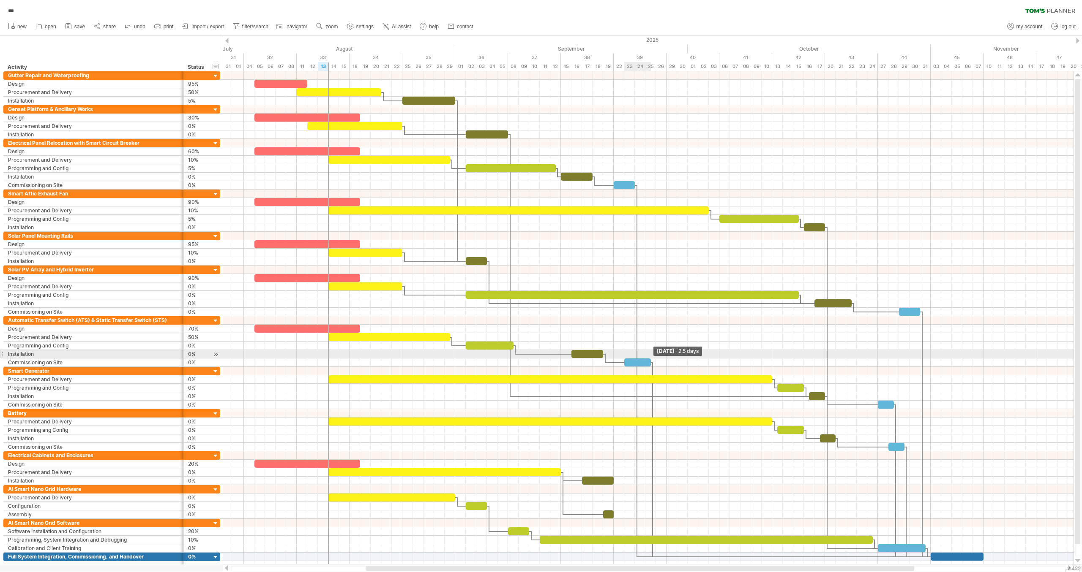
drag, startPoint x: 660, startPoint y: 357, endPoint x: 650, endPoint y: 358, distance: 10.2
click at [650, 359] on span at bounding box center [650, 363] width 3 height 8
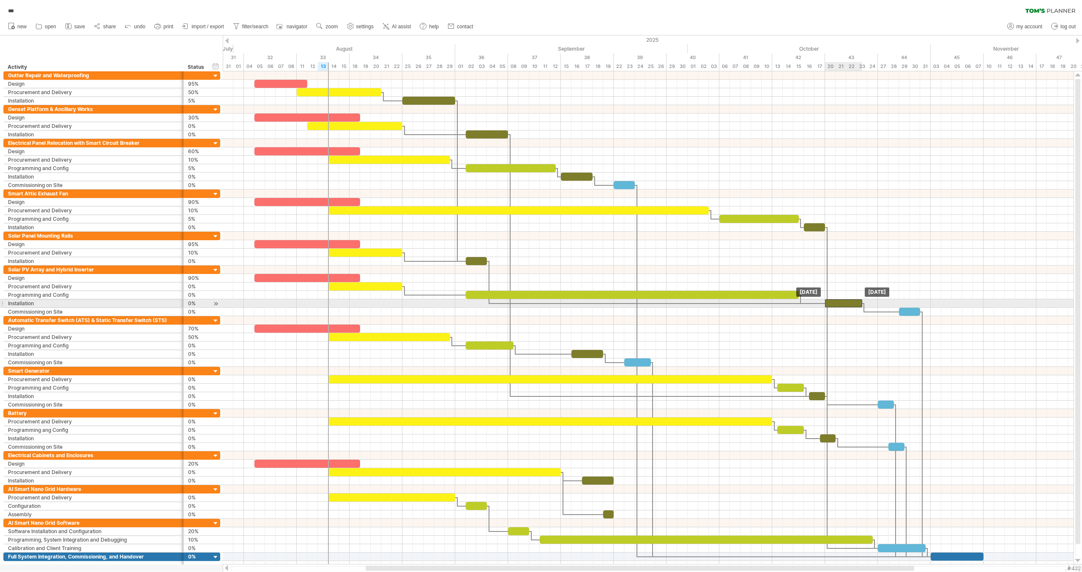
drag, startPoint x: 819, startPoint y: 300, endPoint x: 831, endPoint y: 300, distance: 12.3
click at [831, 300] on div at bounding box center [843, 304] width 37 height 8
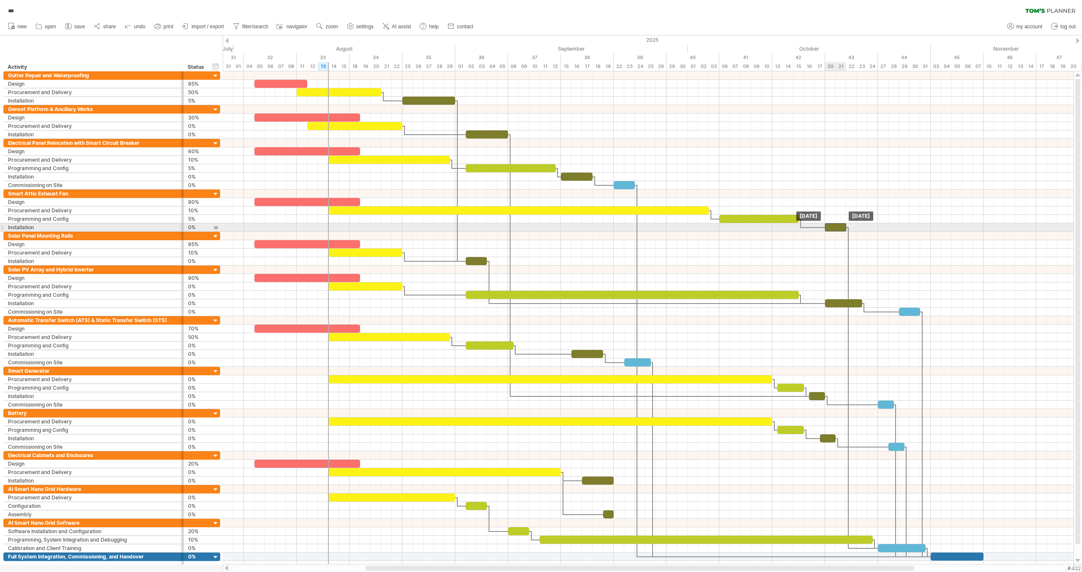
drag, startPoint x: 809, startPoint y: 225, endPoint x: 825, endPoint y: 225, distance: 16.5
click at [825, 225] on div at bounding box center [835, 227] width 21 height 8
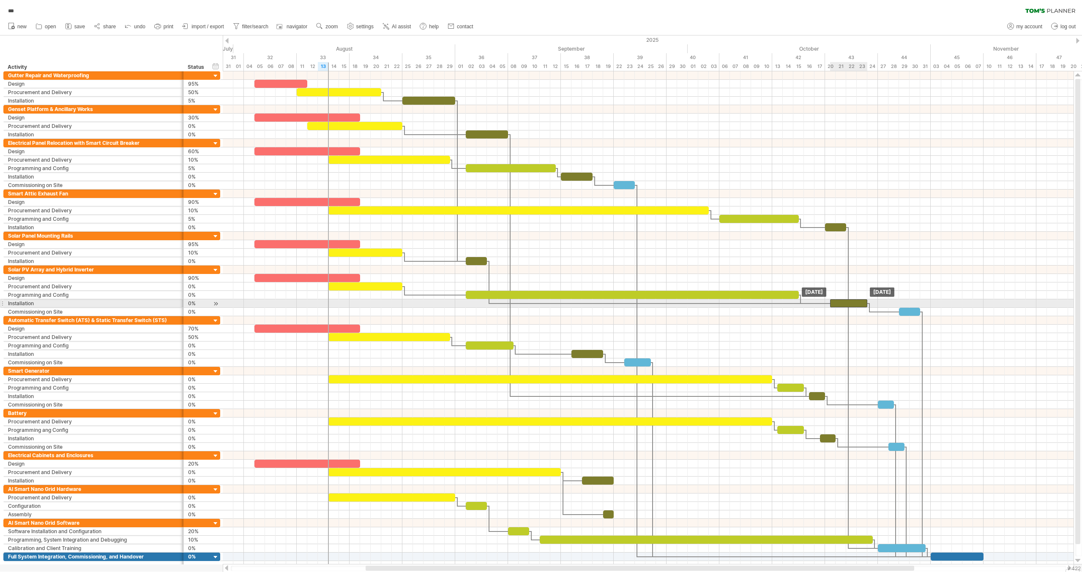
drag, startPoint x: 835, startPoint y: 301, endPoint x: 840, endPoint y: 300, distance: 4.7
click at [840, 300] on div at bounding box center [848, 304] width 37 height 8
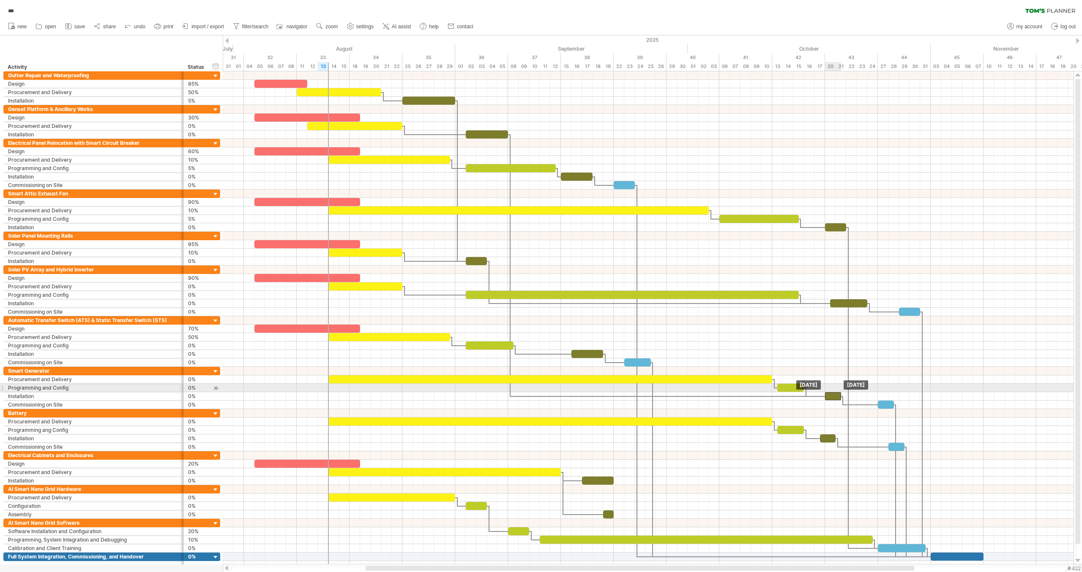
drag, startPoint x: 816, startPoint y: 390, endPoint x: 832, endPoint y: 389, distance: 16.5
click at [832, 392] on div at bounding box center [833, 396] width 16 height 8
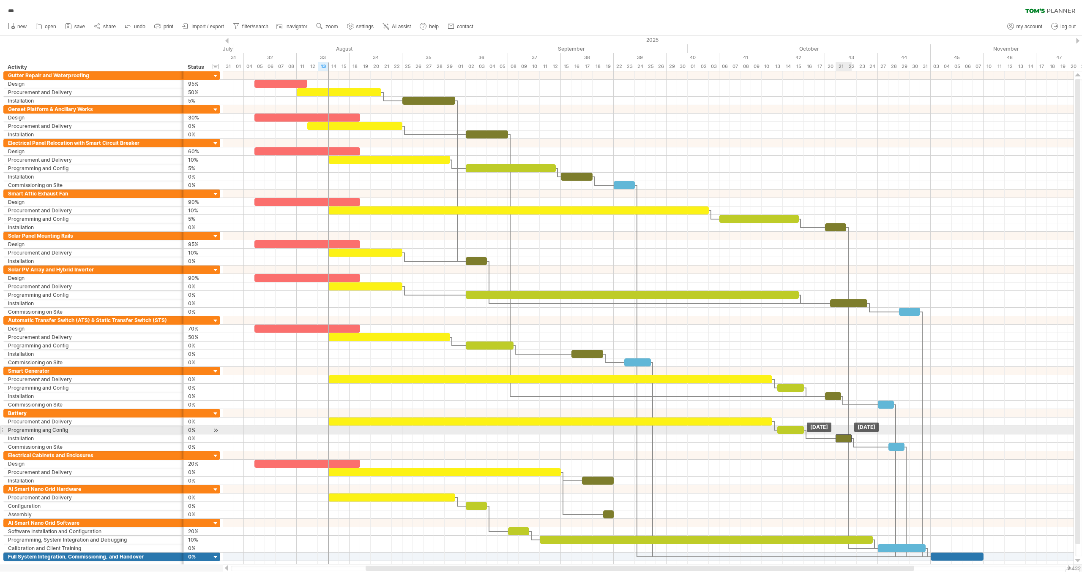
drag, startPoint x: 828, startPoint y: 430, endPoint x: 844, endPoint y: 430, distance: 15.6
click at [844, 435] on div at bounding box center [843, 439] width 16 height 8
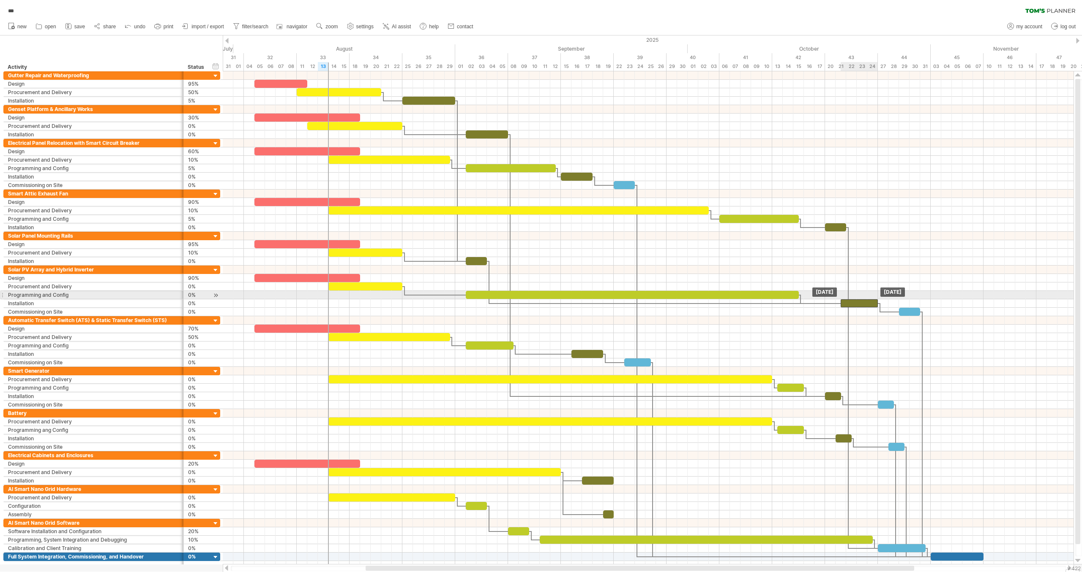
drag, startPoint x: 839, startPoint y: 299, endPoint x: 850, endPoint y: 299, distance: 11.0
click at [850, 300] on div at bounding box center [858, 304] width 37 height 8
click at [843, 300] on div at bounding box center [859, 304] width 37 height 8
drag, startPoint x: 876, startPoint y: 300, endPoint x: 867, endPoint y: 301, distance: 9.3
click at [867, 301] on span at bounding box center [866, 304] width 3 height 8
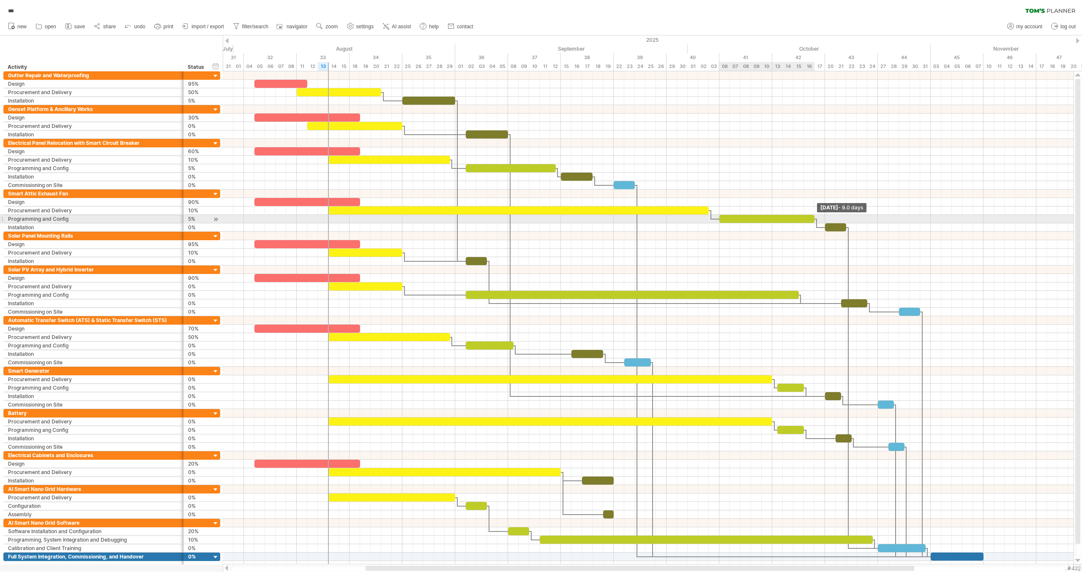
drag, startPoint x: 798, startPoint y: 216, endPoint x: 812, endPoint y: 215, distance: 13.1
click at [812, 215] on div at bounding box center [766, 219] width 95 height 8
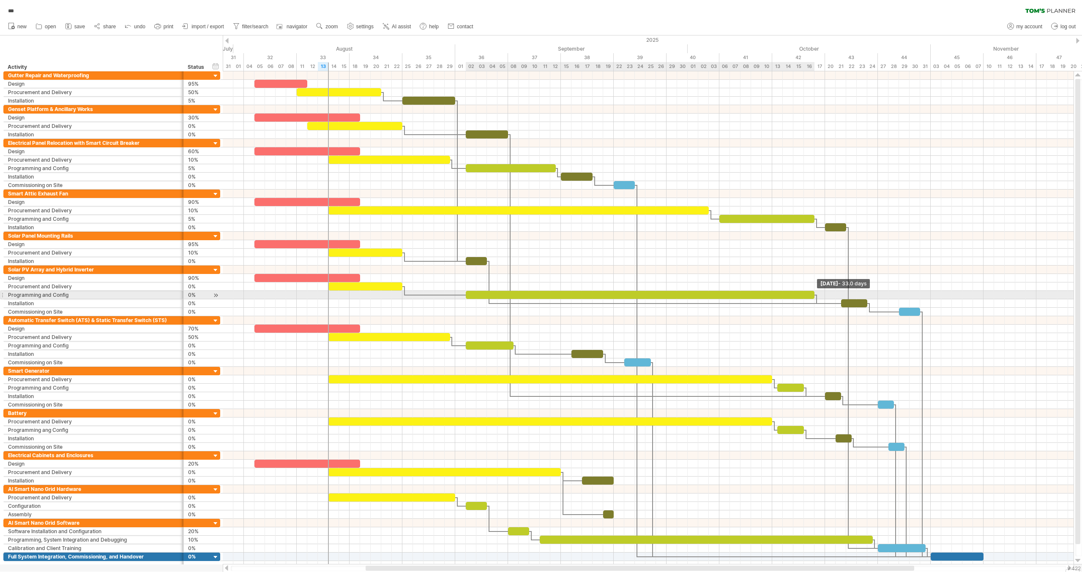
drag, startPoint x: 798, startPoint y: 292, endPoint x: 804, endPoint y: 316, distance: 24.5
click at [812, 292] on span at bounding box center [813, 295] width 3 height 8
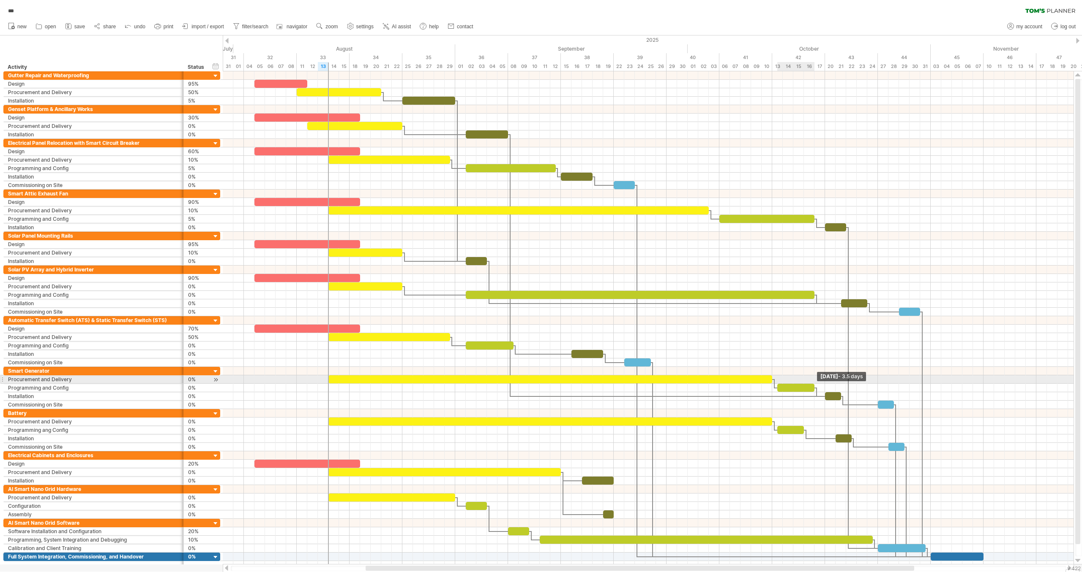
drag, startPoint x: 804, startPoint y: 382, endPoint x: 814, endPoint y: 383, distance: 9.3
click at [814, 384] on span at bounding box center [813, 388] width 3 height 8
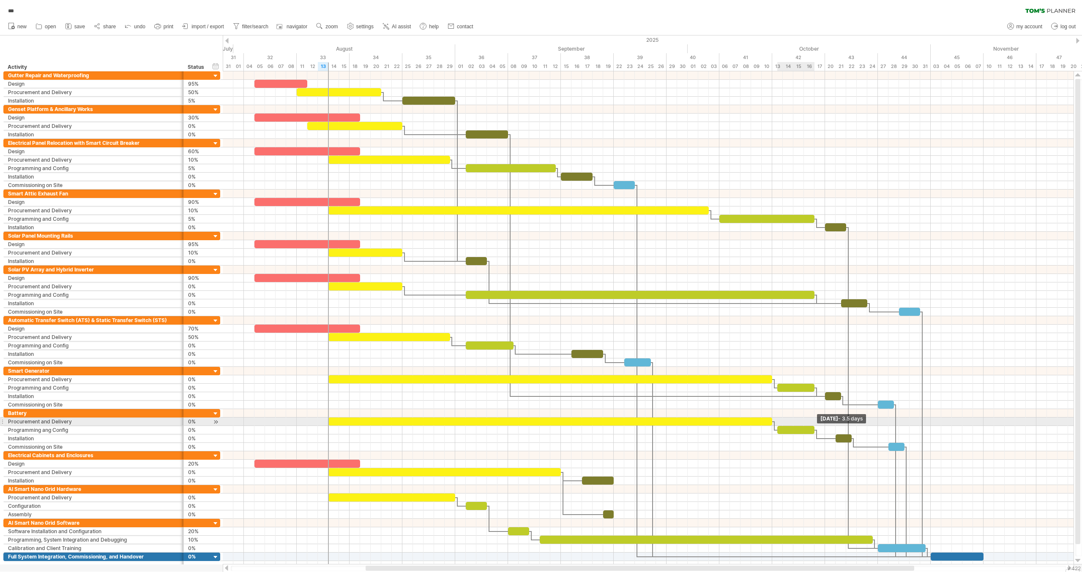
drag, startPoint x: 804, startPoint y: 425, endPoint x: 814, endPoint y: 424, distance: 9.3
click at [814, 426] on span at bounding box center [813, 430] width 3 height 8
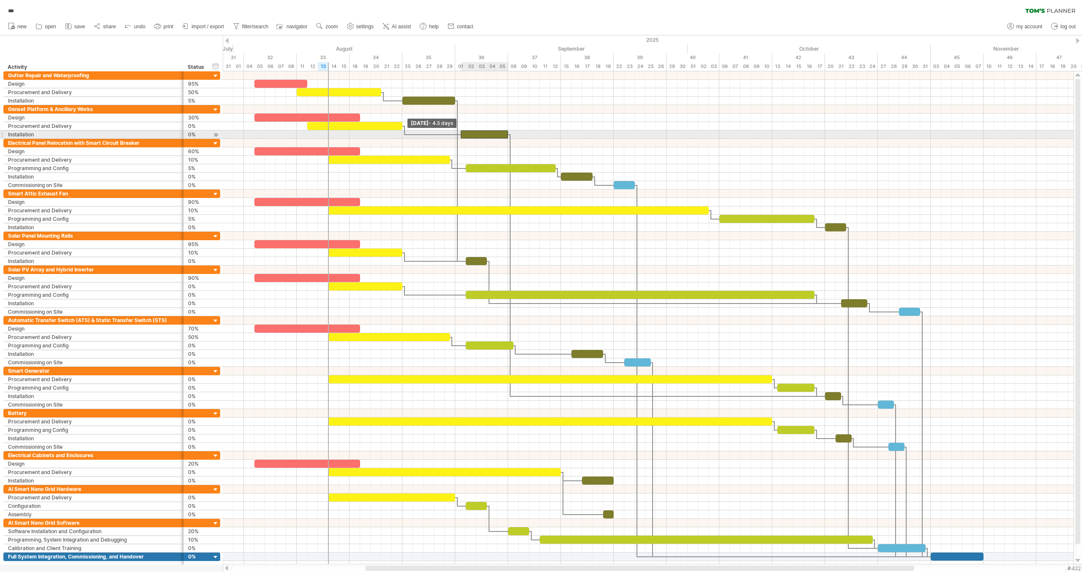
drag, startPoint x: 465, startPoint y: 134, endPoint x: 459, endPoint y: 134, distance: 5.5
click at [459, 134] on span at bounding box center [460, 135] width 3 height 8
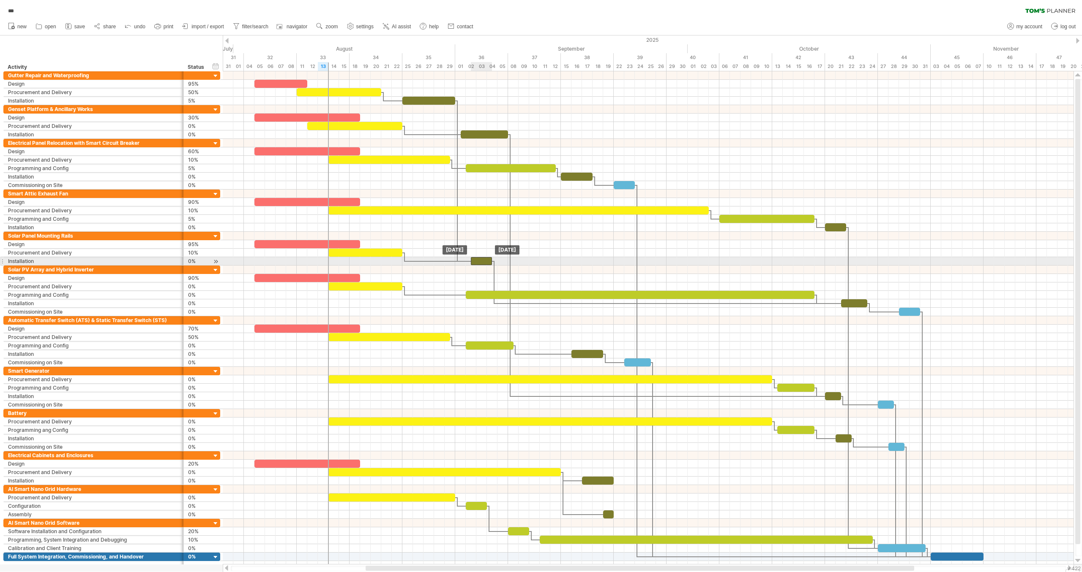
drag, startPoint x: 475, startPoint y: 258, endPoint x: 482, endPoint y: 259, distance: 6.4
click at [482, 259] on div at bounding box center [481, 261] width 21 height 8
click at [479, 257] on div at bounding box center [486, 261] width 21 height 8
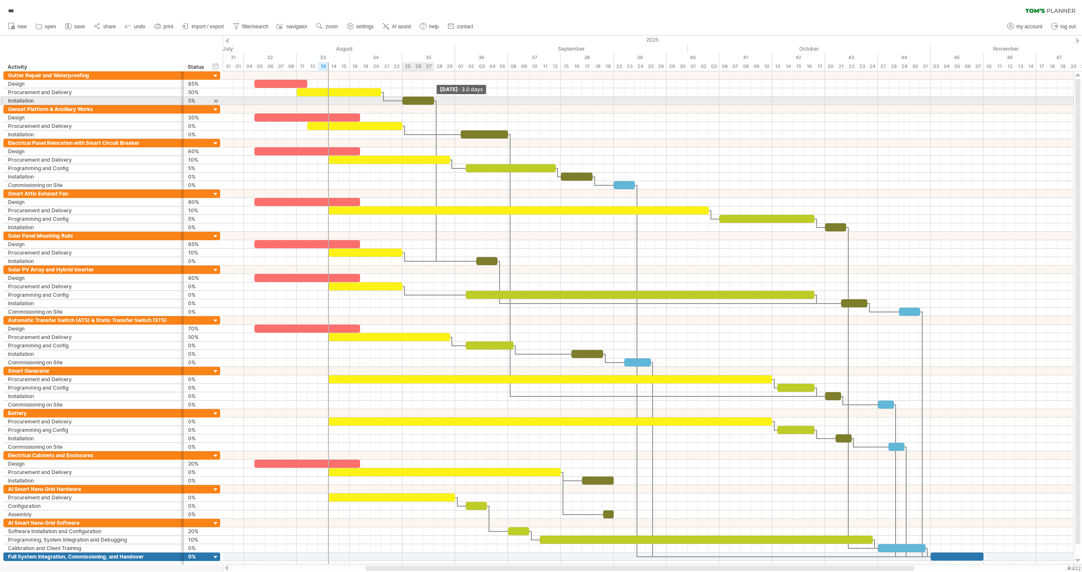
drag, startPoint x: 455, startPoint y: 100, endPoint x: 432, endPoint y: 101, distance: 22.9
click at [432, 101] on div at bounding box center [418, 101] width 32 height 8
click at [898, 12] on div "*** clear filter reapply filter" at bounding box center [541, 9] width 1082 height 18
drag, startPoint x: 408, startPoint y: 101, endPoint x: 460, endPoint y: 101, distance: 52.4
click at [460, 101] on div at bounding box center [471, 101] width 32 height 8
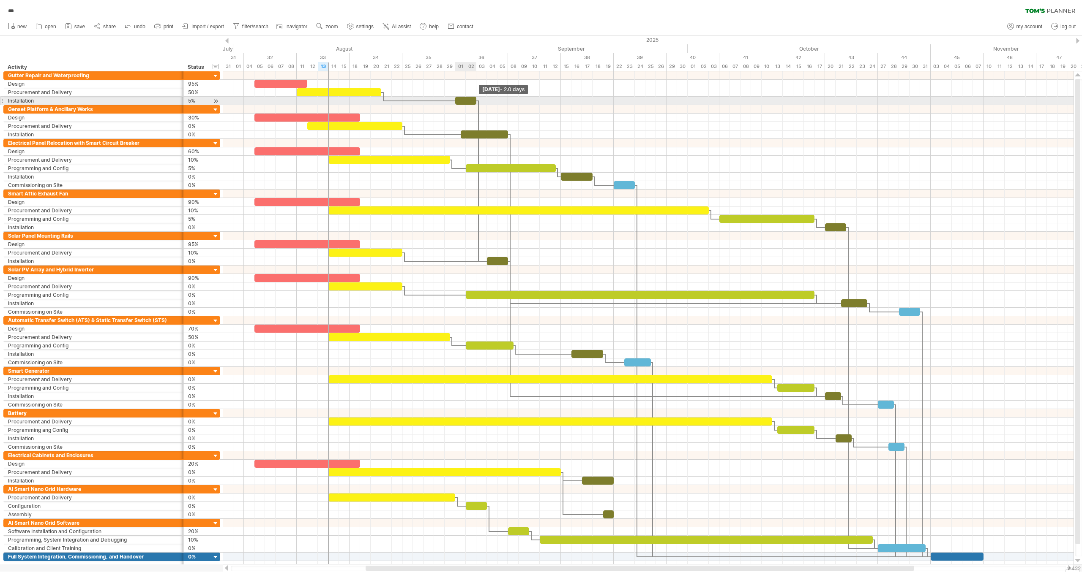
drag, startPoint x: 486, startPoint y: 101, endPoint x: 476, endPoint y: 100, distance: 9.7
click at [476, 100] on span at bounding box center [475, 101] width 3 height 8
drag, startPoint x: 381, startPoint y: 93, endPoint x: 432, endPoint y: 101, distance: 51.7
click at [432, 101] on div "[DATE] - 13.0 days [DATE]" at bounding box center [648, 317] width 850 height 493
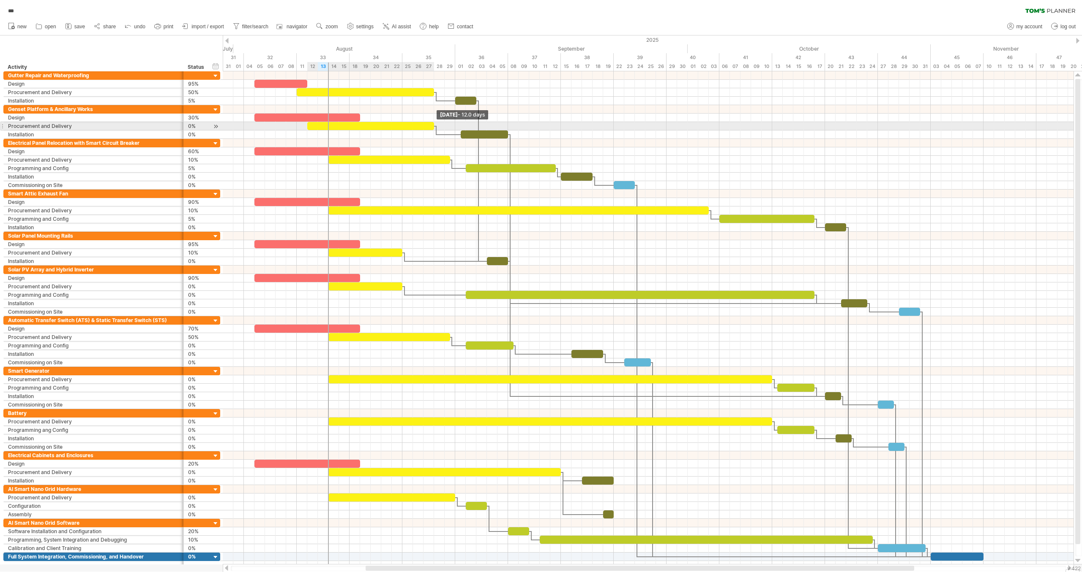
drag, startPoint x: 403, startPoint y: 124, endPoint x: 433, endPoint y: 123, distance: 30.4
click at [433, 123] on span at bounding box center [433, 126] width 3 height 8
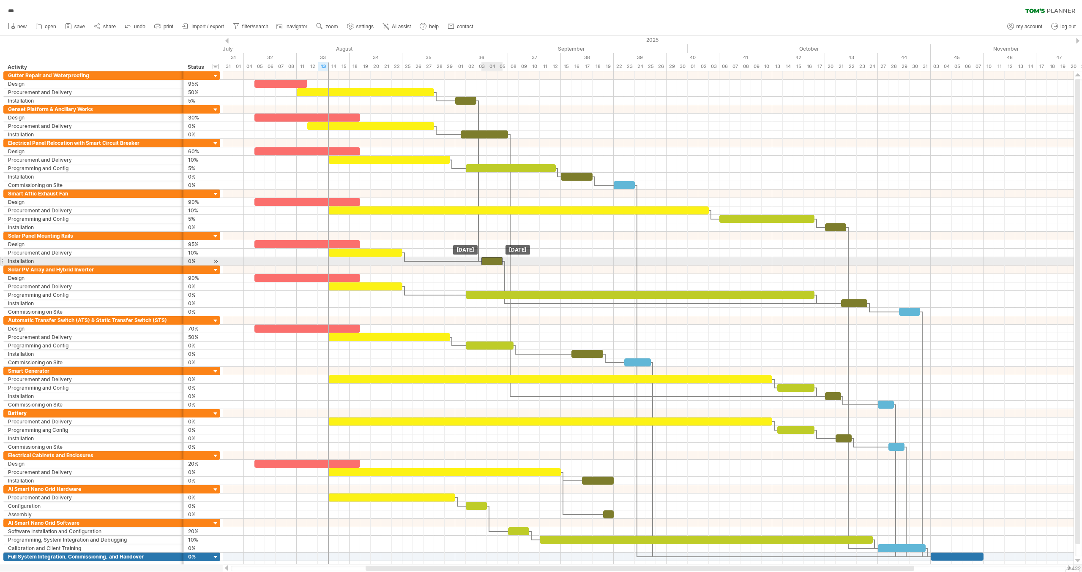
drag, startPoint x: 496, startPoint y: 259, endPoint x: 489, endPoint y: 258, distance: 6.8
click at [489, 258] on div at bounding box center [491, 261] width 21 height 8
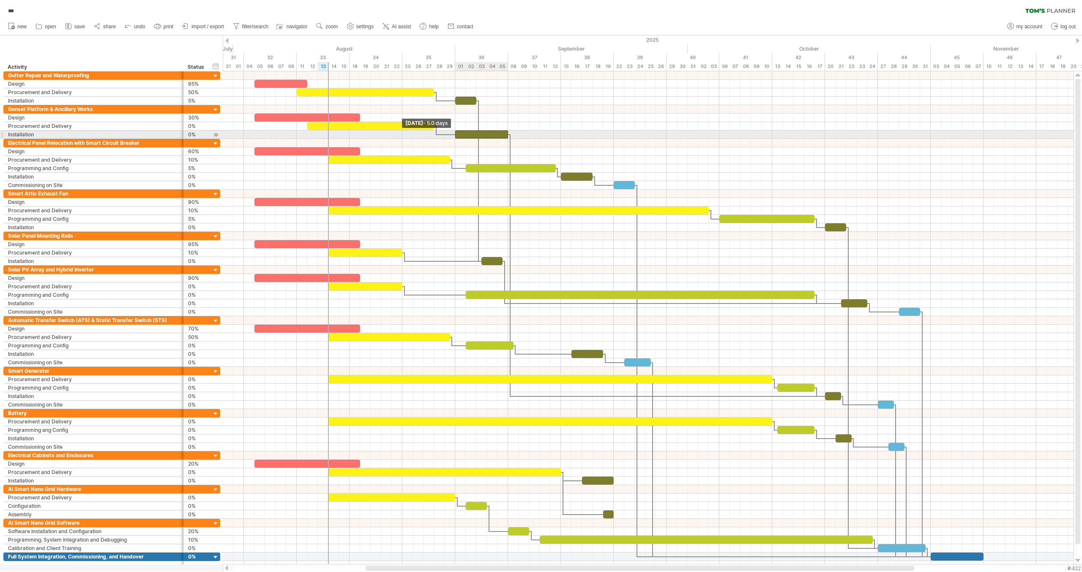
click at [458, 133] on div at bounding box center [481, 135] width 53 height 8
click at [929, 134] on div at bounding box center [648, 135] width 850 height 8
